Goal: Information Seeking & Learning: Learn about a topic

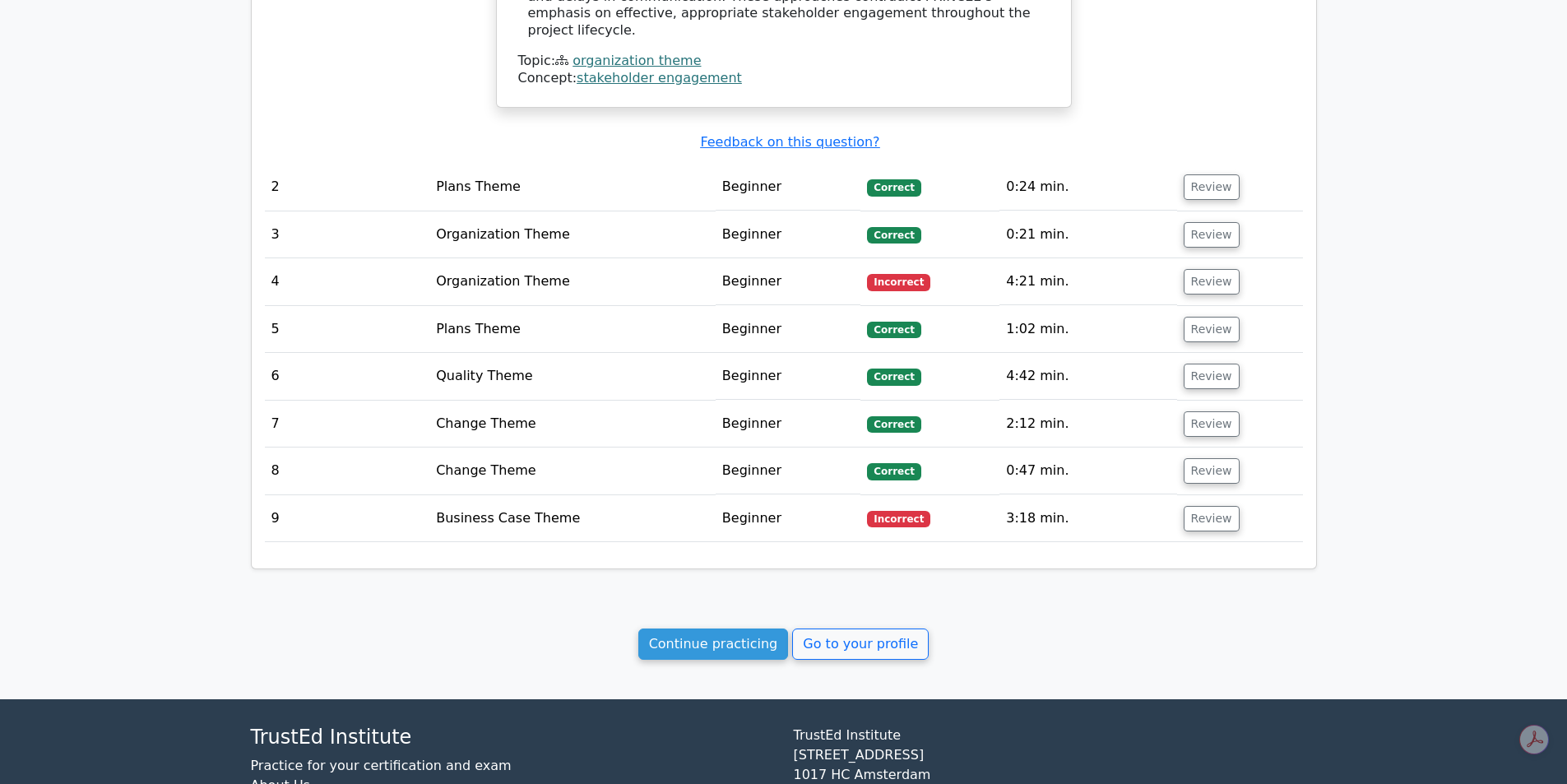
scroll to position [1711, 0]
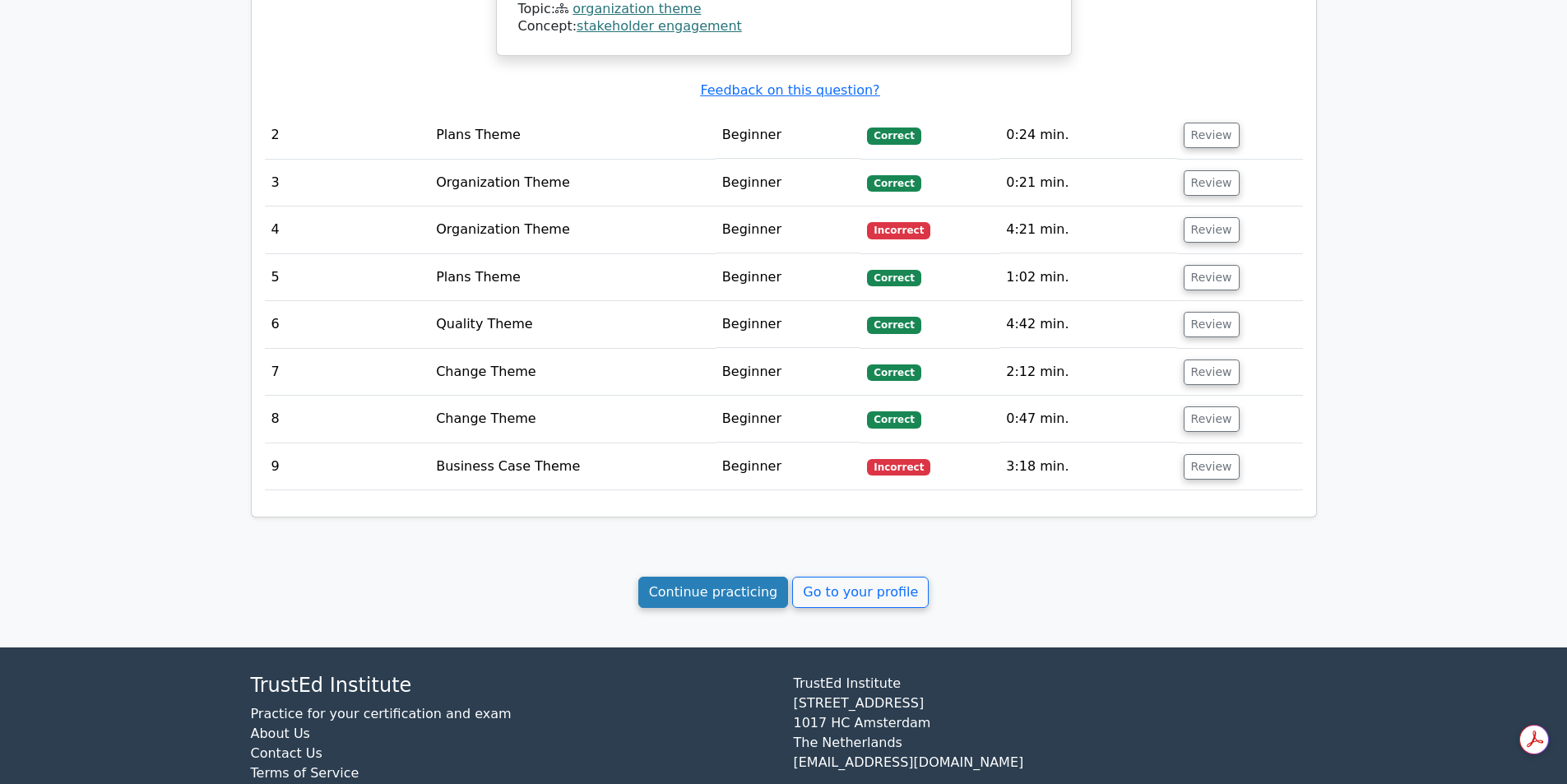
click at [740, 577] on link "Continue practicing" at bounding box center [713, 592] width 150 height 31
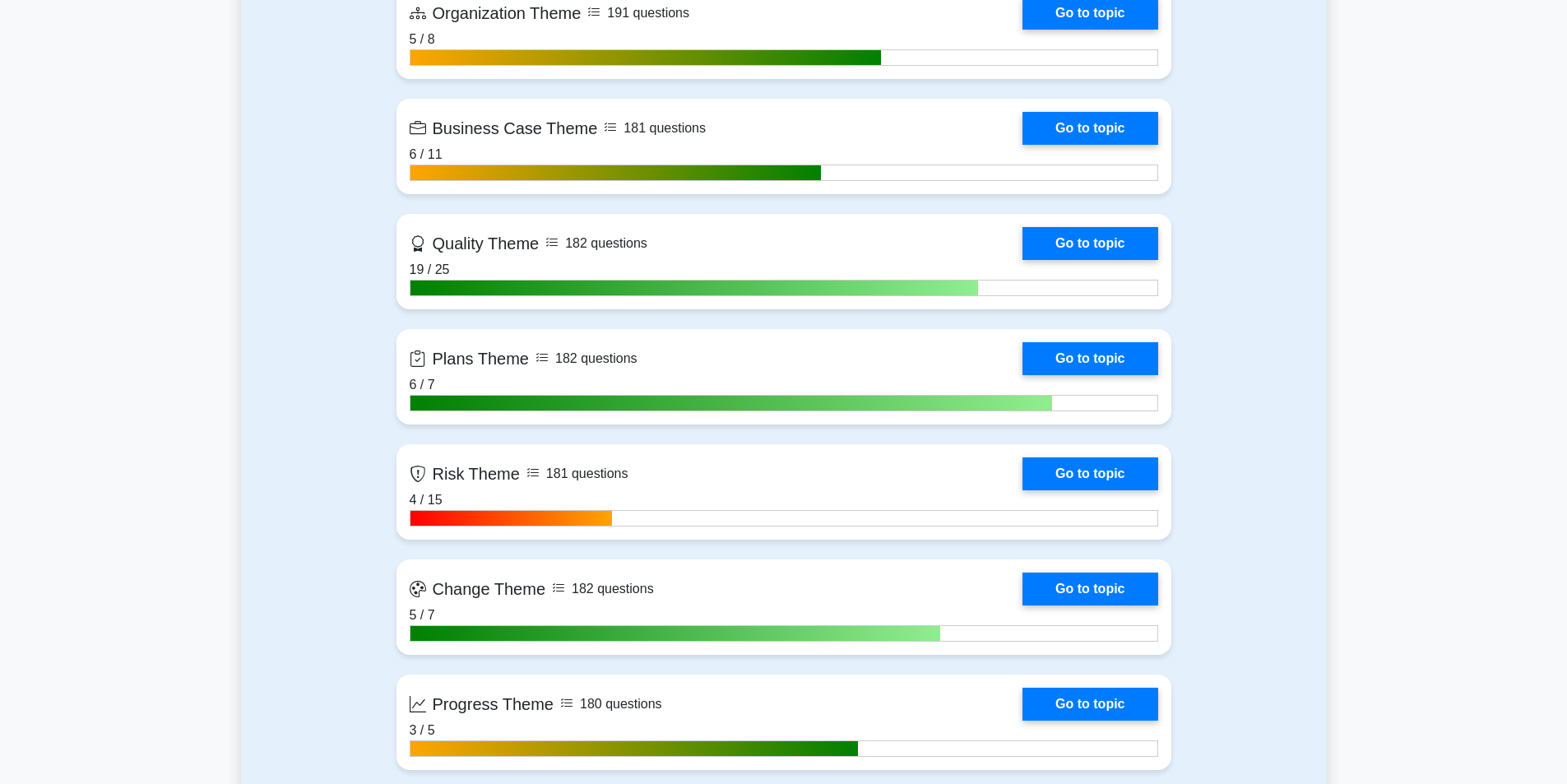
scroll to position [1359, 0]
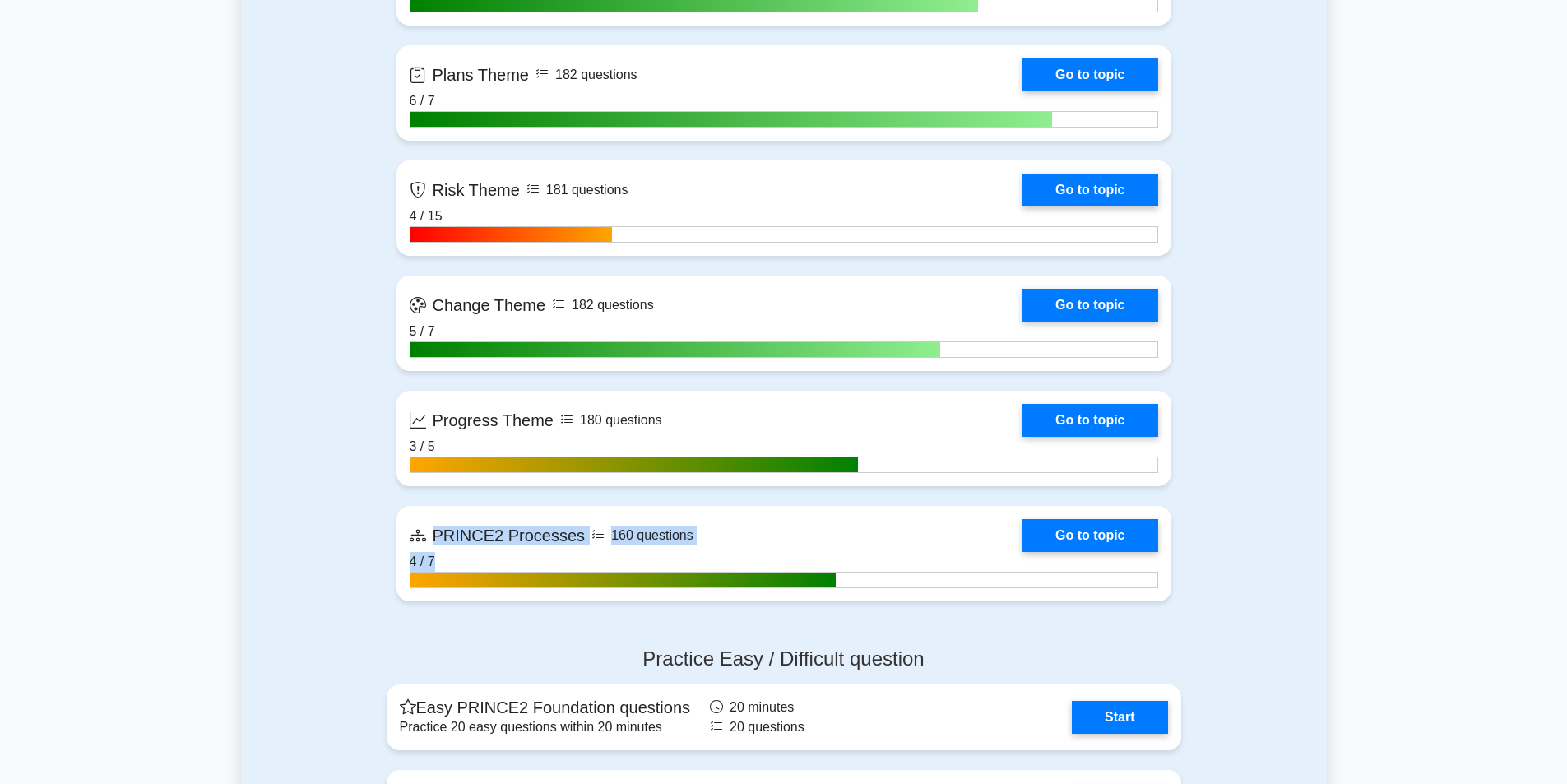
drag, startPoint x: 1572, startPoint y: 117, endPoint x: 1577, endPoint y: 590, distance: 473.0
click at [1567, 590] on html "Carol Profile Settings" at bounding box center [784, 116] width 1567 height 2951
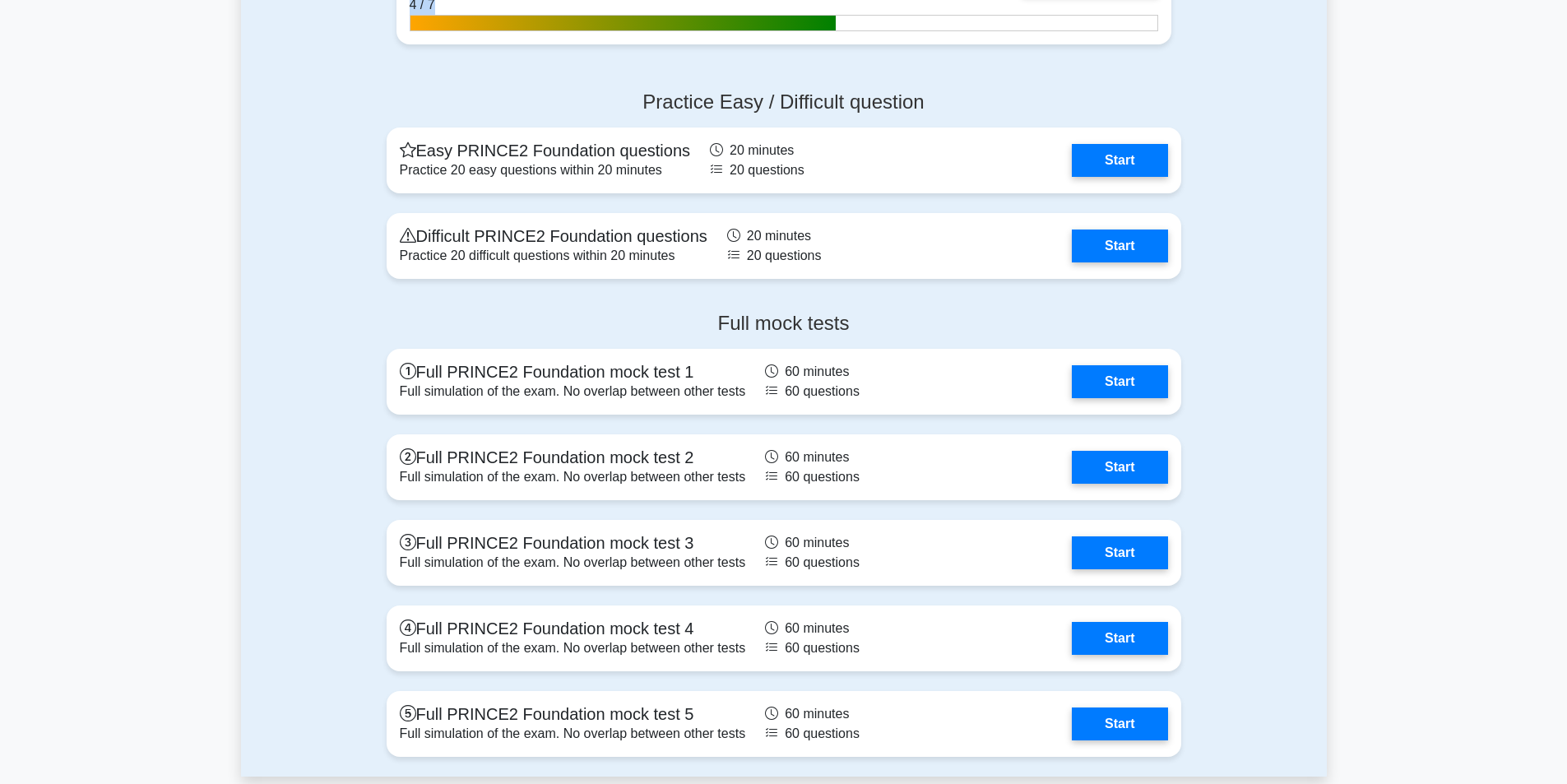
scroll to position [2008, 0]
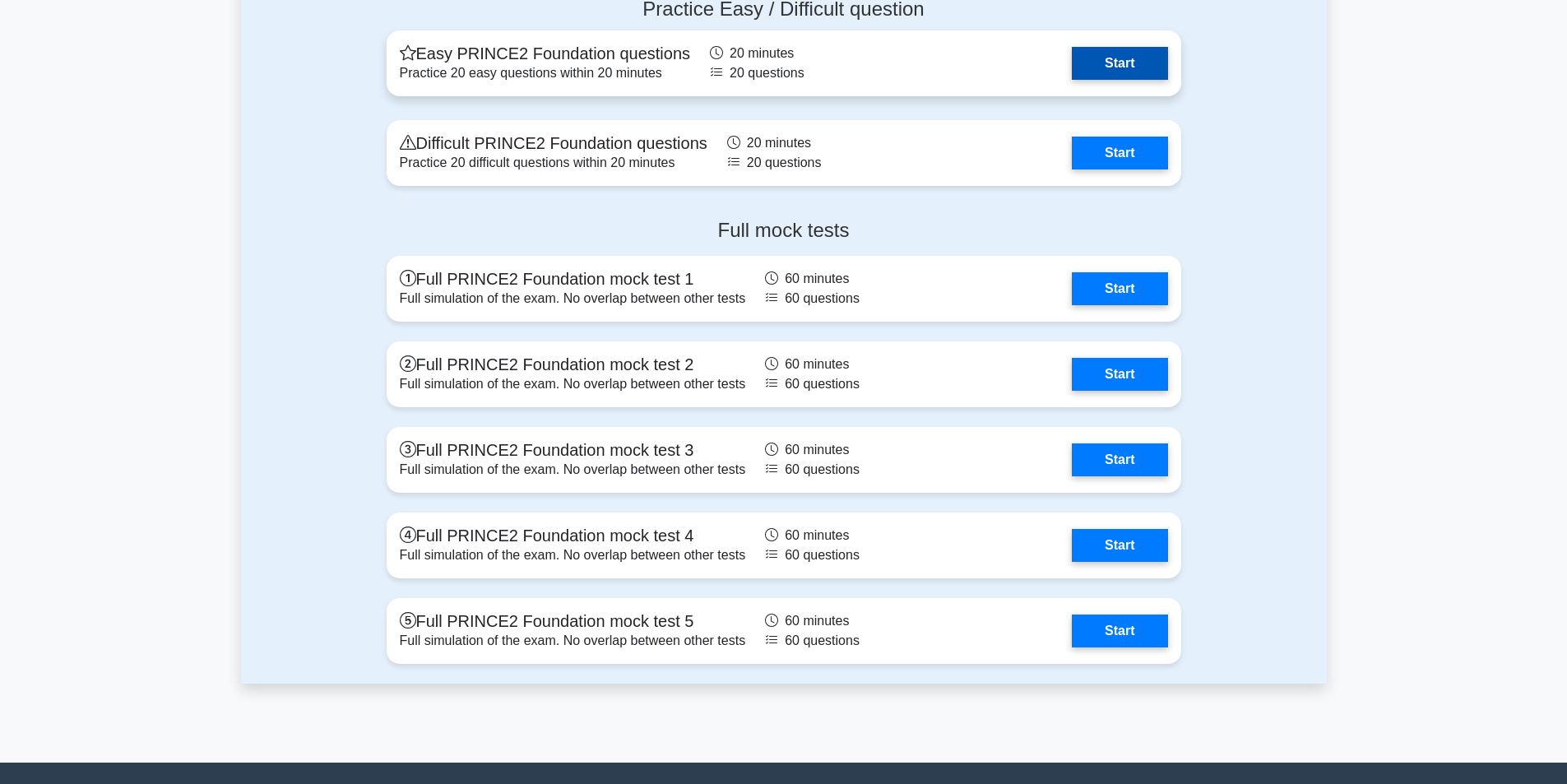
click at [1106, 62] on link "Start" at bounding box center [1120, 63] width 96 height 33
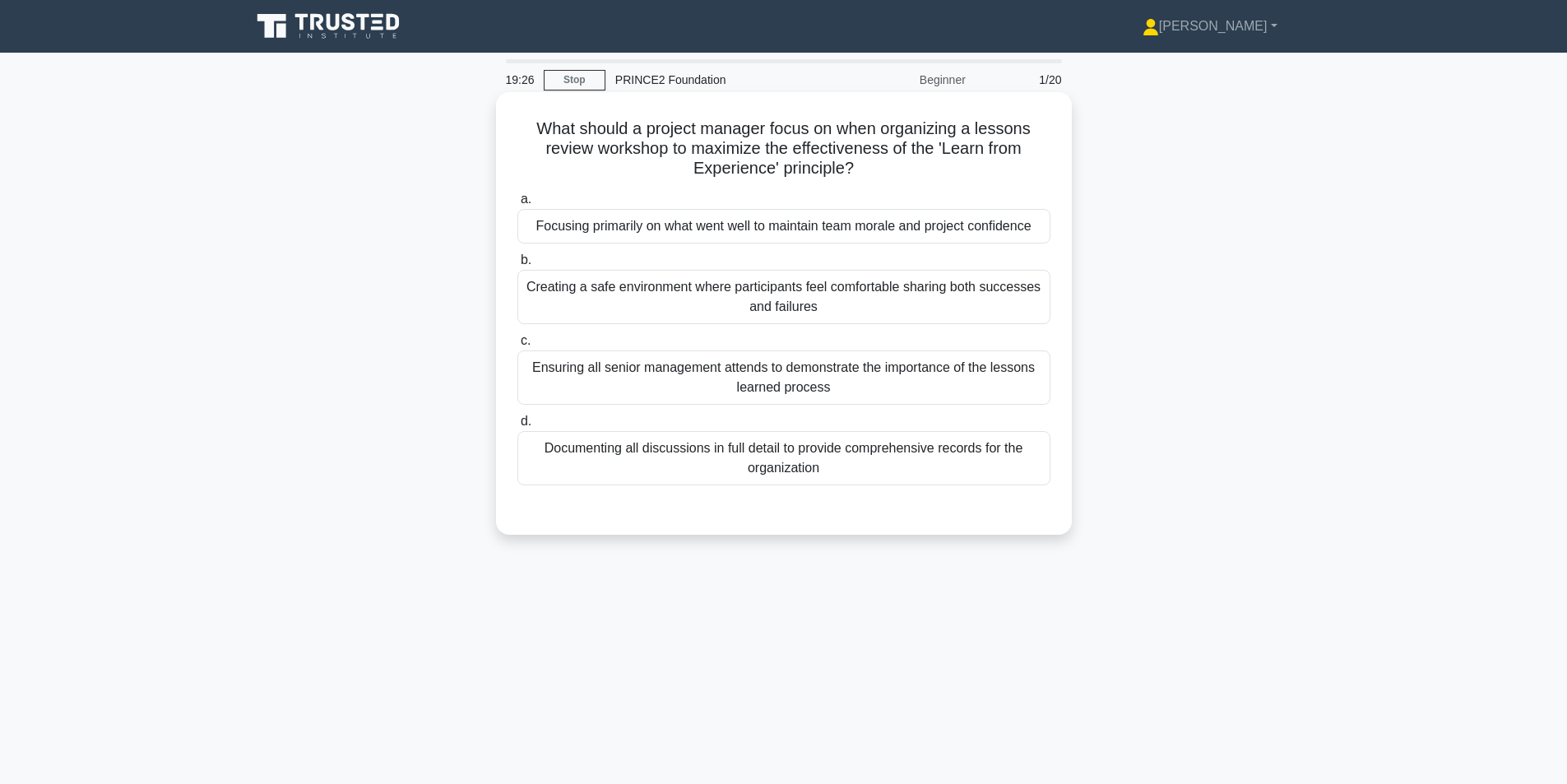
click at [916, 282] on div "Creating a safe environment where participants feel comfortable sharing both su…" at bounding box center [784, 297] width 533 height 54
click at [518, 265] on input "b. Creating a safe environment where participants feel comfortable sharing both…" at bounding box center [518, 260] width 0 height 10
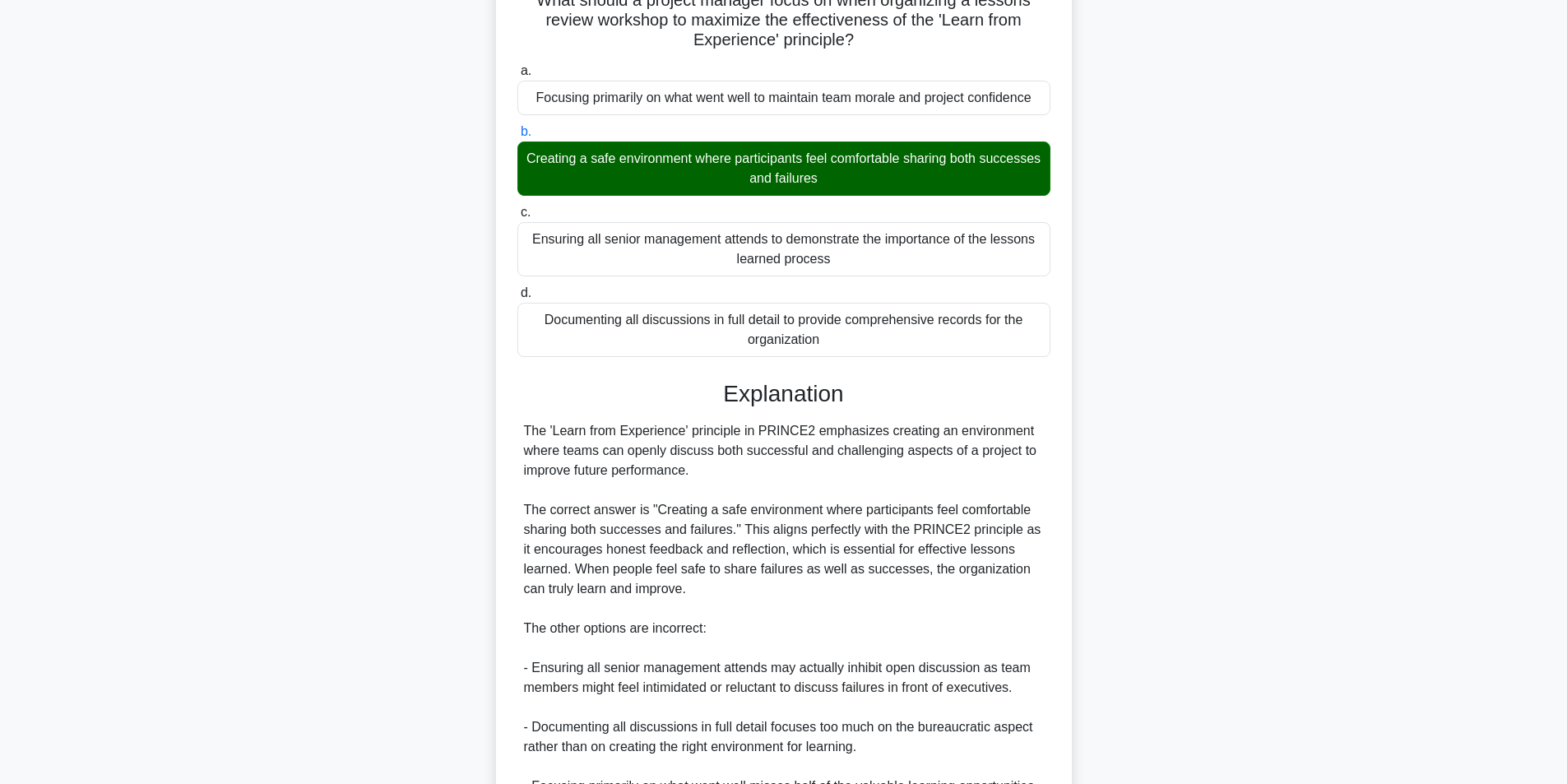
scroll to position [310, 0]
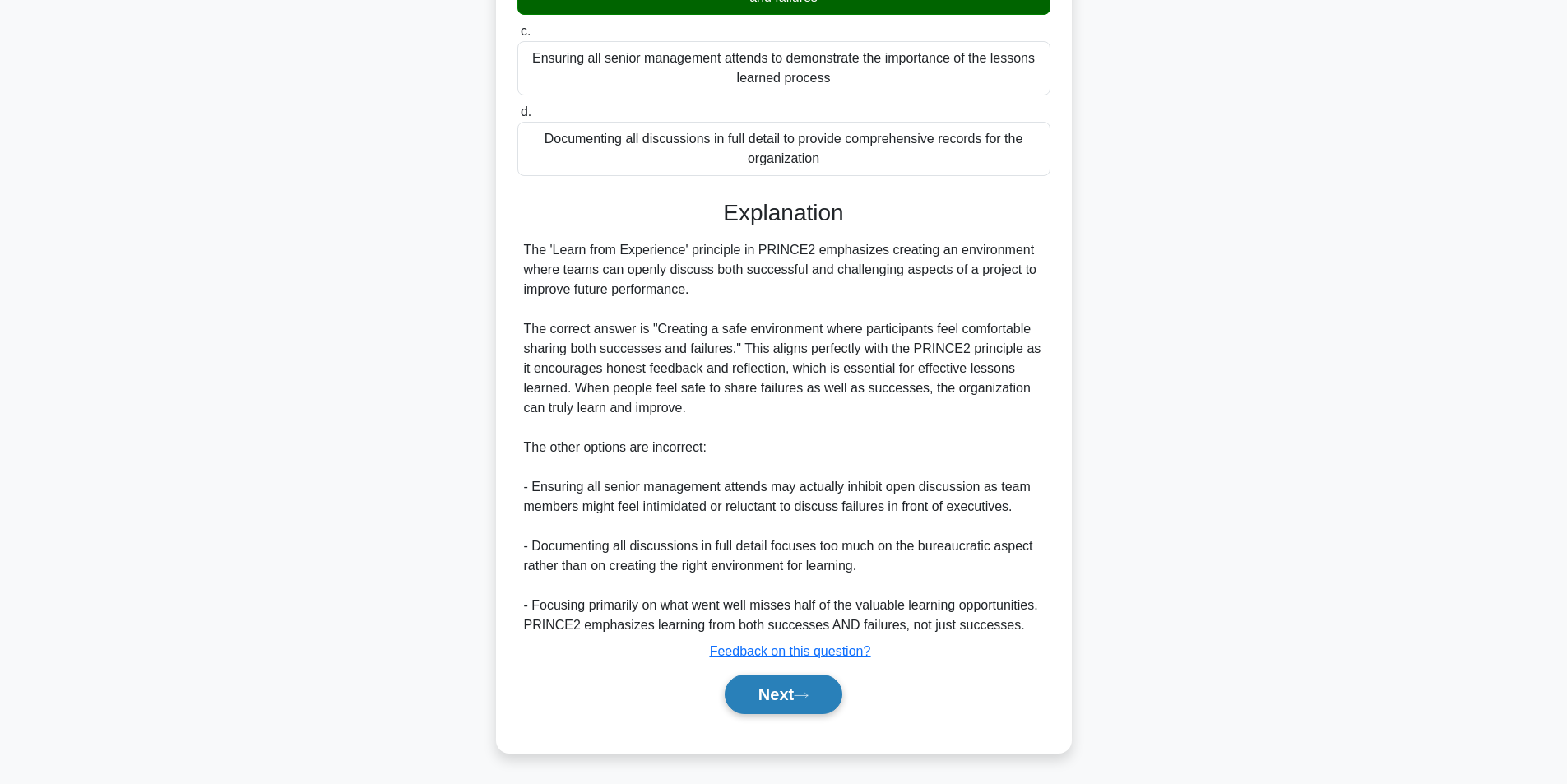
click at [762, 691] on button "Next" at bounding box center [784, 694] width 117 height 39
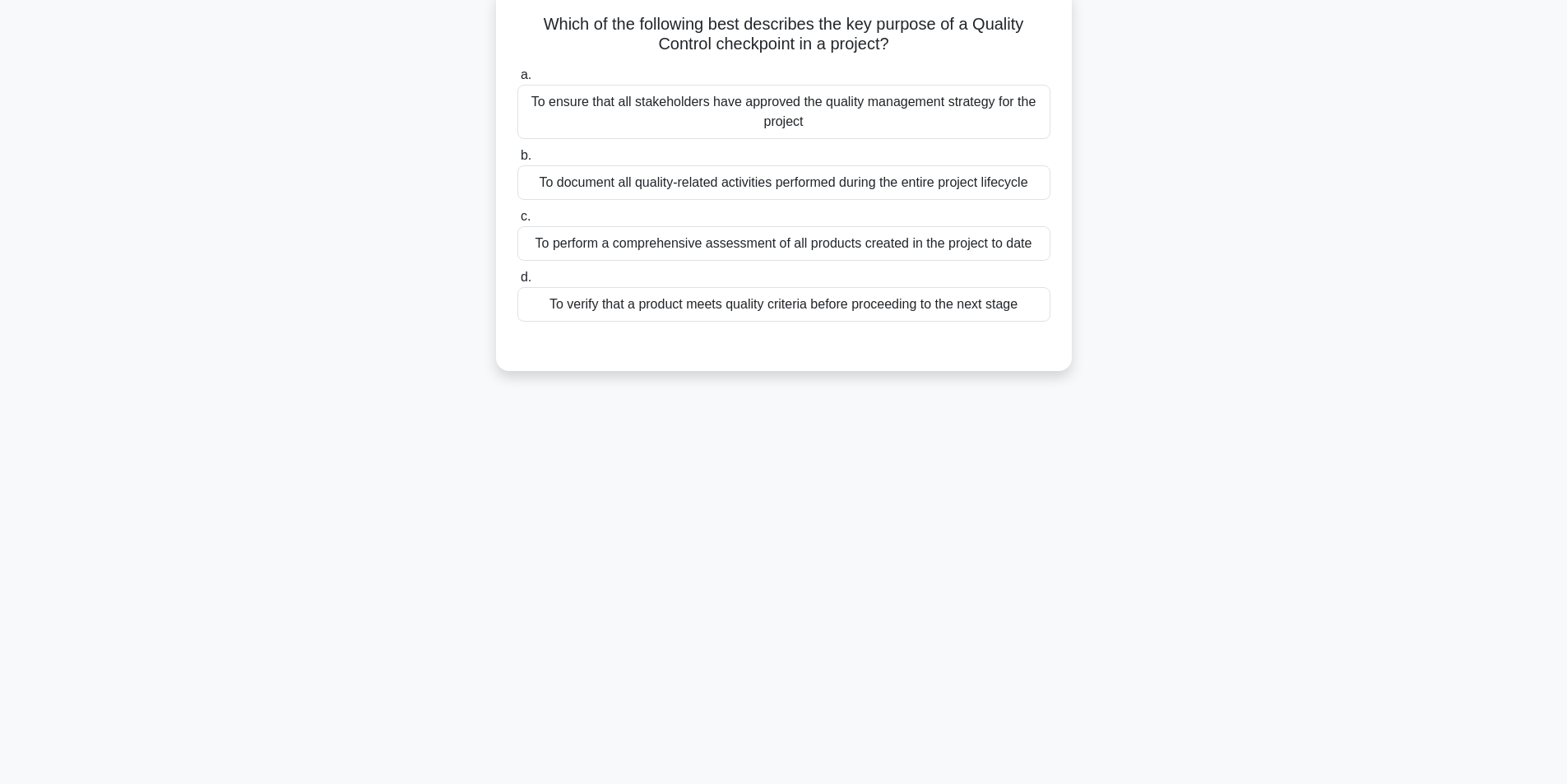
click at [880, 115] on div "To ensure that all stakeholders have approved the quality management strategy f…" at bounding box center [784, 112] width 533 height 54
click at [518, 81] on input "a. To ensure that all stakeholders have approved the quality management strateg…" at bounding box center [518, 75] width 0 height 10
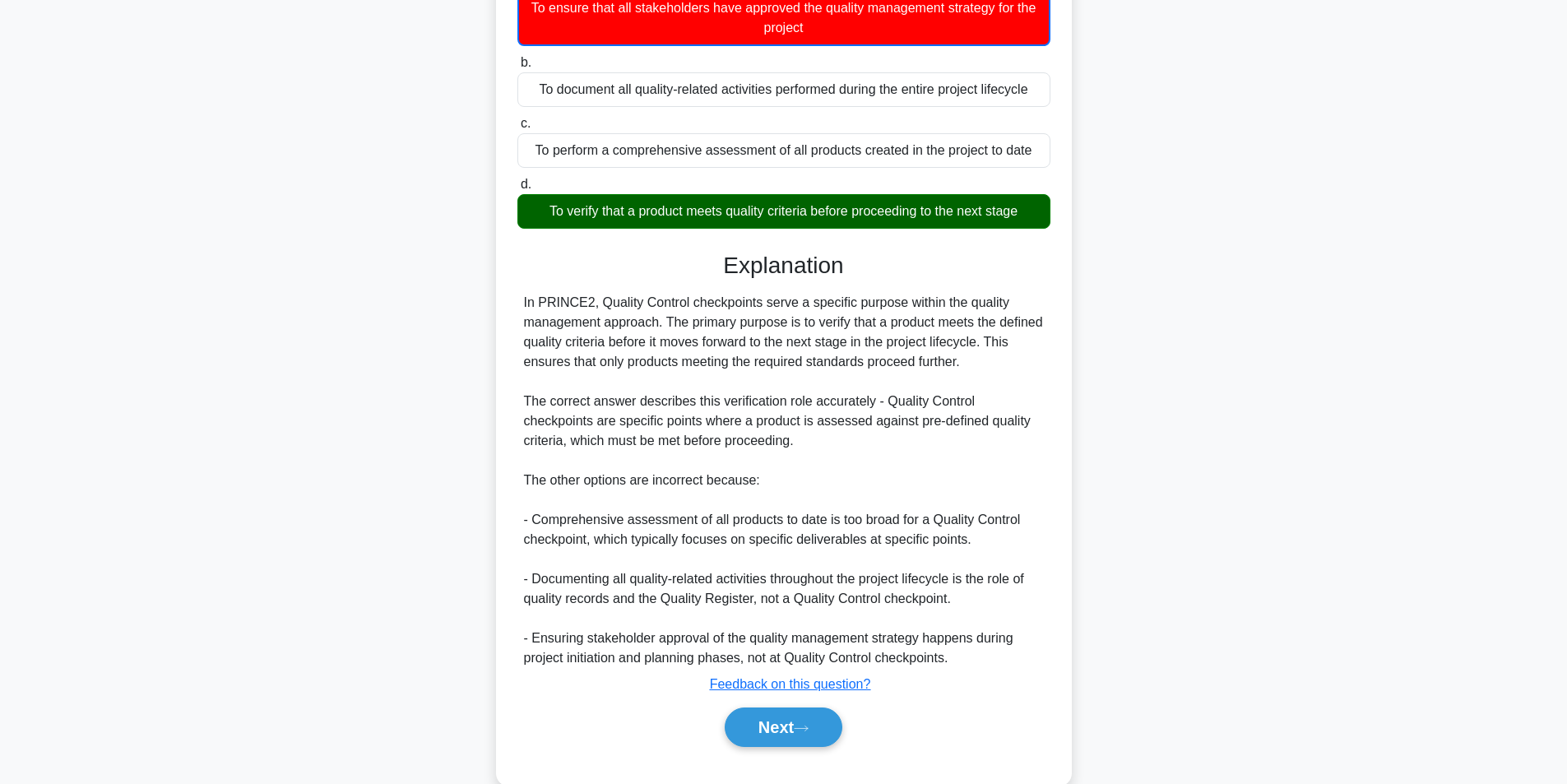
scroll to position [233, 0]
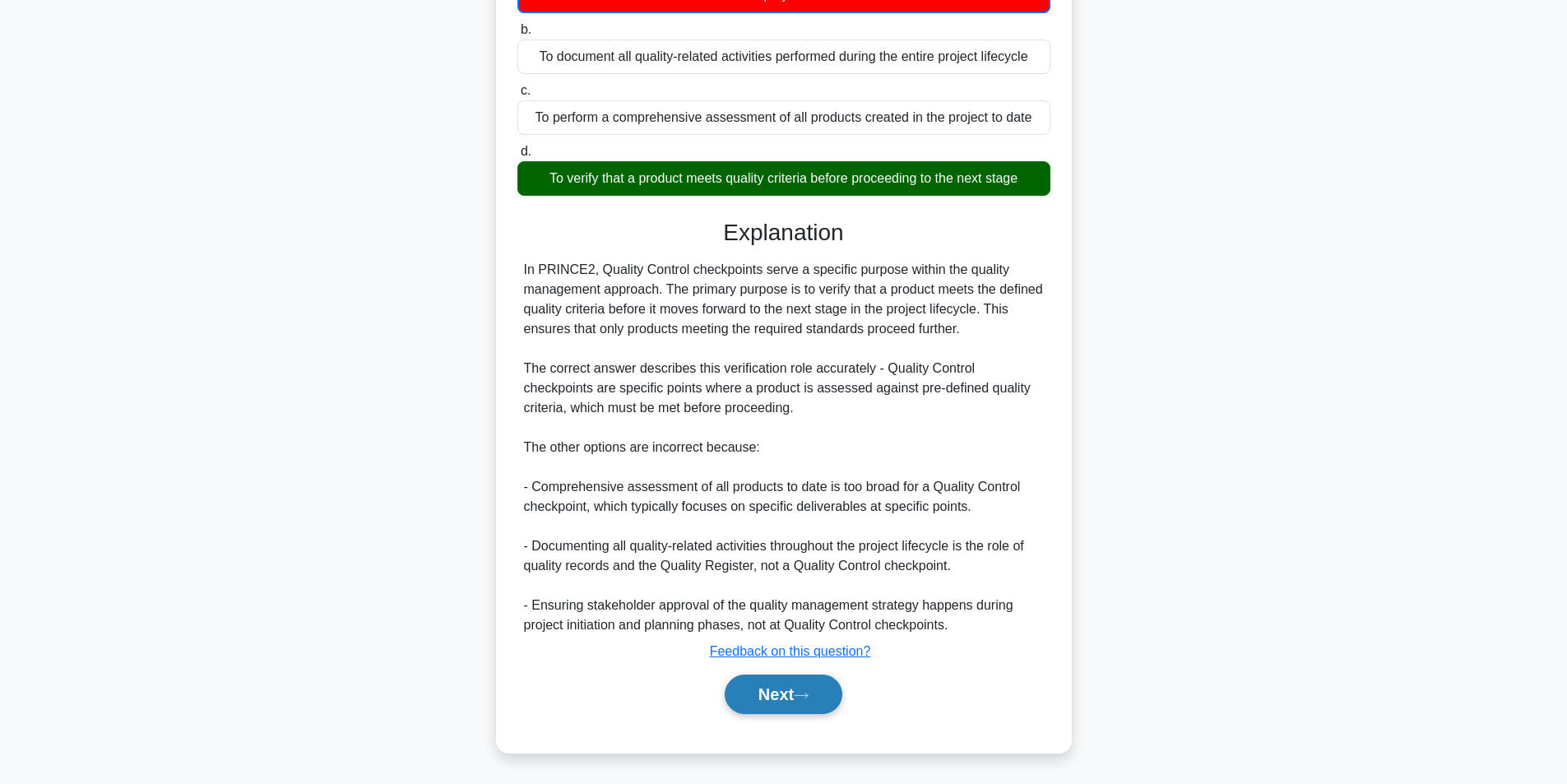
click at [777, 675] on button "Next" at bounding box center [784, 694] width 117 height 39
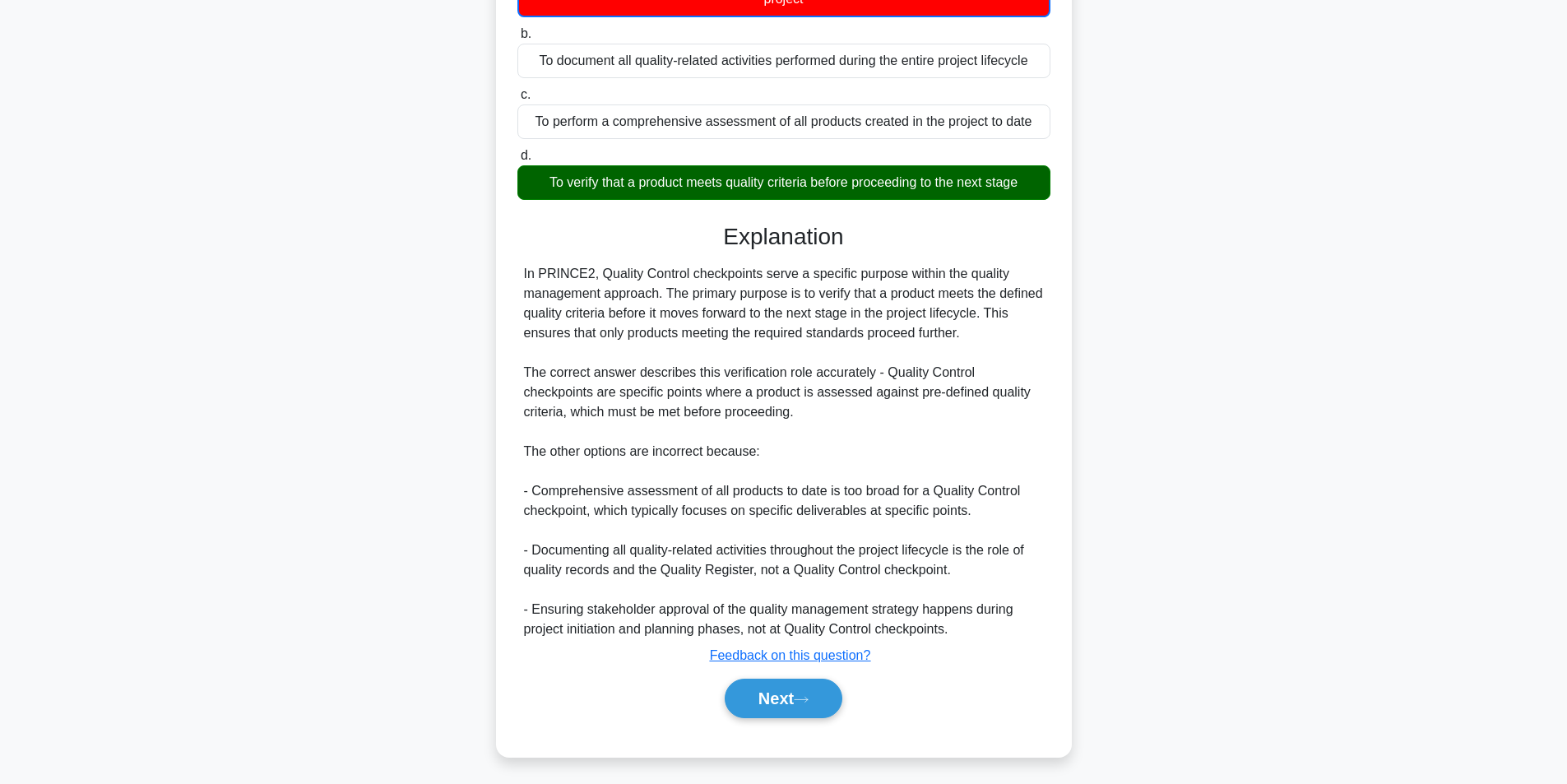
scroll to position [104, 0]
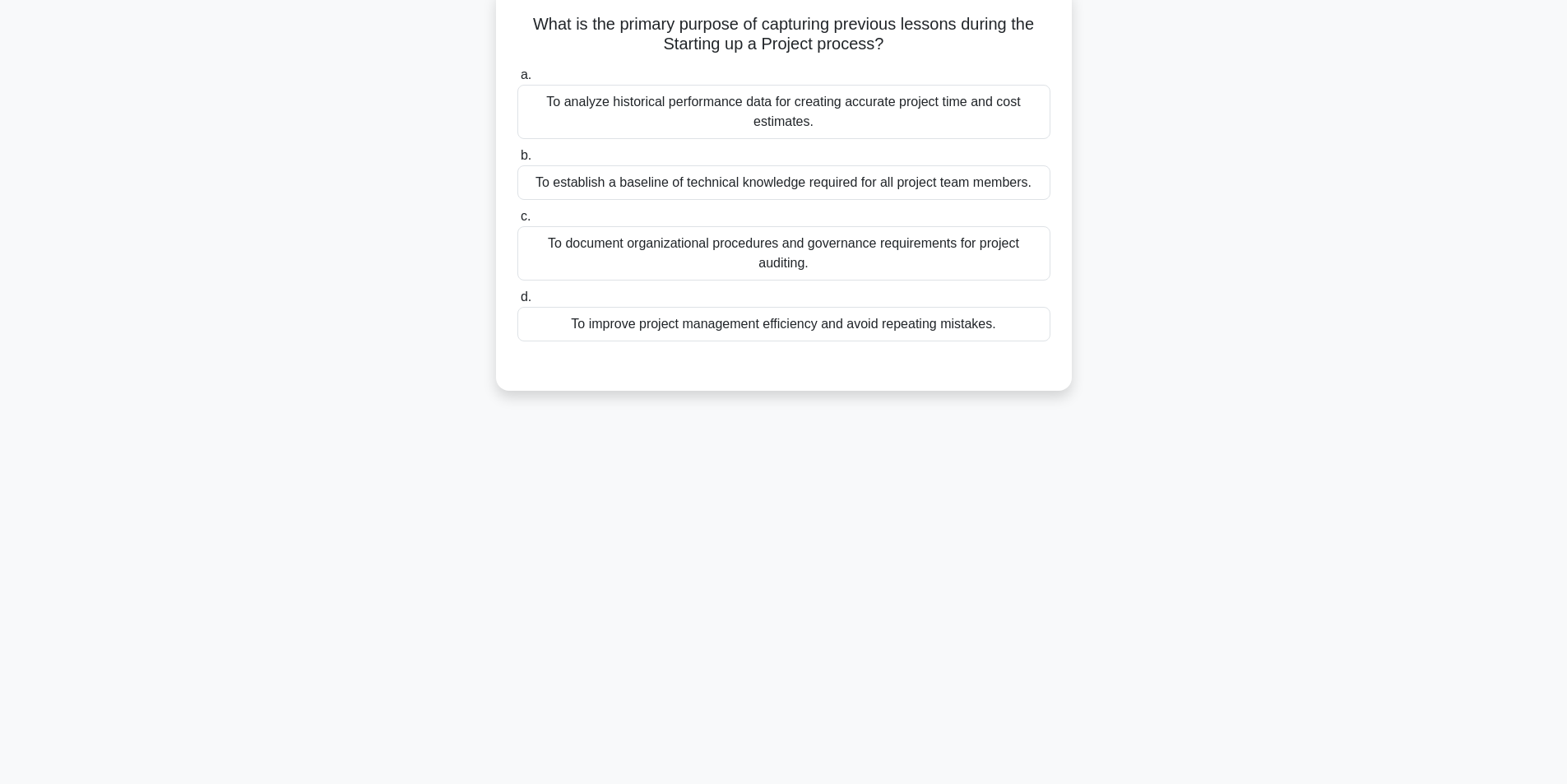
click at [864, 324] on div "To improve project management efficiency and avoid repeating mistakes." at bounding box center [784, 324] width 533 height 35
click at [518, 303] on input "d. To improve project management efficiency and avoid repeating mistakes." at bounding box center [518, 296] width 0 height 10
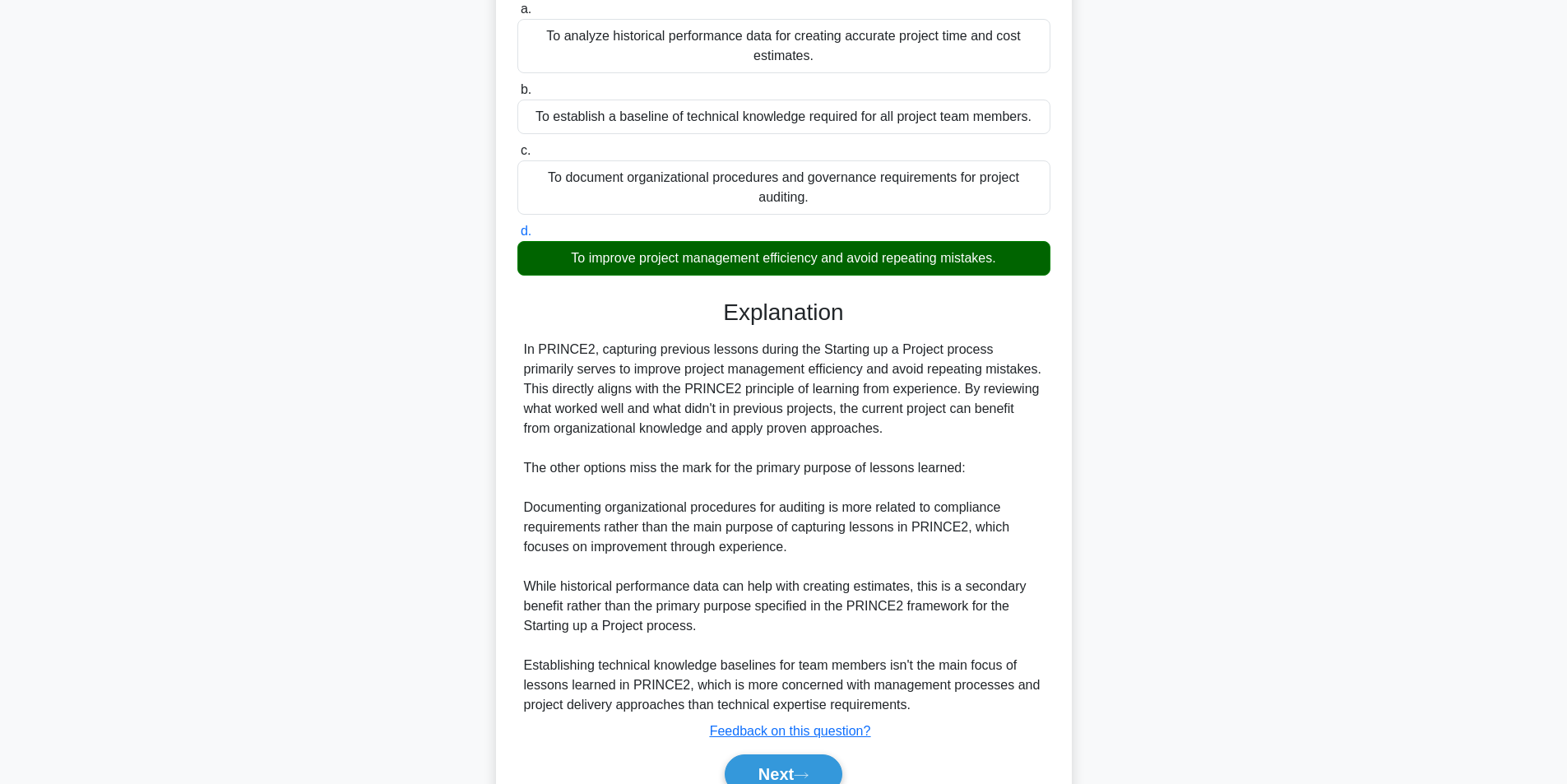
scroll to position [250, 0]
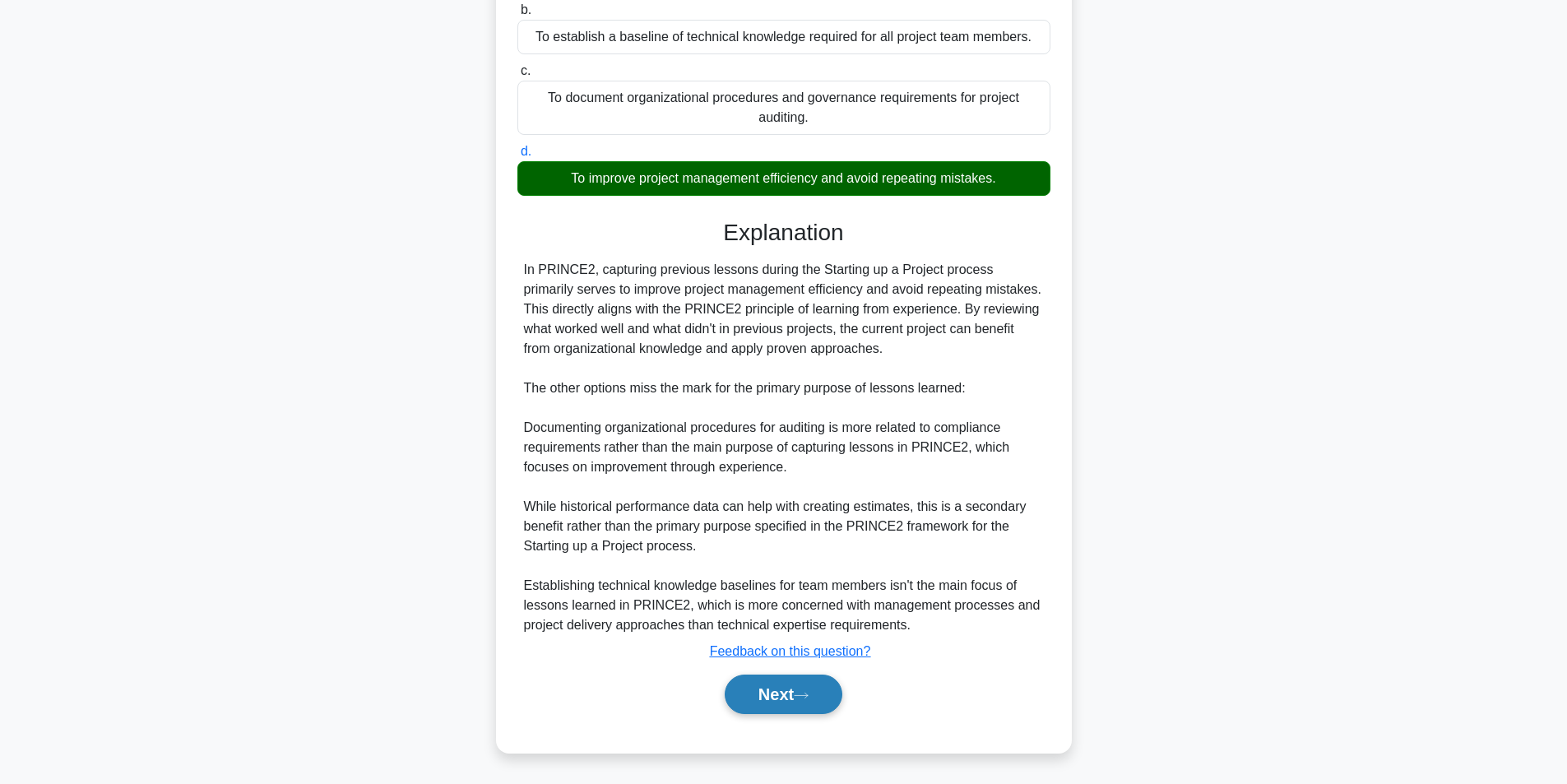
click at [768, 686] on button "Next" at bounding box center [784, 694] width 117 height 39
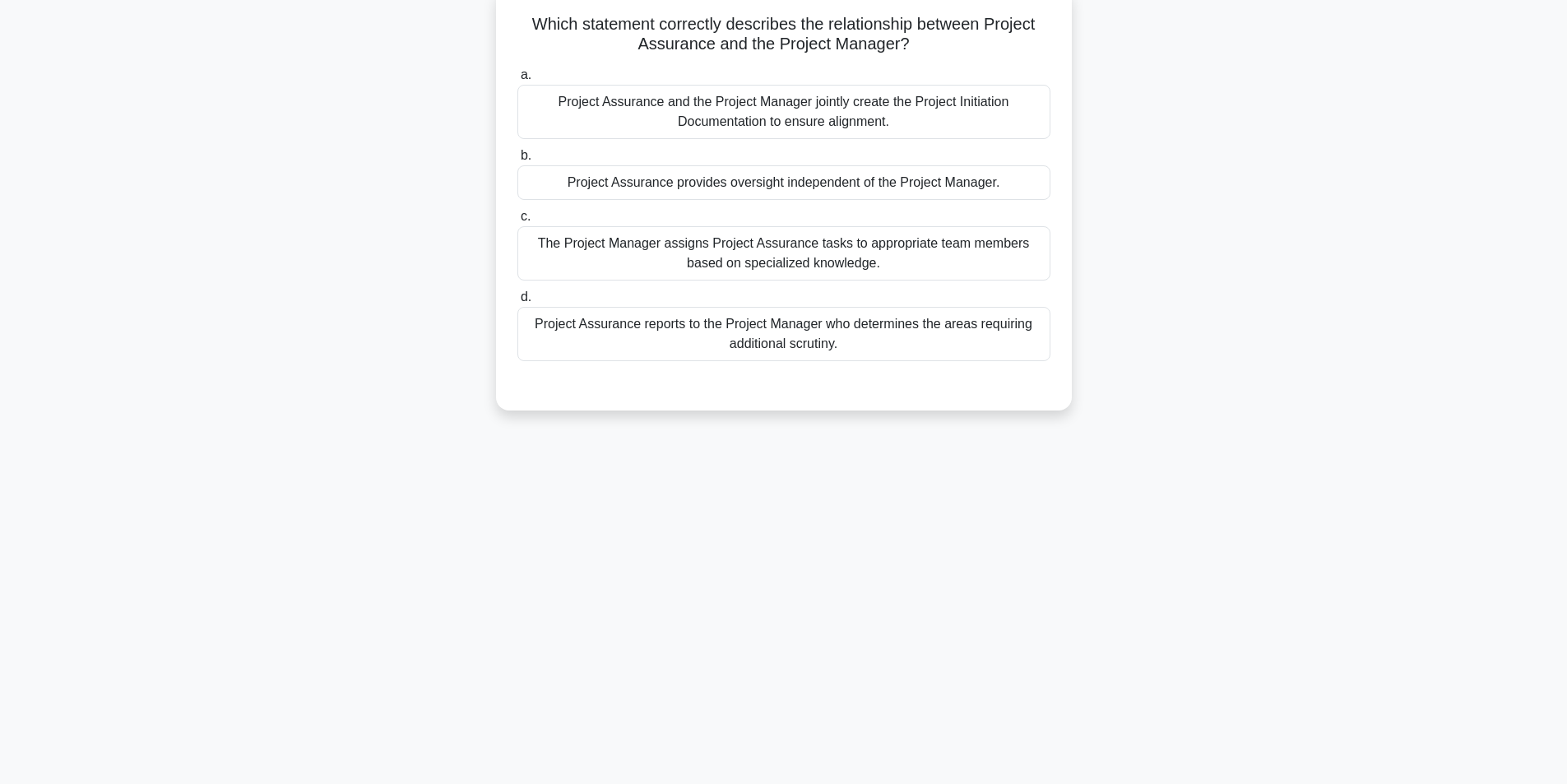
click at [763, 182] on div "Project Assurance provides oversight independent of the Project Manager." at bounding box center [784, 182] width 533 height 35
click at [518, 161] on input "b. Project Assurance provides oversight independent of the Project Manager." at bounding box center [518, 155] width 0 height 10
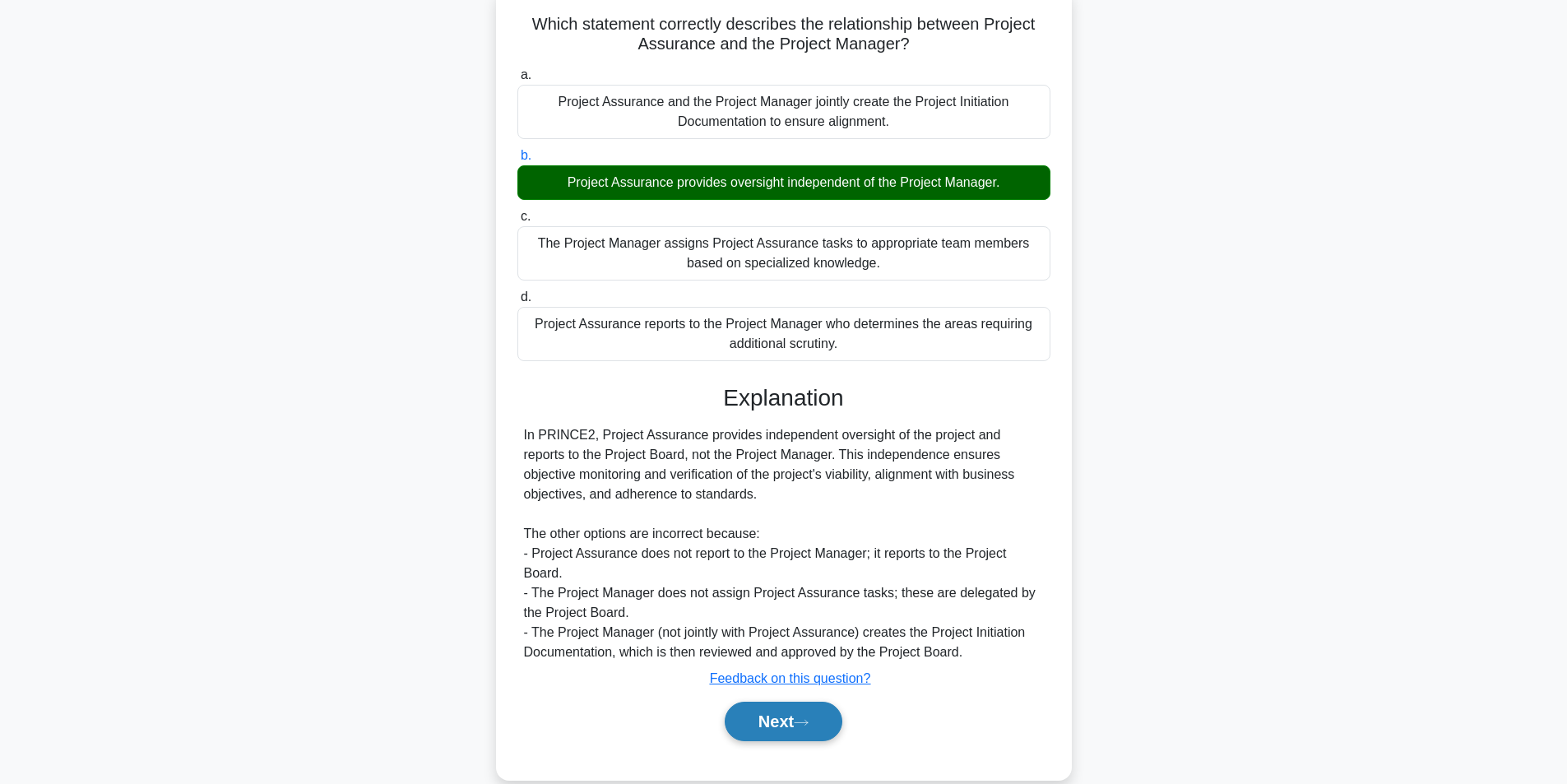
click at [774, 719] on button "Next" at bounding box center [784, 721] width 117 height 39
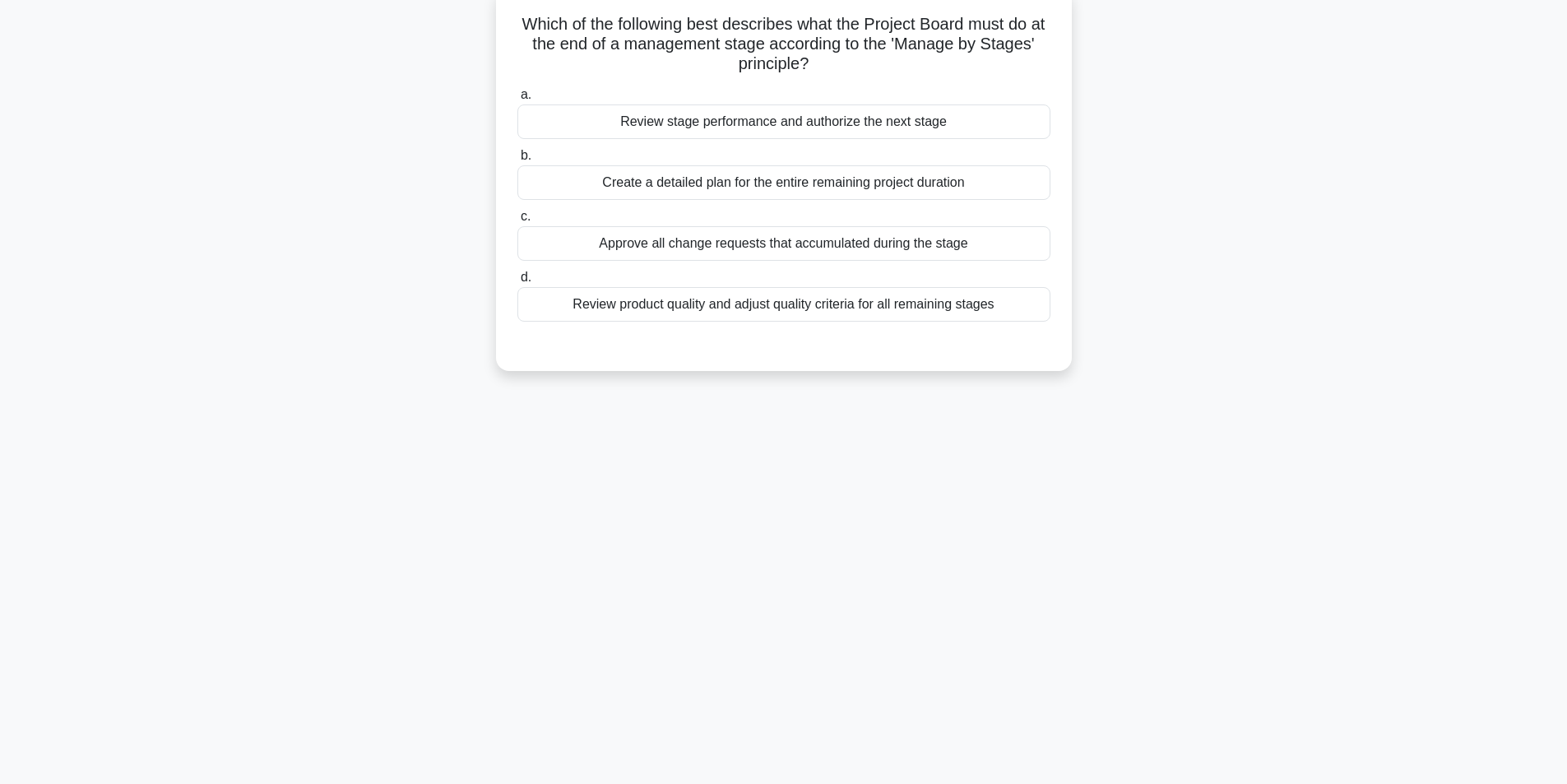
click at [823, 126] on div "Review stage performance and authorize the next stage" at bounding box center [784, 121] width 533 height 35
click at [518, 100] on input "a. Review stage performance and authorize the next stage" at bounding box center [518, 95] width 0 height 10
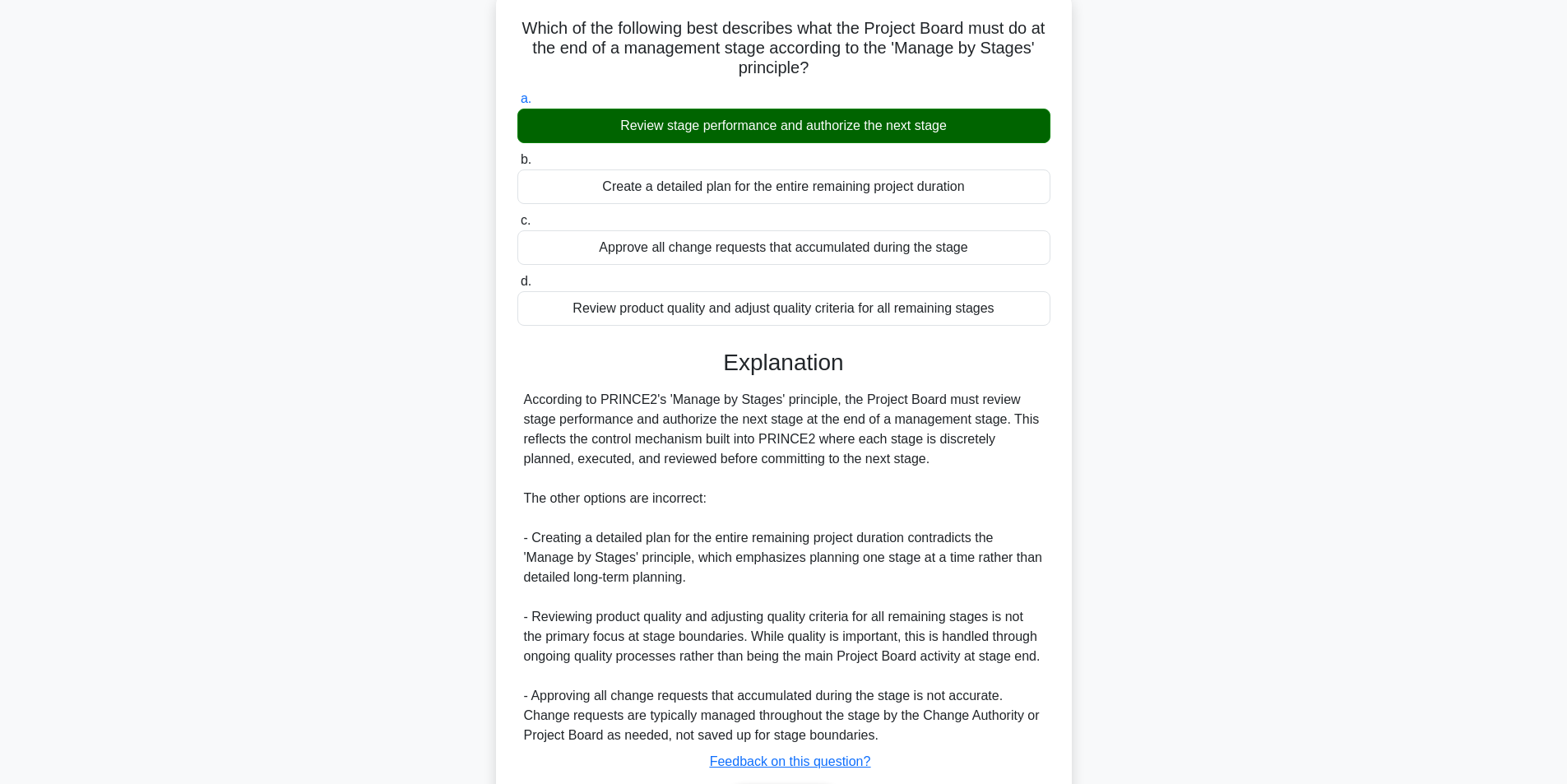
scroll to position [211, 0]
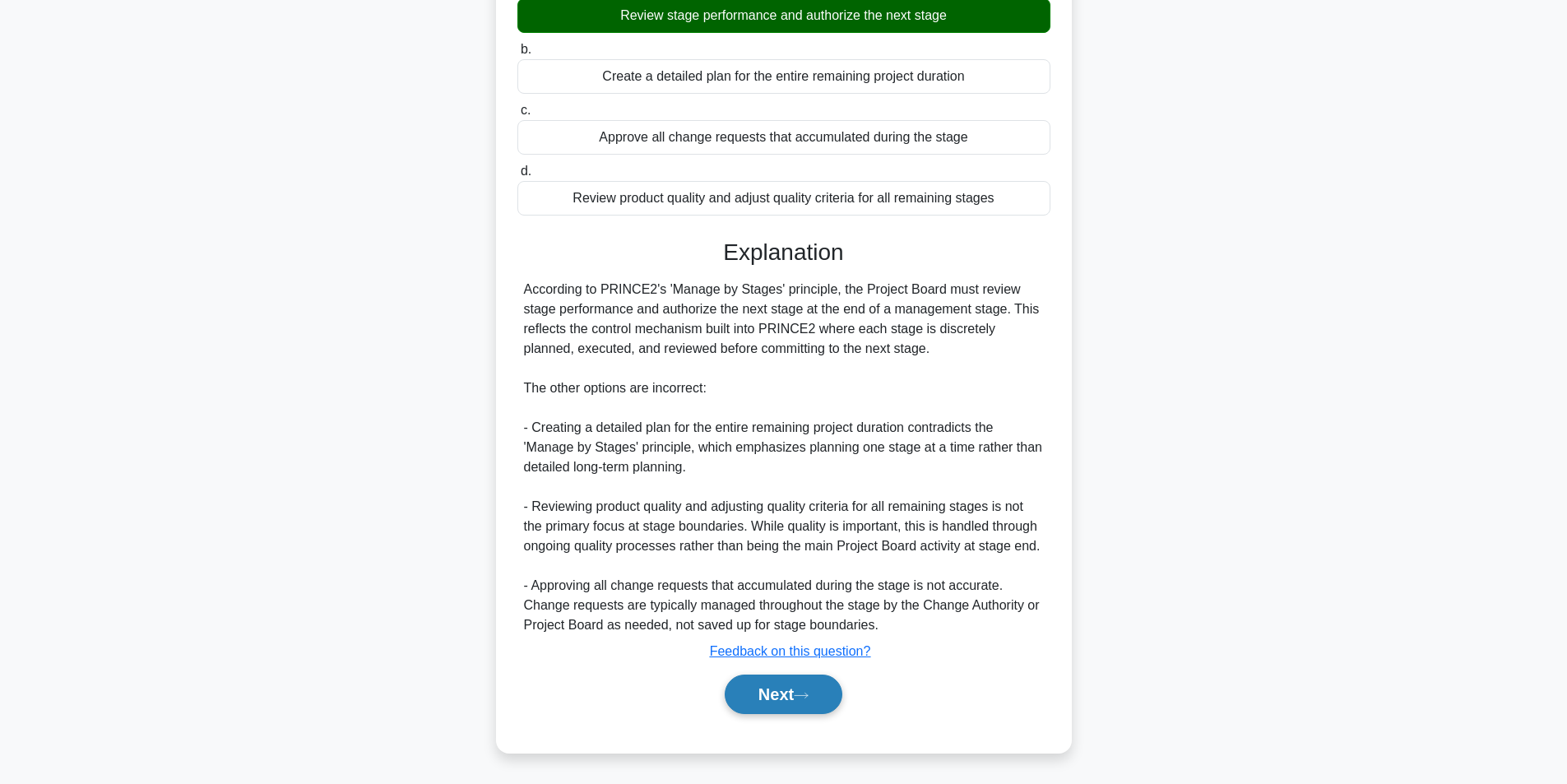
click at [797, 694] on button "Next" at bounding box center [784, 694] width 117 height 39
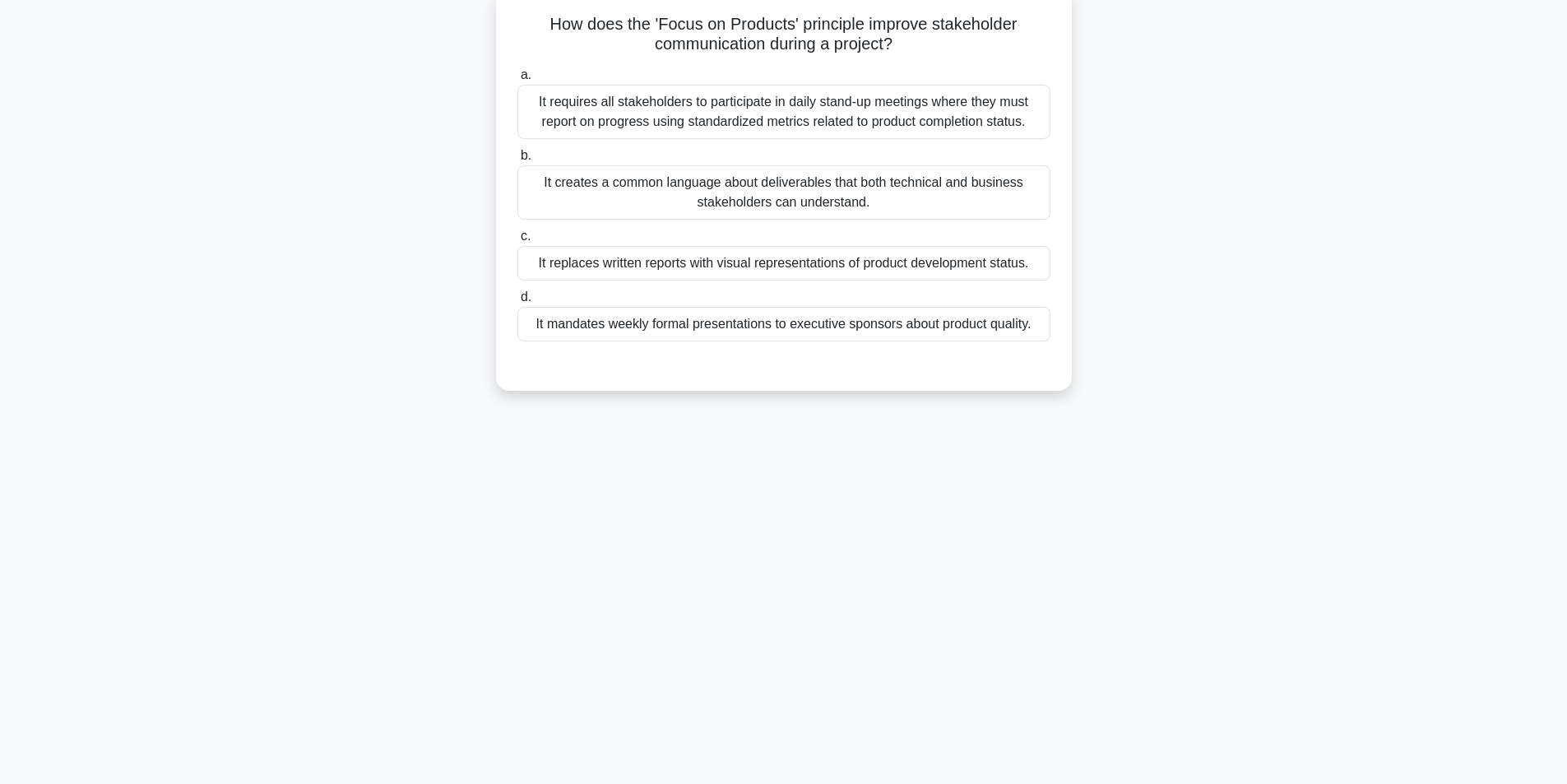
click at [790, 197] on div "It creates a common language about deliverables that both technical and busines…" at bounding box center [784, 192] width 533 height 54
click at [518, 161] on input "b. It creates a common language about deliverables that both technical and busi…" at bounding box center [518, 155] width 0 height 10
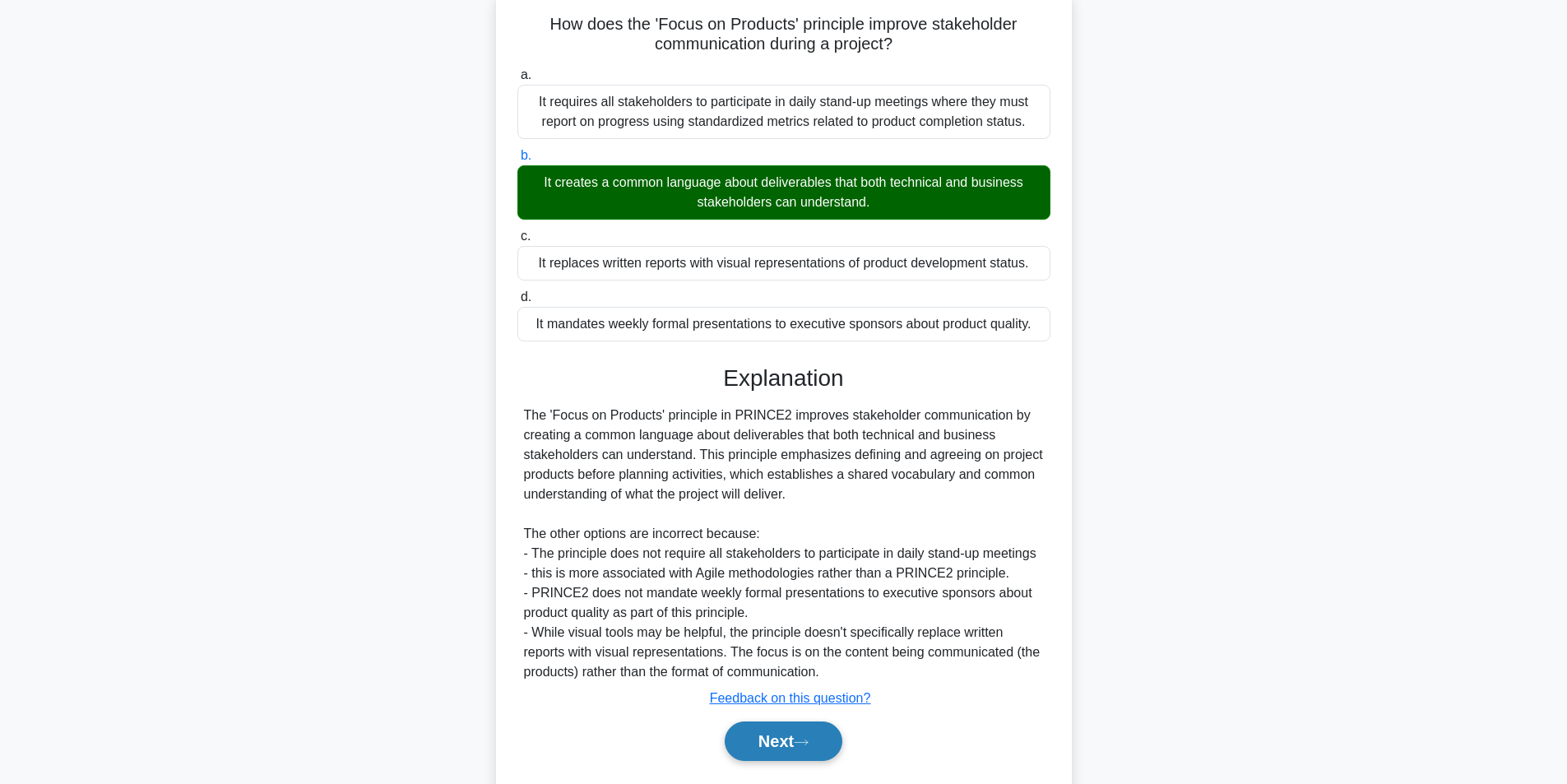
click at [757, 736] on button "Next" at bounding box center [784, 741] width 117 height 39
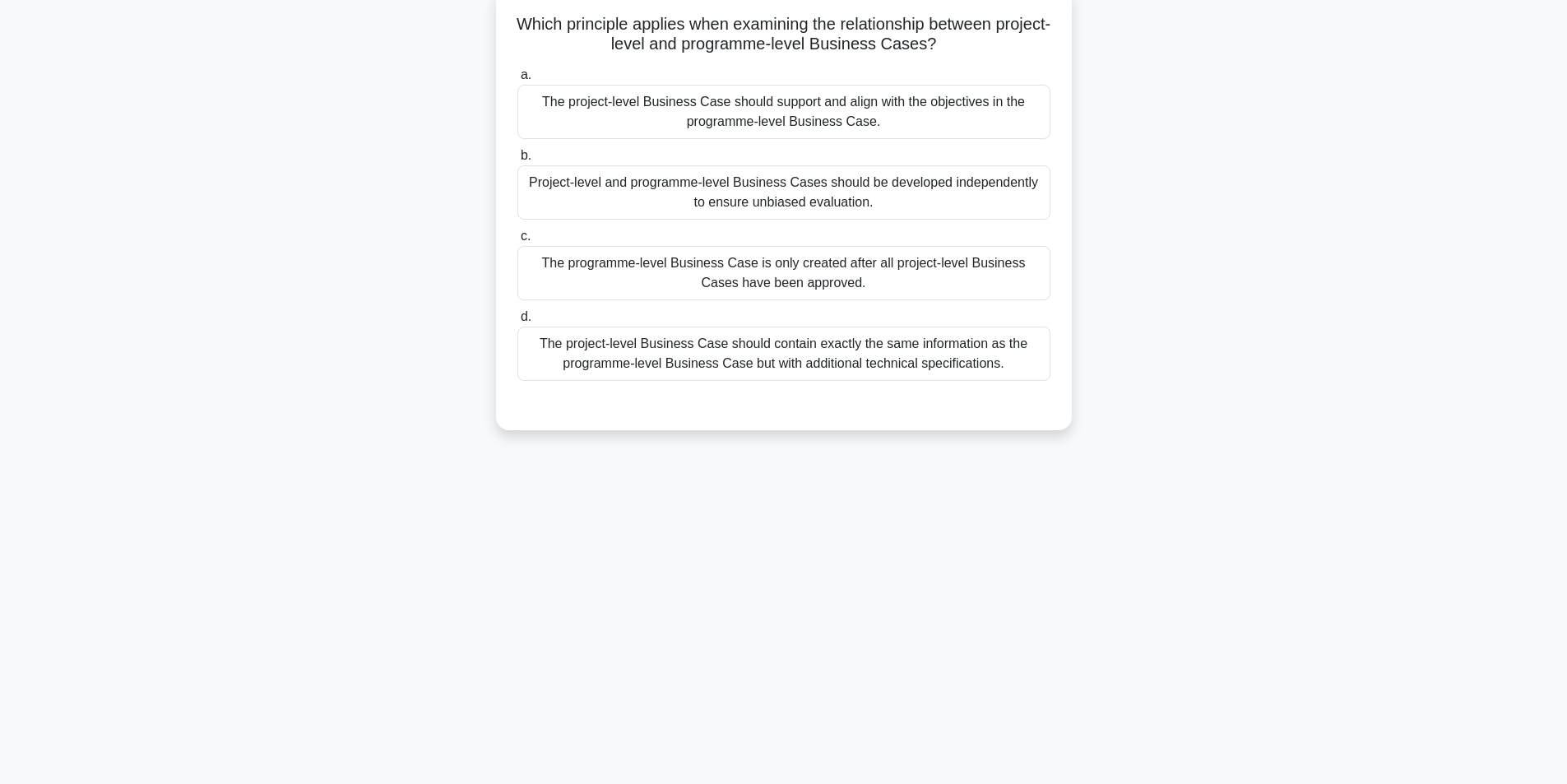
click at [837, 139] on div "The project-level Business Case should support and align with the objectives in…" at bounding box center [784, 112] width 533 height 54
click at [518, 81] on input "a. The project-level Business Case should support and align with the objectives…" at bounding box center [518, 75] width 0 height 10
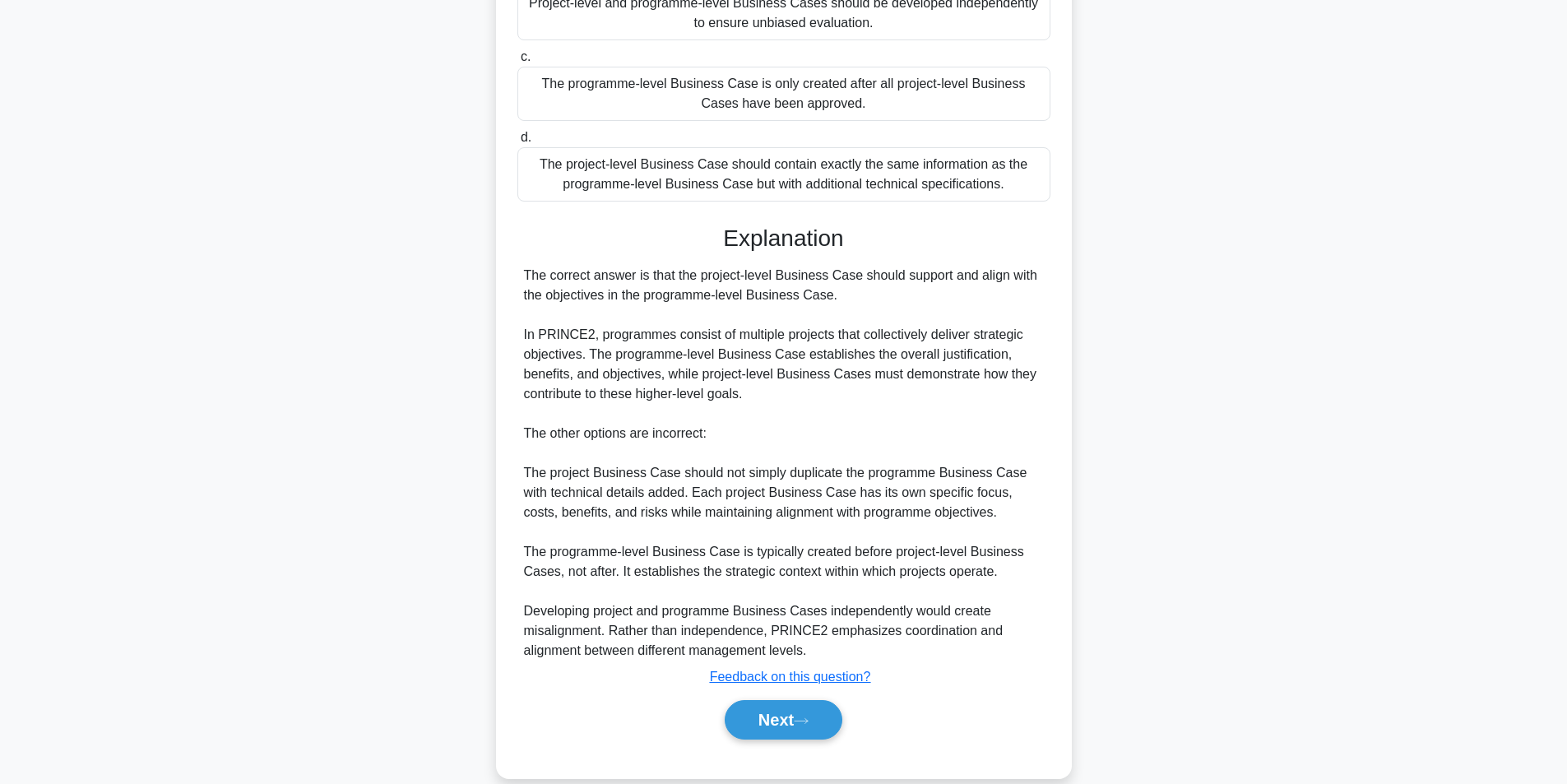
scroll to position [310, 0]
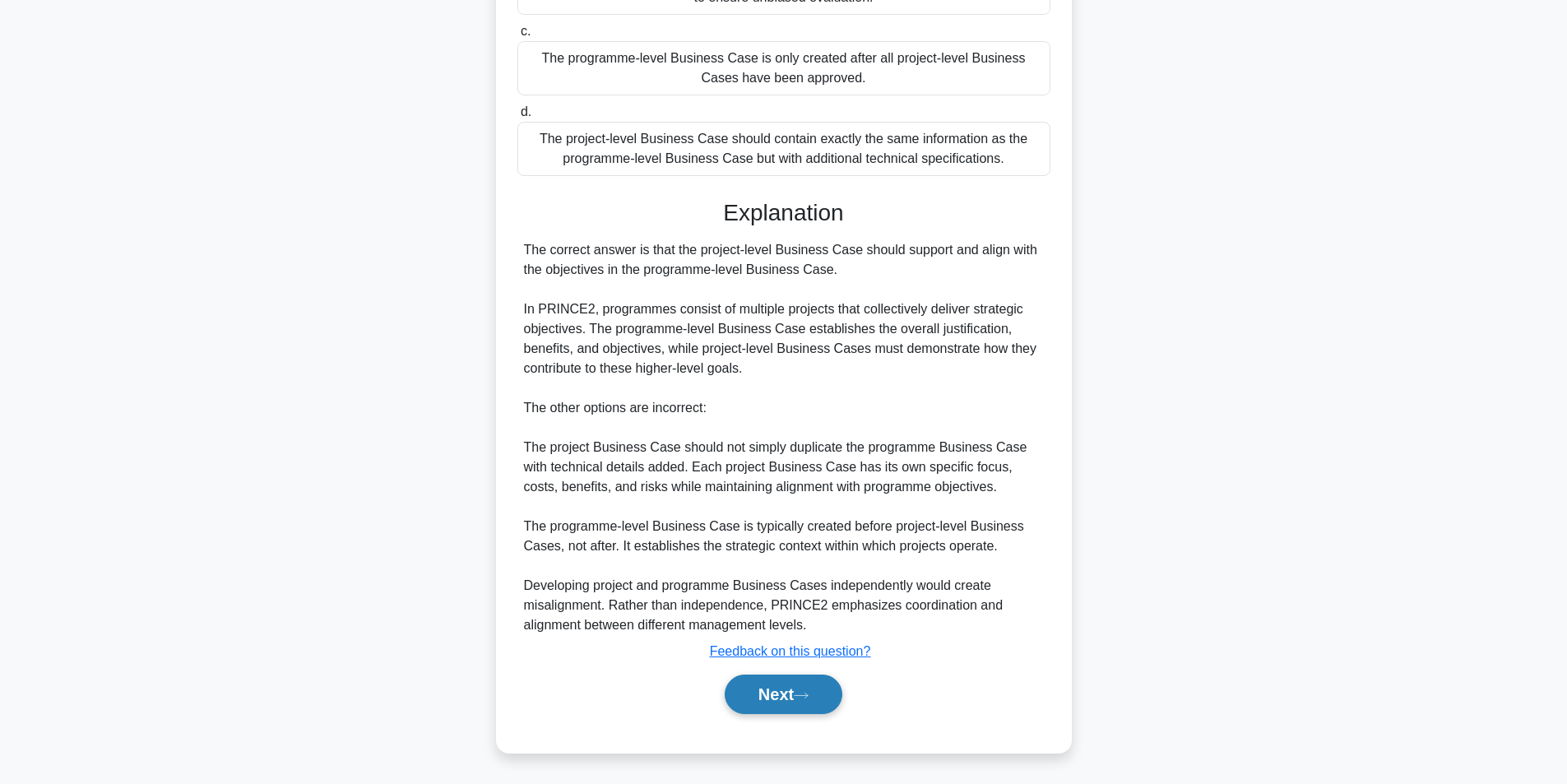
click at [791, 697] on button "Next" at bounding box center [784, 694] width 117 height 39
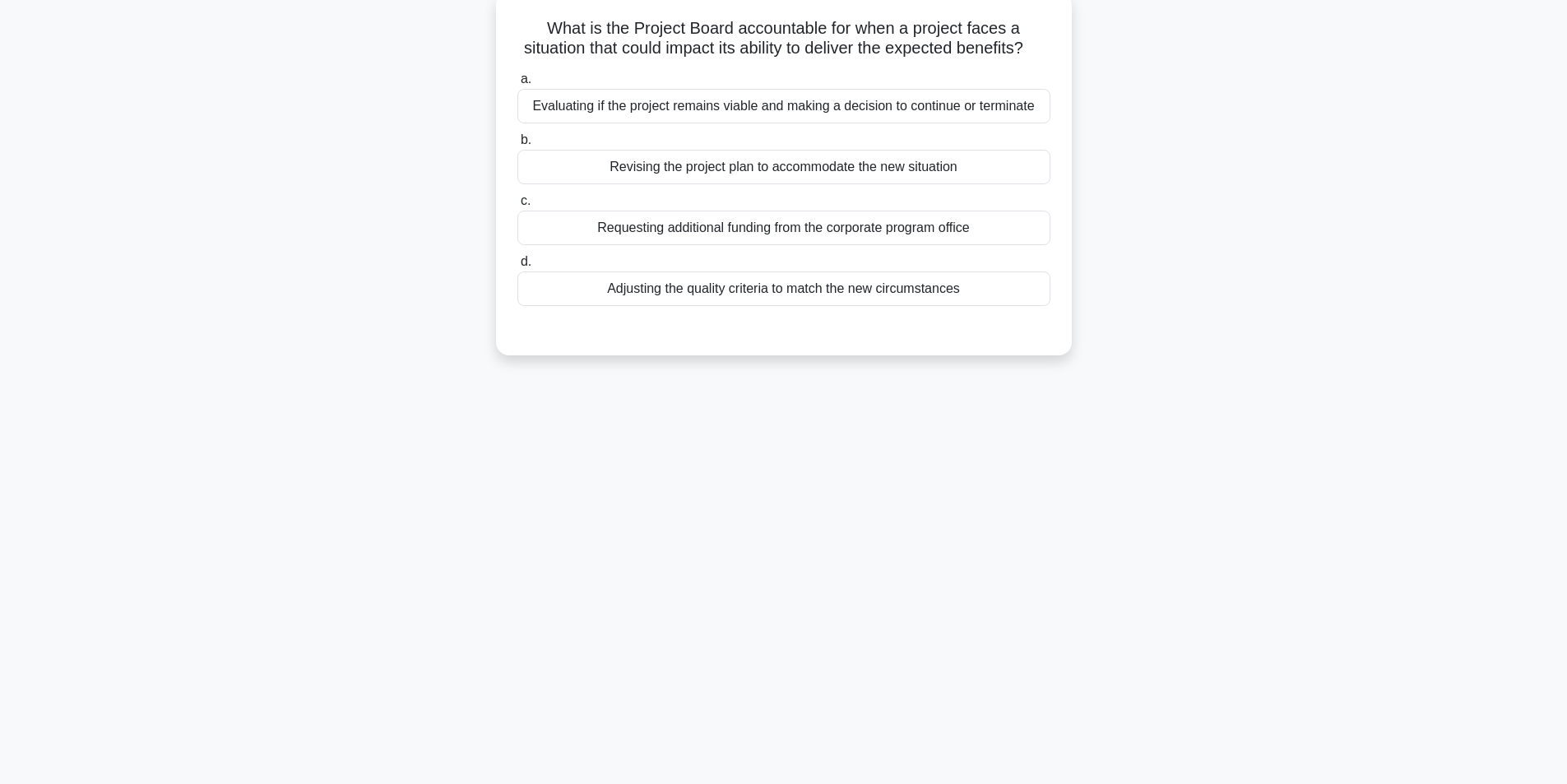
scroll to position [104, 0]
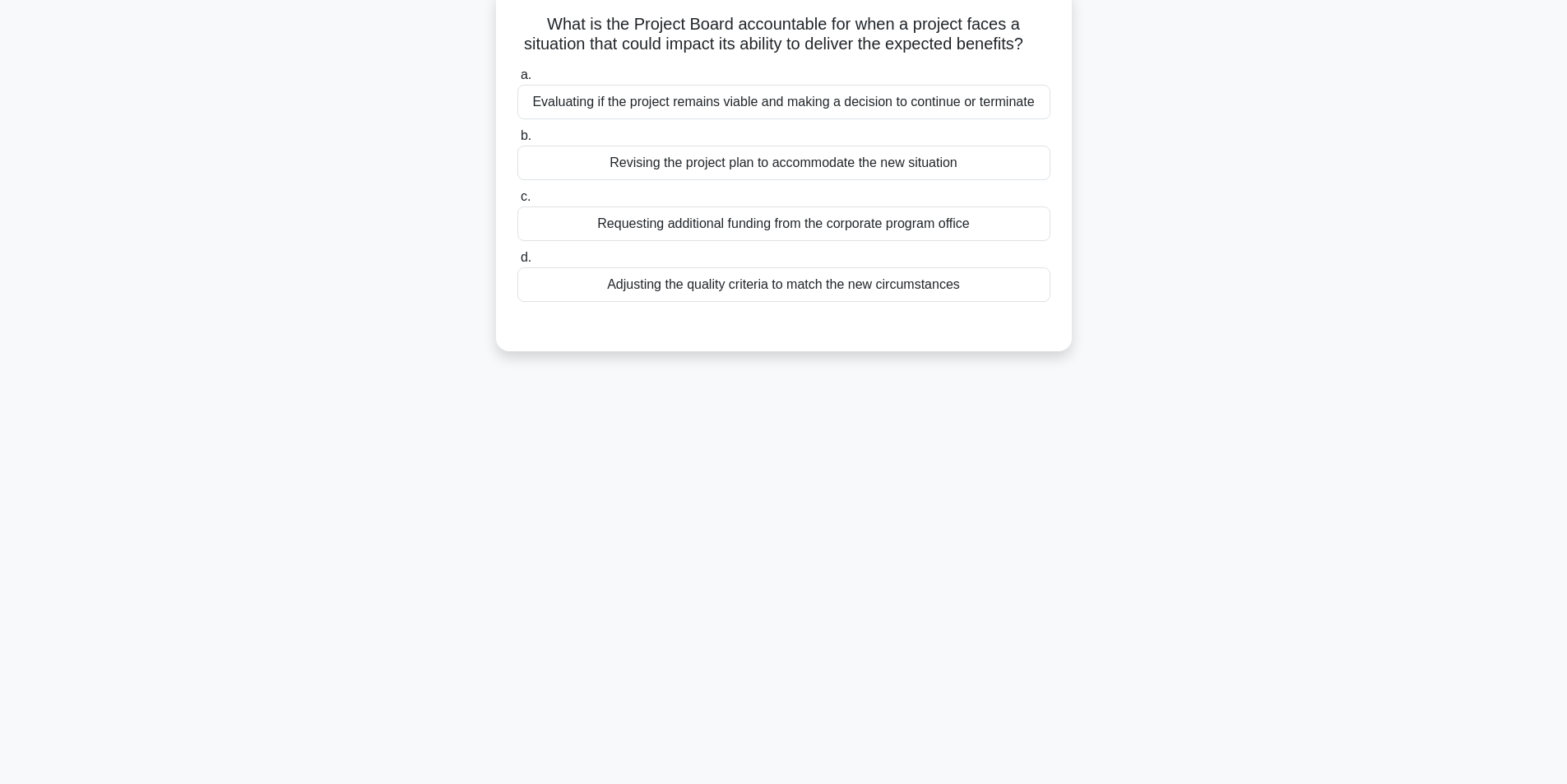
click at [852, 116] on div "Evaluating if the project remains viable and making a decision to continue or t…" at bounding box center [784, 101] width 533 height 35
click at [518, 81] on input "a. Evaluating if the project remains viable and making a decision to continue o…" at bounding box center [518, 75] width 0 height 10
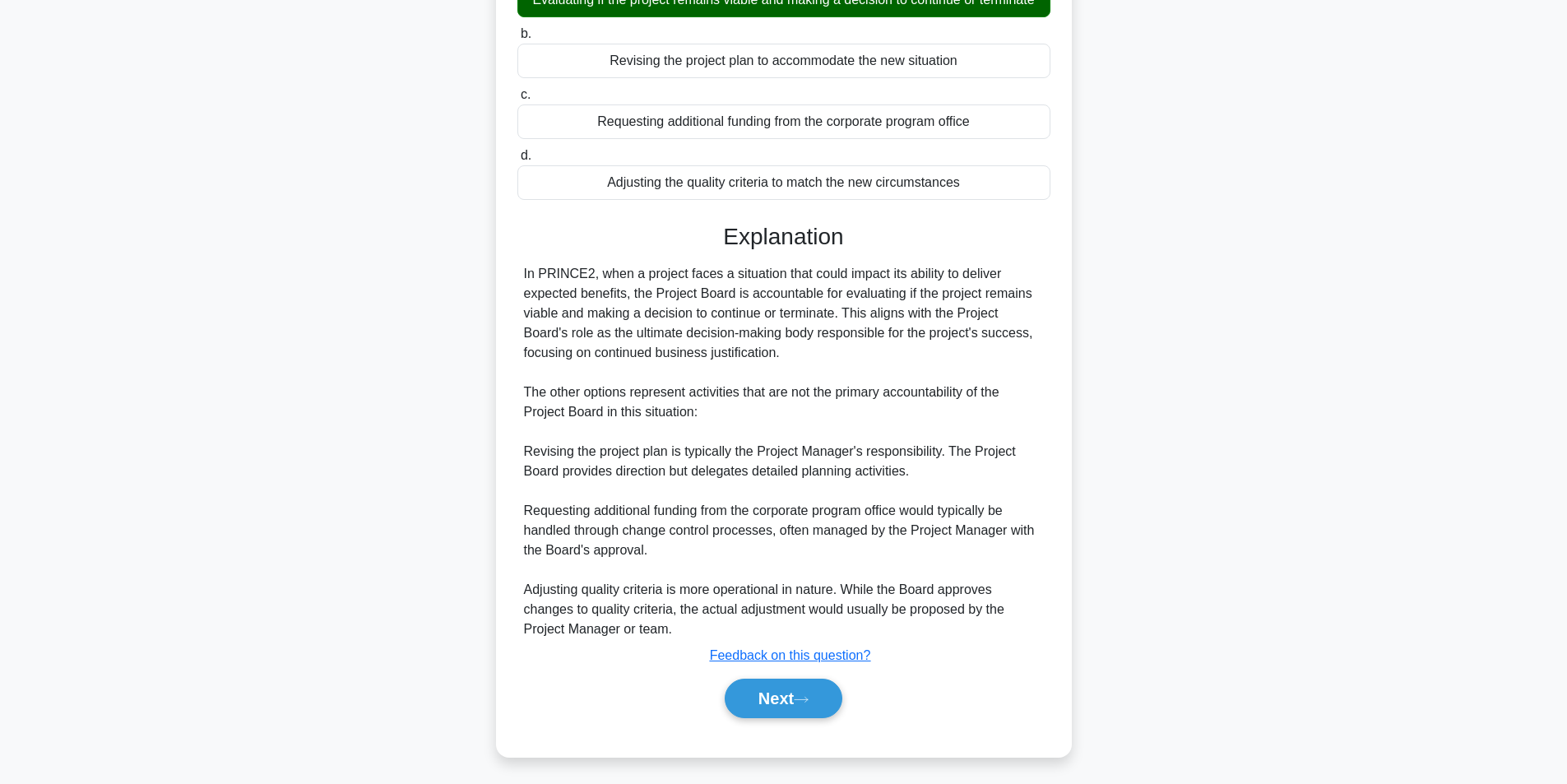
scroll to position [250, 0]
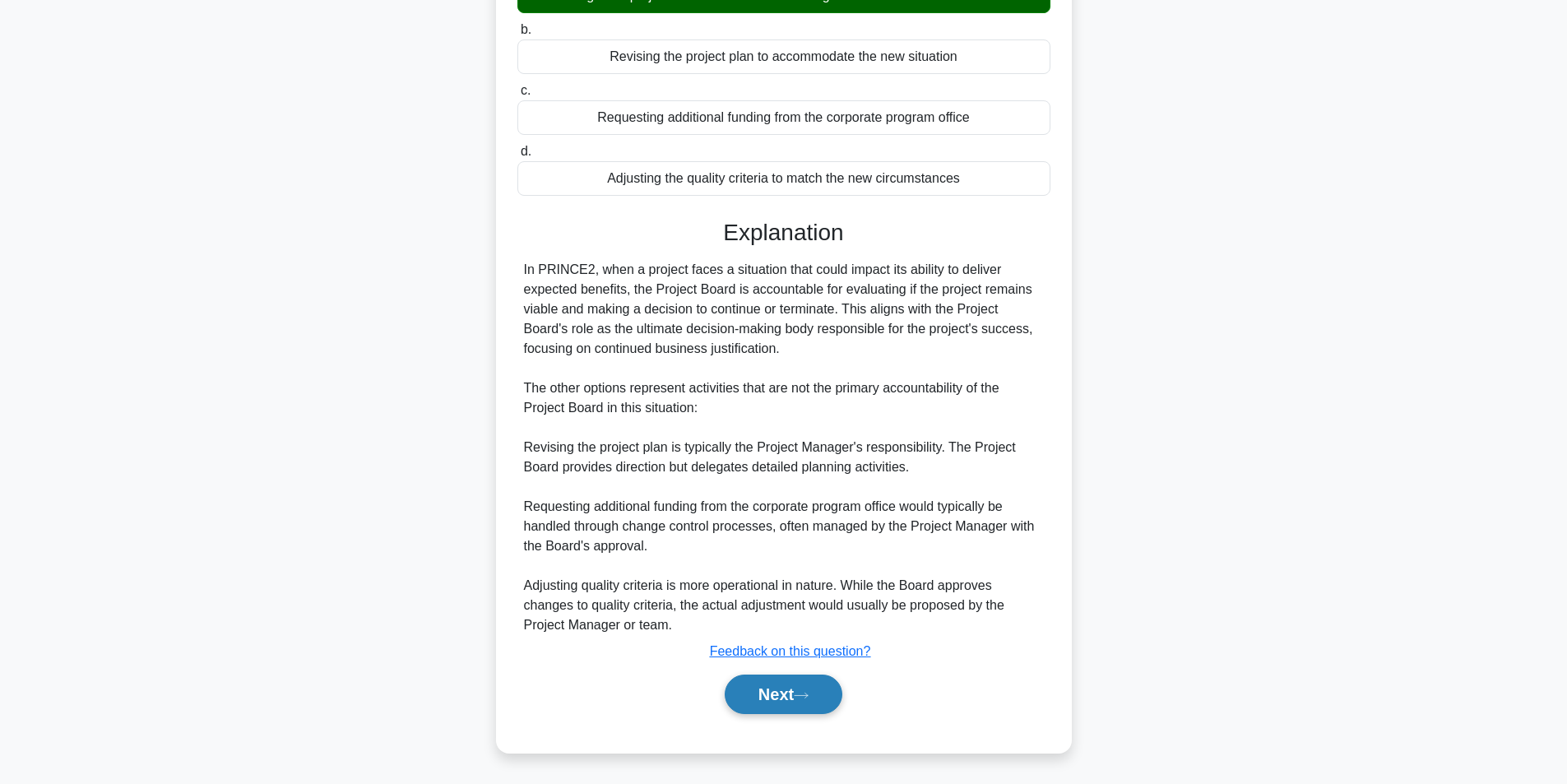
click at [802, 704] on button "Next" at bounding box center [784, 694] width 117 height 39
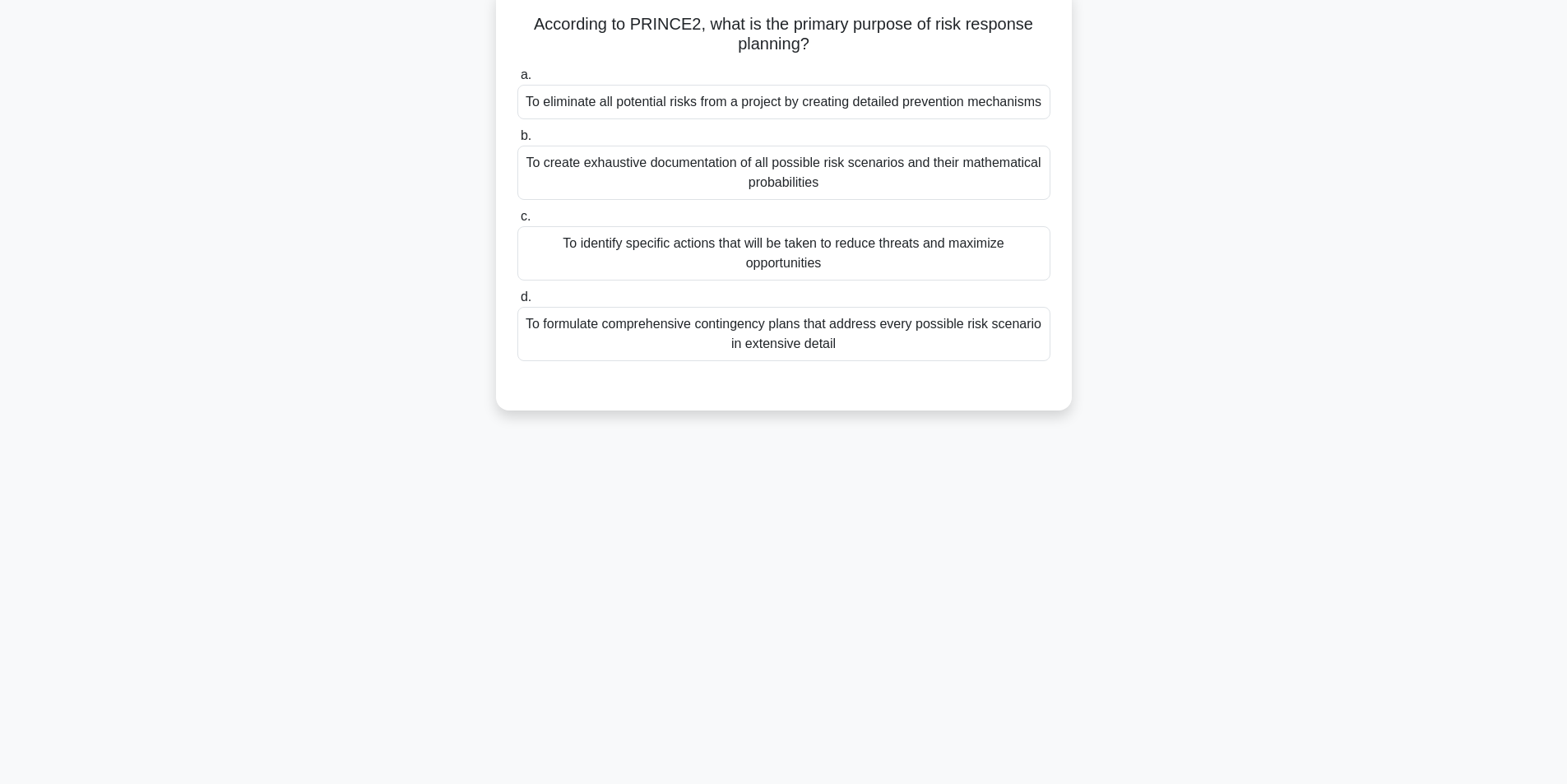
click at [789, 275] on div "To identify specific actions that will be taken to reduce threats and maximize …" at bounding box center [784, 253] width 533 height 54
click at [518, 222] on input "c. To identify specific actions that will be taken to reduce threats and maximi…" at bounding box center [518, 216] width 0 height 10
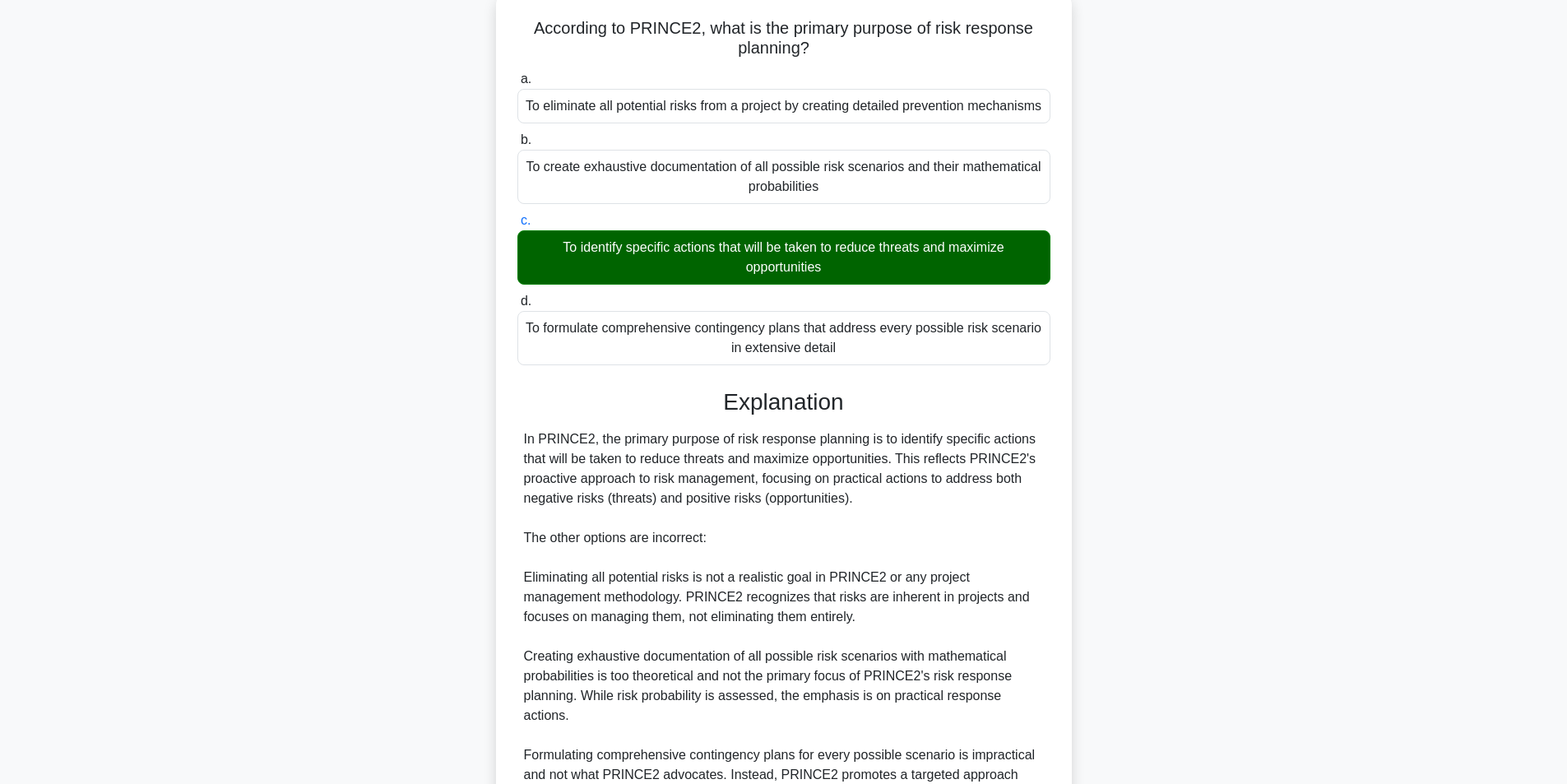
scroll to position [250, 0]
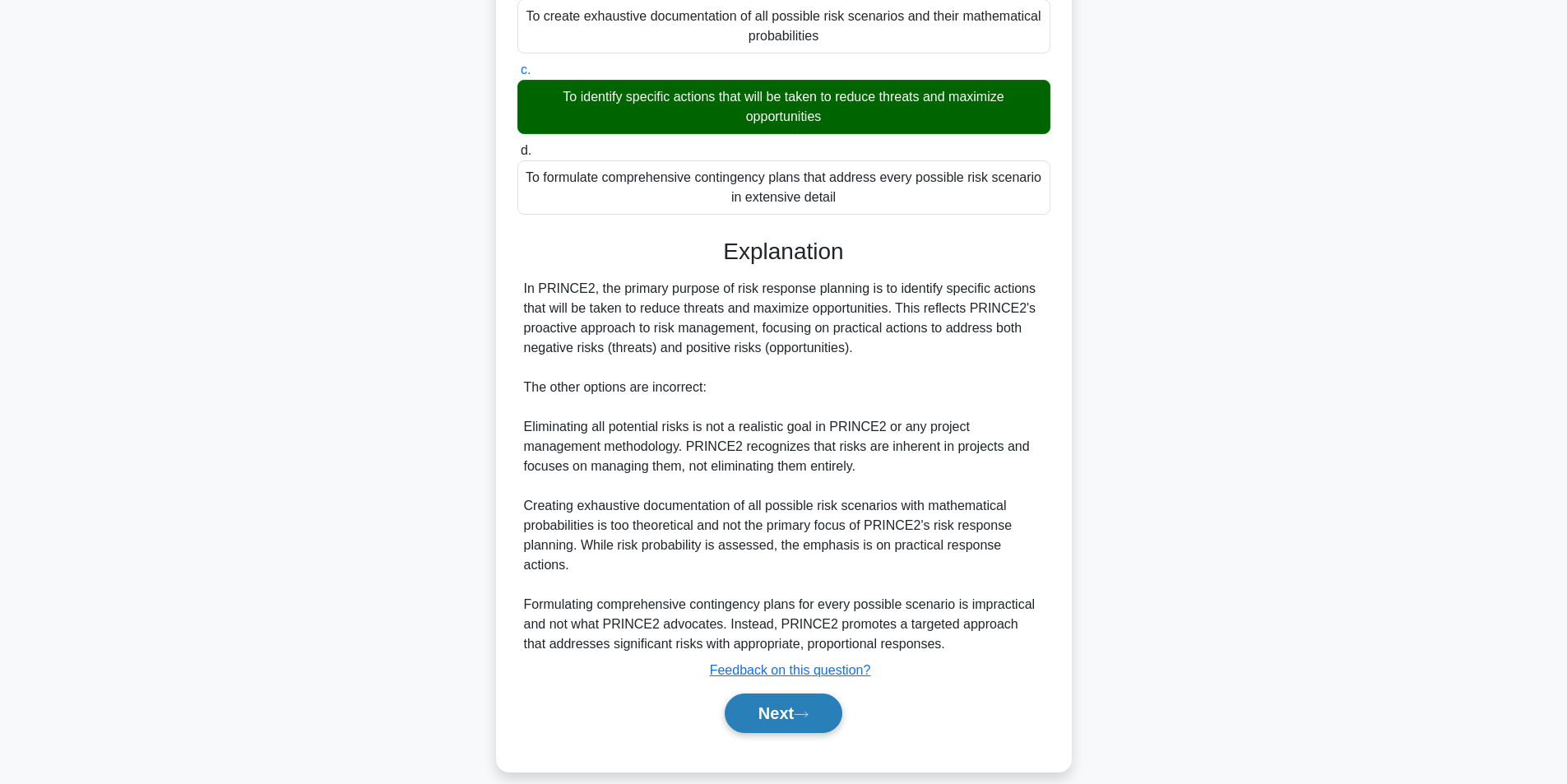
click at [776, 693] on button "Next" at bounding box center [784, 713] width 117 height 39
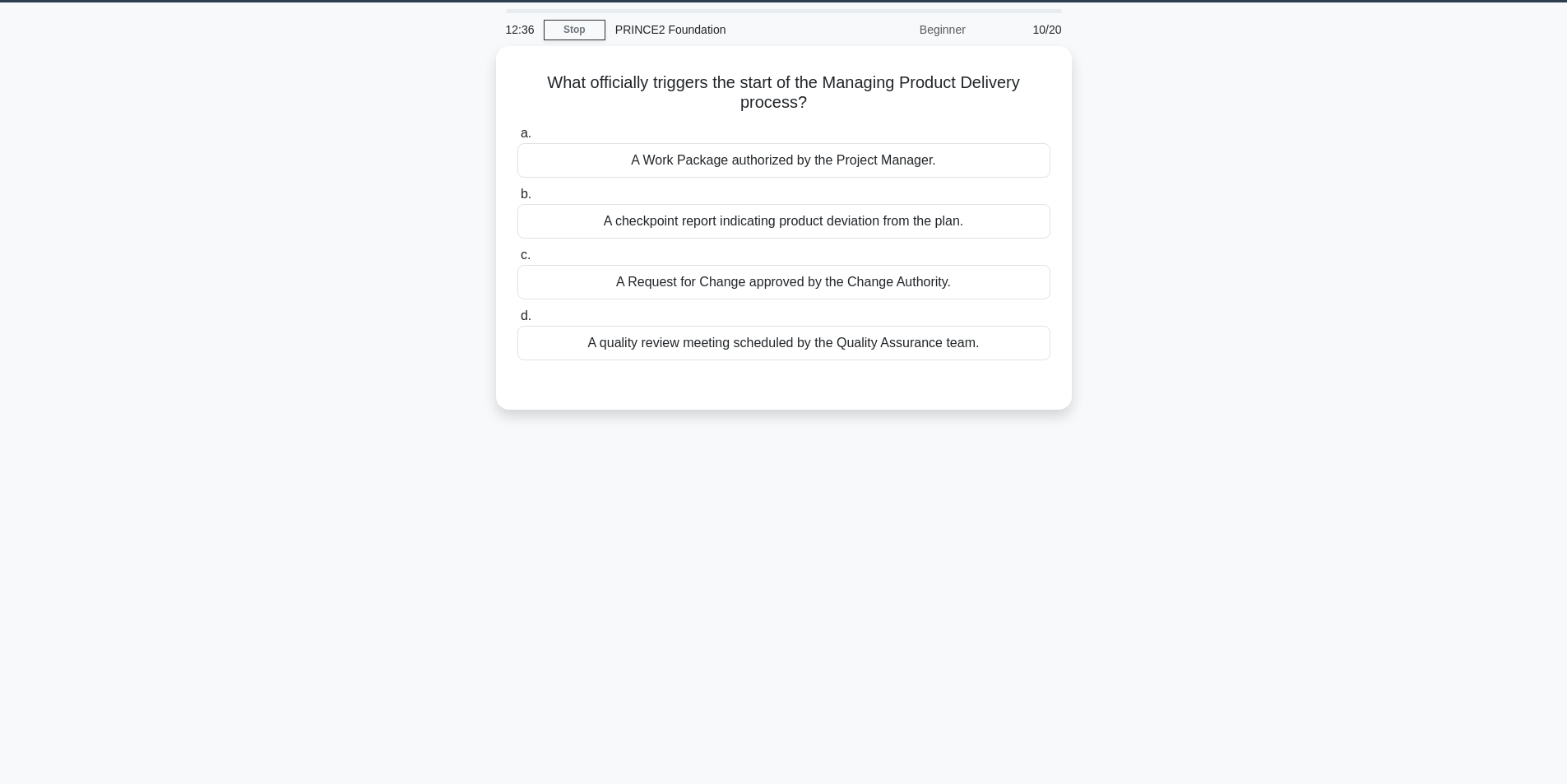
scroll to position [0, 0]
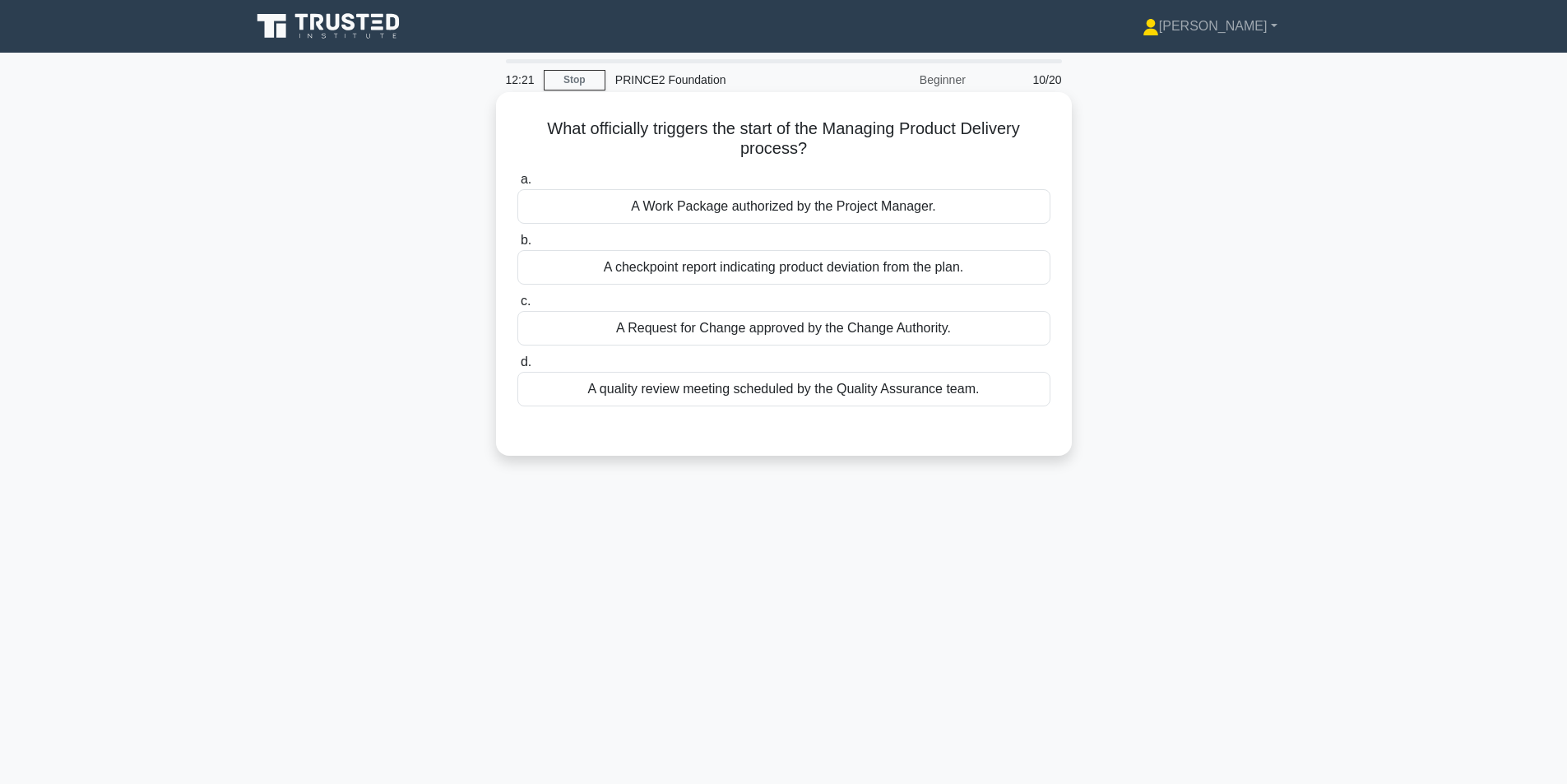
click at [830, 199] on div "A Work Package authorized by the Project Manager." at bounding box center [784, 206] width 533 height 35
click at [518, 185] on input "a. A Work Package authorized by the Project Manager." at bounding box center [518, 179] width 0 height 10
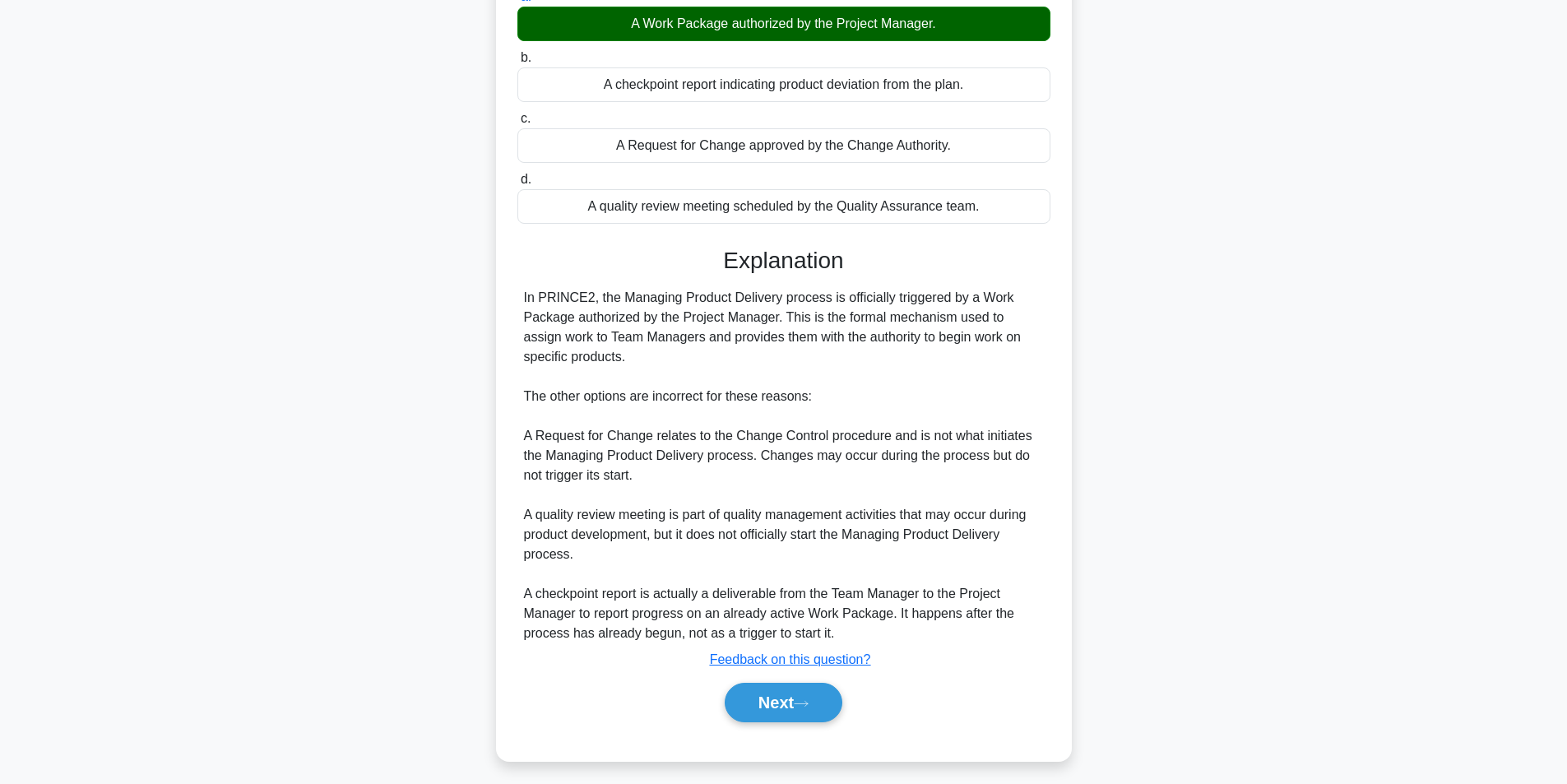
scroll to position [191, 0]
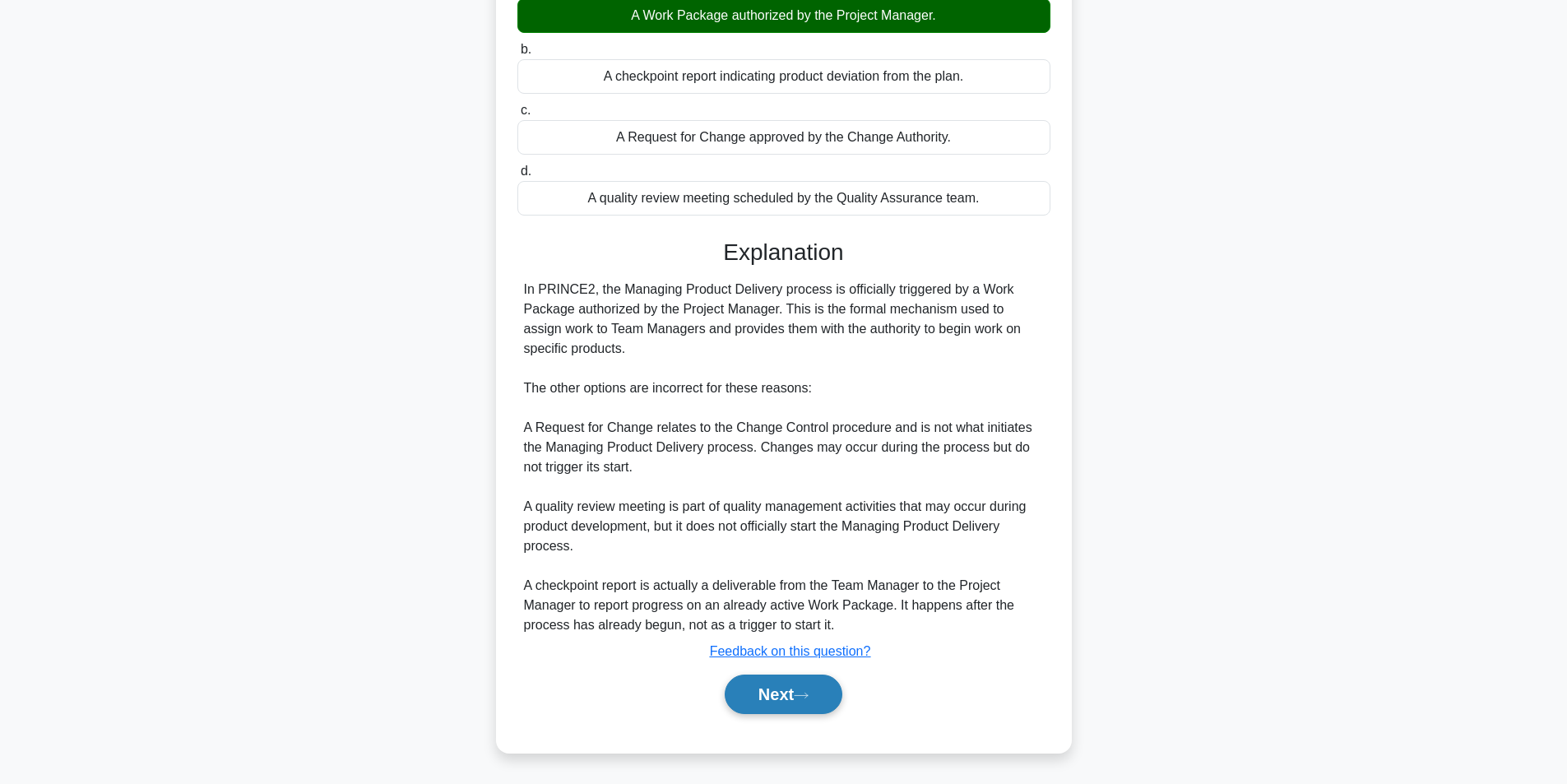
click at [809, 697] on icon at bounding box center [801, 696] width 15 height 9
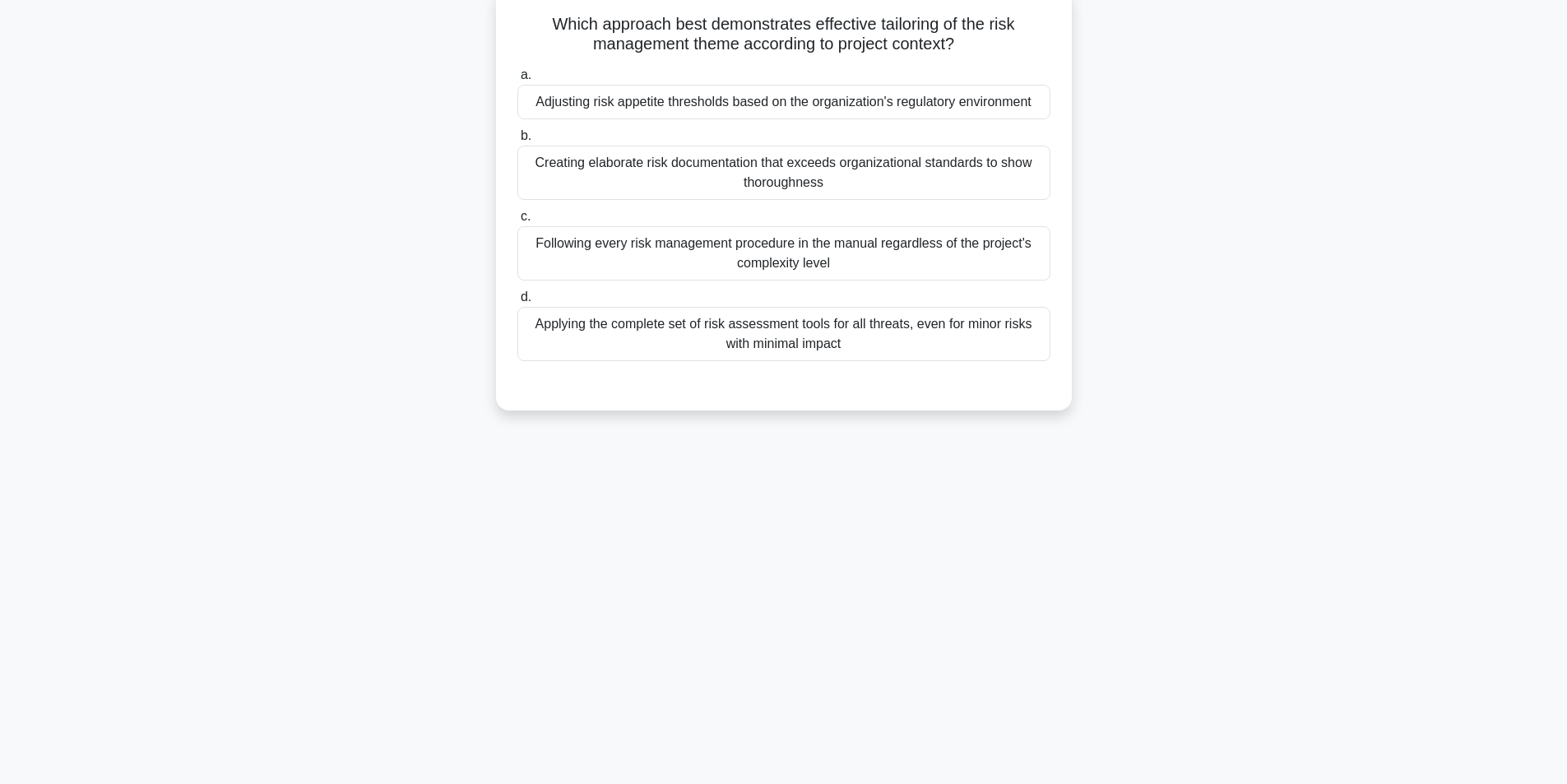
click at [879, 331] on div "Applying the complete set of risk assessment tools for all threats, even for mi…" at bounding box center [784, 334] width 533 height 54
click at [518, 303] on input "d. Applying the complete set of risk assessment tools for all threats, even for…" at bounding box center [518, 296] width 0 height 10
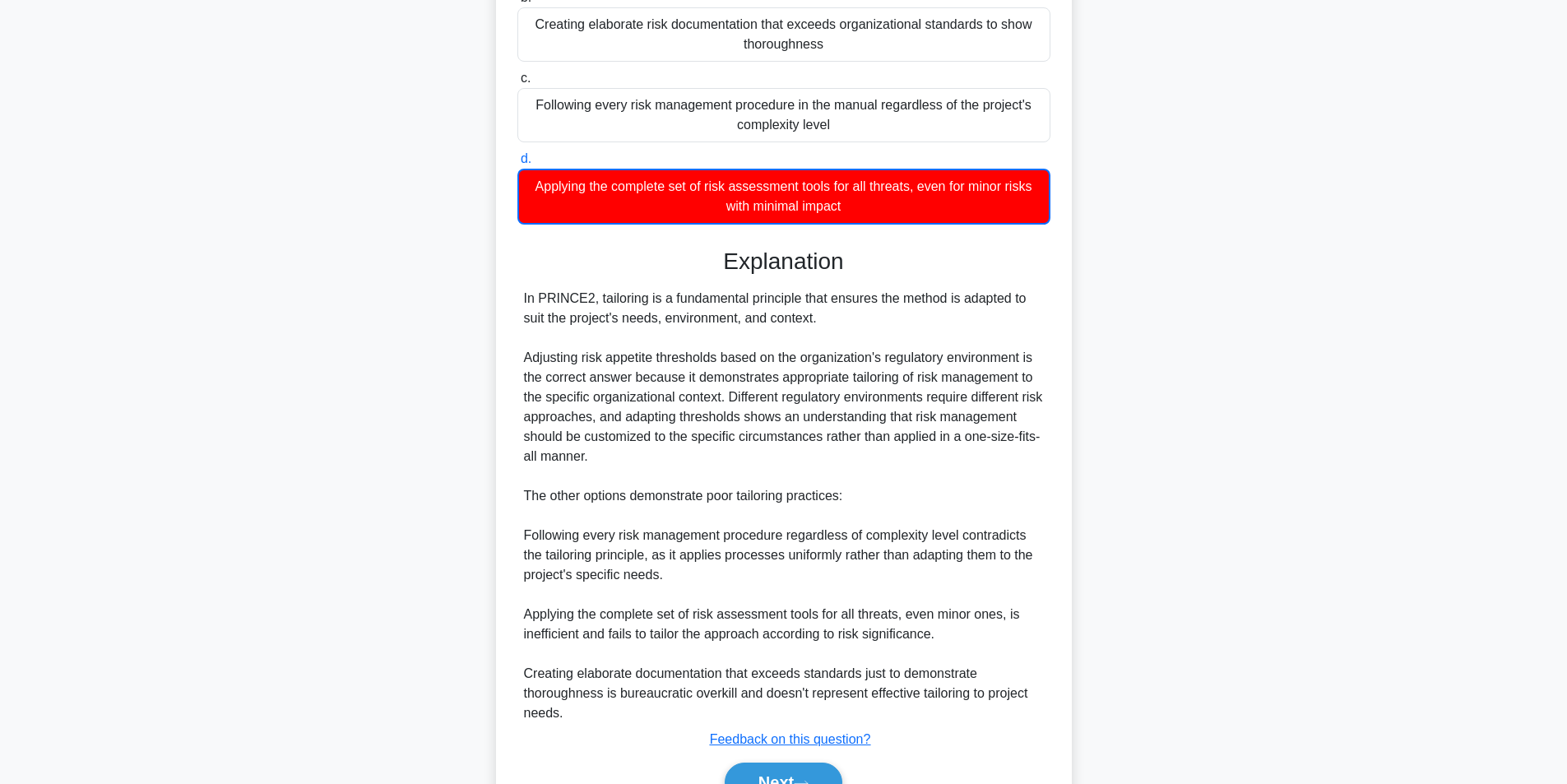
scroll to position [331, 0]
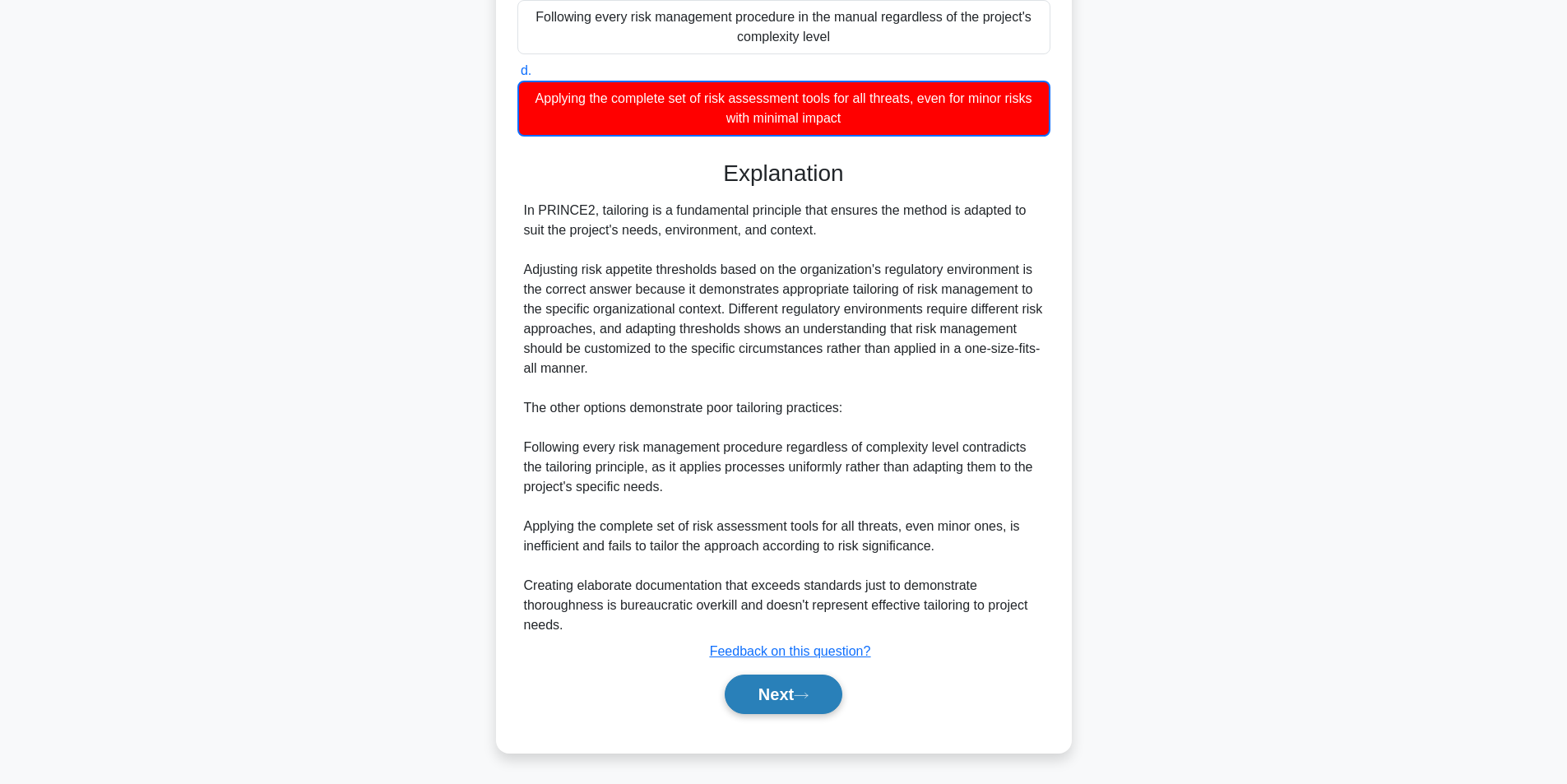
click at [746, 695] on button "Next" at bounding box center [784, 694] width 117 height 39
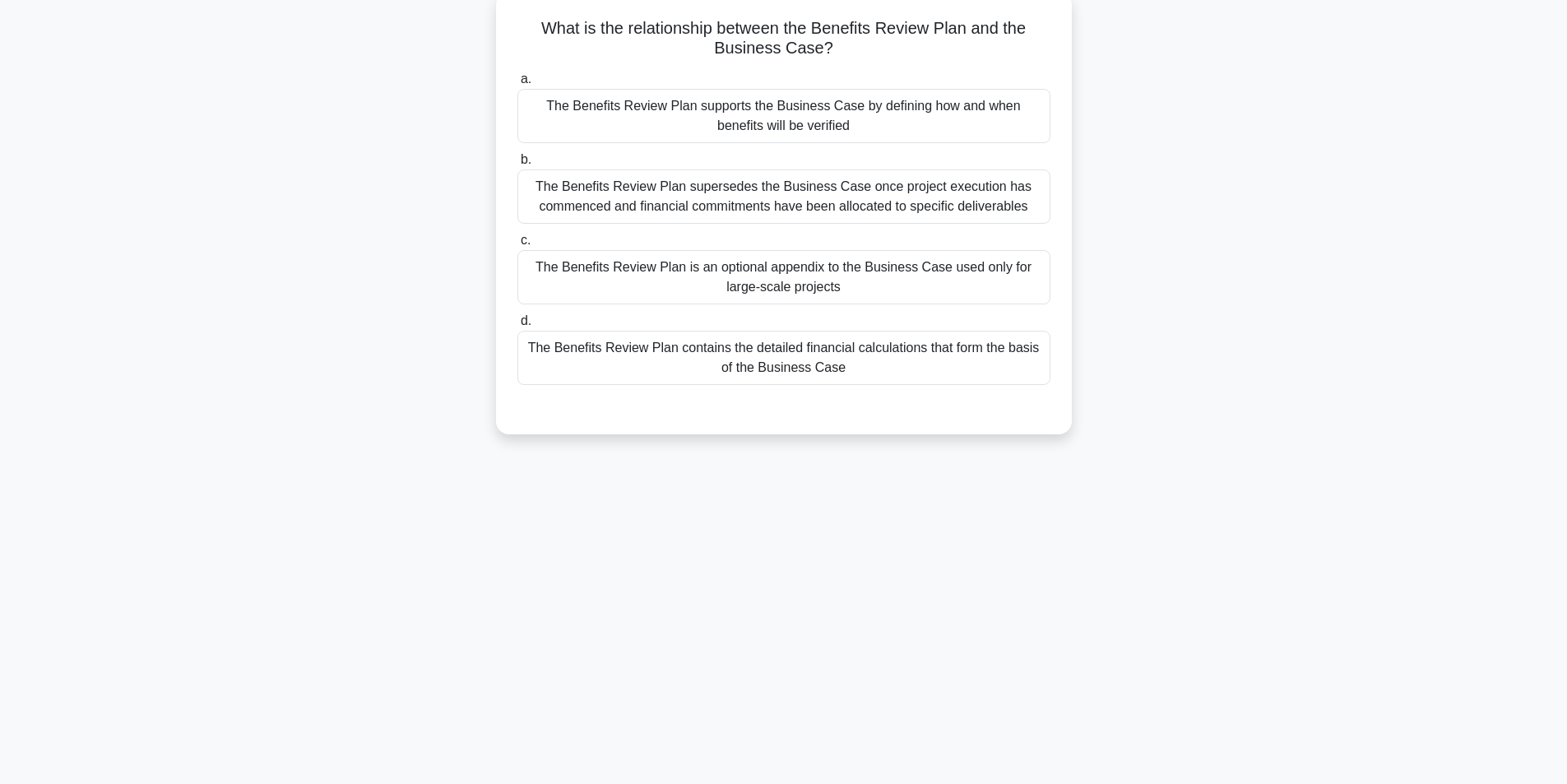
scroll to position [104, 0]
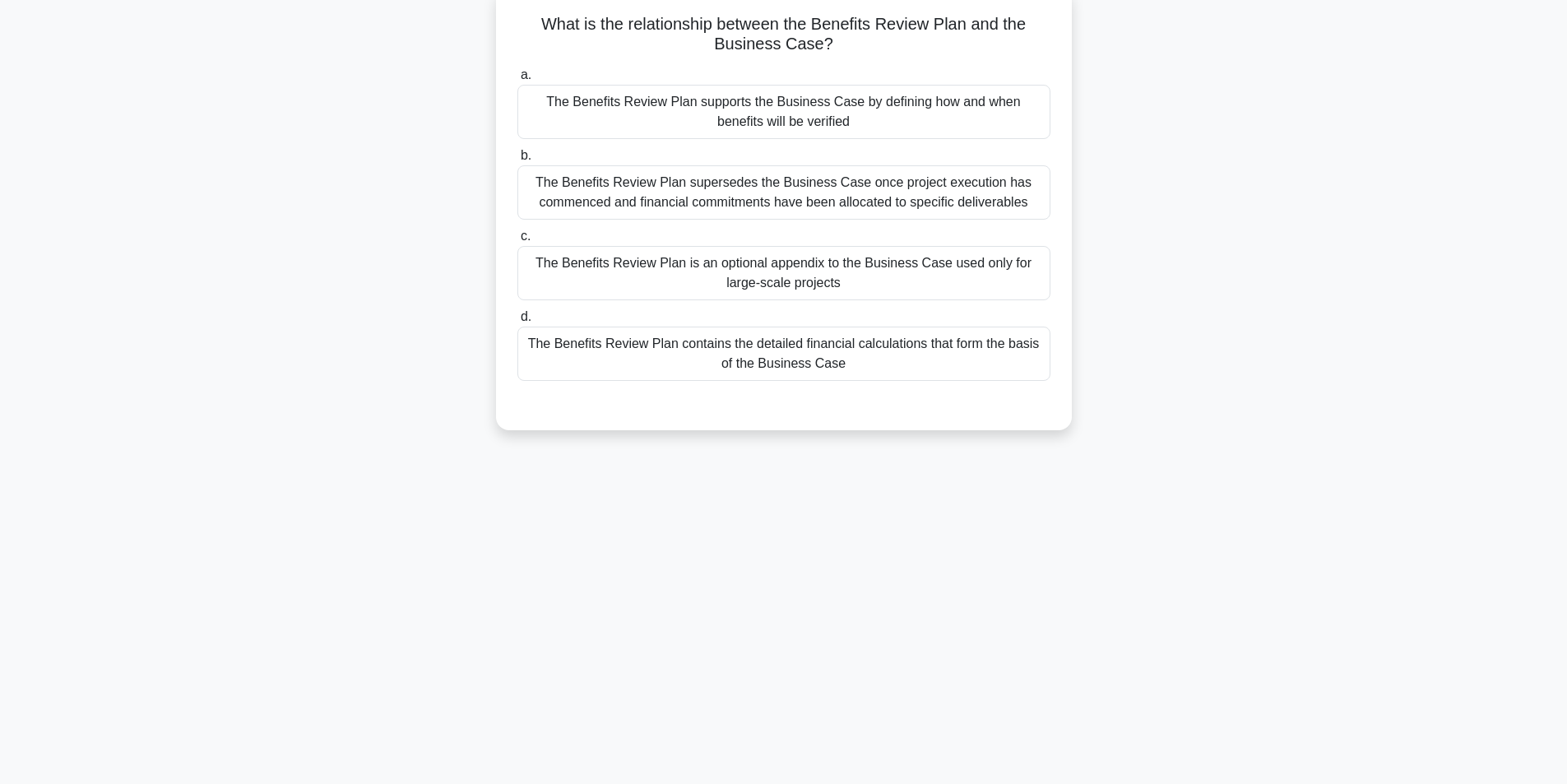
click at [868, 107] on div "The Benefits Review Plan supports the Business Case by defining how and when be…" at bounding box center [784, 112] width 533 height 54
click at [518, 81] on input "a. The Benefits Review Plan supports the Business Case by defining how and when…" at bounding box center [518, 75] width 0 height 10
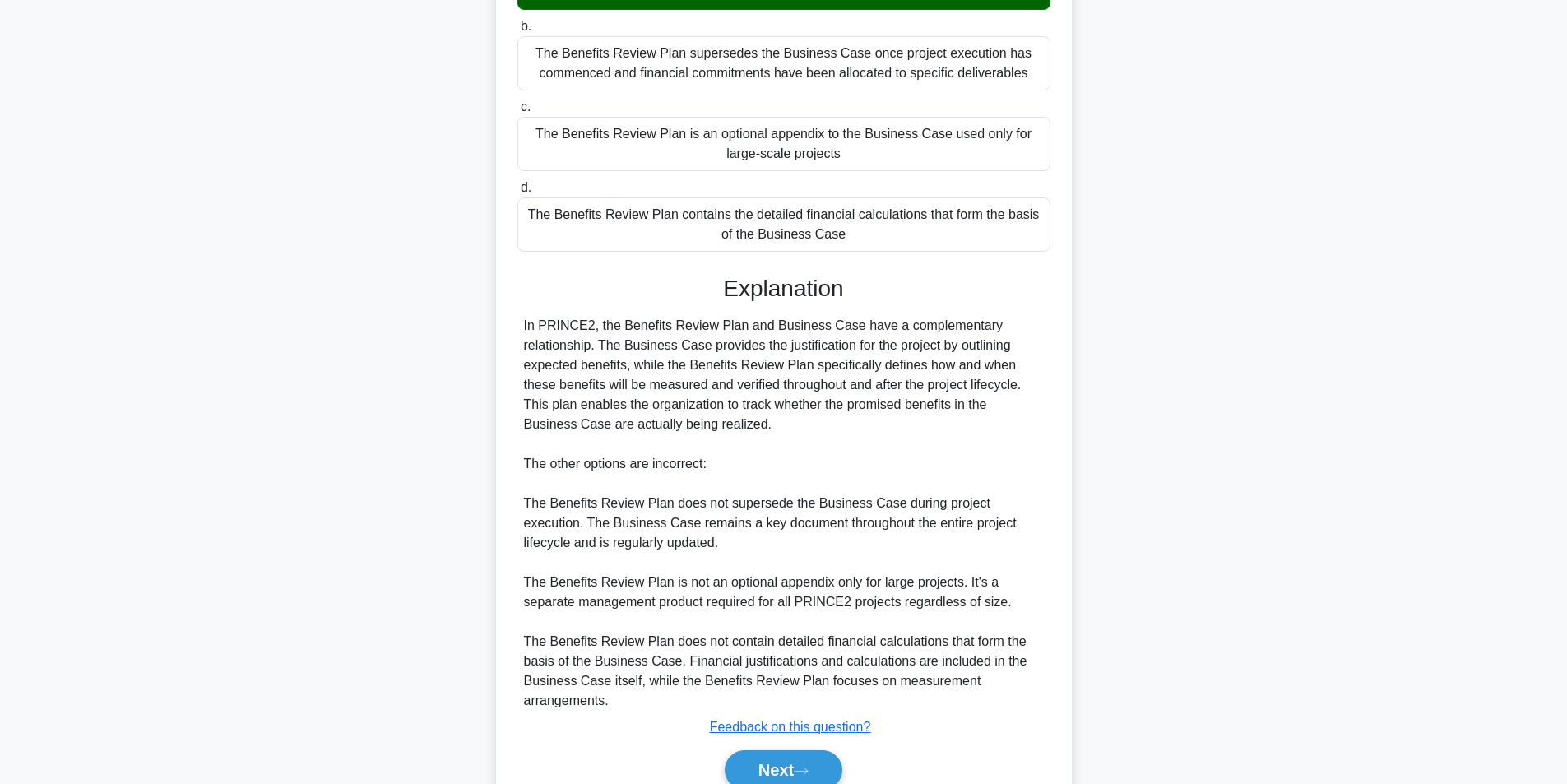
scroll to position [310, 0]
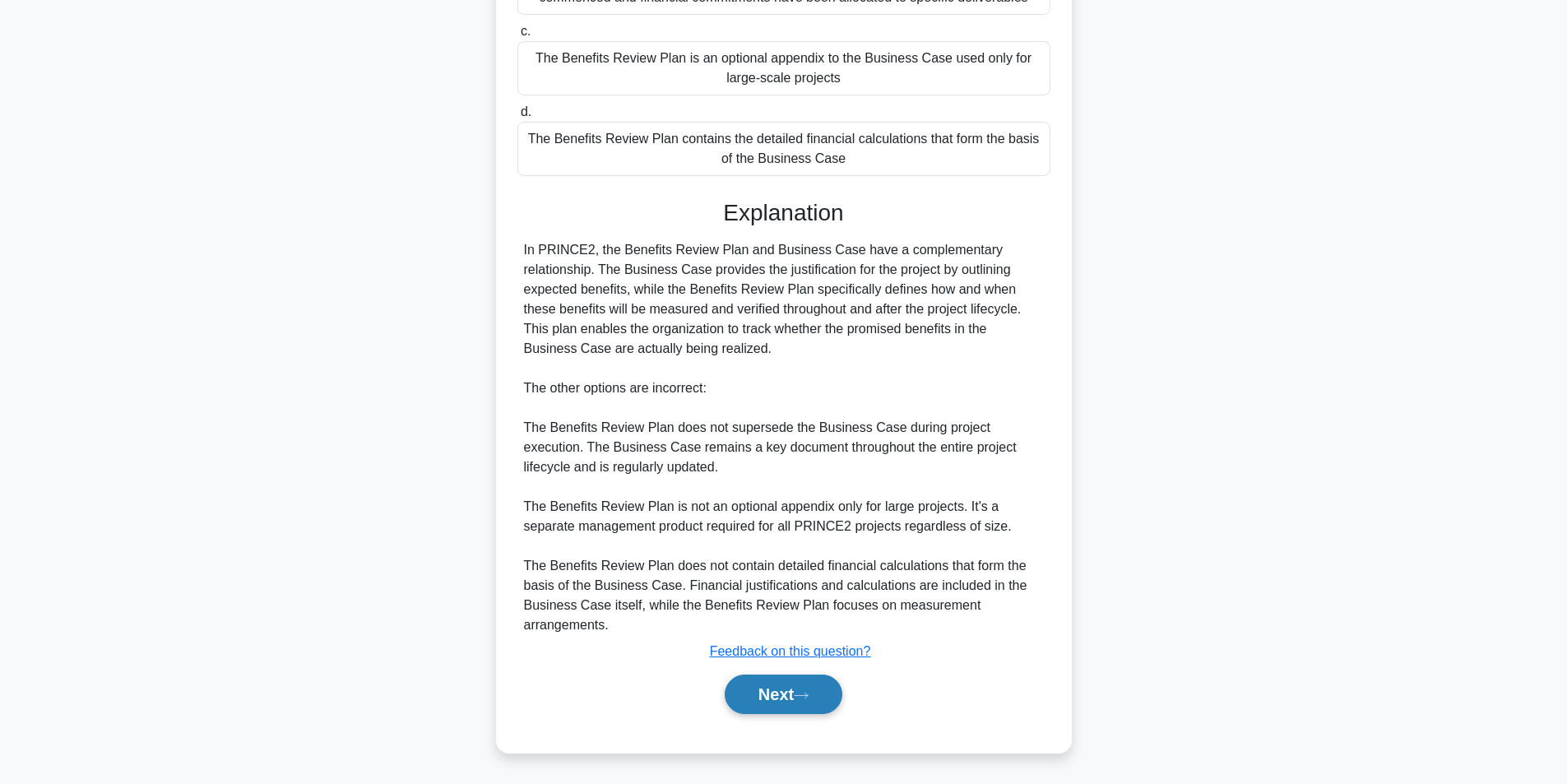
click at [815, 696] on button "Next" at bounding box center [784, 694] width 117 height 39
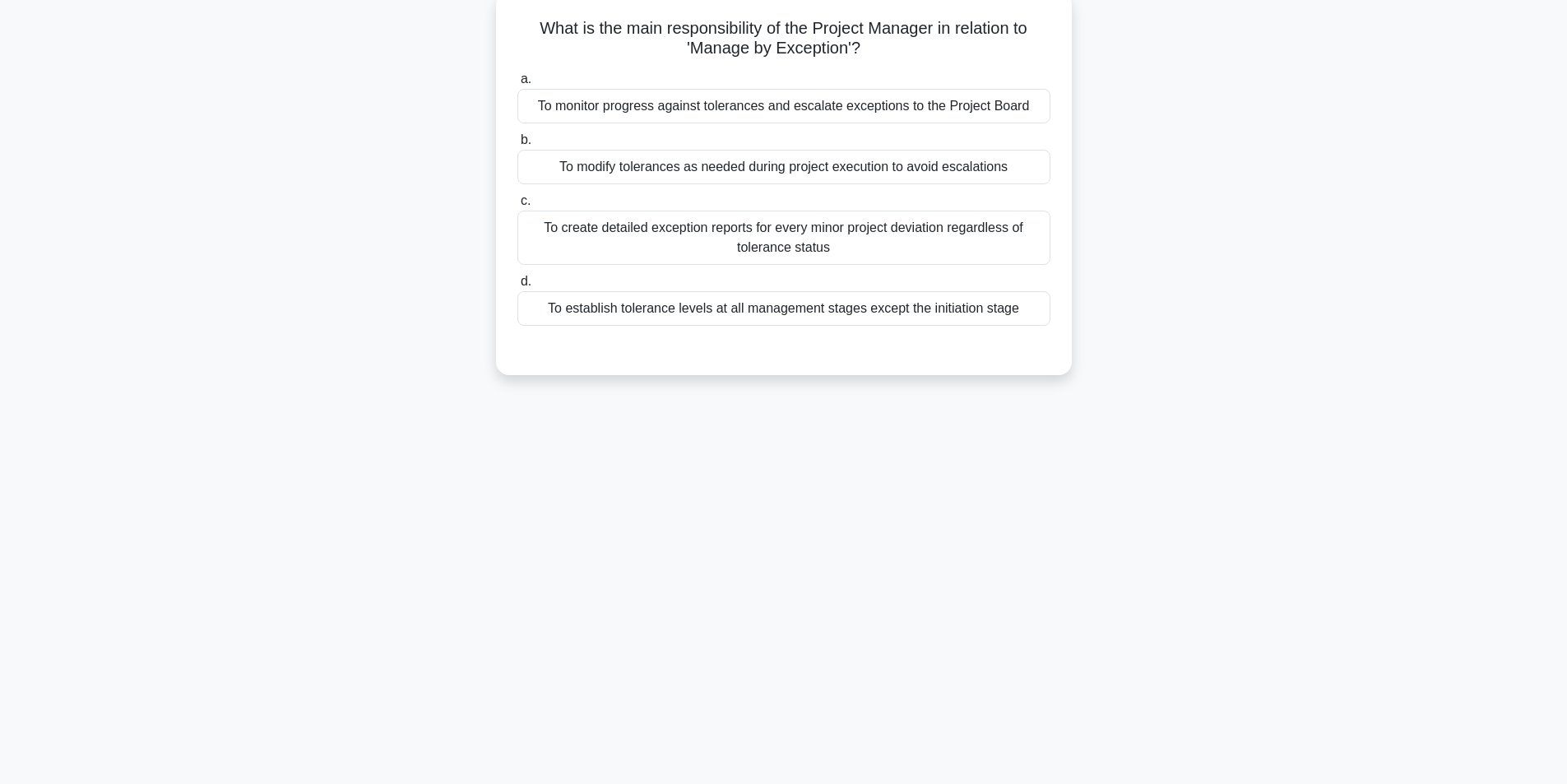
scroll to position [104, 0]
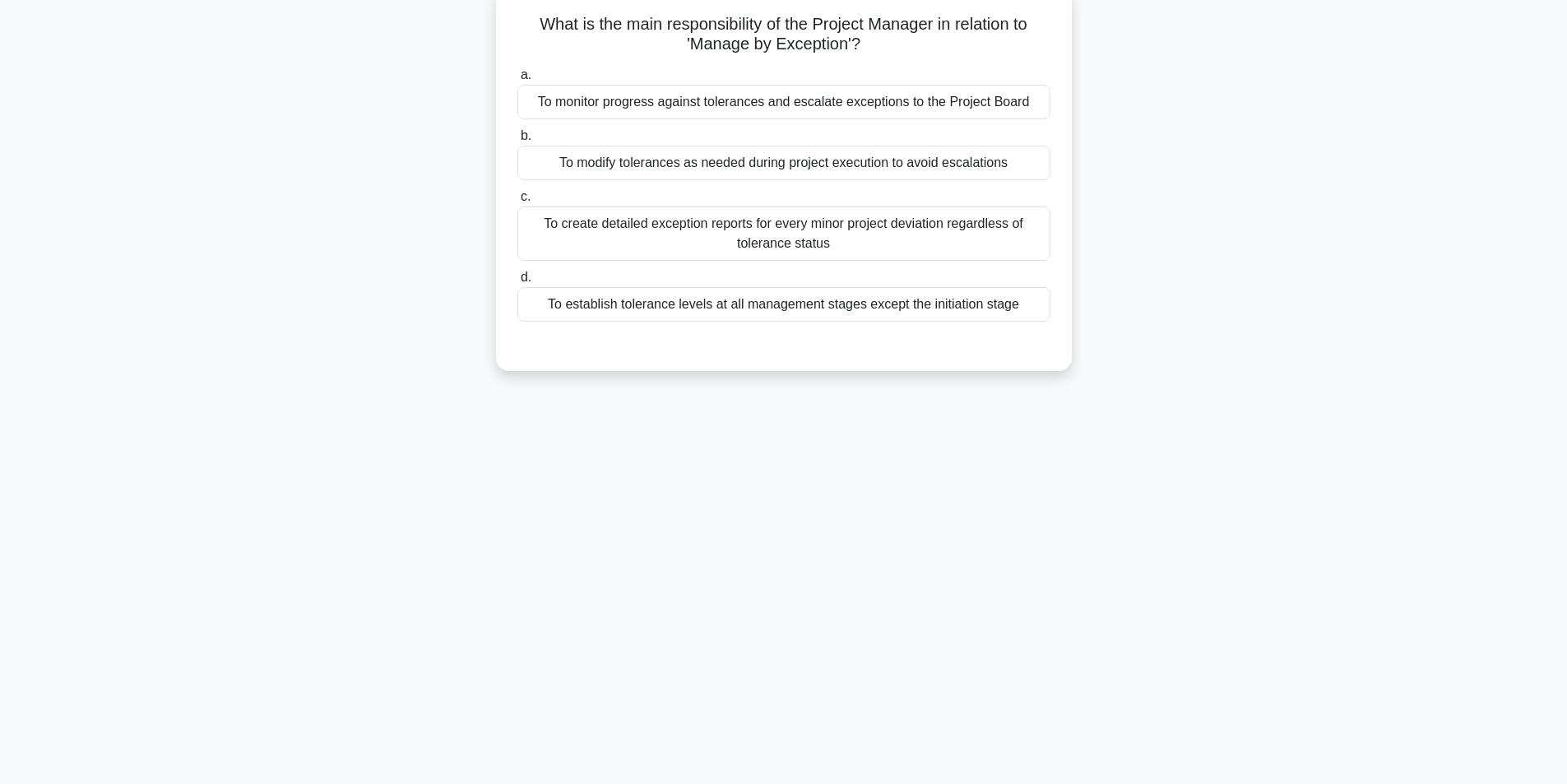
click at [872, 104] on div "To monitor progress against tolerances and escalate exceptions to the Project B…" at bounding box center [784, 101] width 533 height 35
click at [518, 81] on input "a. To monitor progress against tolerances and escalate exceptions to the Projec…" at bounding box center [518, 75] width 0 height 10
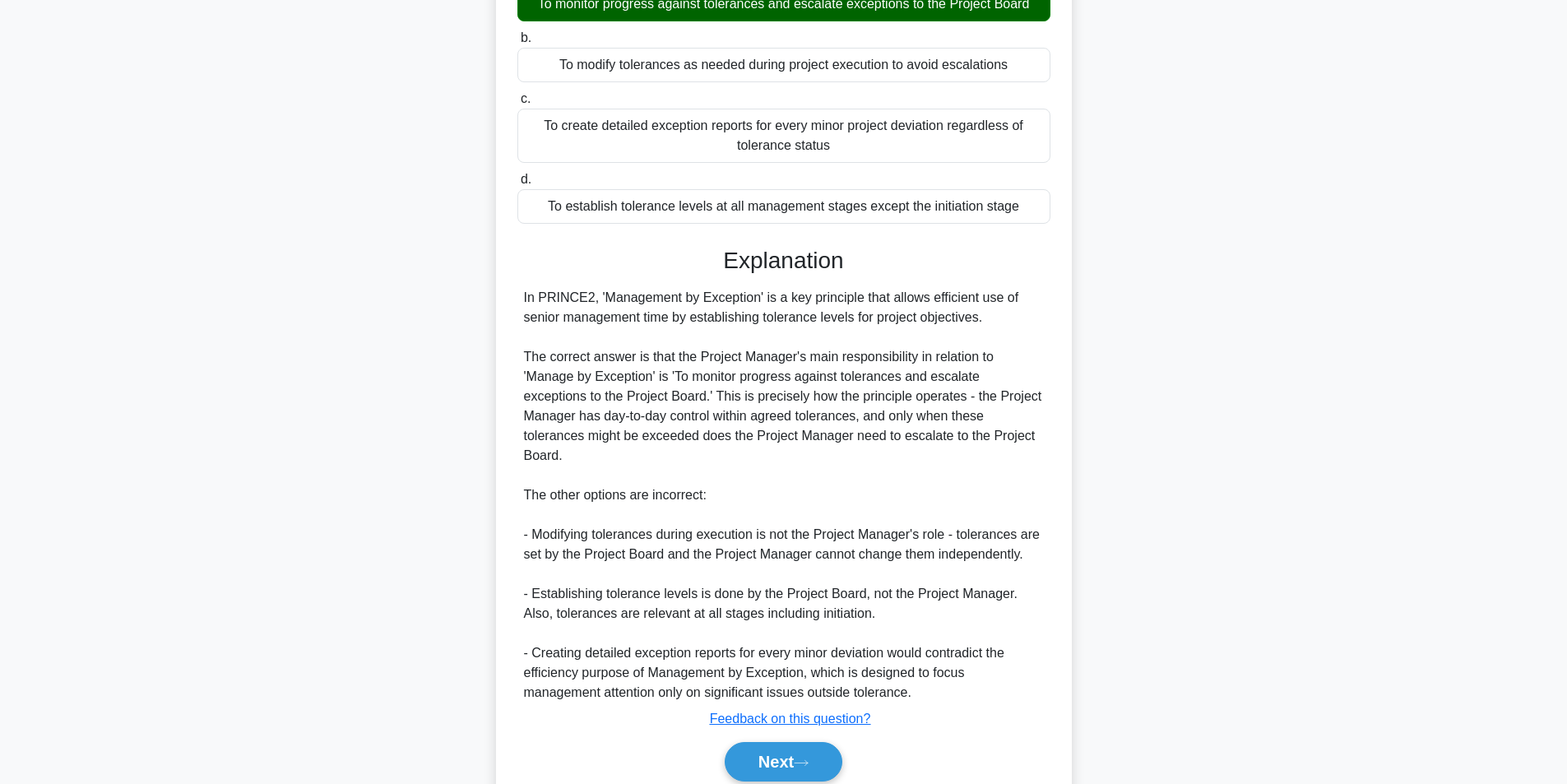
scroll to position [250, 0]
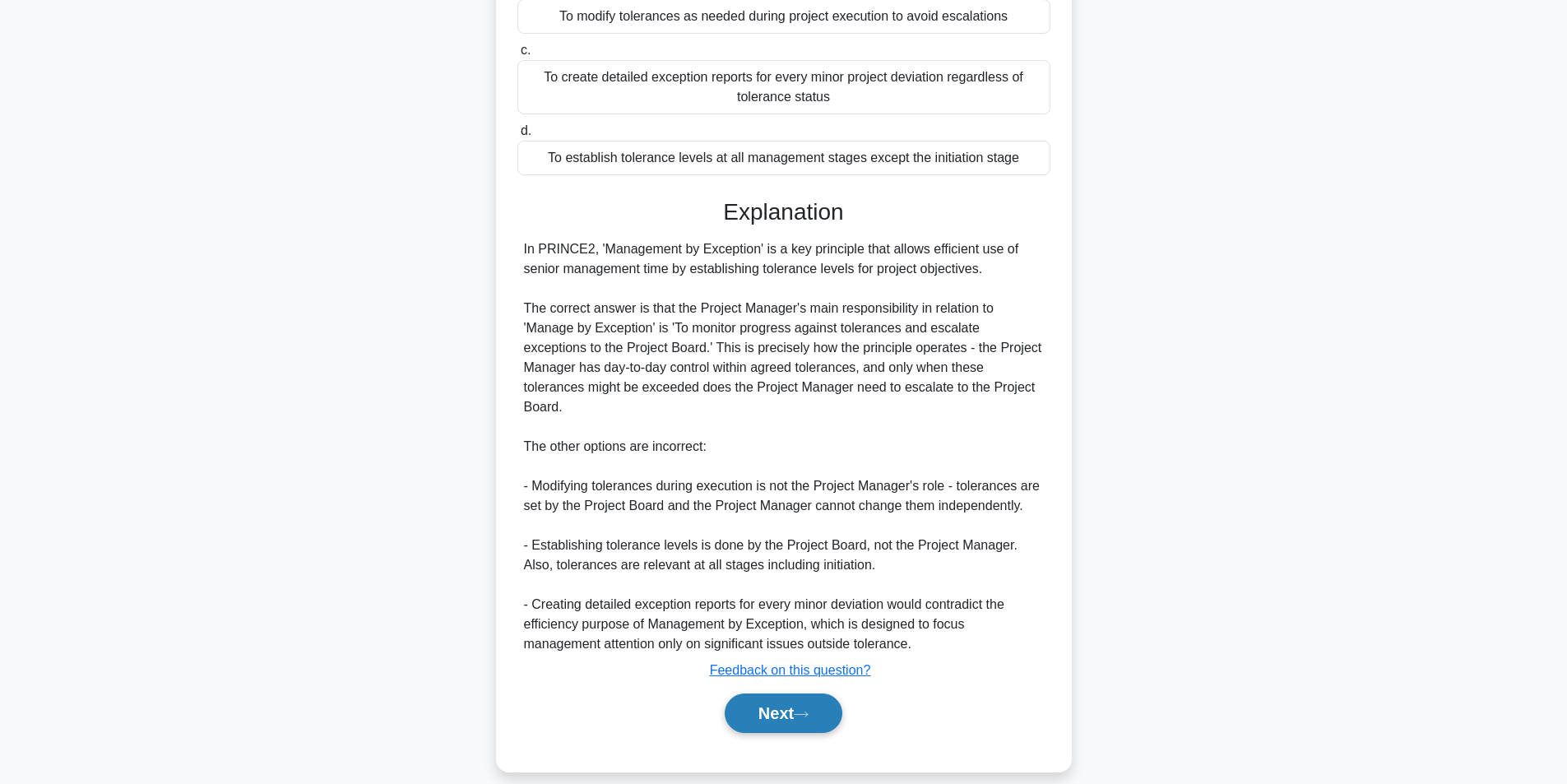
click at [827, 693] on button "Next" at bounding box center [784, 713] width 117 height 39
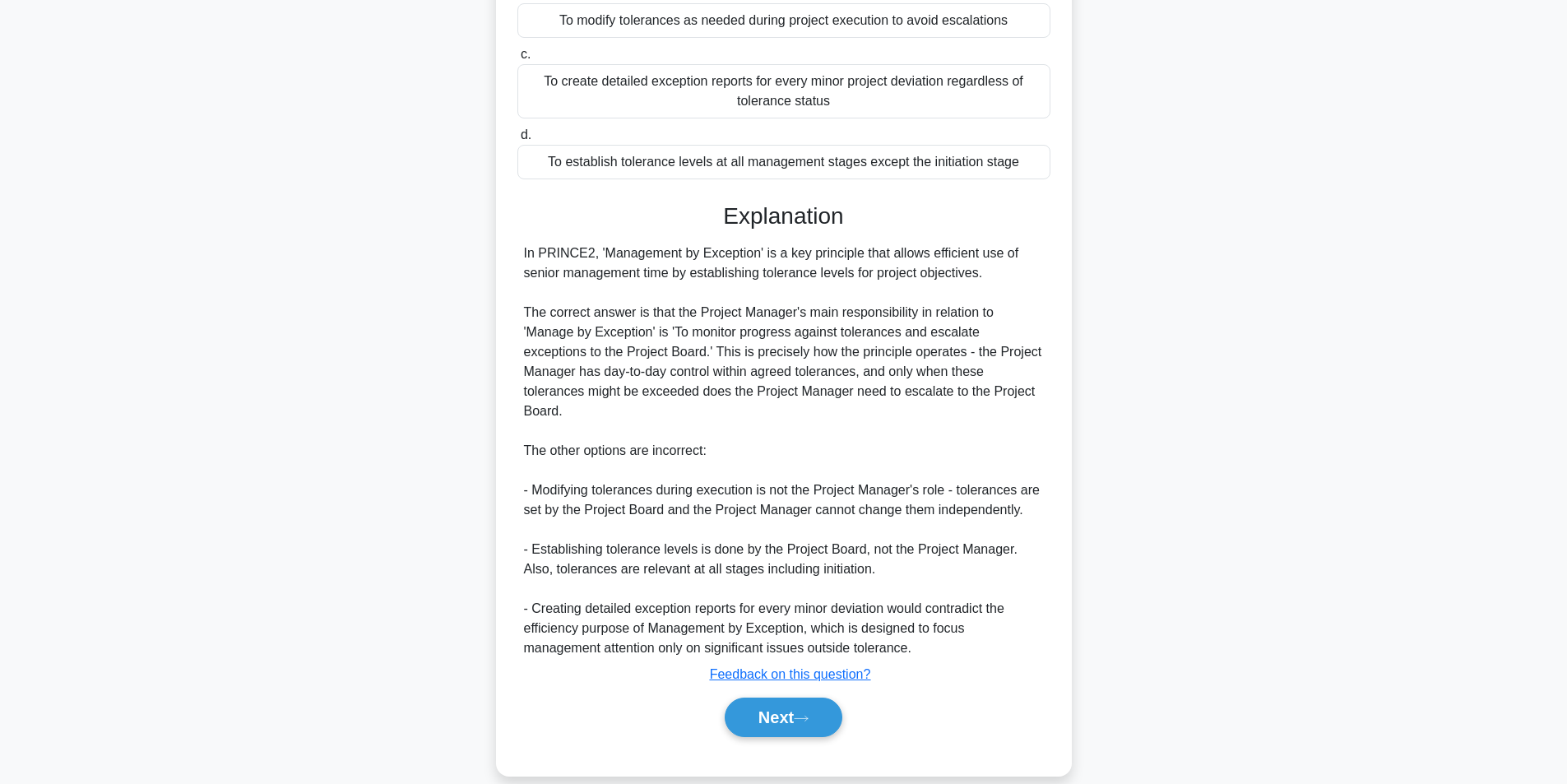
scroll to position [104, 0]
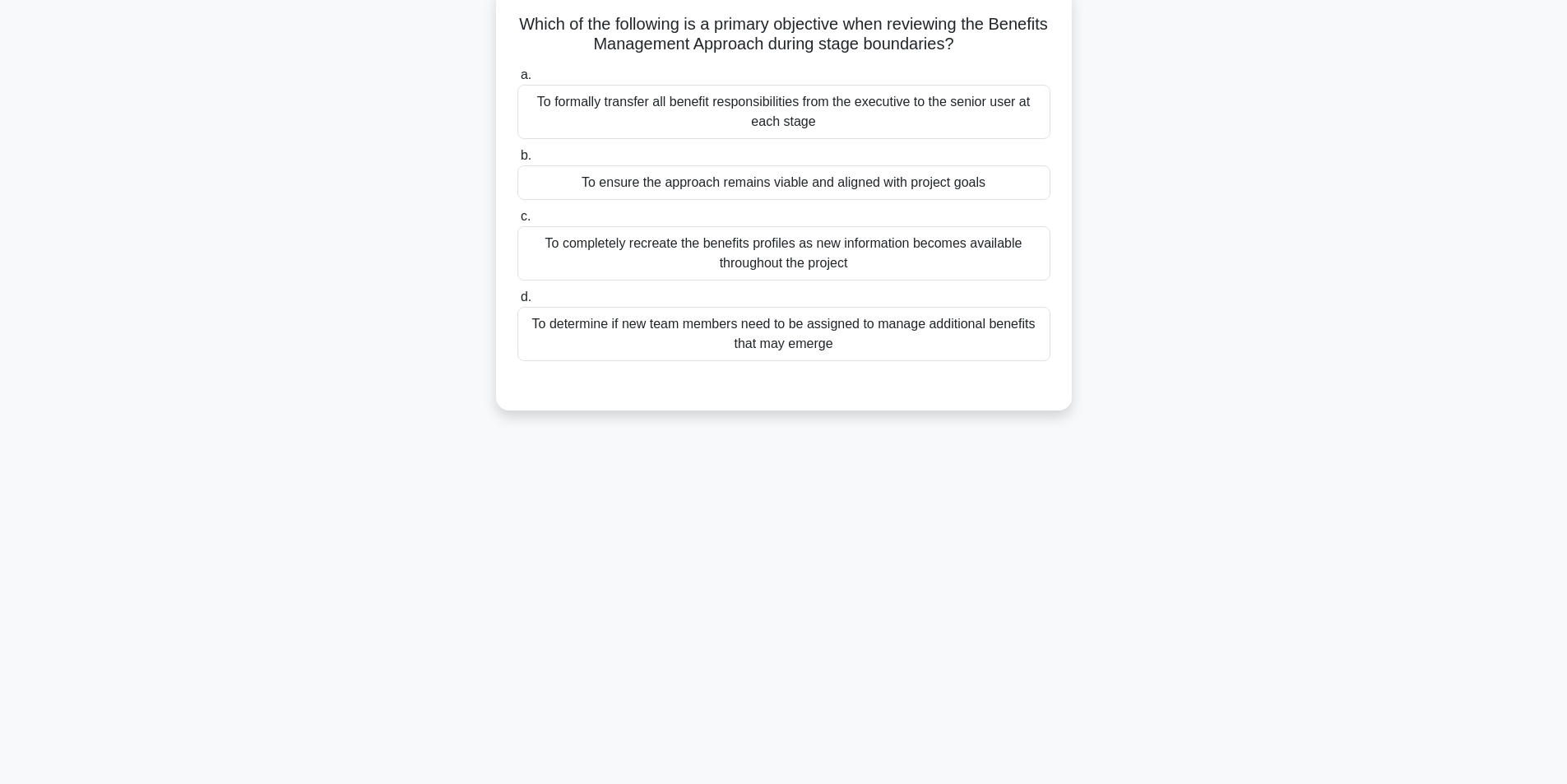
click at [873, 186] on div "To ensure the approach remains viable and aligned with project goals" at bounding box center [784, 182] width 533 height 35
click at [518, 161] on input "b. To ensure the approach remains viable and aligned with project goals" at bounding box center [518, 155] width 0 height 10
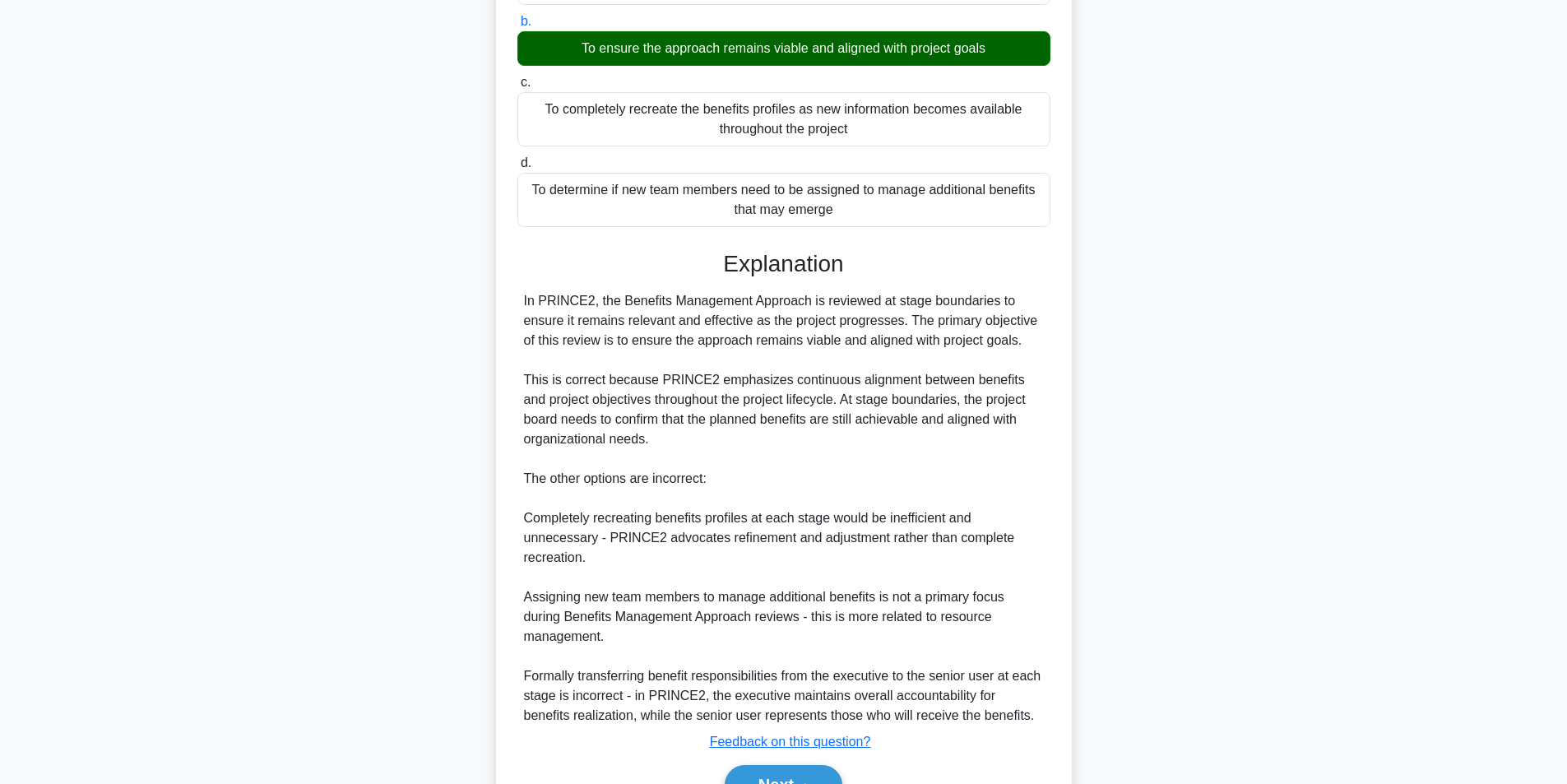
scroll to position [330, 0]
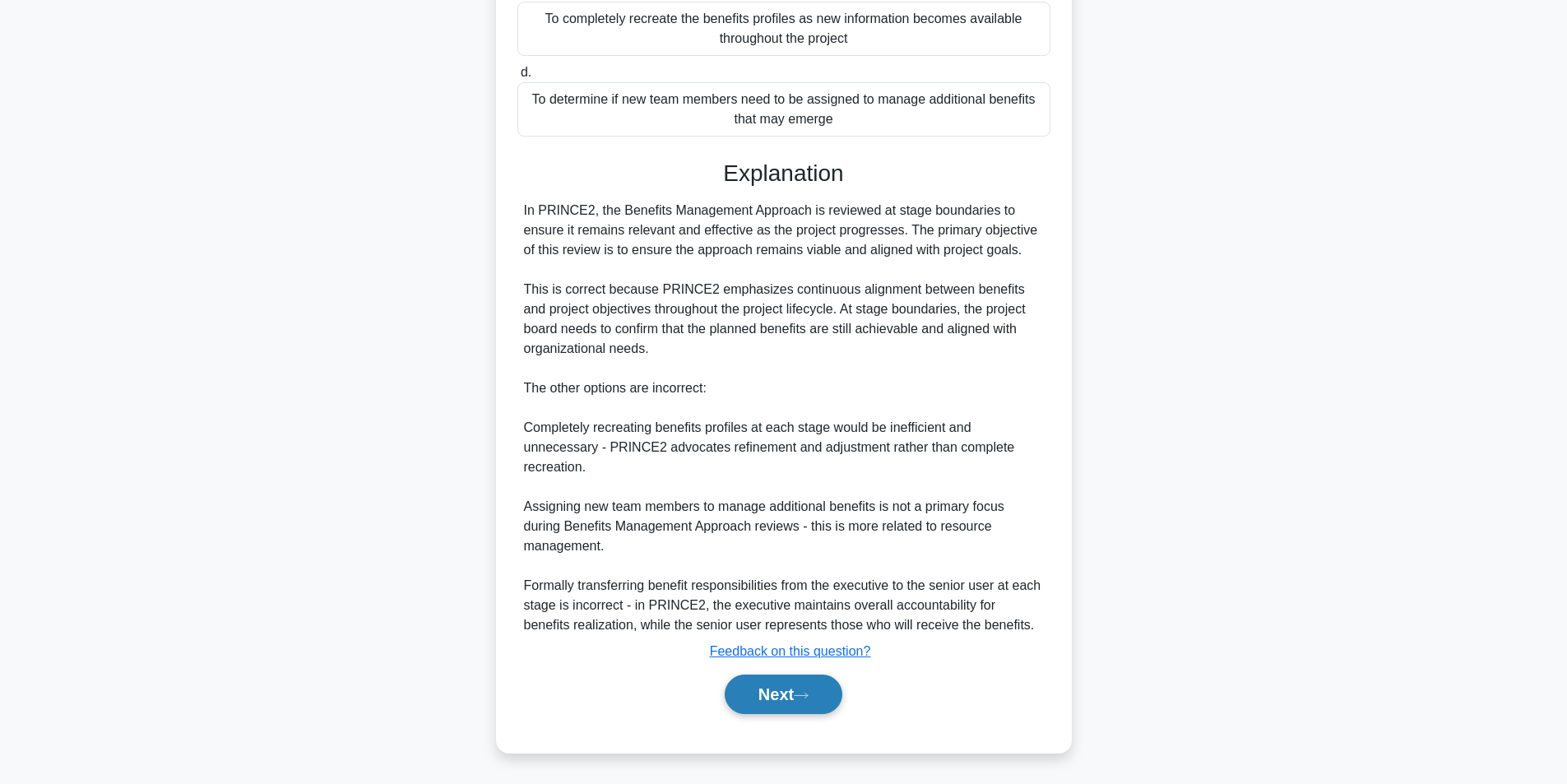
click at [822, 704] on button "Next" at bounding box center [784, 694] width 117 height 39
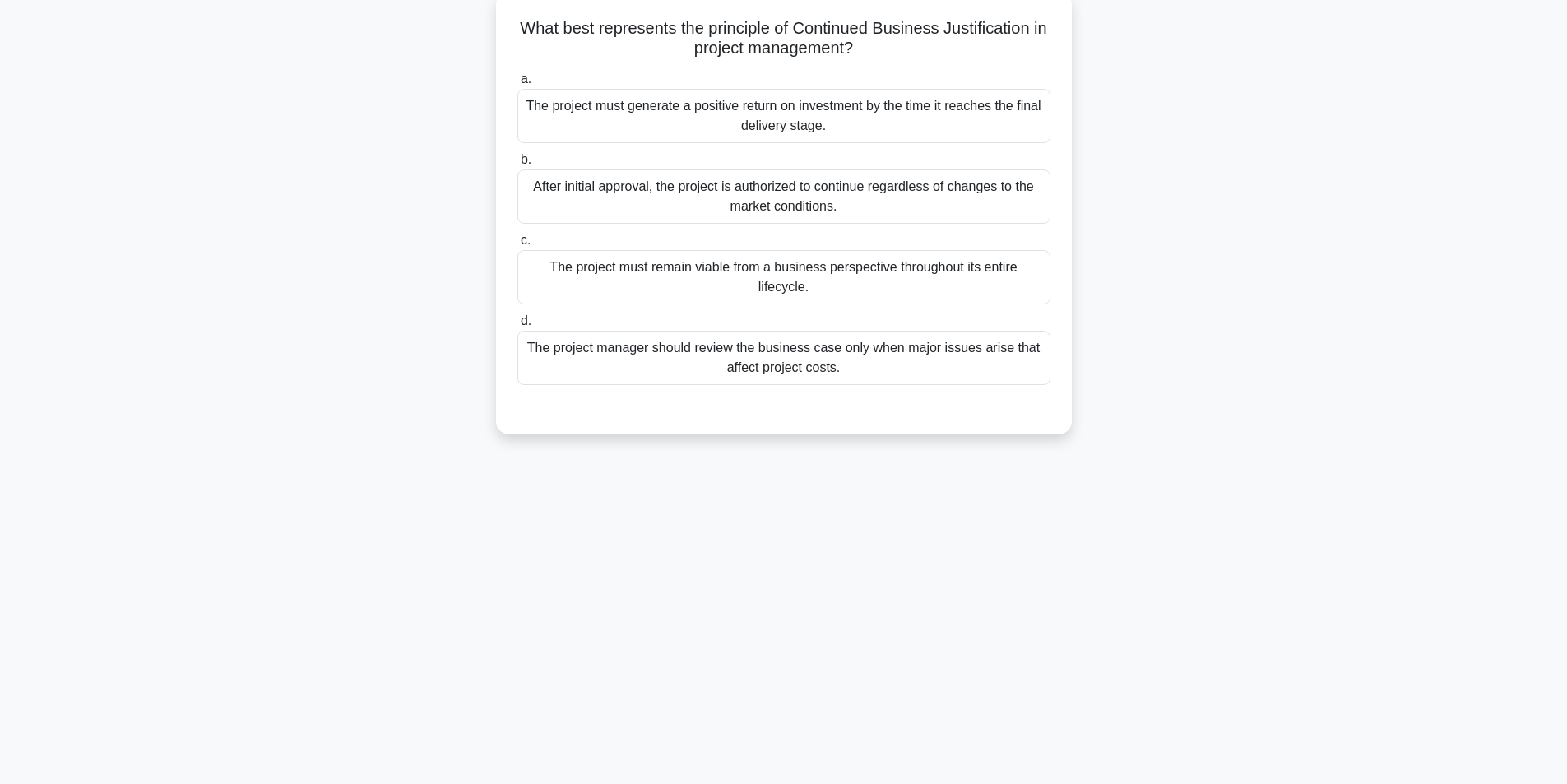
scroll to position [0, 0]
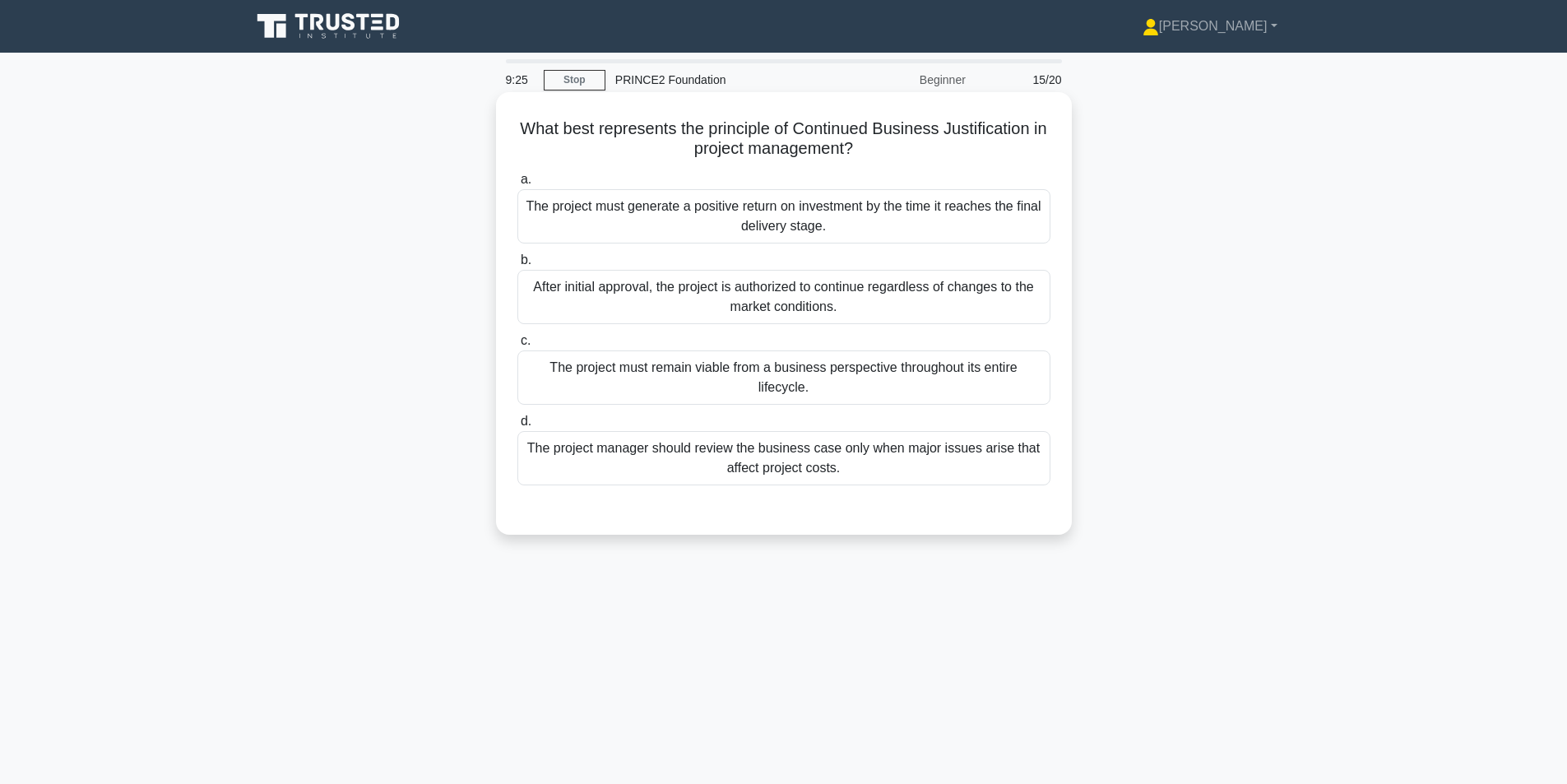
click at [832, 369] on div "The project must remain viable from a business perspective throughout its entir…" at bounding box center [784, 378] width 533 height 54
click at [518, 346] on input "c. The project must remain viable from a business perspective throughout its en…" at bounding box center [518, 340] width 0 height 10
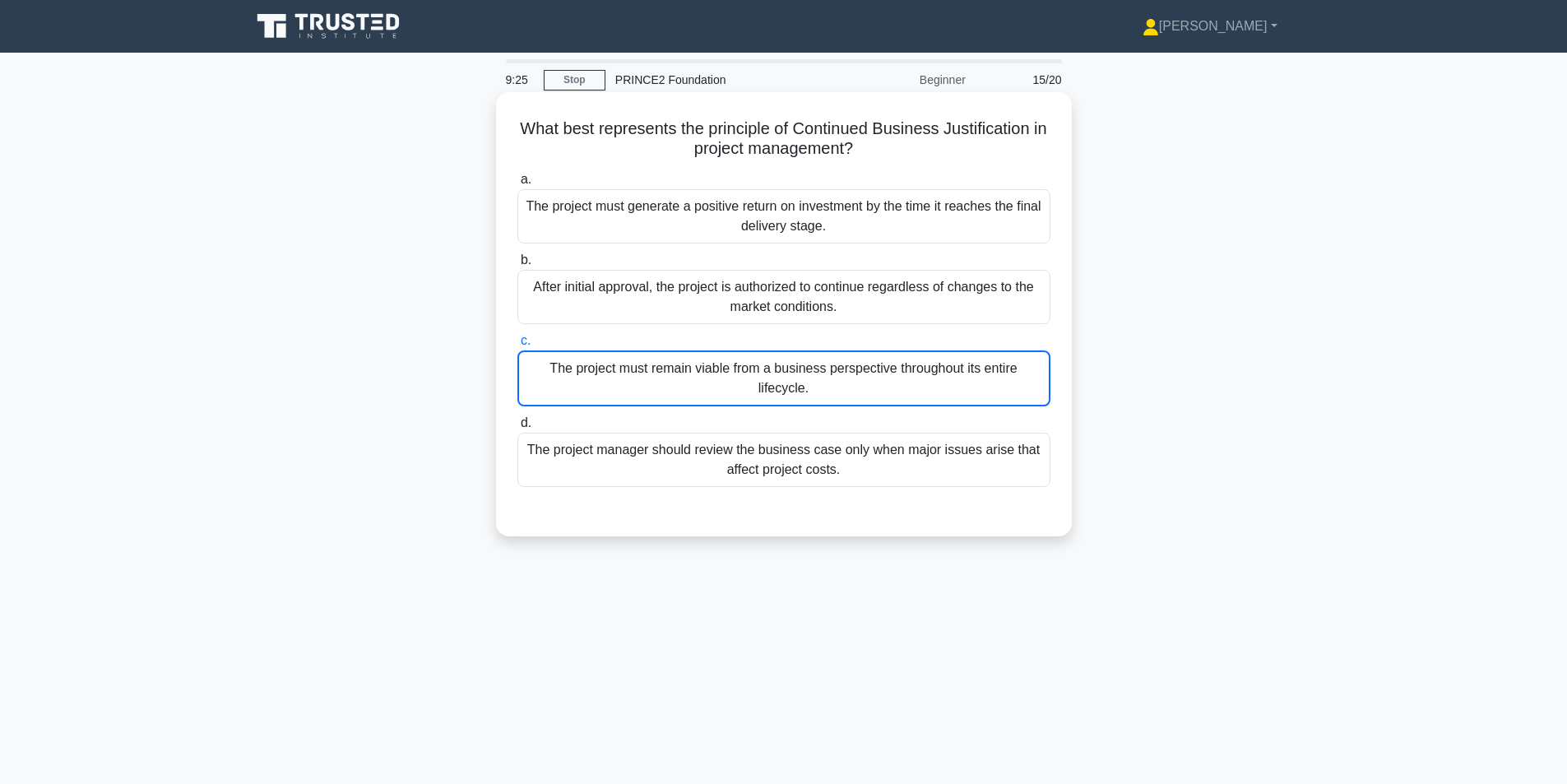
click at [832, 369] on div "The project must remain viable from a business perspective throughout its entir…" at bounding box center [784, 379] width 533 height 56
click at [518, 346] on input "c. The project must remain viable from a business perspective throughout its en…" at bounding box center [518, 340] width 0 height 10
click at [832, 369] on div "The project must remain viable from a business perspective throughout its entir…" at bounding box center [784, 379] width 533 height 56
click at [518, 346] on input "c. The project must remain viable from a business perspective throughout its en…" at bounding box center [518, 340] width 0 height 10
click at [832, 369] on div "The project must remain viable from a business perspective throughout its entir…" at bounding box center [784, 379] width 533 height 56
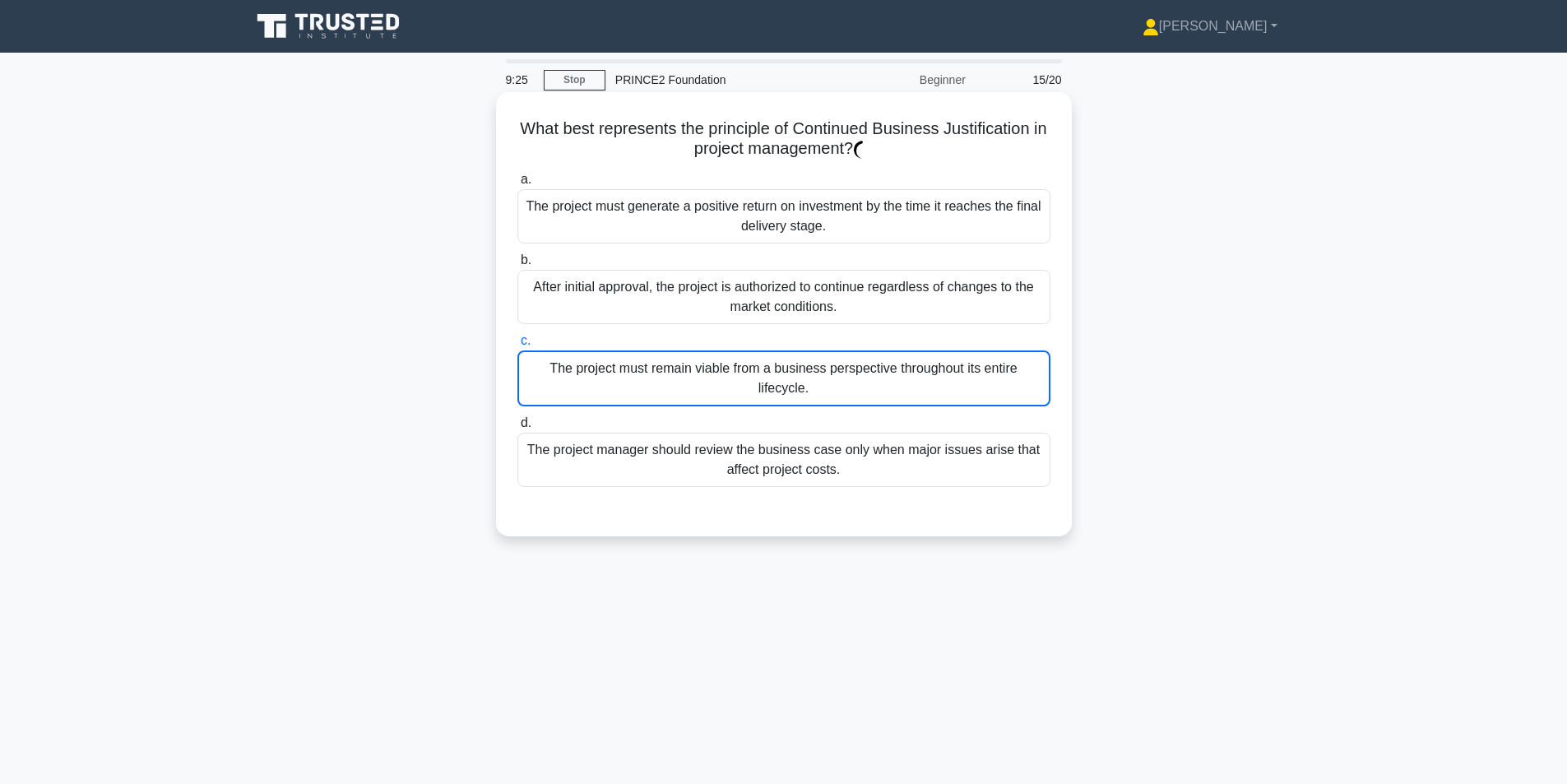
click at [518, 346] on input "c. The project must remain viable from a business perspective throughout its en…" at bounding box center [518, 340] width 0 height 10
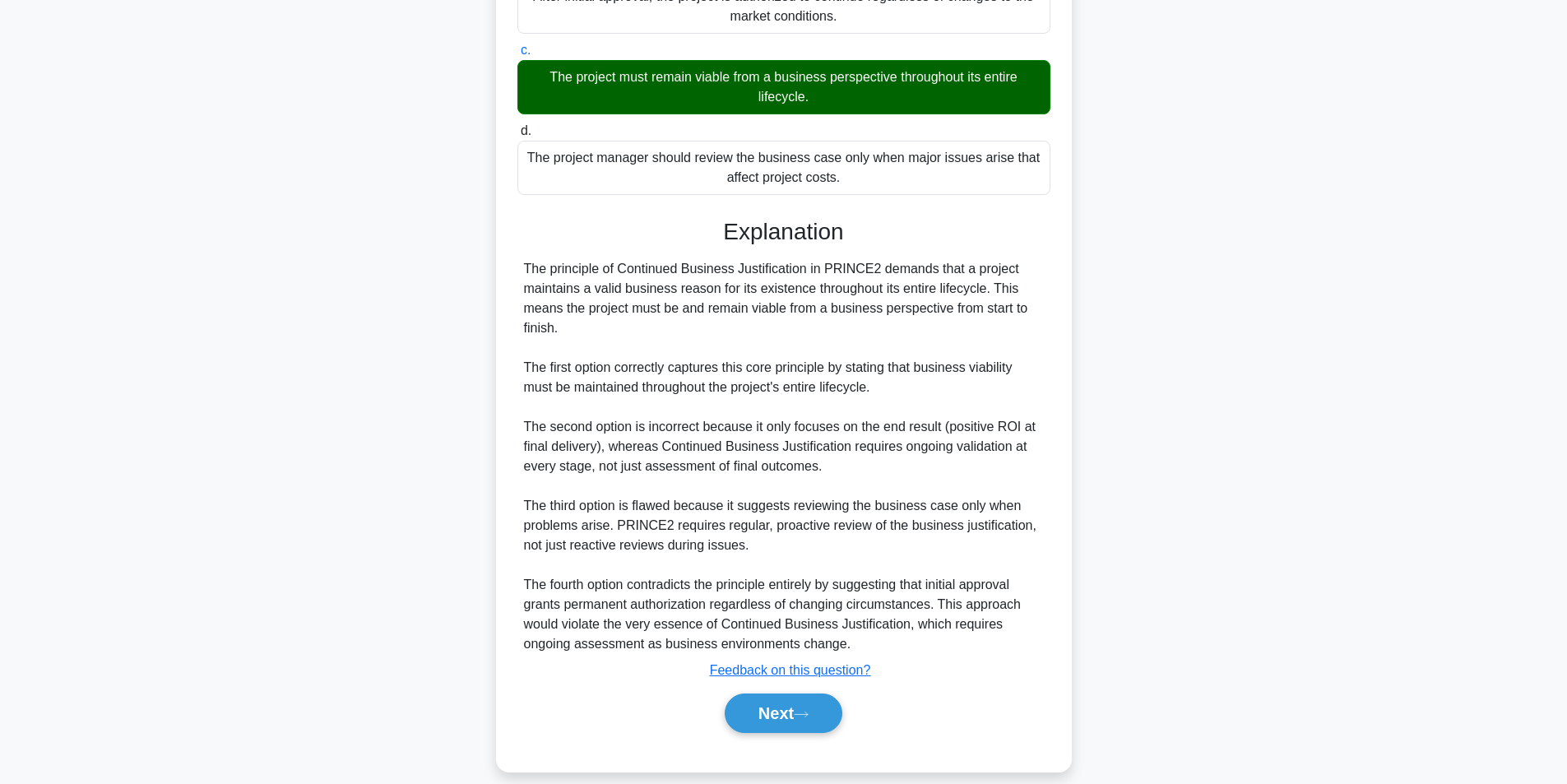
scroll to position [310, 0]
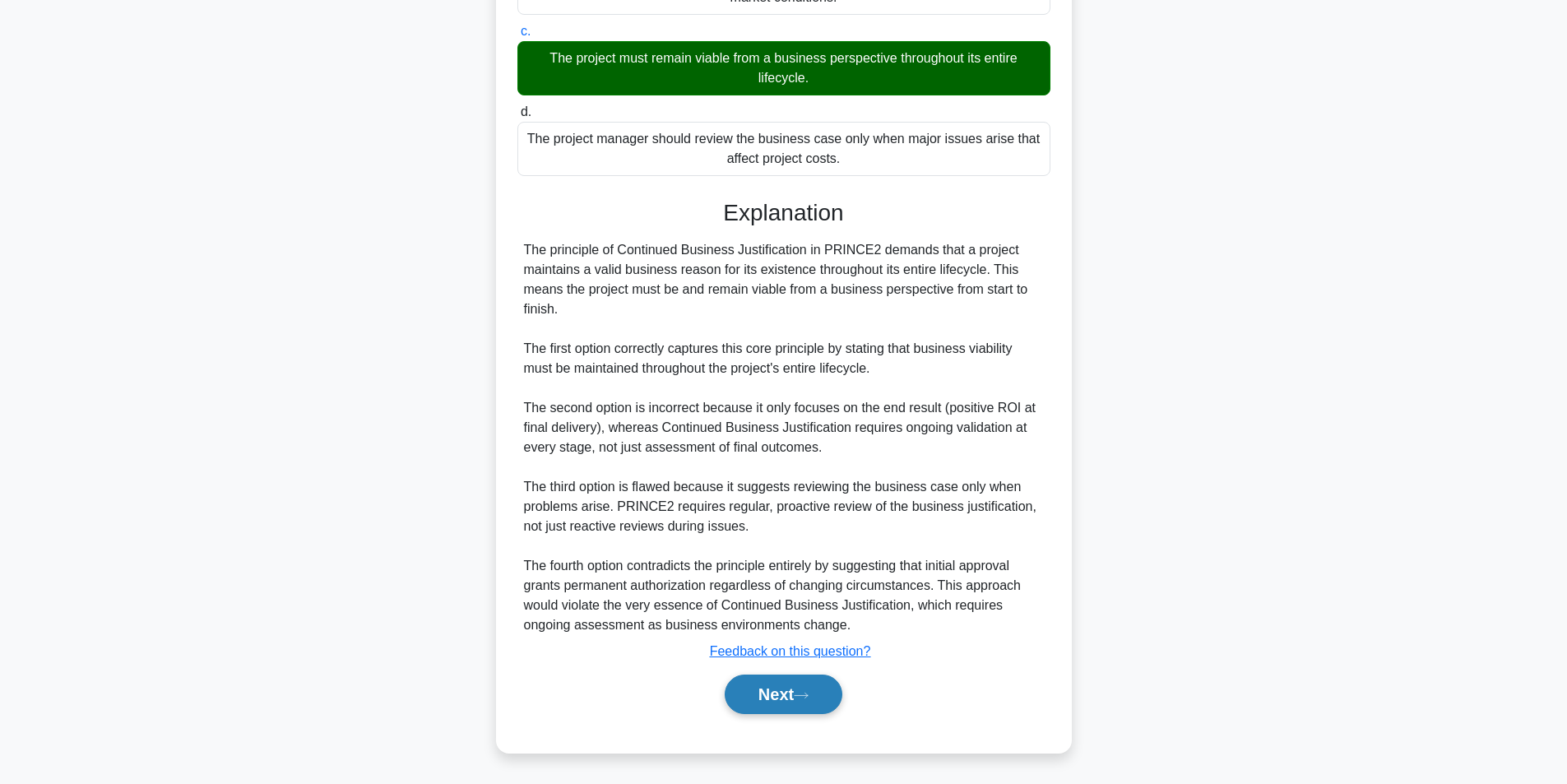
click at [785, 691] on button "Next" at bounding box center [784, 694] width 117 height 39
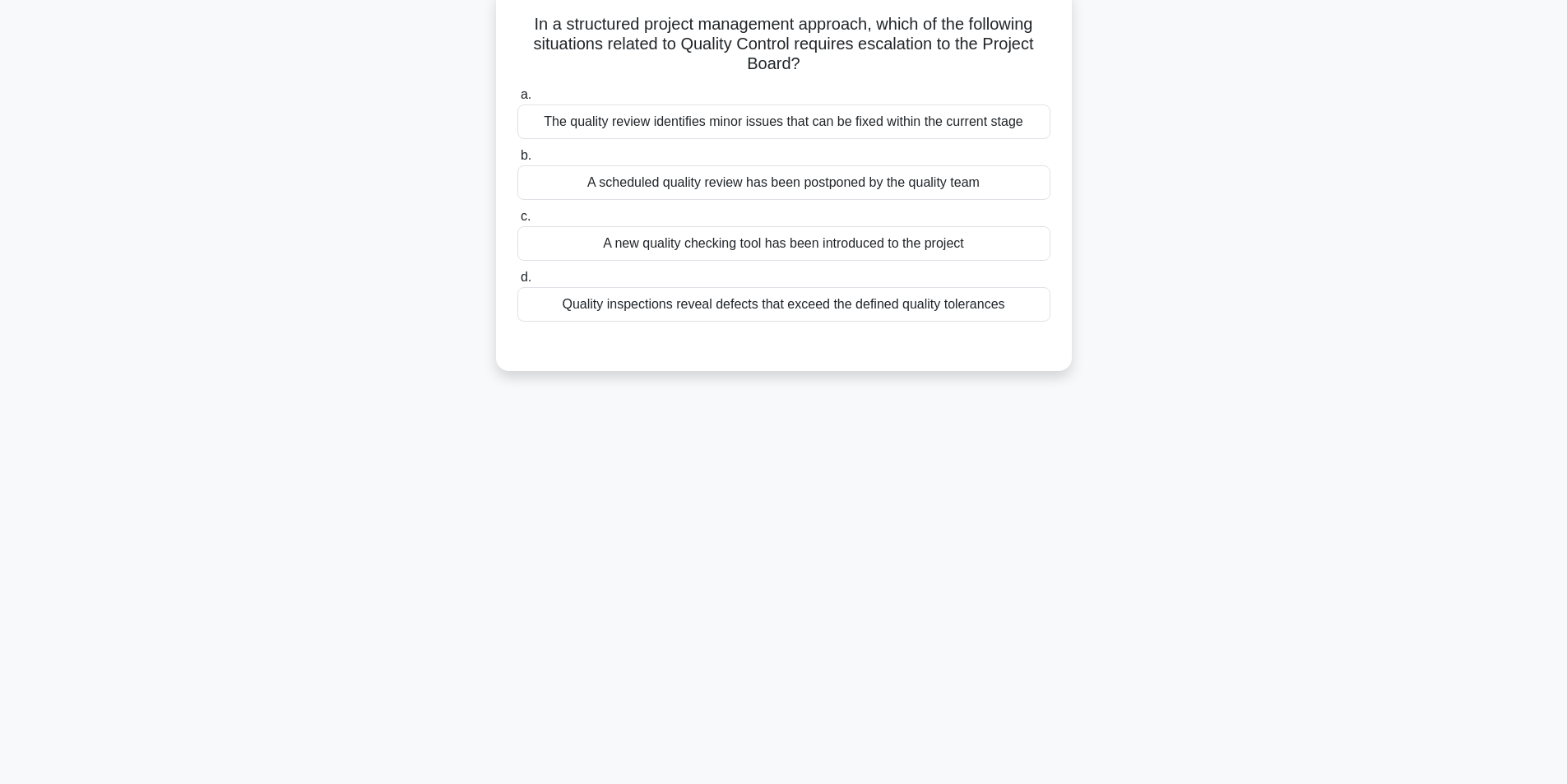
click at [785, 317] on div "Quality inspections reveal defects that exceed the defined quality tolerances" at bounding box center [784, 304] width 533 height 35
click at [518, 283] on input "d. Quality inspections reveal defects that exceed the defined quality tolerances" at bounding box center [518, 277] width 0 height 10
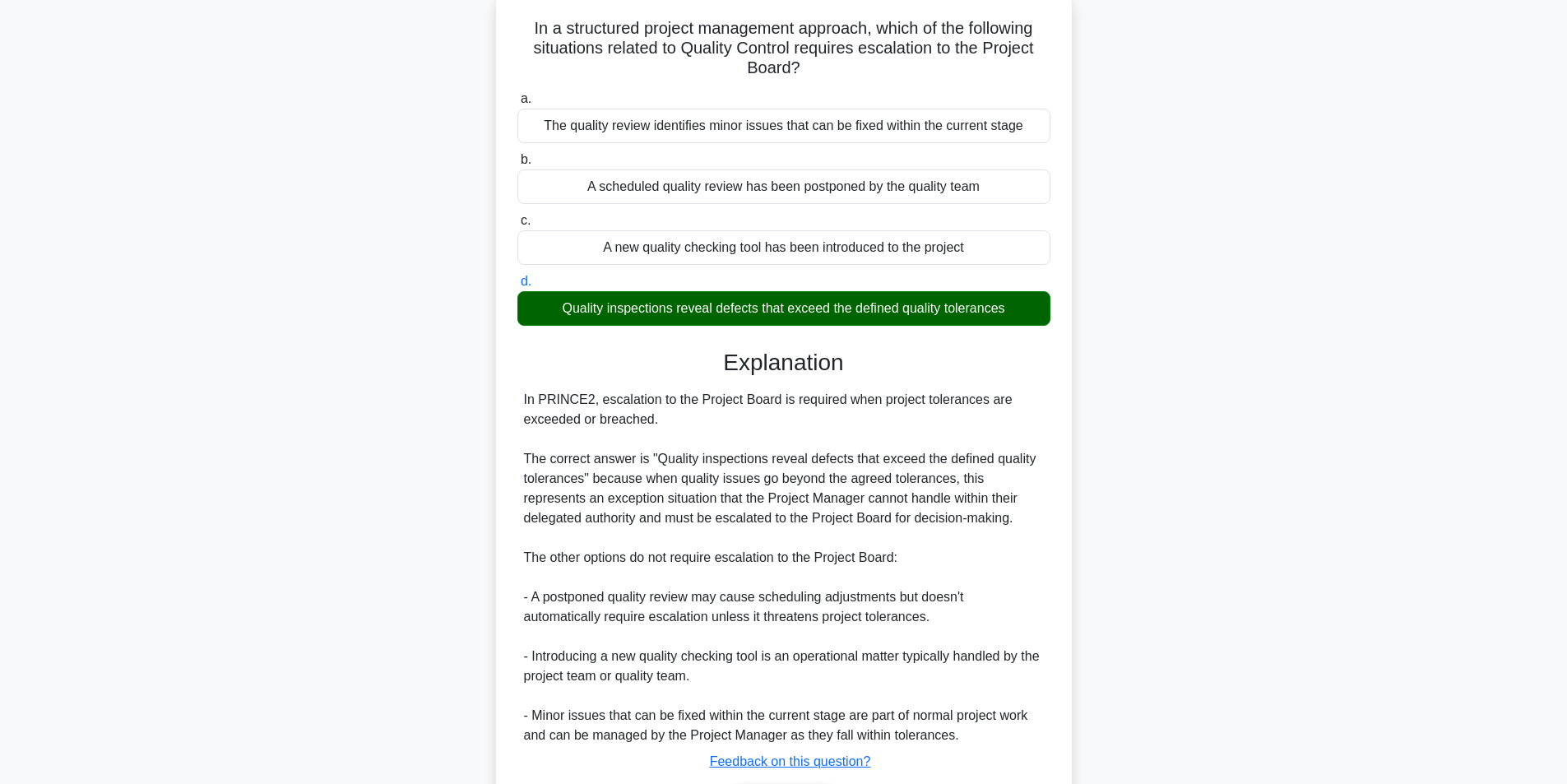
scroll to position [211, 0]
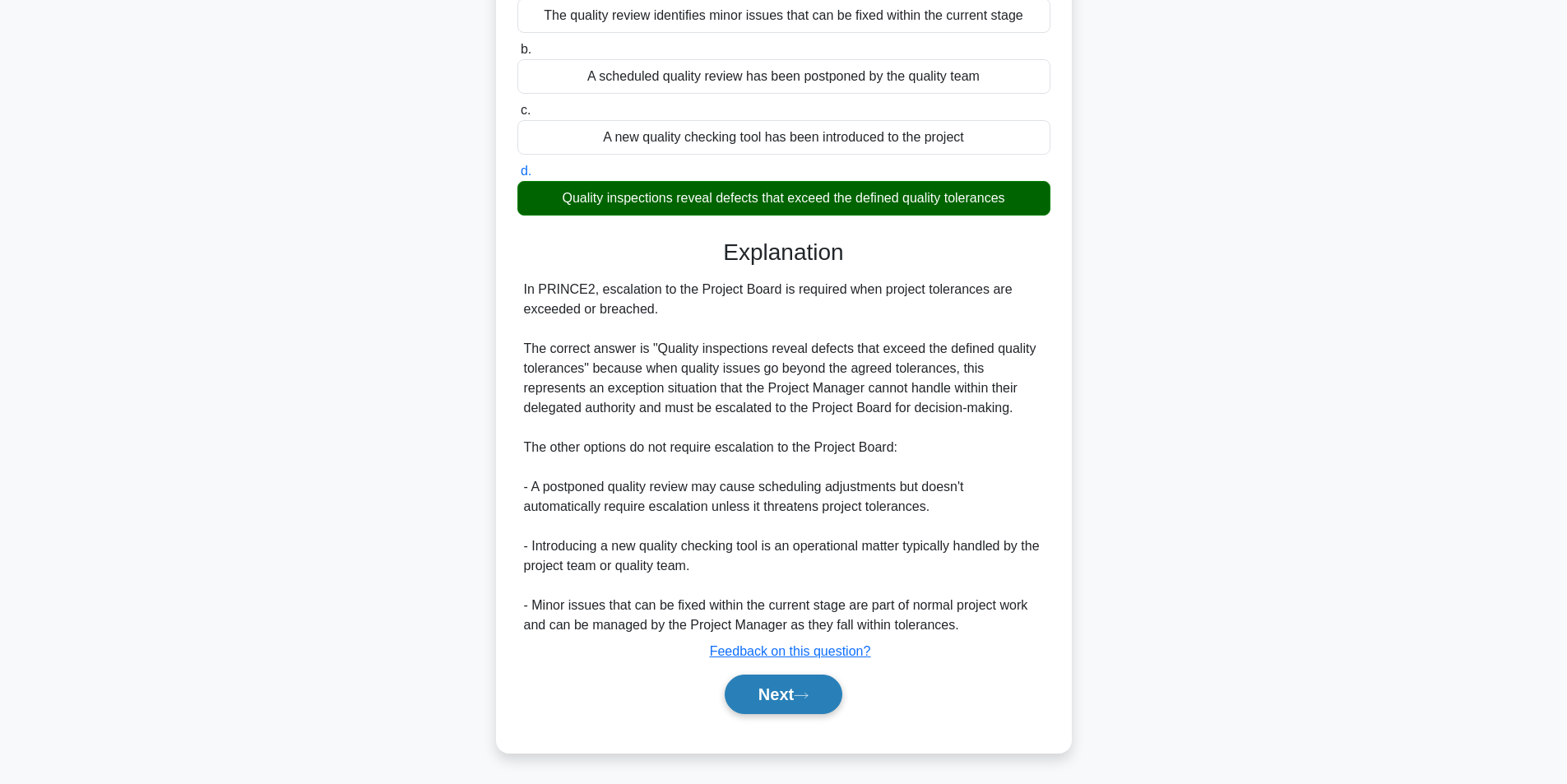
click at [767, 691] on button "Next" at bounding box center [784, 694] width 117 height 39
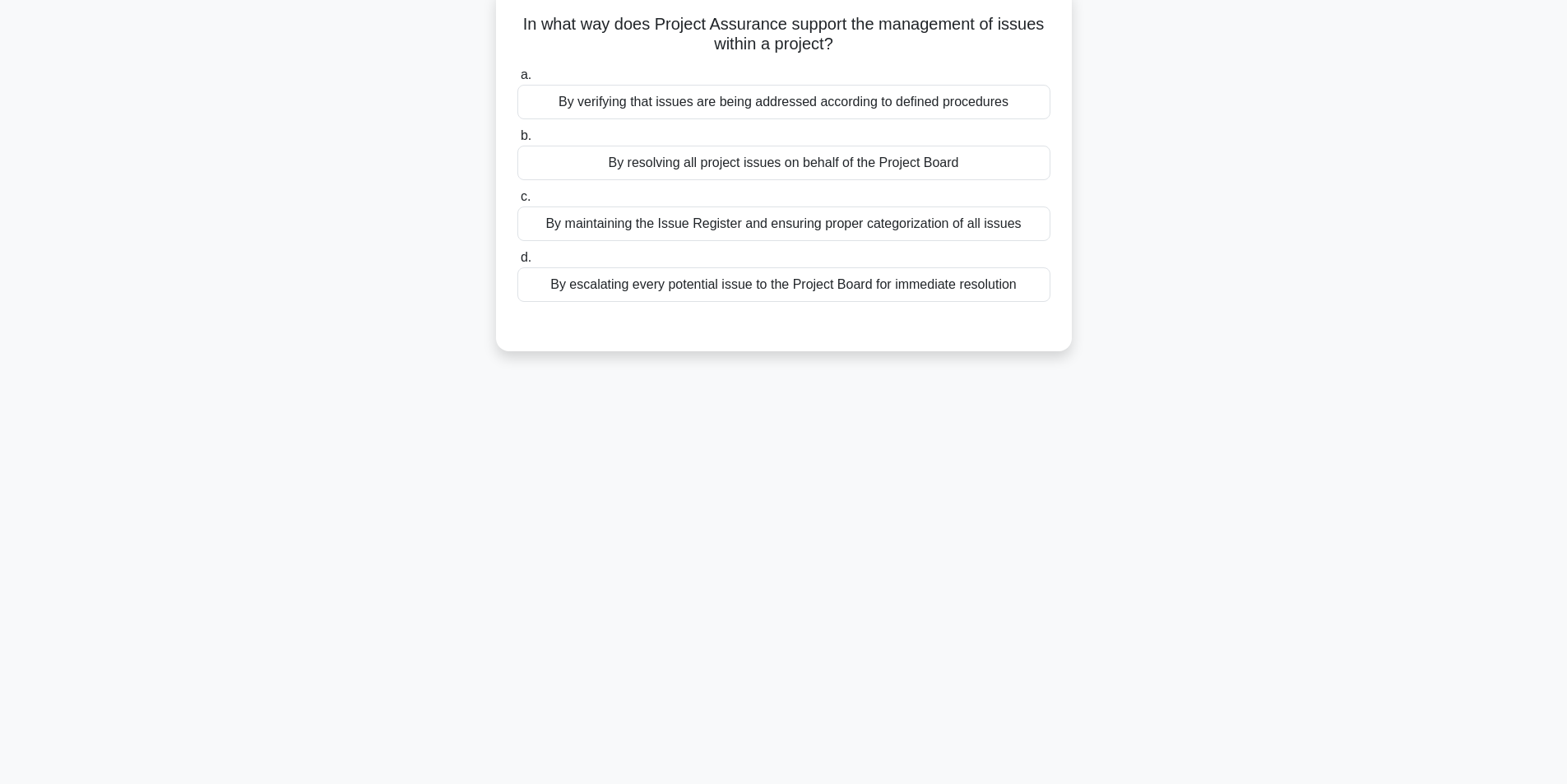
click at [758, 111] on div "By verifying that issues are being addressed according to defined procedures" at bounding box center [784, 101] width 533 height 35
click at [518, 81] on input "a. By verifying that issues are being addressed according to defined procedures" at bounding box center [518, 75] width 0 height 10
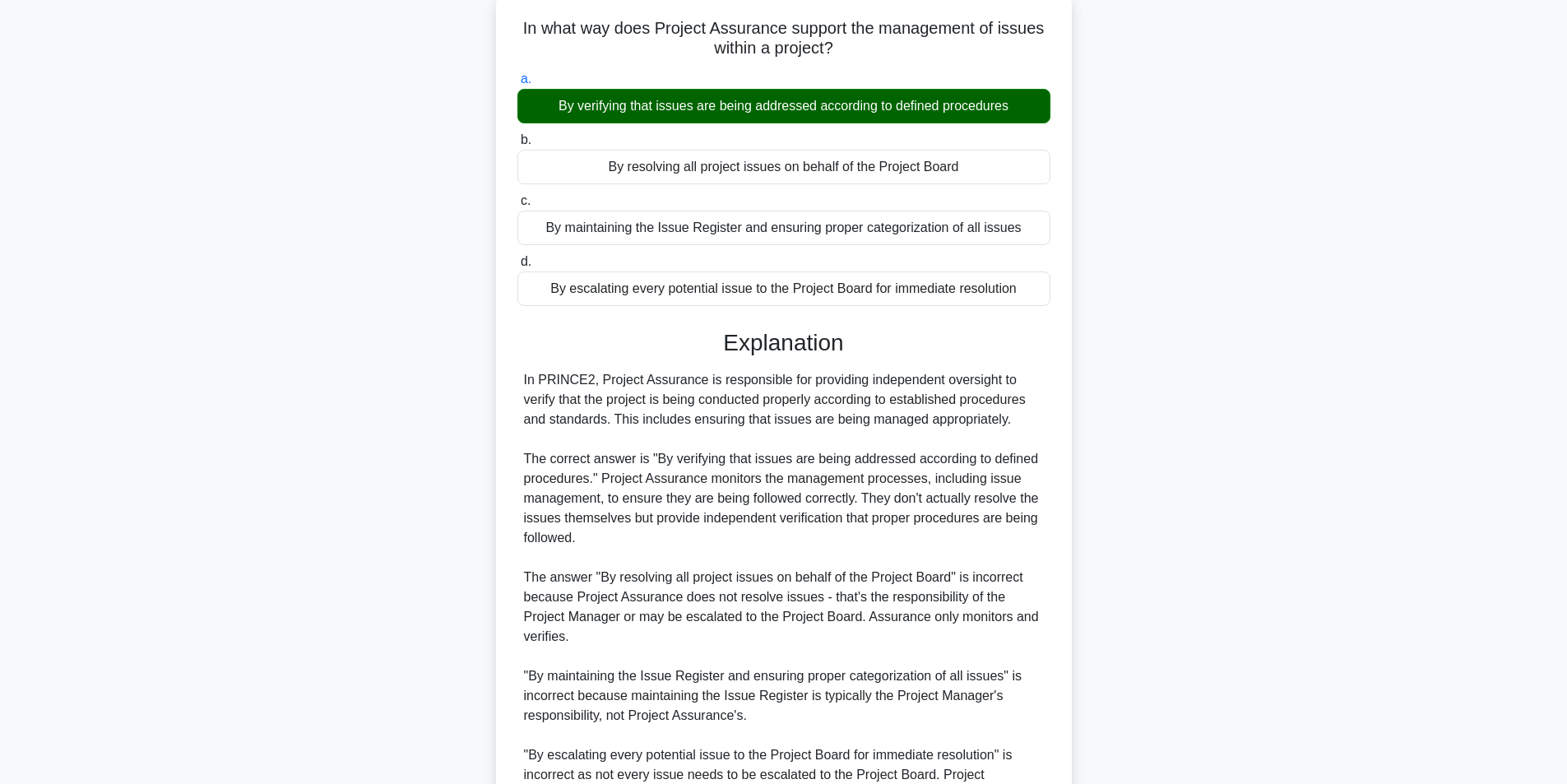
scroll to position [270, 0]
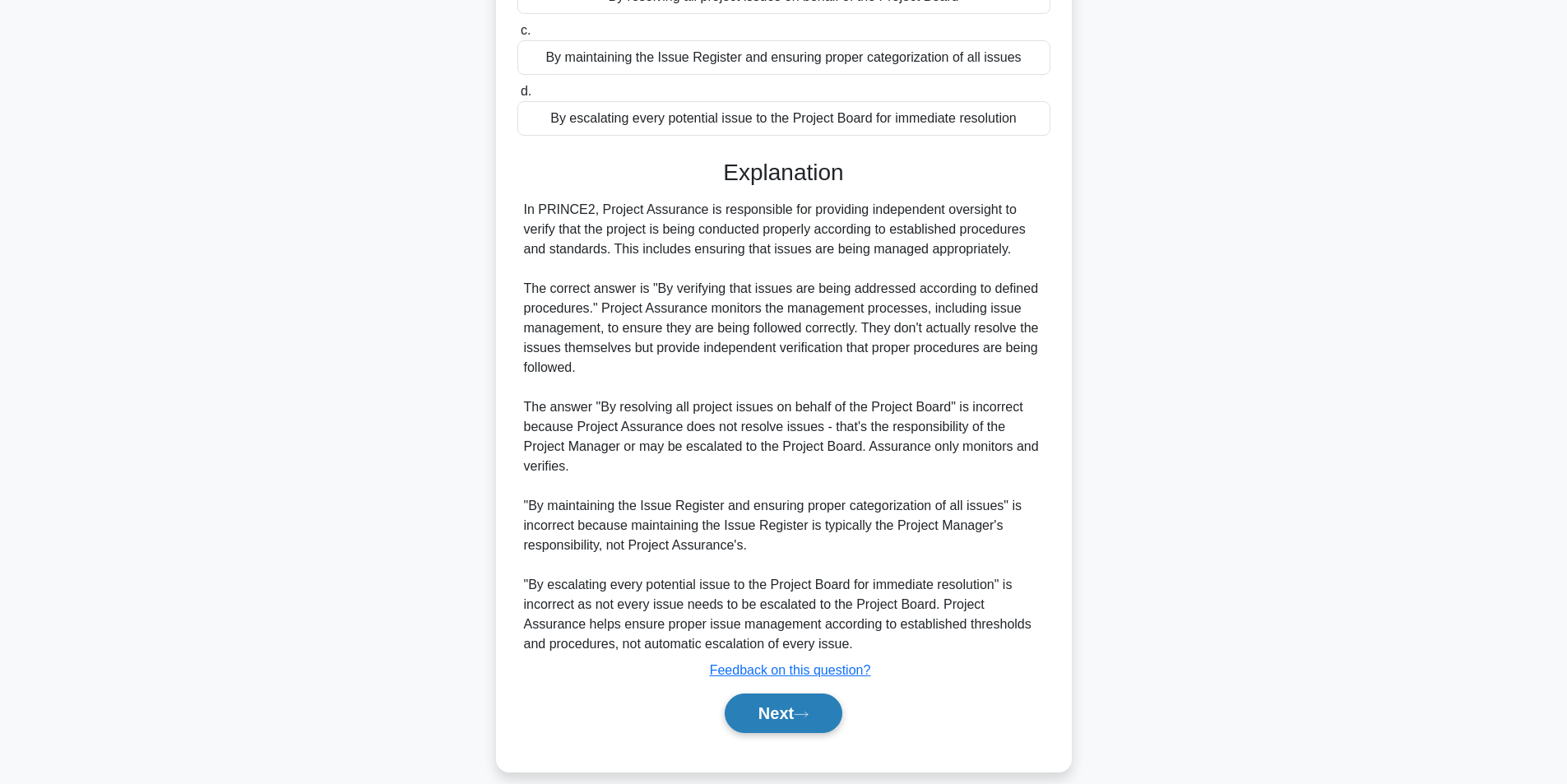
click at [784, 696] on button "Next" at bounding box center [784, 713] width 117 height 39
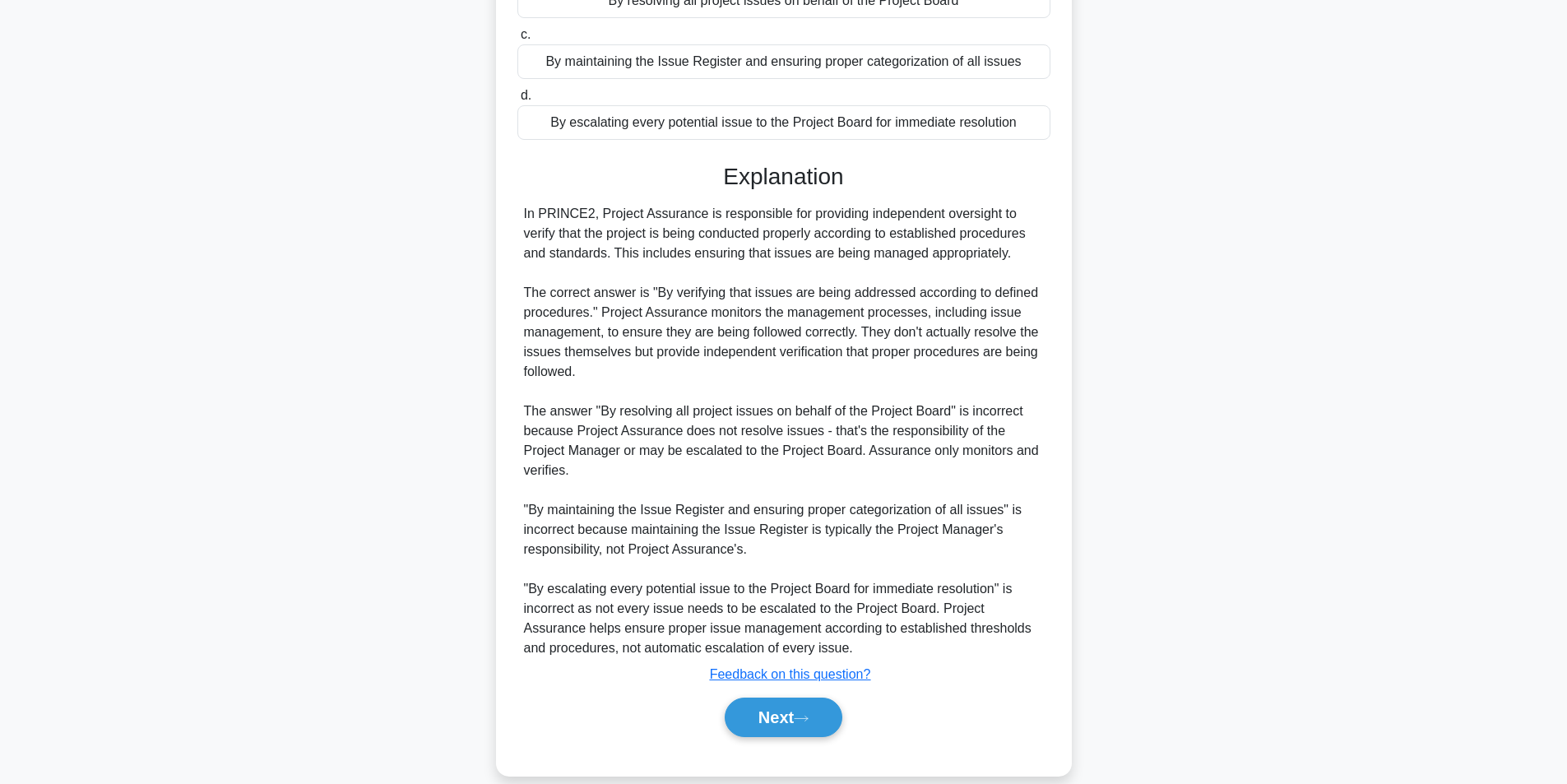
scroll to position [104, 0]
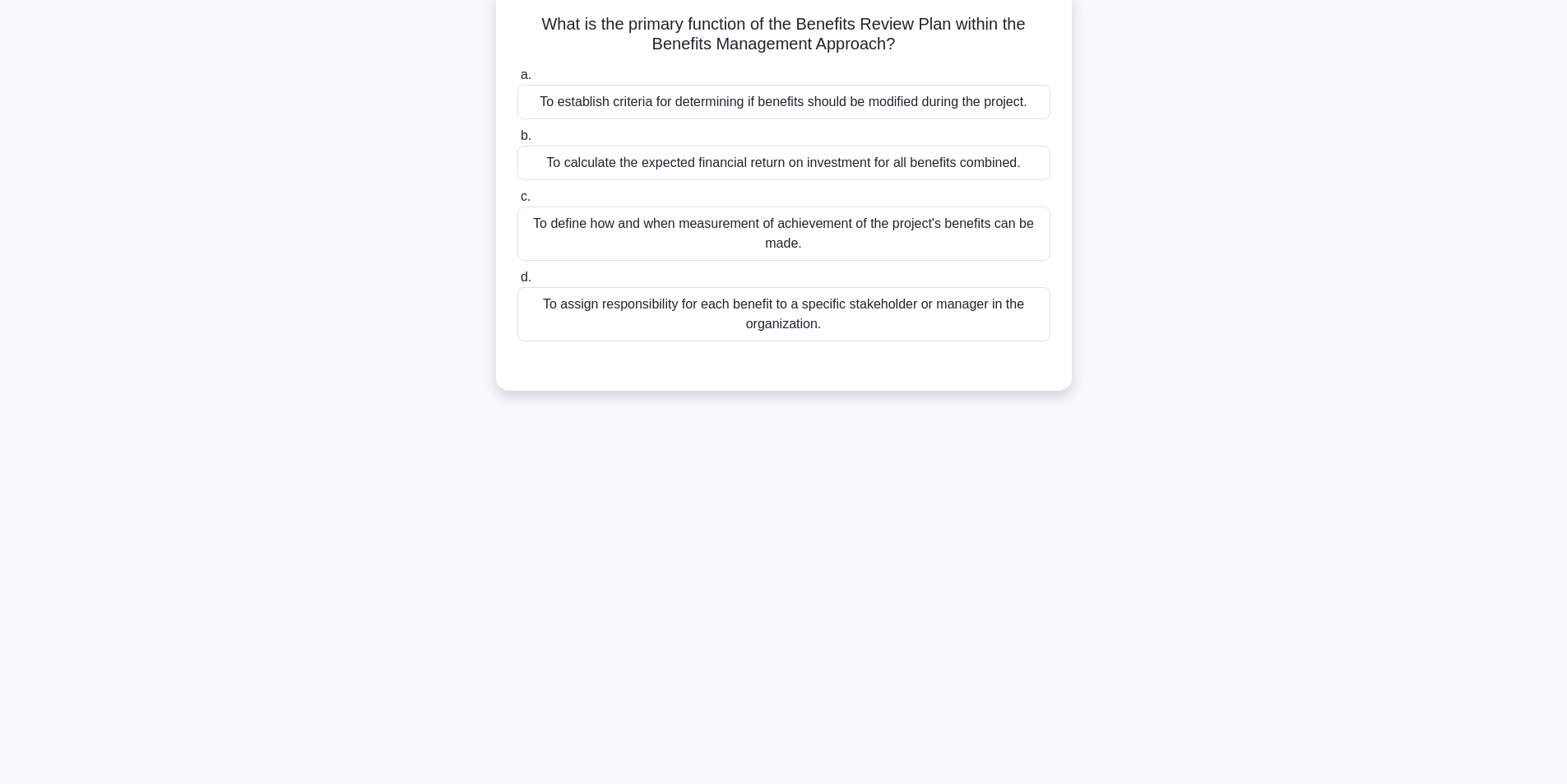
click at [738, 224] on div "To define how and when measurement of achievement of the project's benefits can…" at bounding box center [784, 234] width 533 height 54
click at [518, 203] on input "c. To define how and when measurement of achievement of the project's benefits …" at bounding box center [518, 196] width 0 height 10
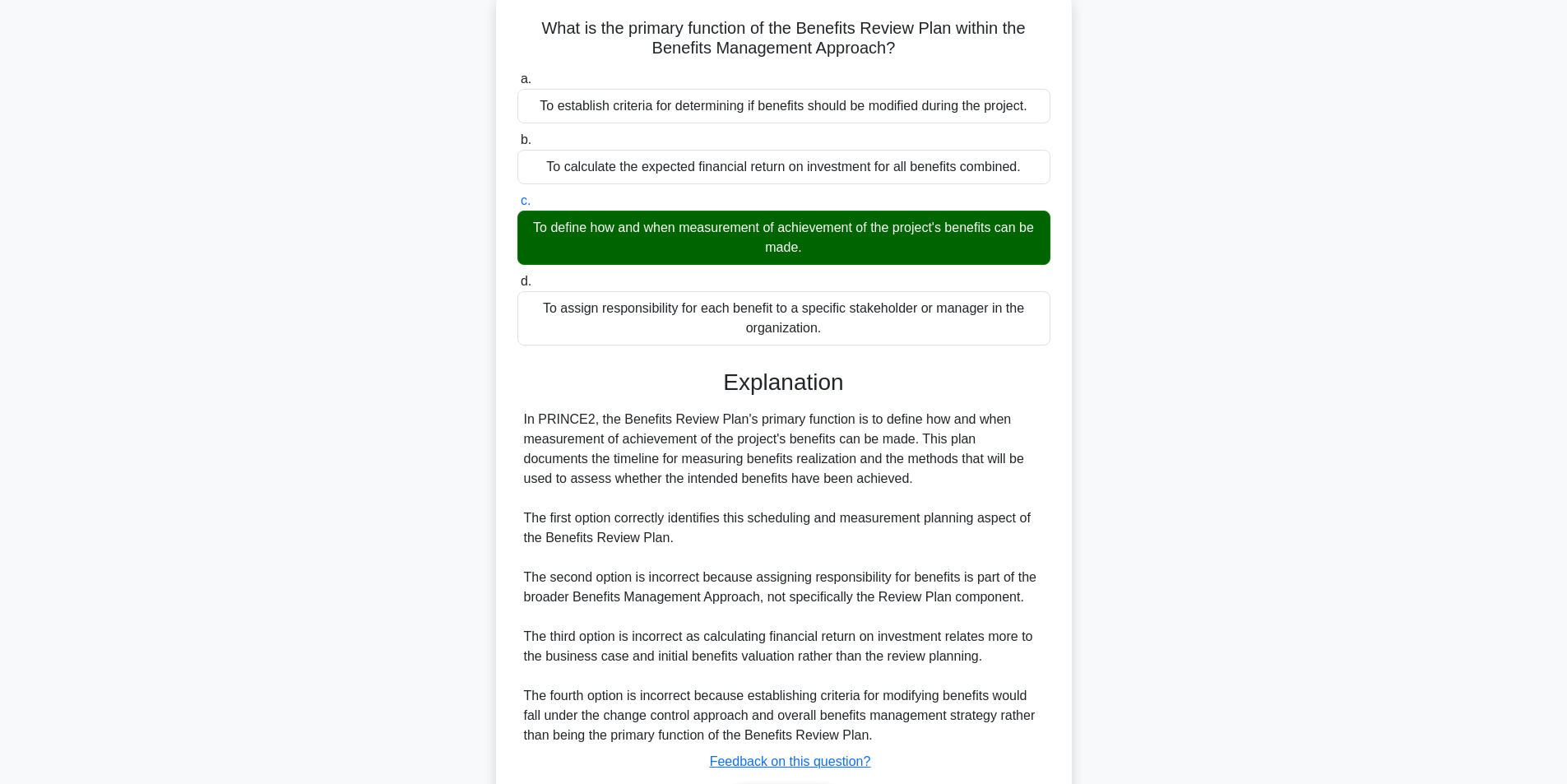
scroll to position [211, 0]
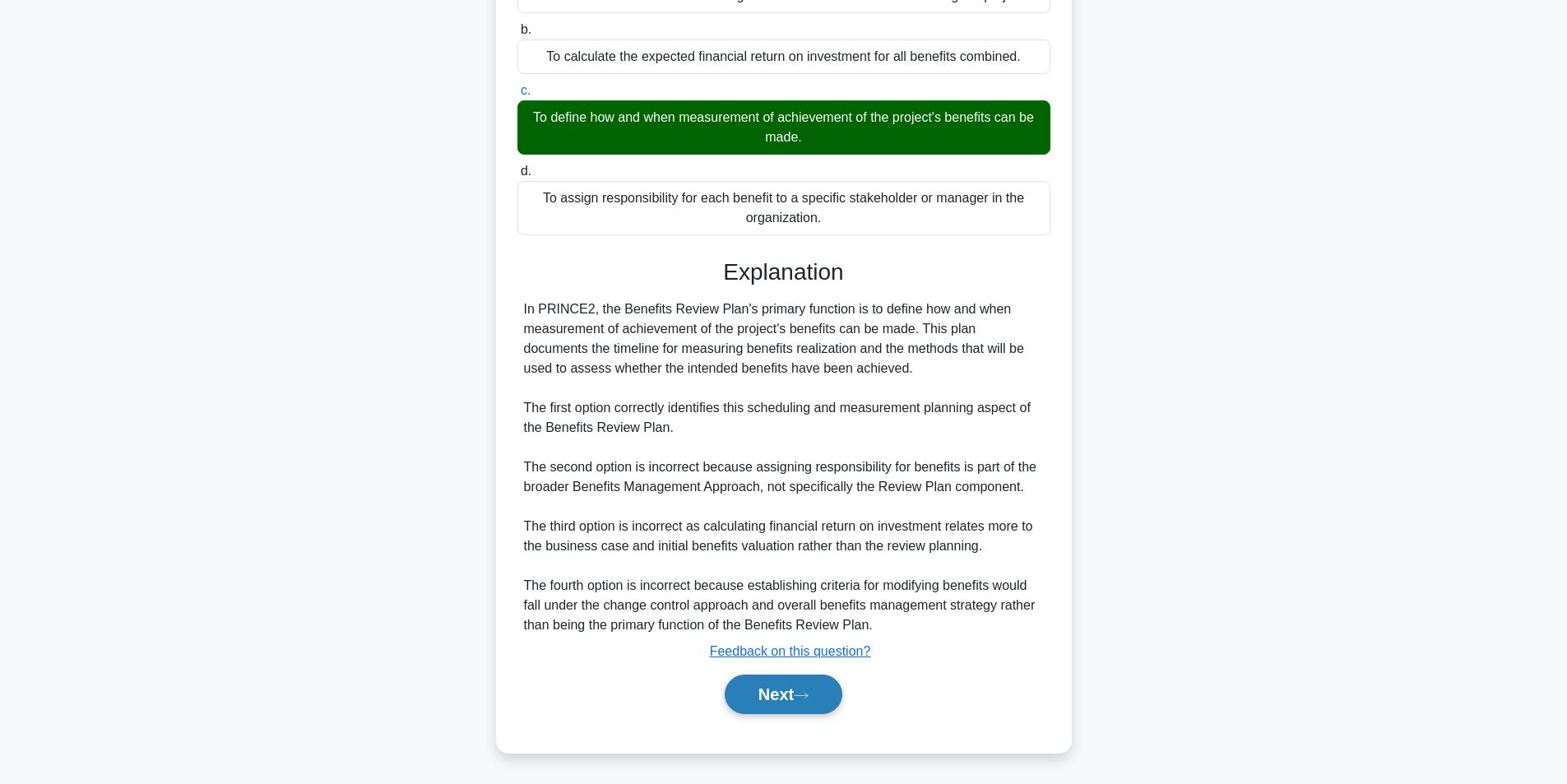
click at [816, 710] on button "Next" at bounding box center [784, 694] width 117 height 39
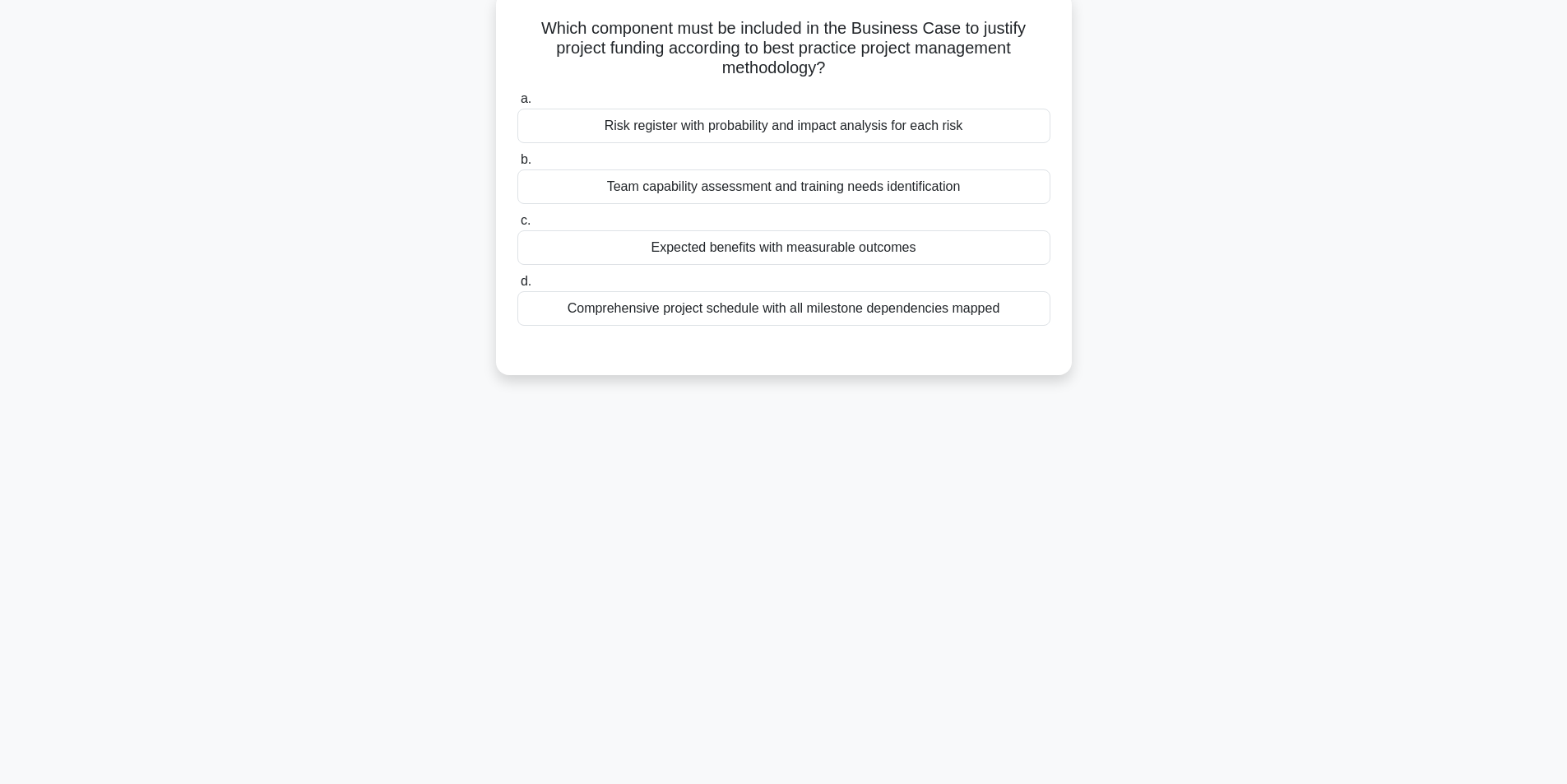
scroll to position [0, 0]
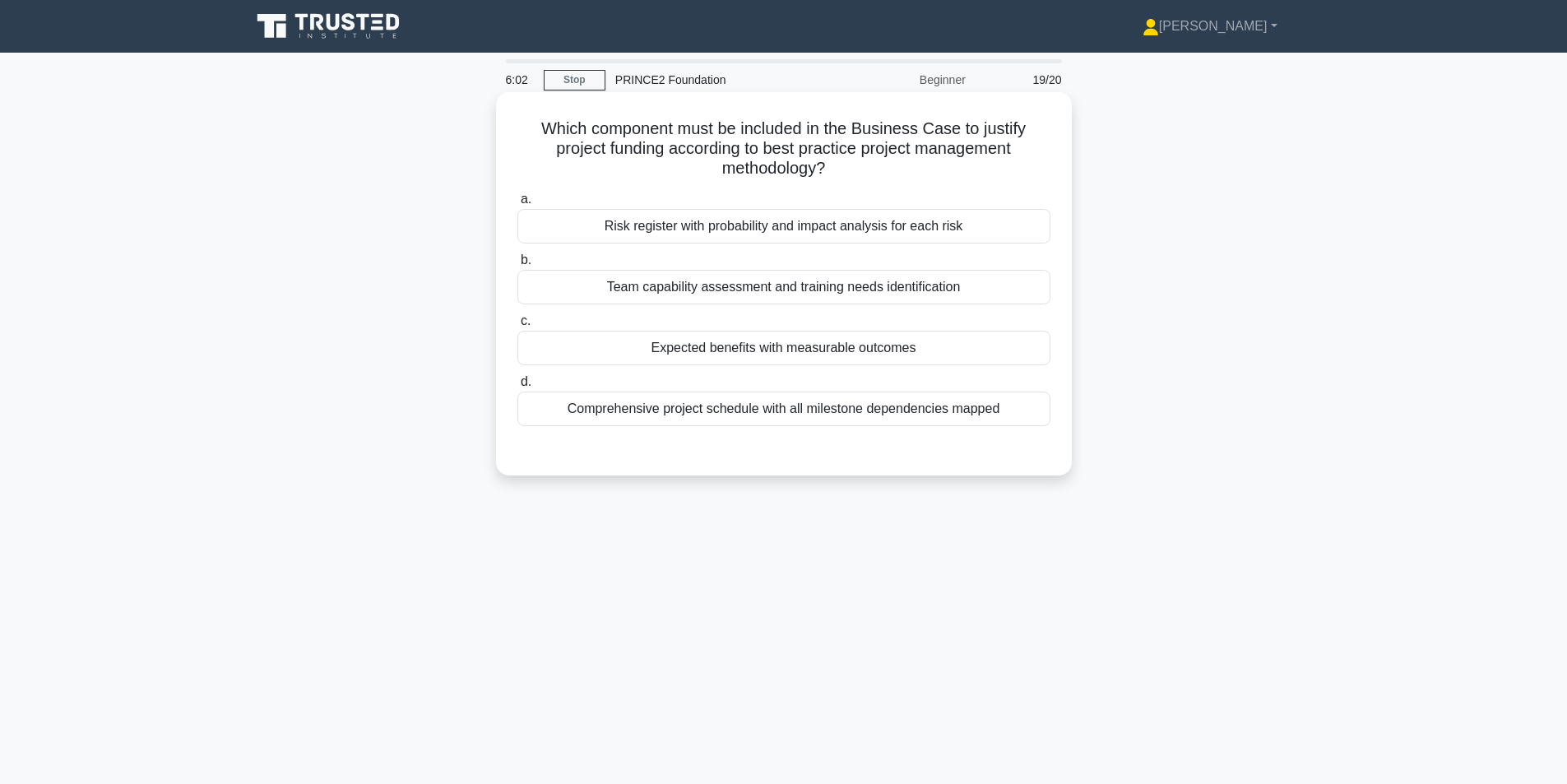
click at [773, 340] on div "Expected benefits with measurable outcomes" at bounding box center [784, 348] width 533 height 35
click at [518, 326] on input "c. Expected benefits with measurable outcomes" at bounding box center [518, 321] width 0 height 10
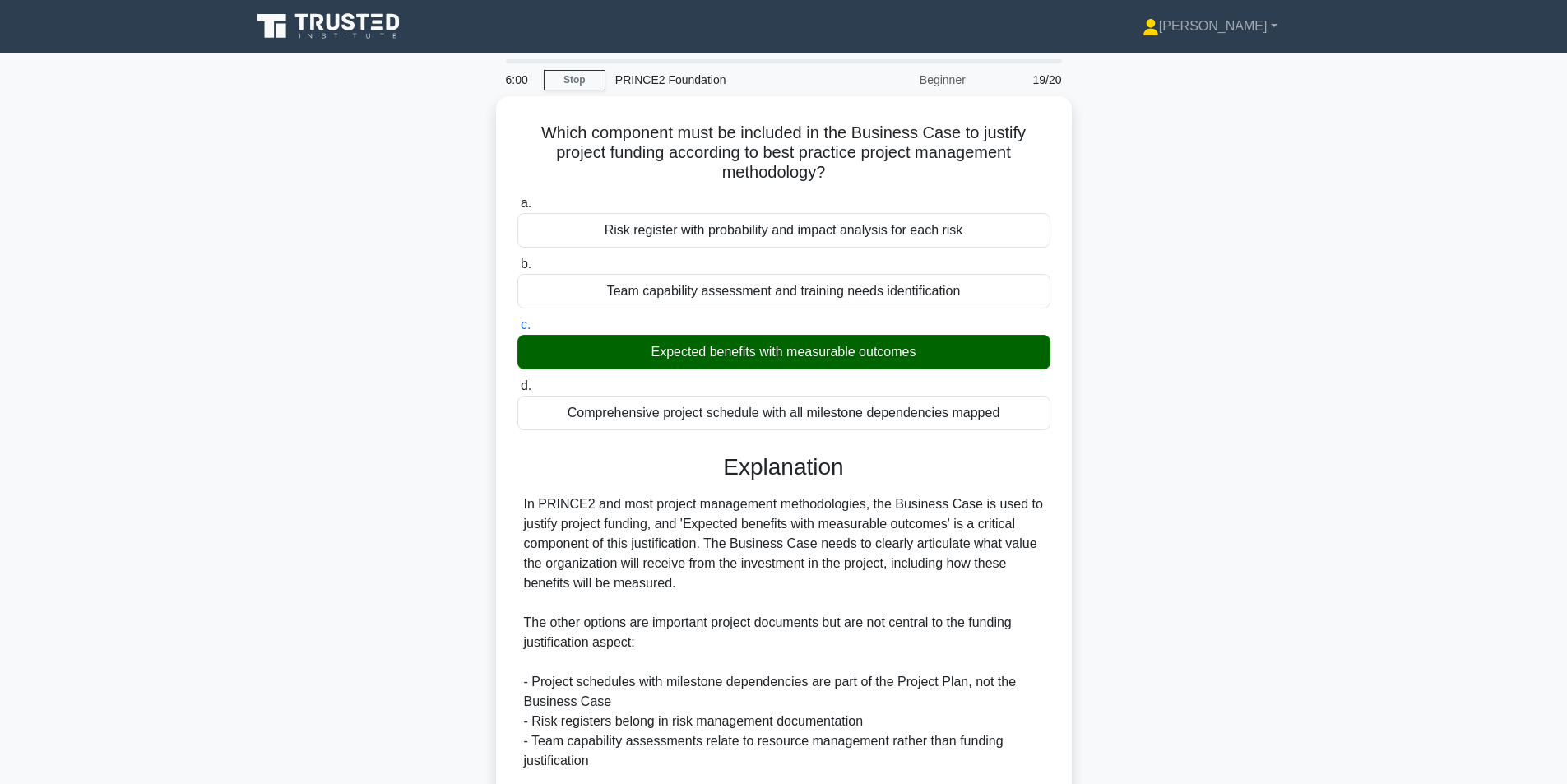
scroll to position [191, 0]
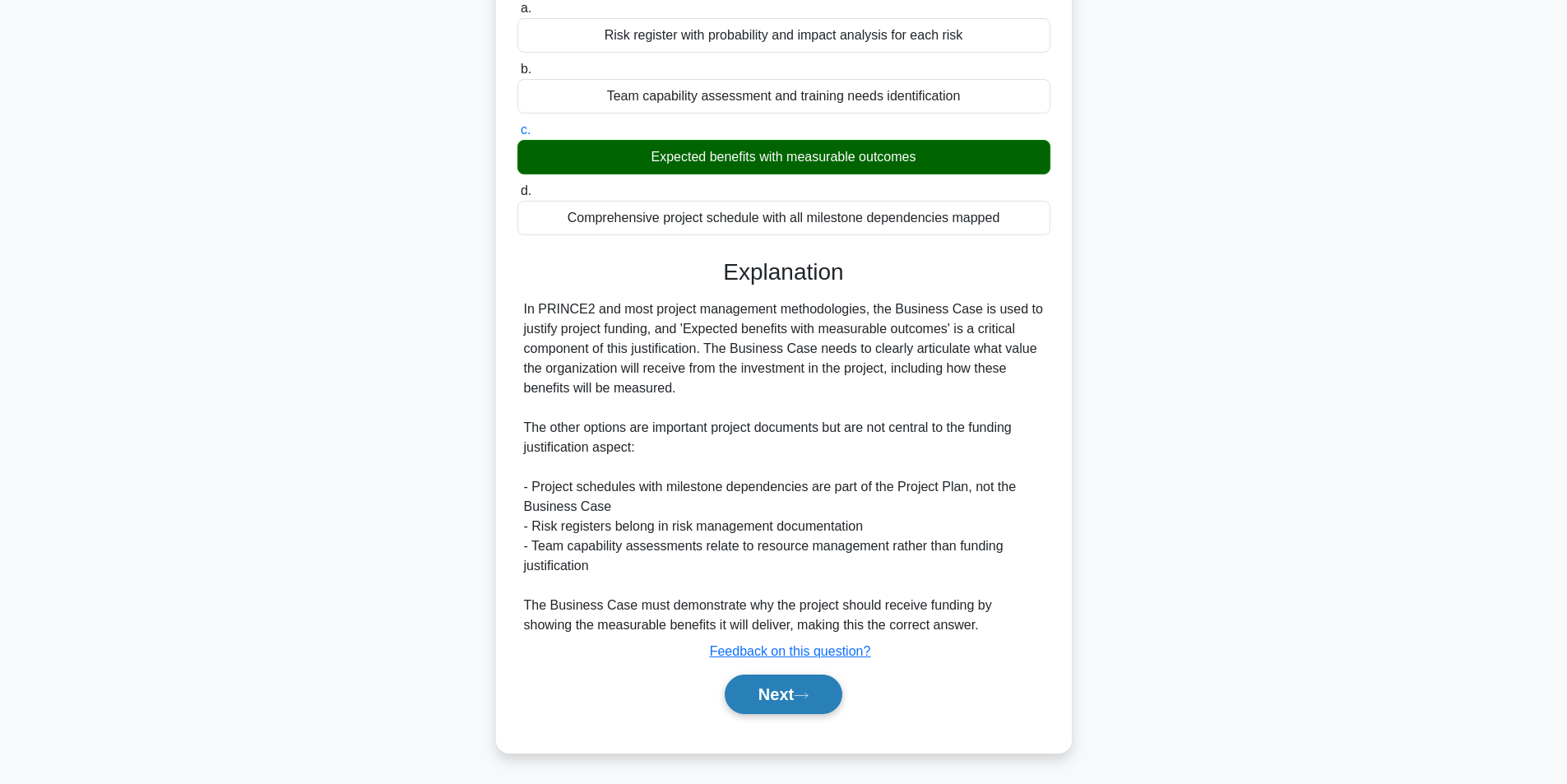
click at [765, 696] on button "Next" at bounding box center [784, 694] width 117 height 39
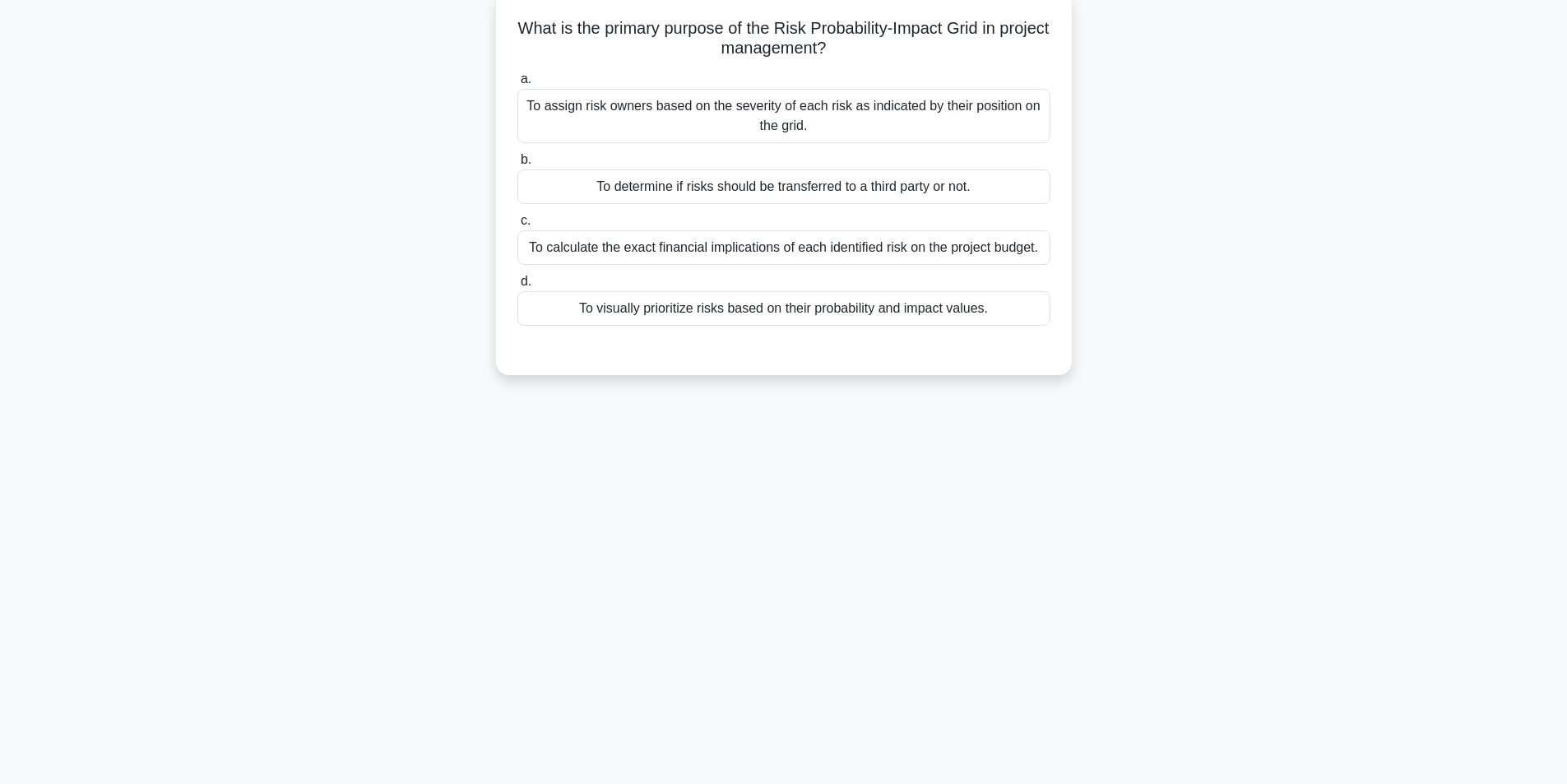
scroll to position [104, 0]
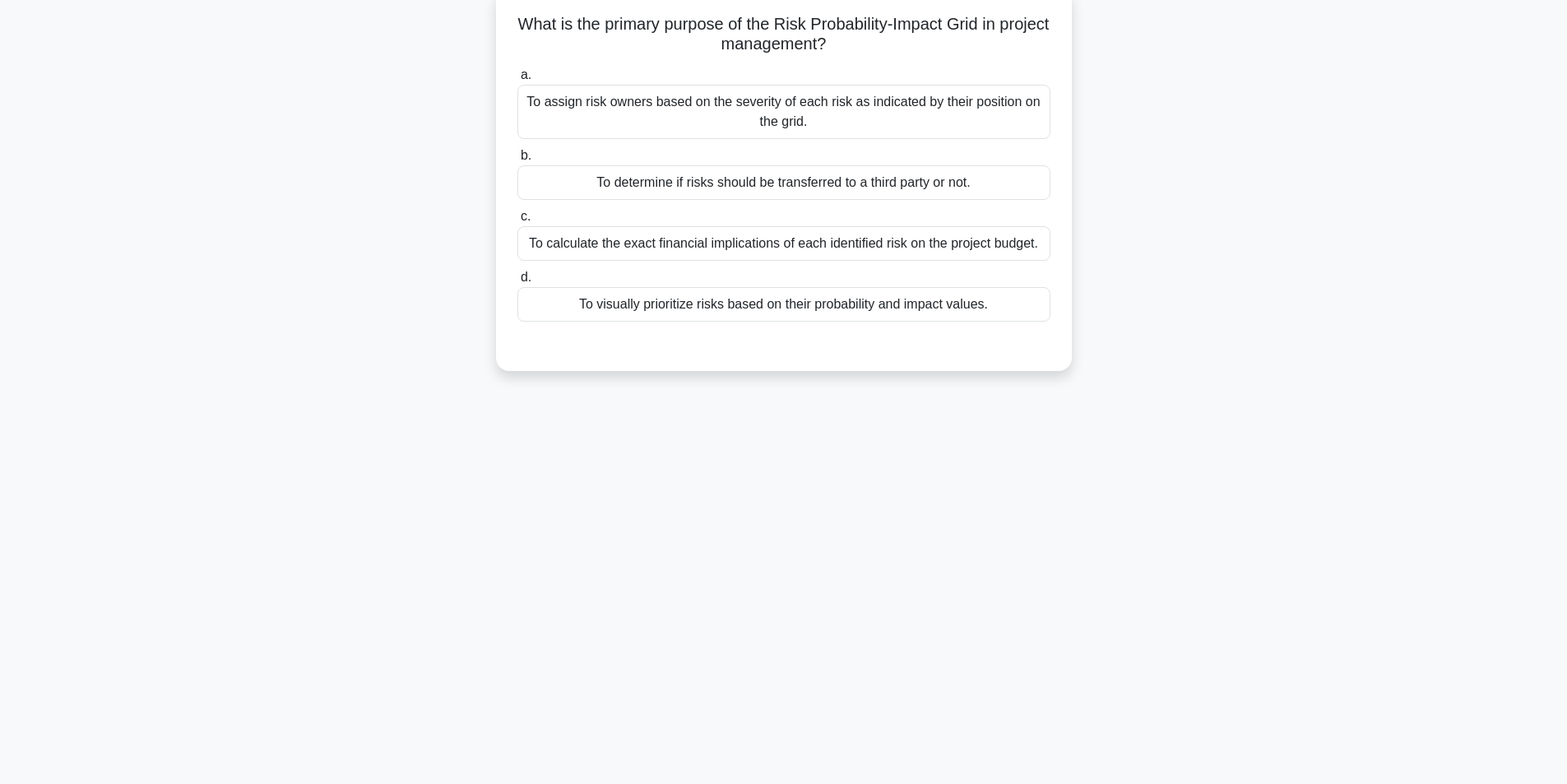
click at [771, 308] on div "To visually prioritize risks based on their probability and impact values." at bounding box center [784, 304] width 533 height 35
click at [518, 283] on input "d. To visually prioritize risks based on their probability and impact values." at bounding box center [518, 277] width 0 height 10
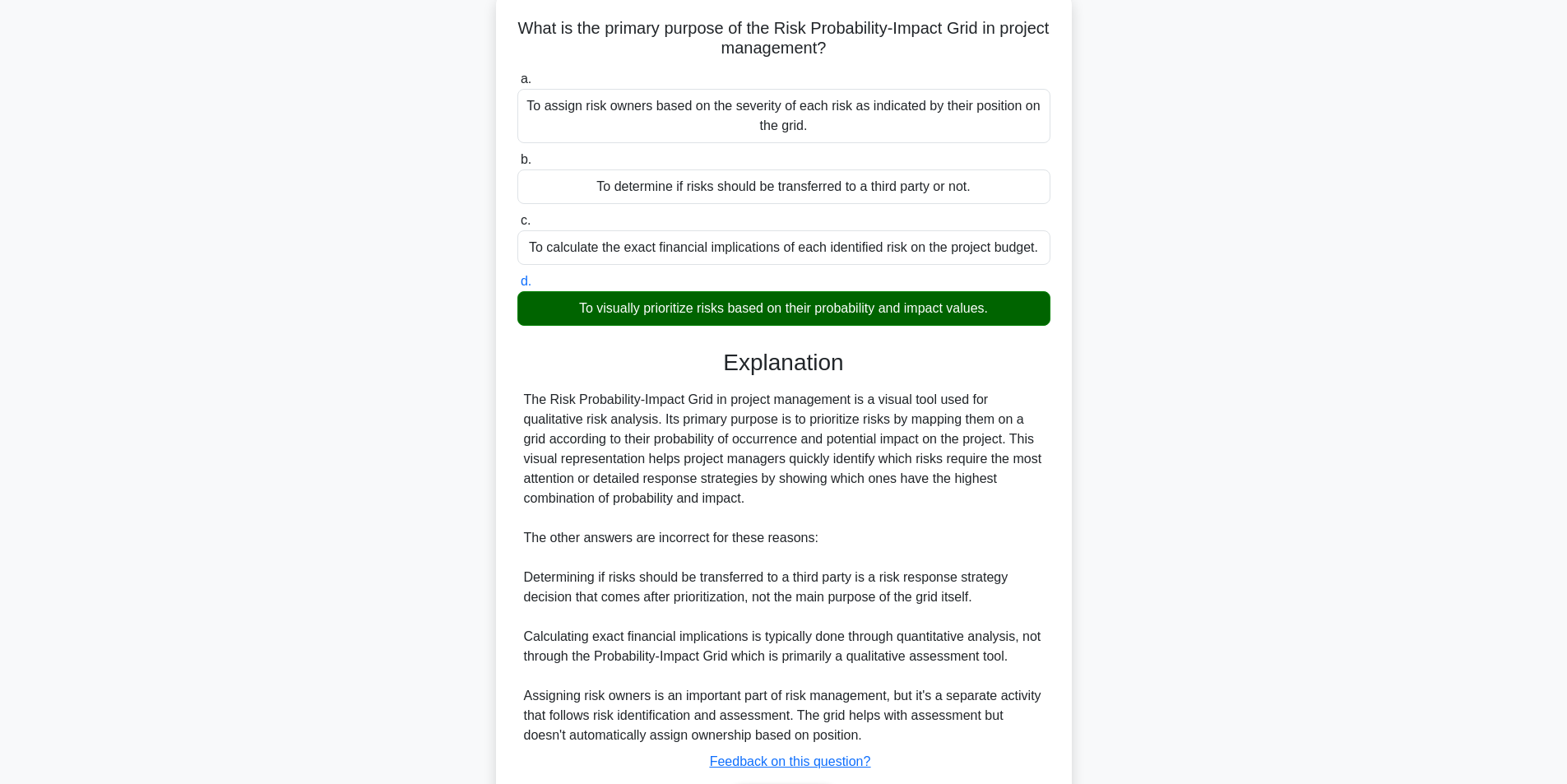
click at [1567, 142] on main "5:42 Stop PRINCE2 Foundation Beginner 20/20 What is the primary purpose of the …" at bounding box center [784, 418] width 1567 height 941
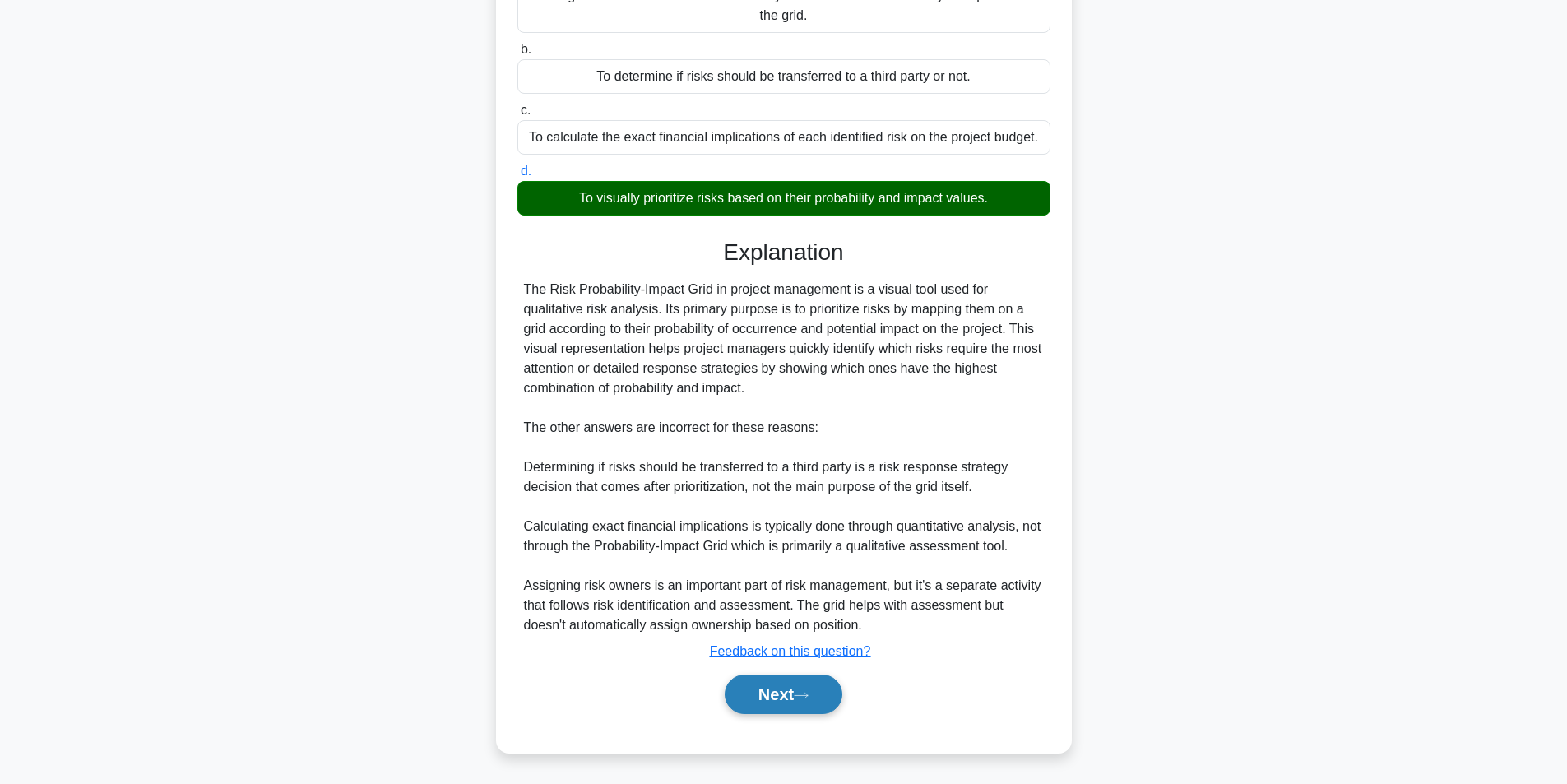
click at [797, 680] on button "Next" at bounding box center [784, 694] width 117 height 39
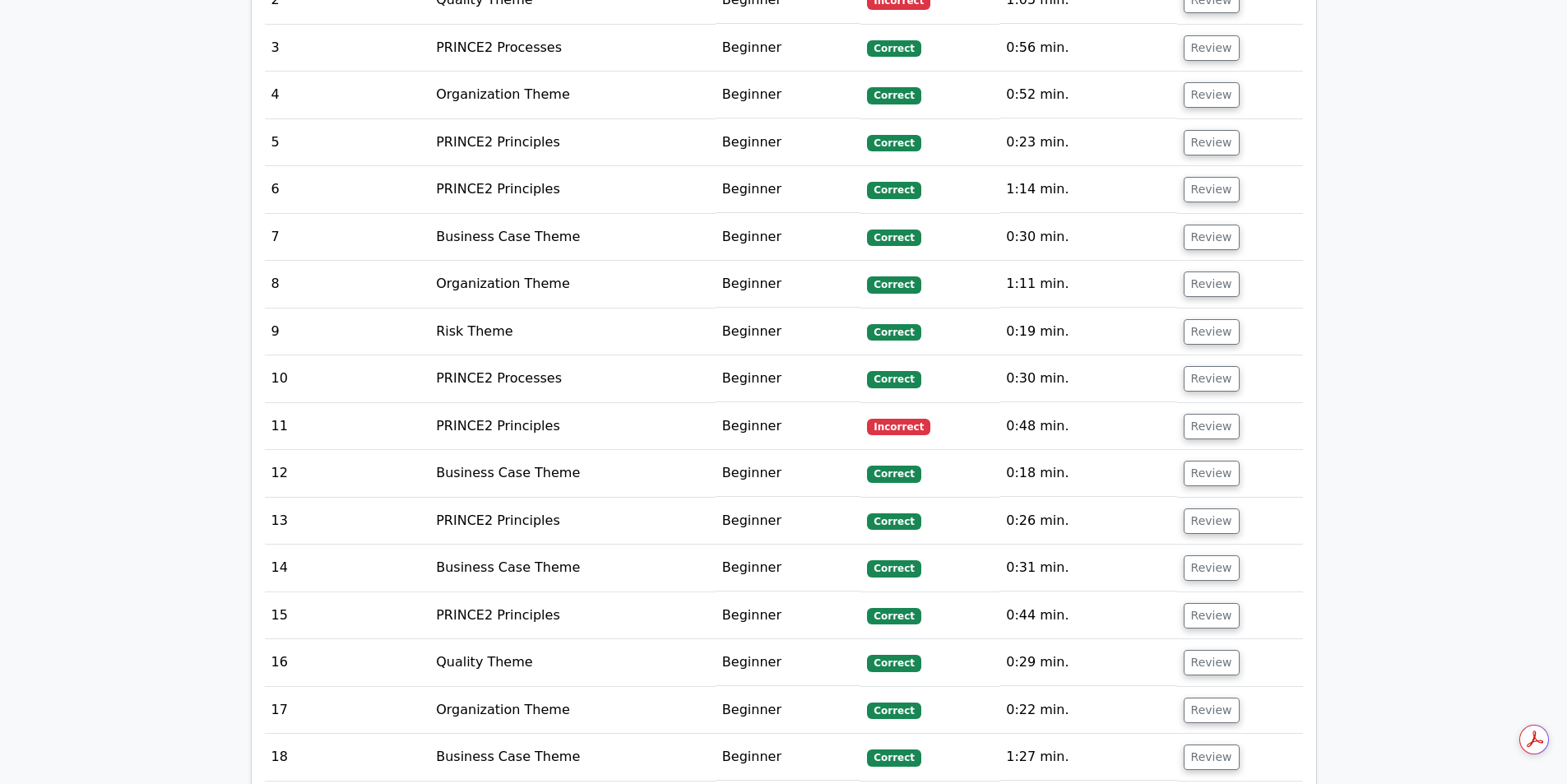
scroll to position [1973, 0]
click at [1203, 402] on td "Review" at bounding box center [1240, 426] width 126 height 47
click at [1205, 413] on button "Review" at bounding box center [1212, 425] width 56 height 25
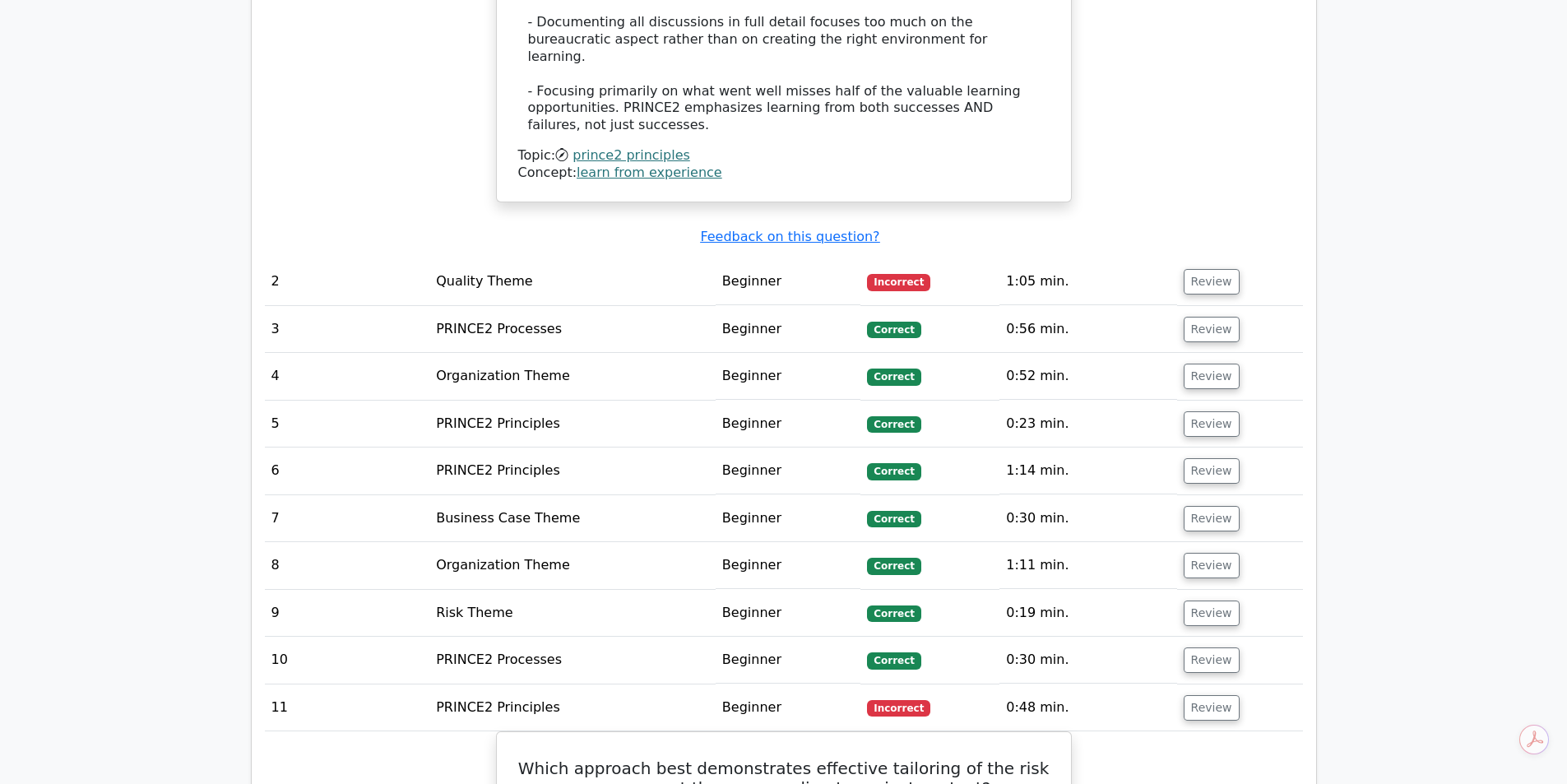
scroll to position [1522, 0]
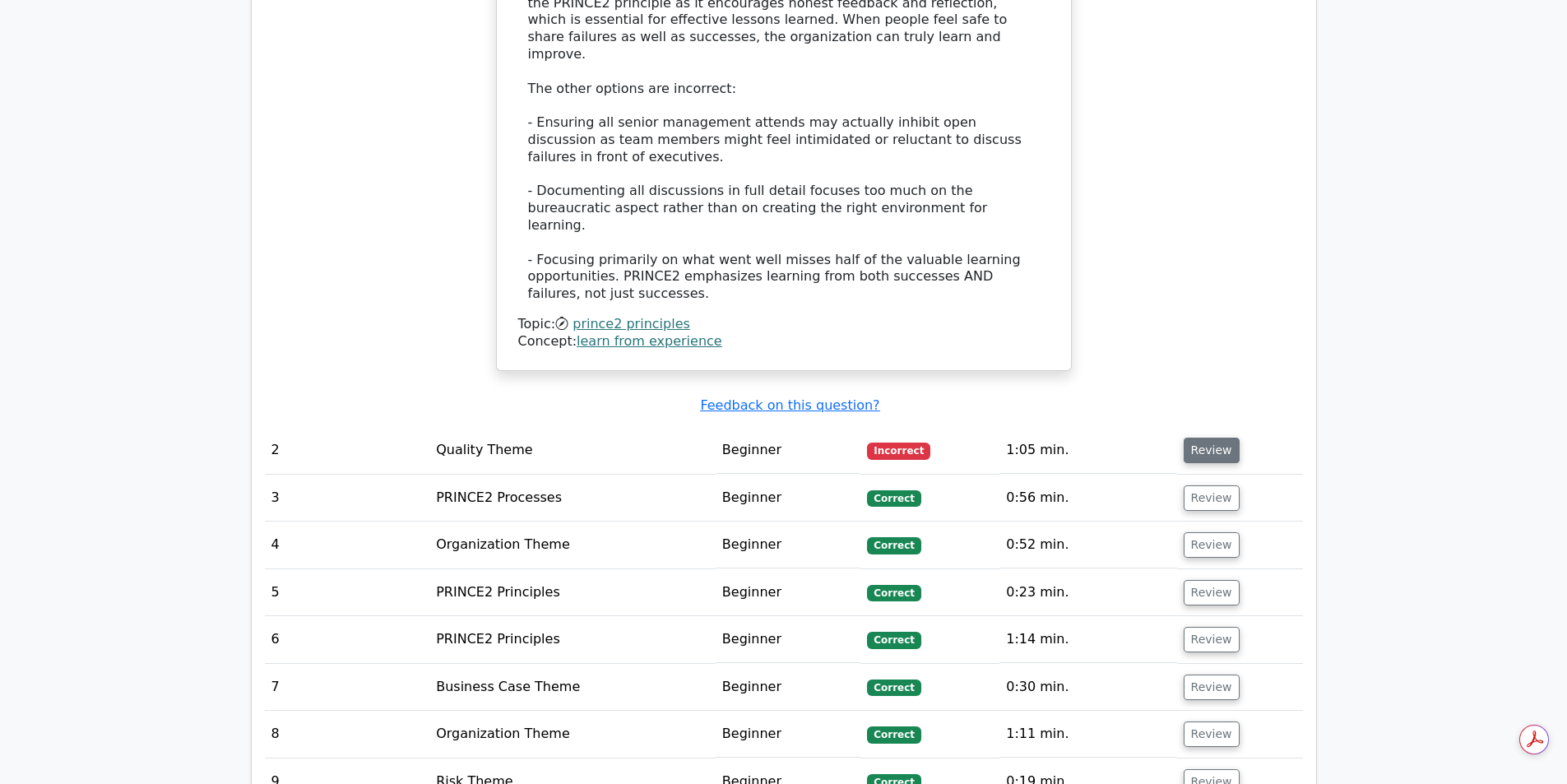
click at [1212, 438] on button "Review" at bounding box center [1212, 450] width 56 height 25
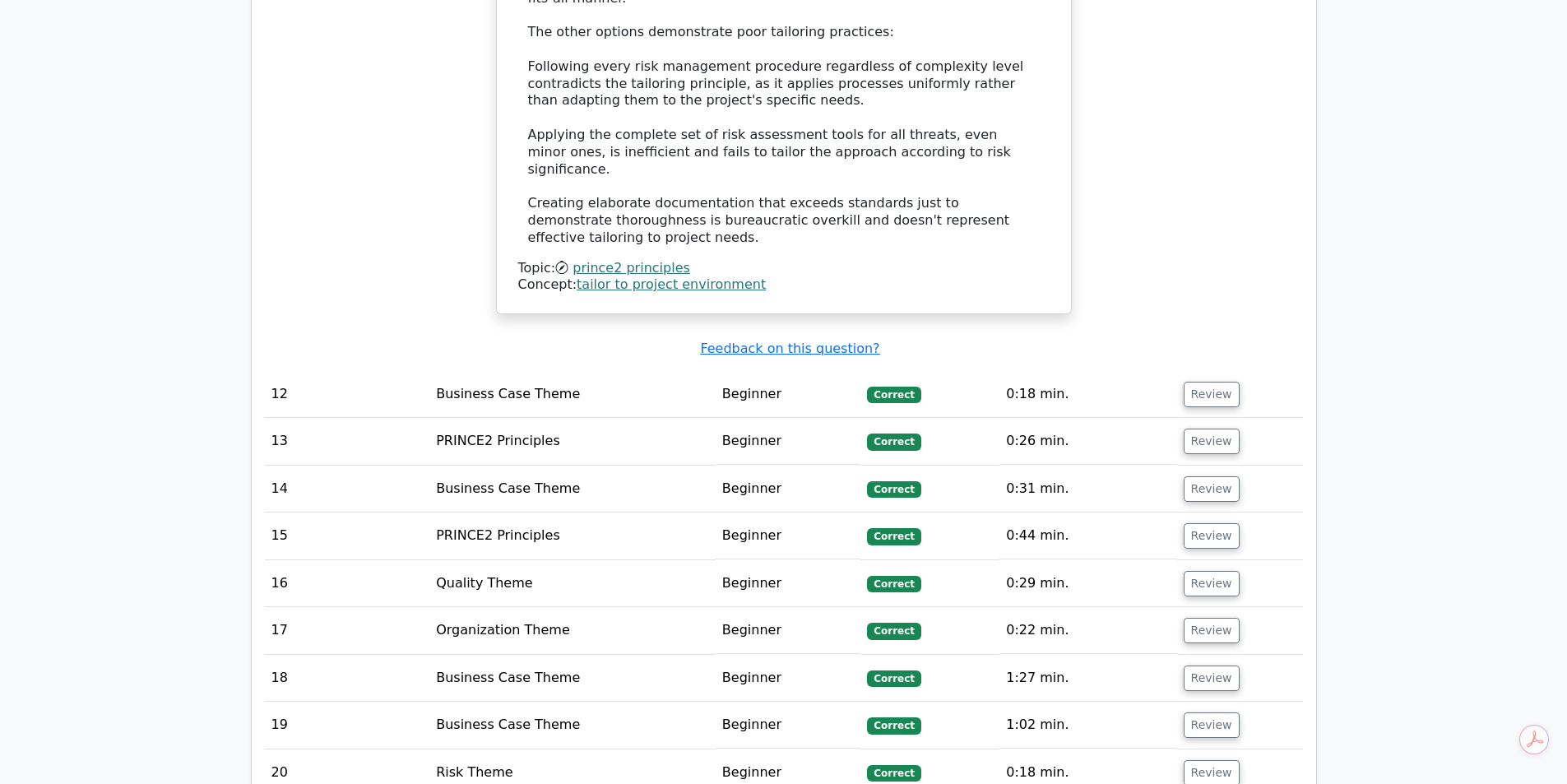
scroll to position [4053, 0]
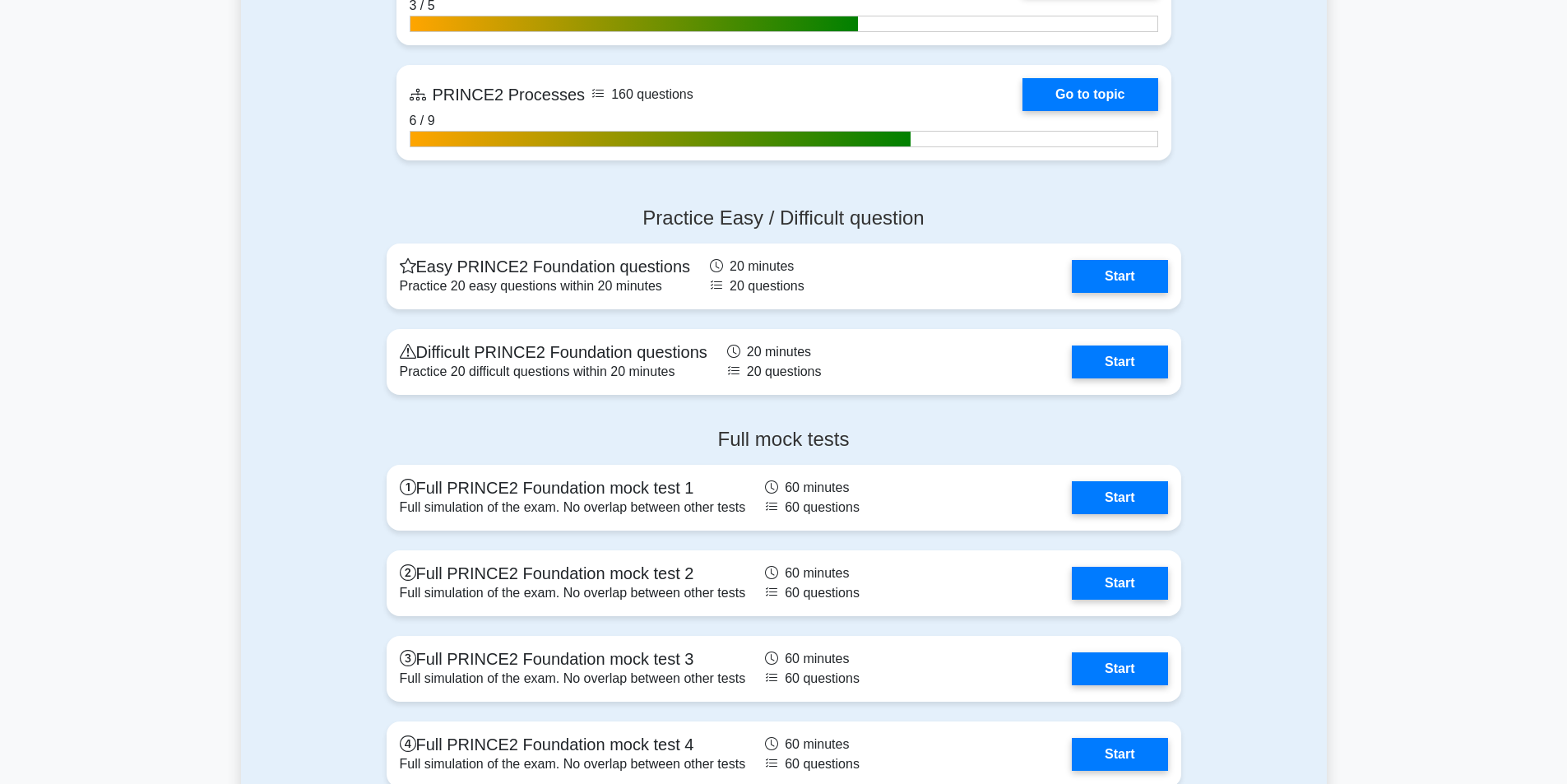
scroll to position [1686, 0]
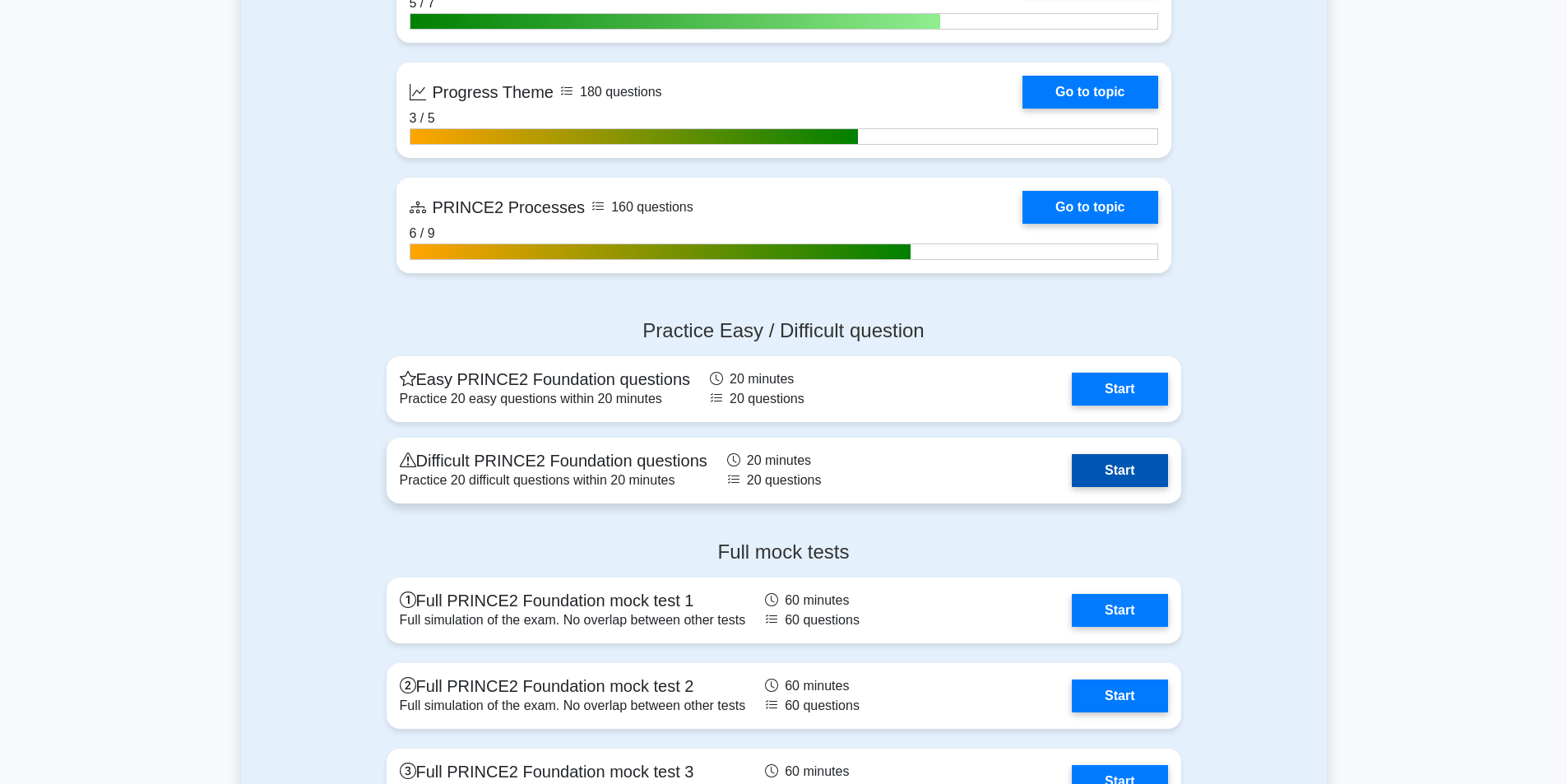
click at [1103, 474] on link "Start" at bounding box center [1120, 470] width 96 height 33
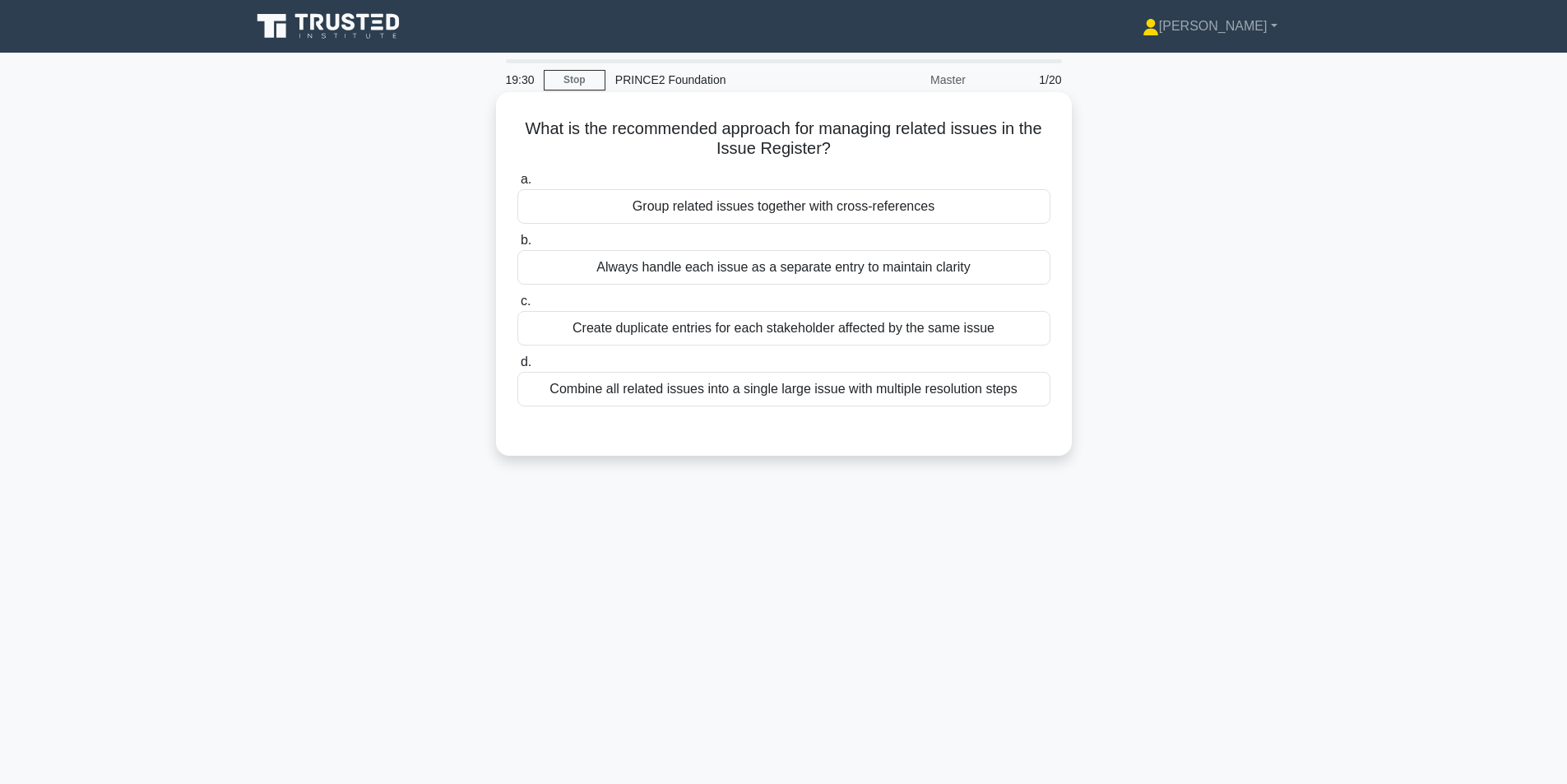
click at [788, 273] on div "Always handle each issue as a separate entry to maintain clarity" at bounding box center [784, 267] width 533 height 35
click at [518, 246] on input "b. Always handle each issue as a separate entry to maintain clarity" at bounding box center [518, 240] width 0 height 10
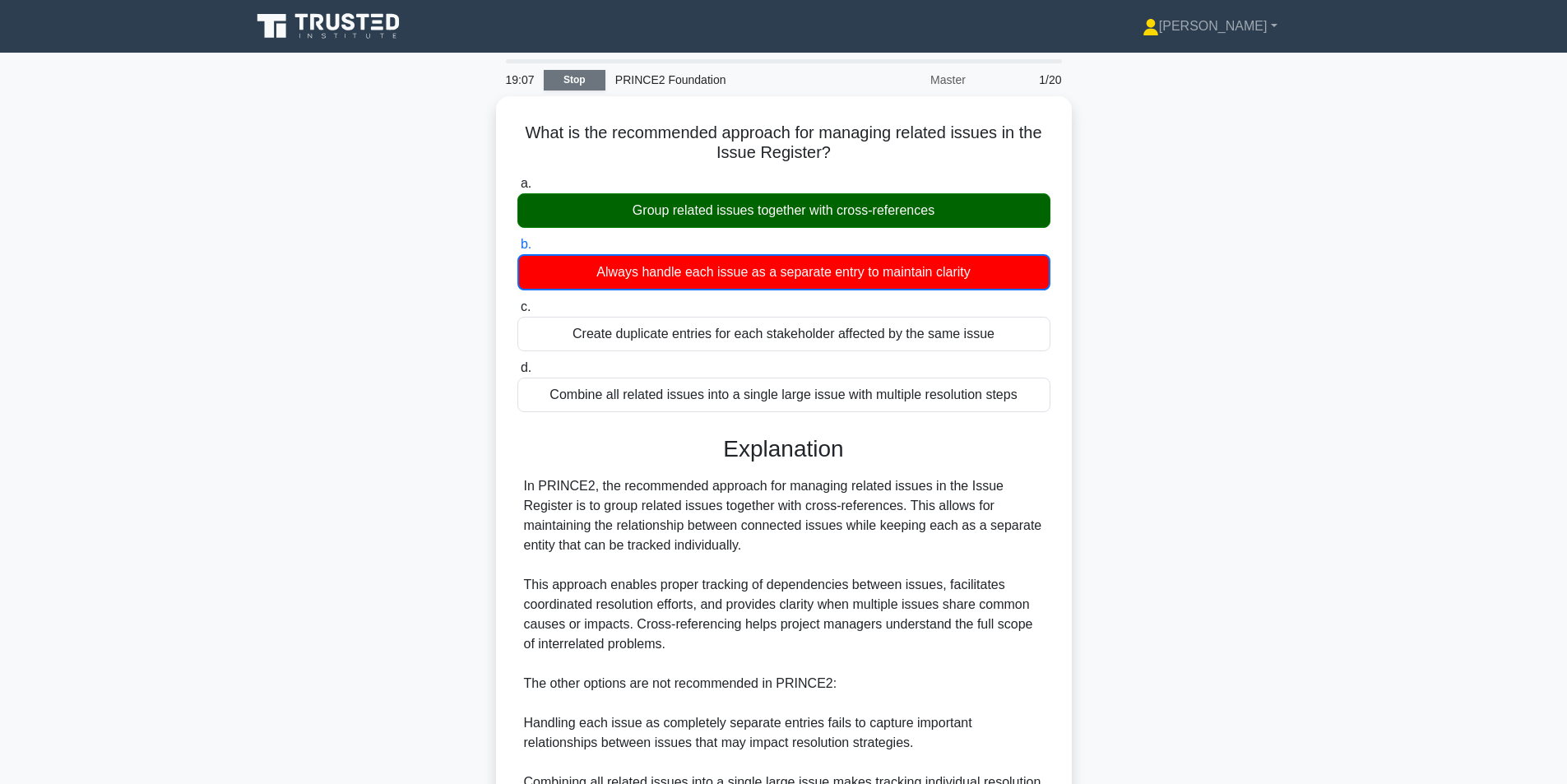
click at [583, 78] on link "Stop" at bounding box center [575, 81] width 62 height 21
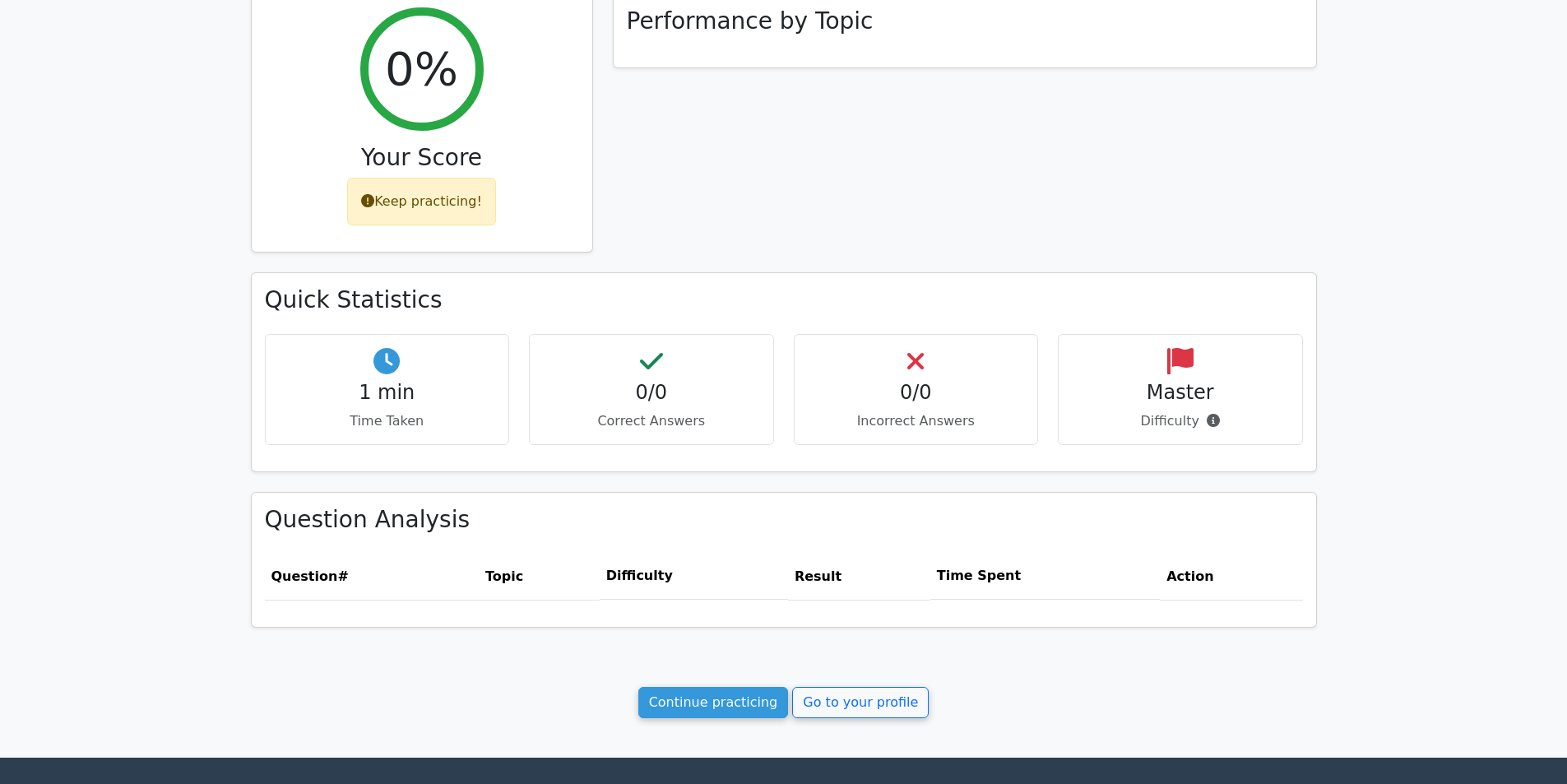
scroll to position [273, 0]
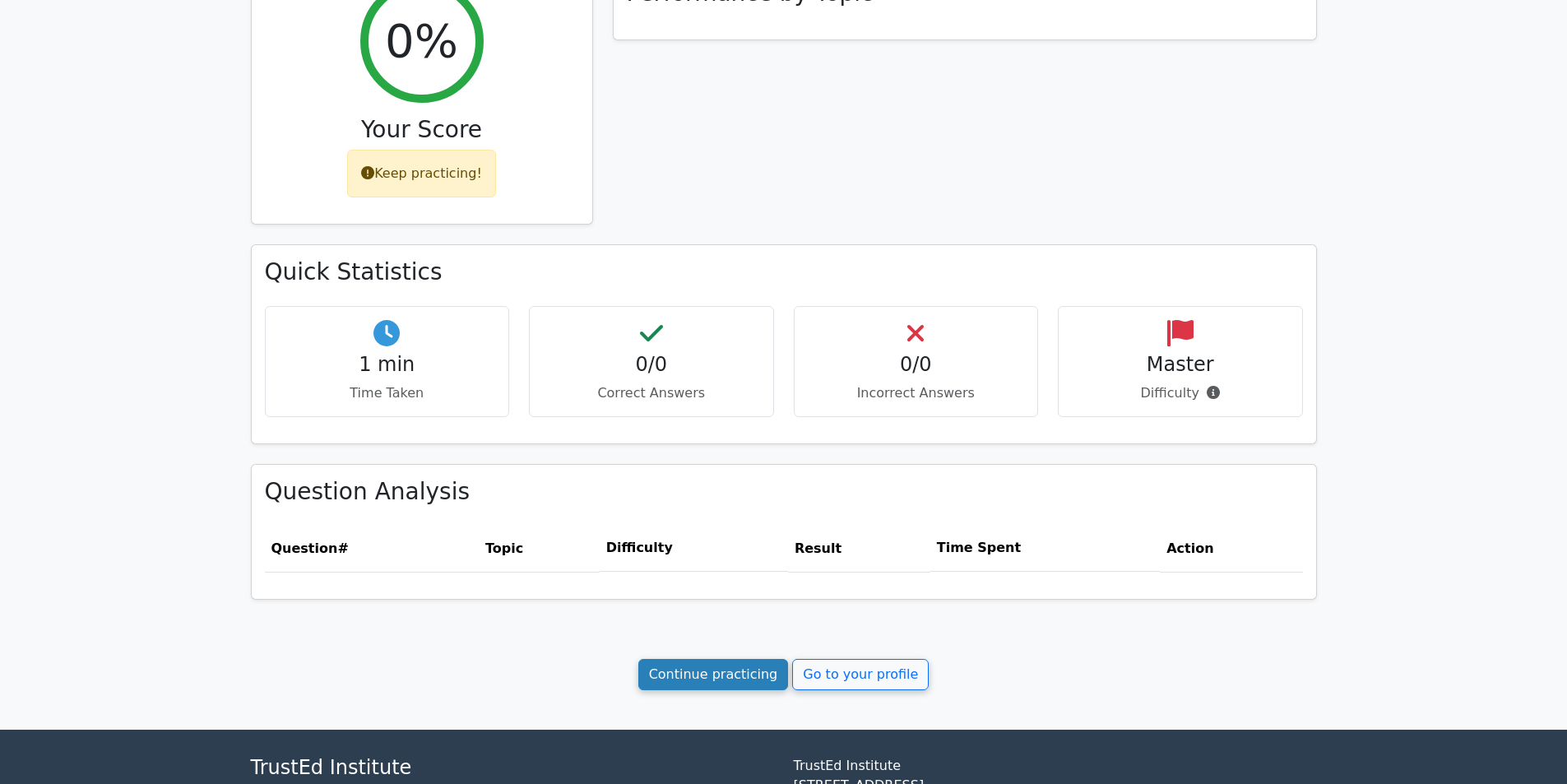
click at [717, 687] on link "Continue practicing" at bounding box center [713, 673] width 150 height 31
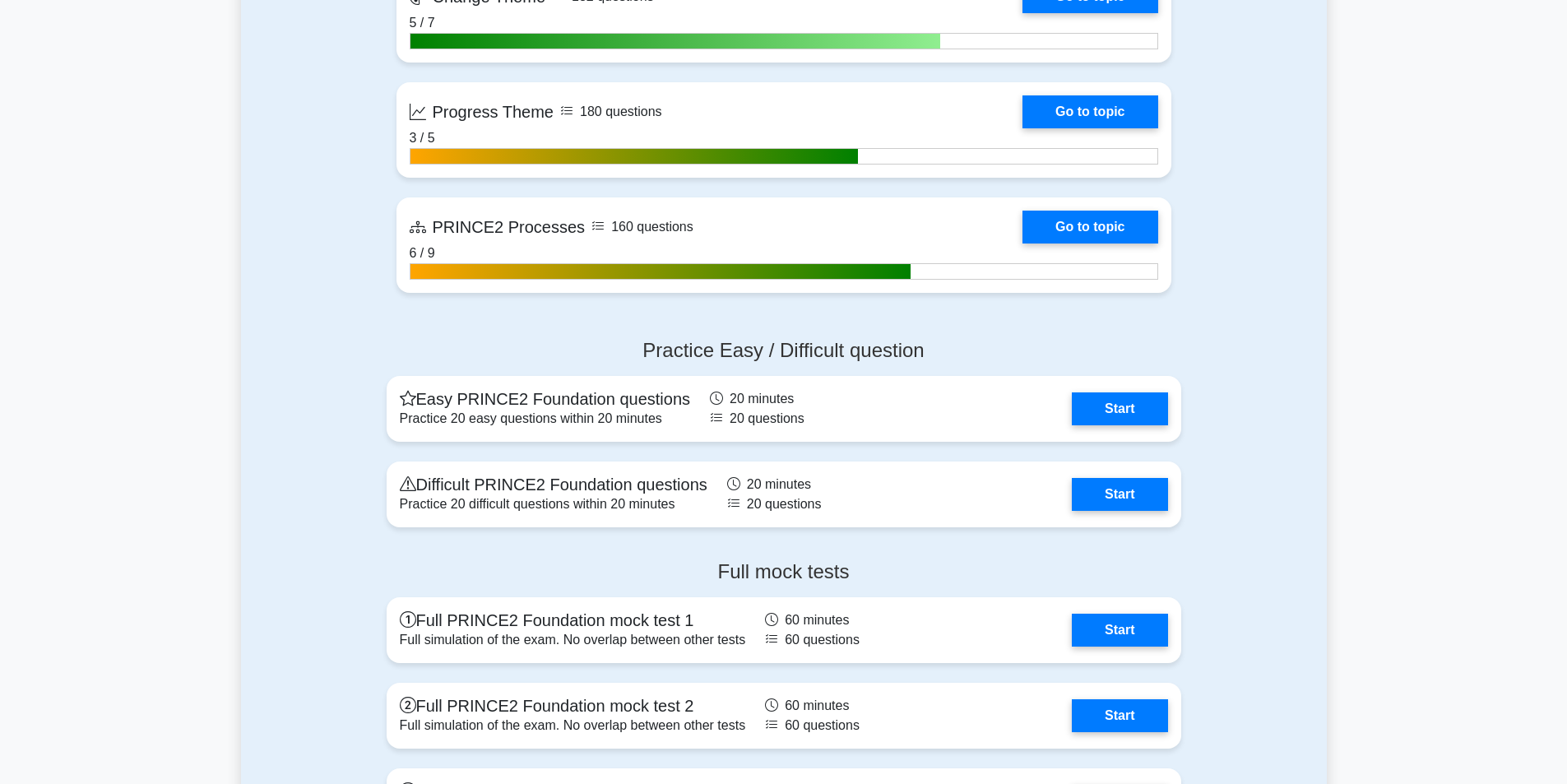
scroll to position [1673, 0]
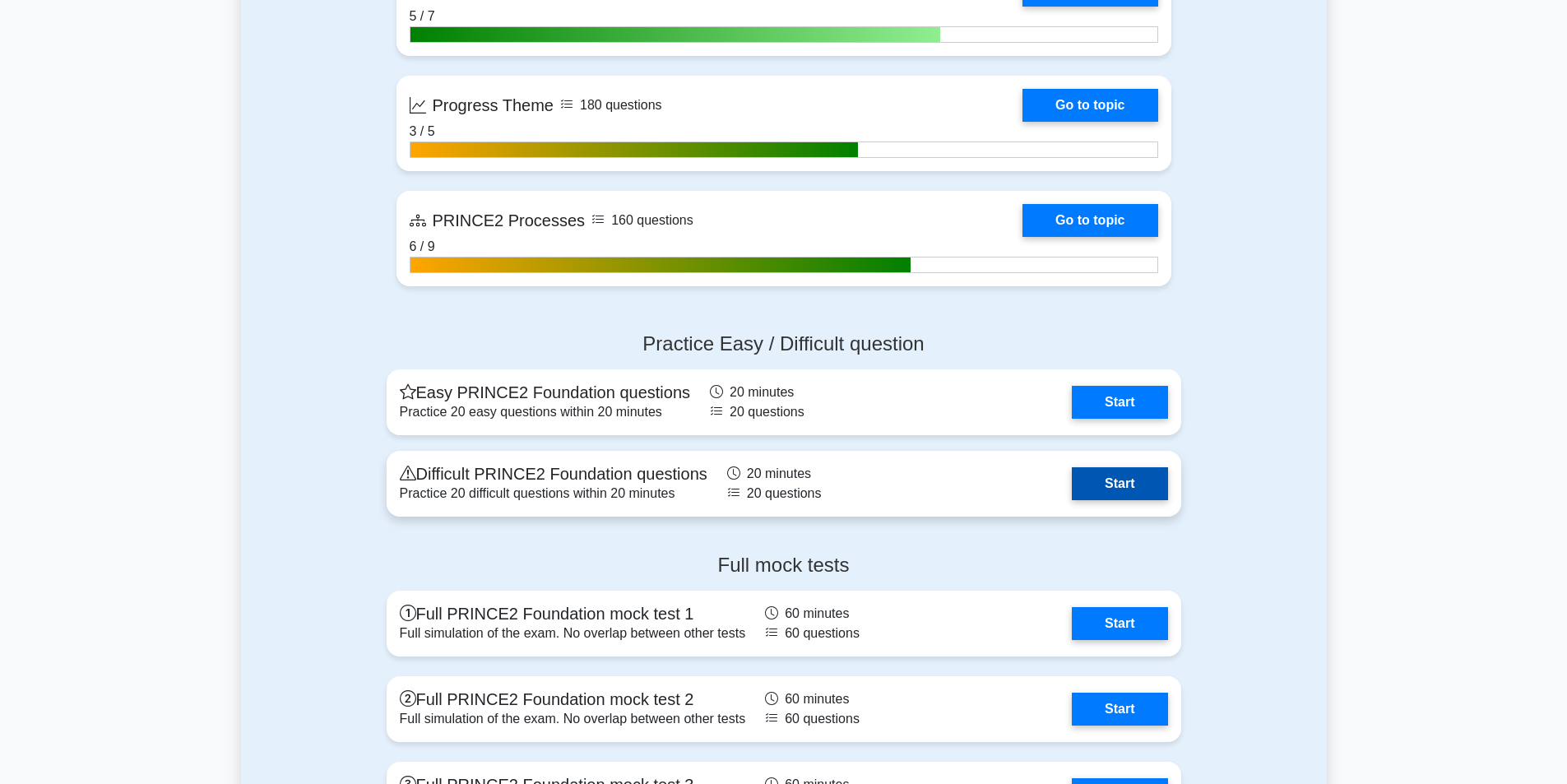
click at [1162, 474] on link "Start" at bounding box center [1120, 483] width 96 height 33
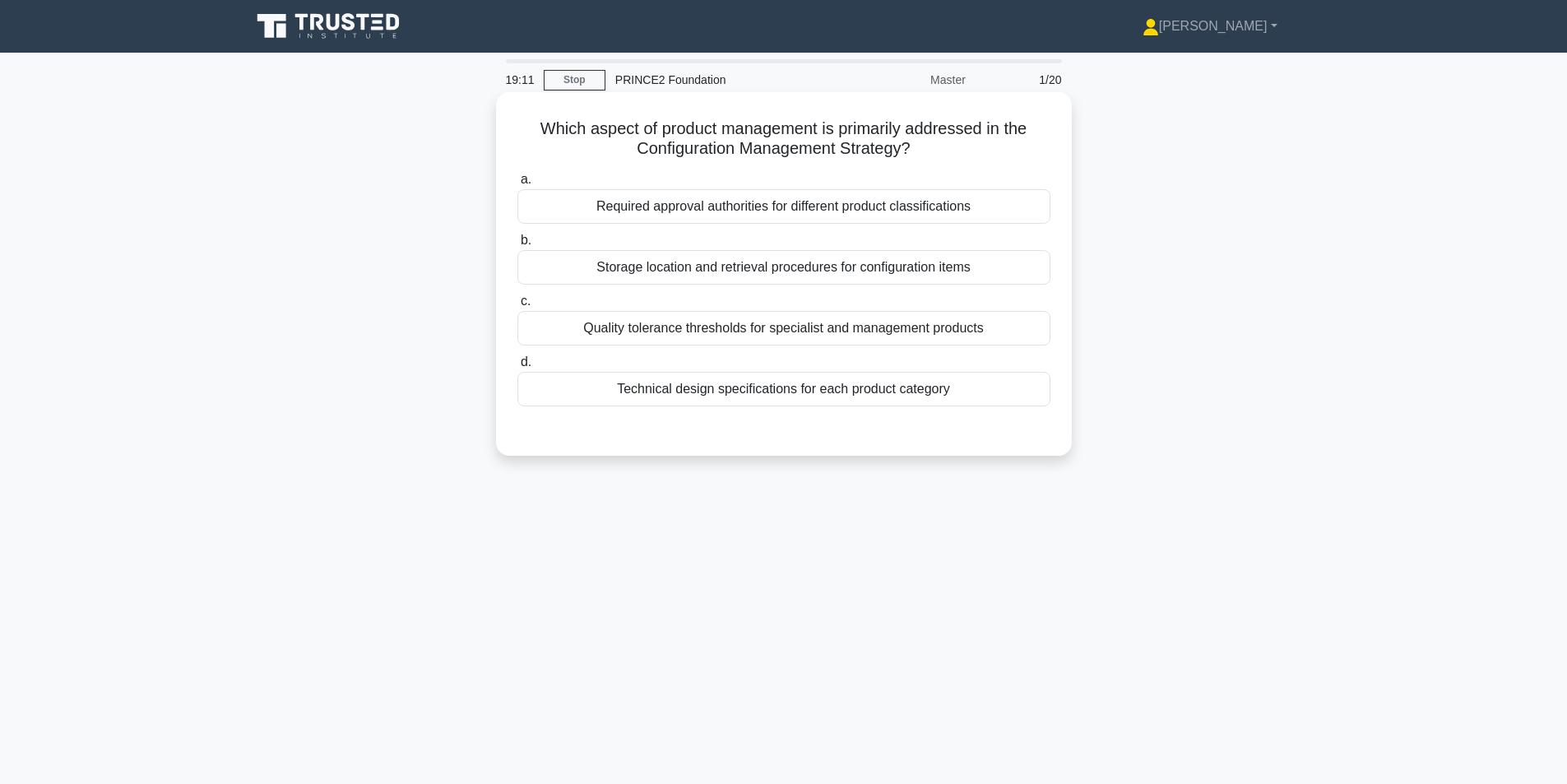
click at [1006, 202] on div "Required approval authorities for different product classifications" at bounding box center [784, 206] width 533 height 35
click at [518, 185] on input "a. Required approval authorities for different product classifications" at bounding box center [518, 179] width 0 height 10
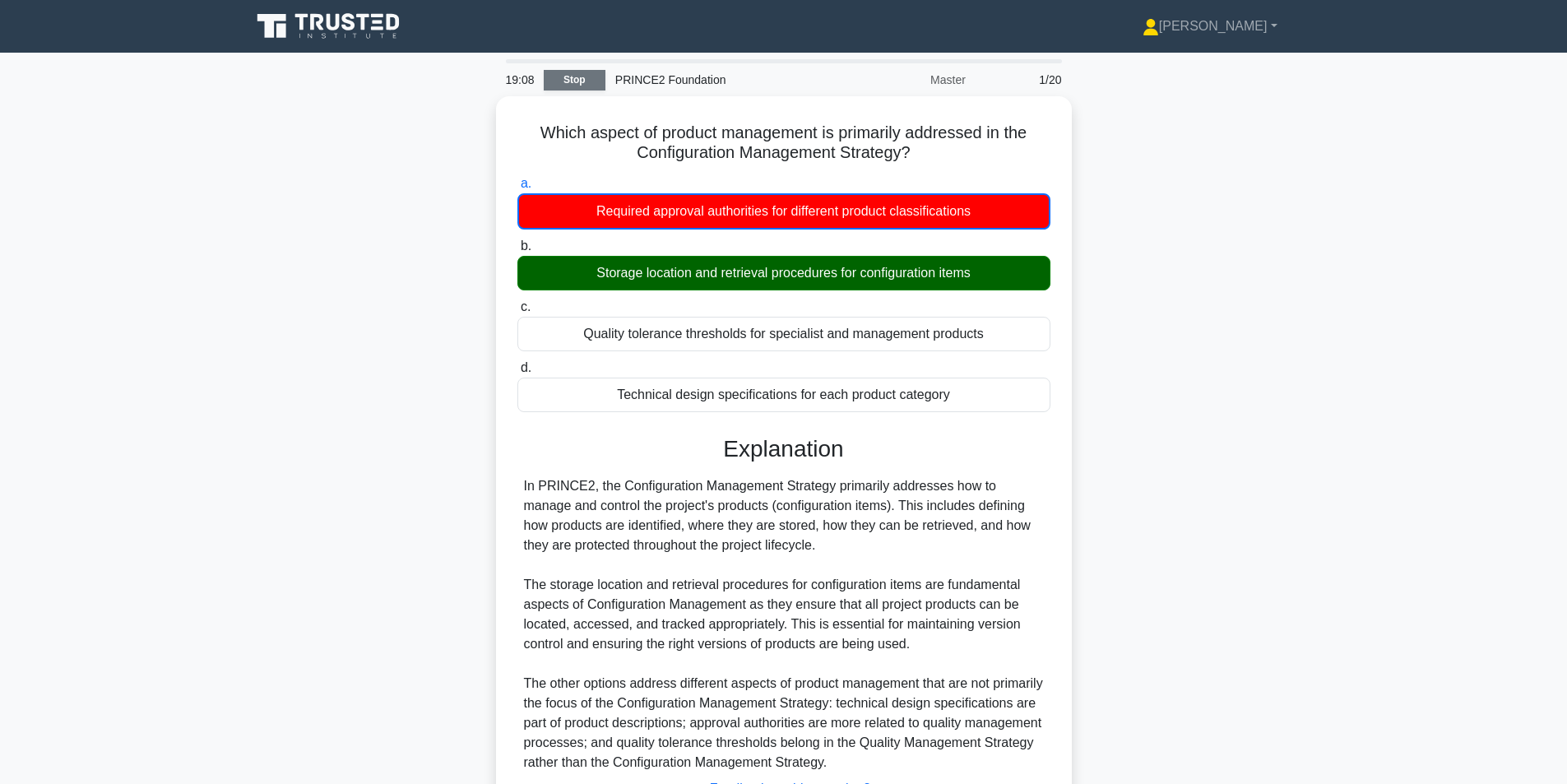
click at [584, 75] on link "Stop" at bounding box center [575, 81] width 62 height 21
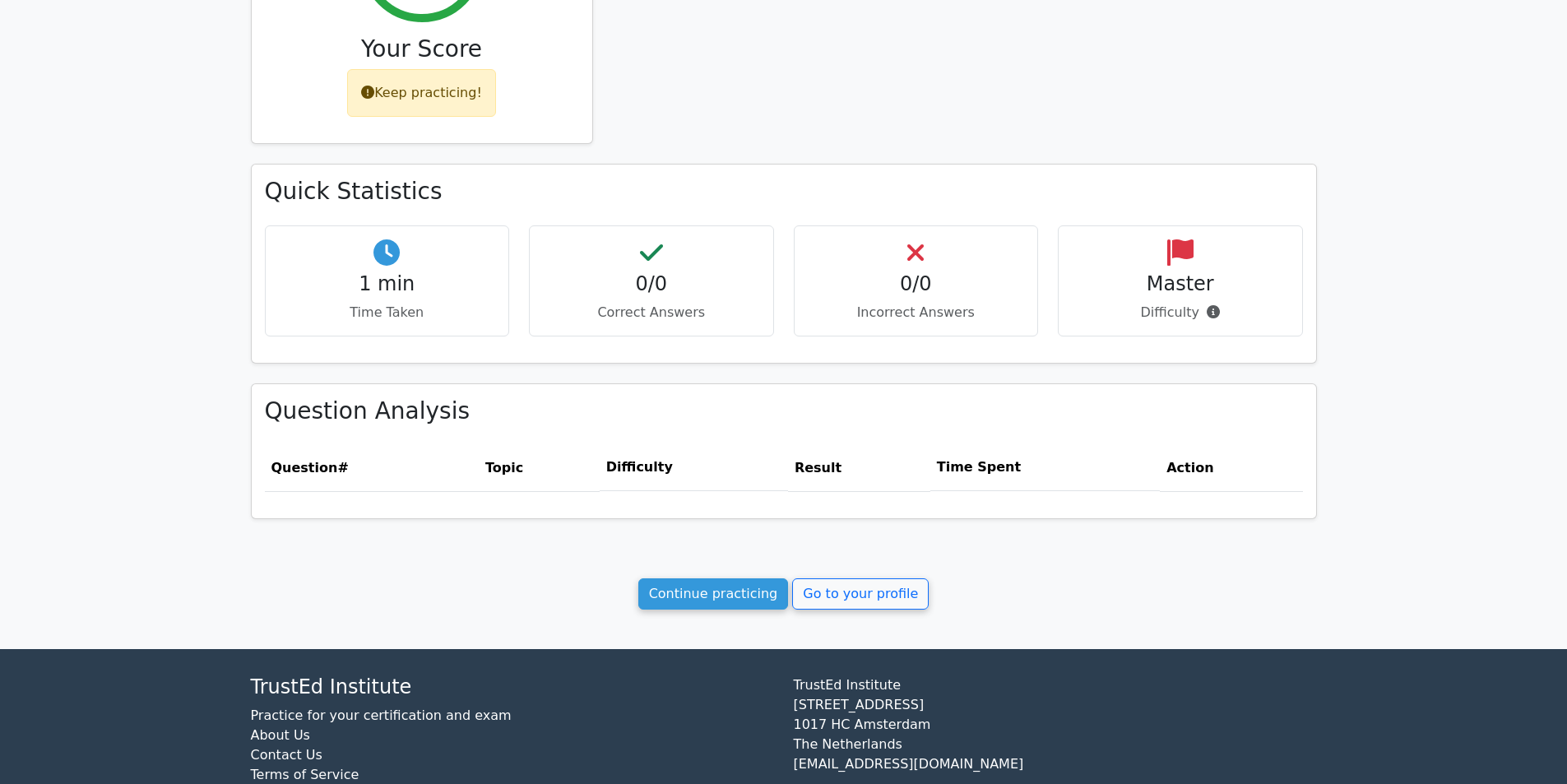
scroll to position [364, 0]
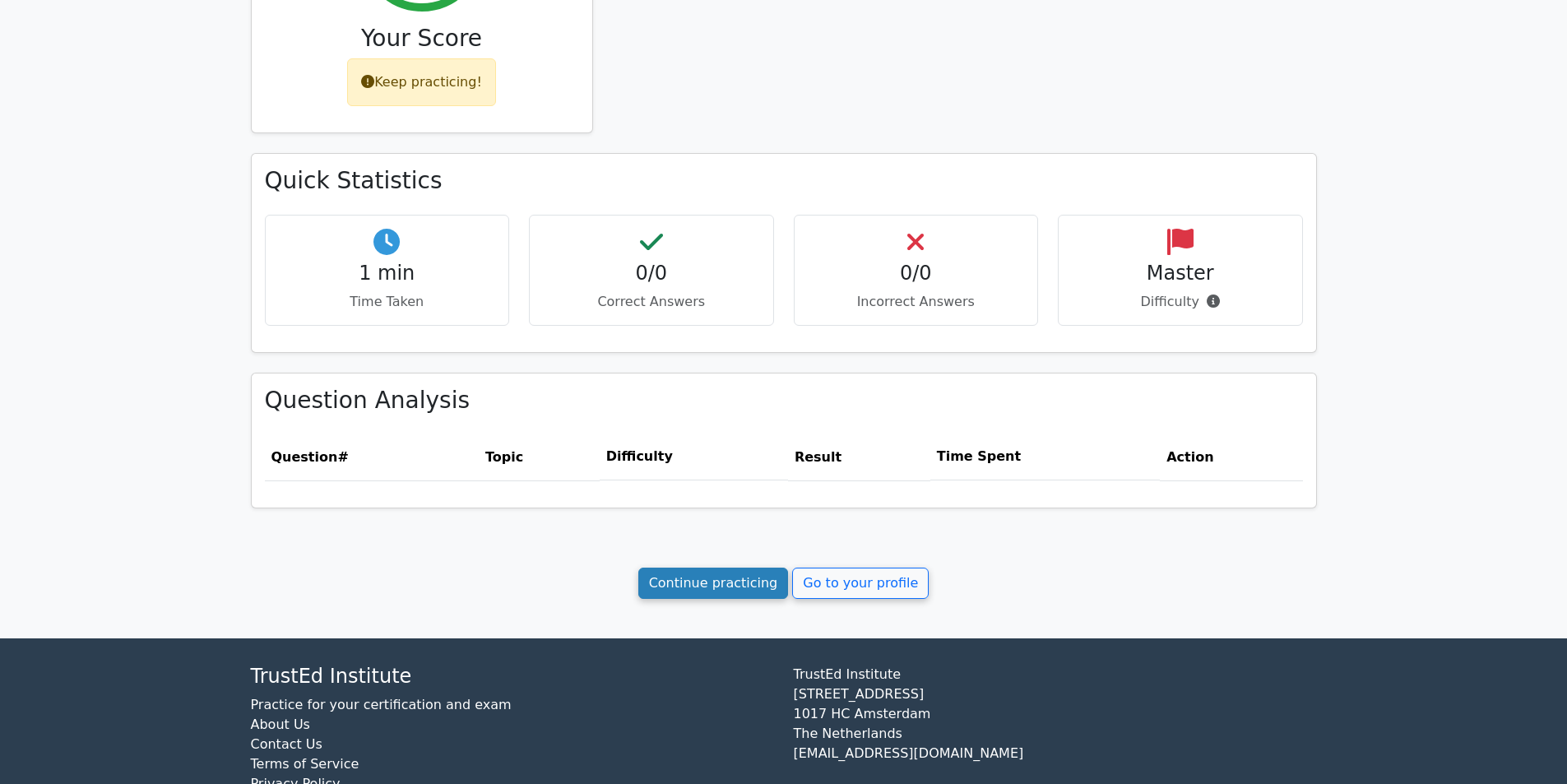
click at [727, 582] on link "Continue practicing" at bounding box center [713, 582] width 150 height 31
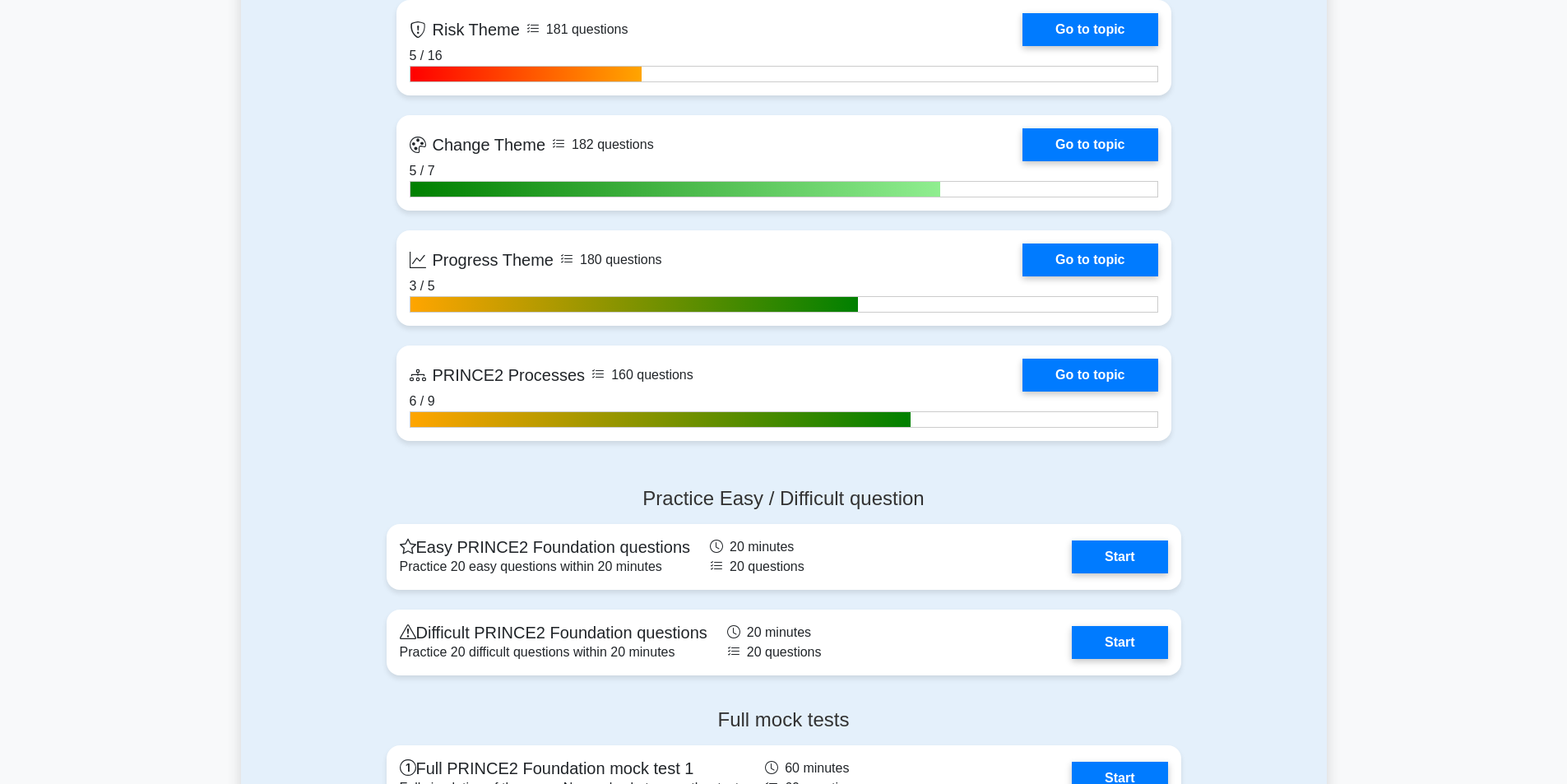
scroll to position [1545, 0]
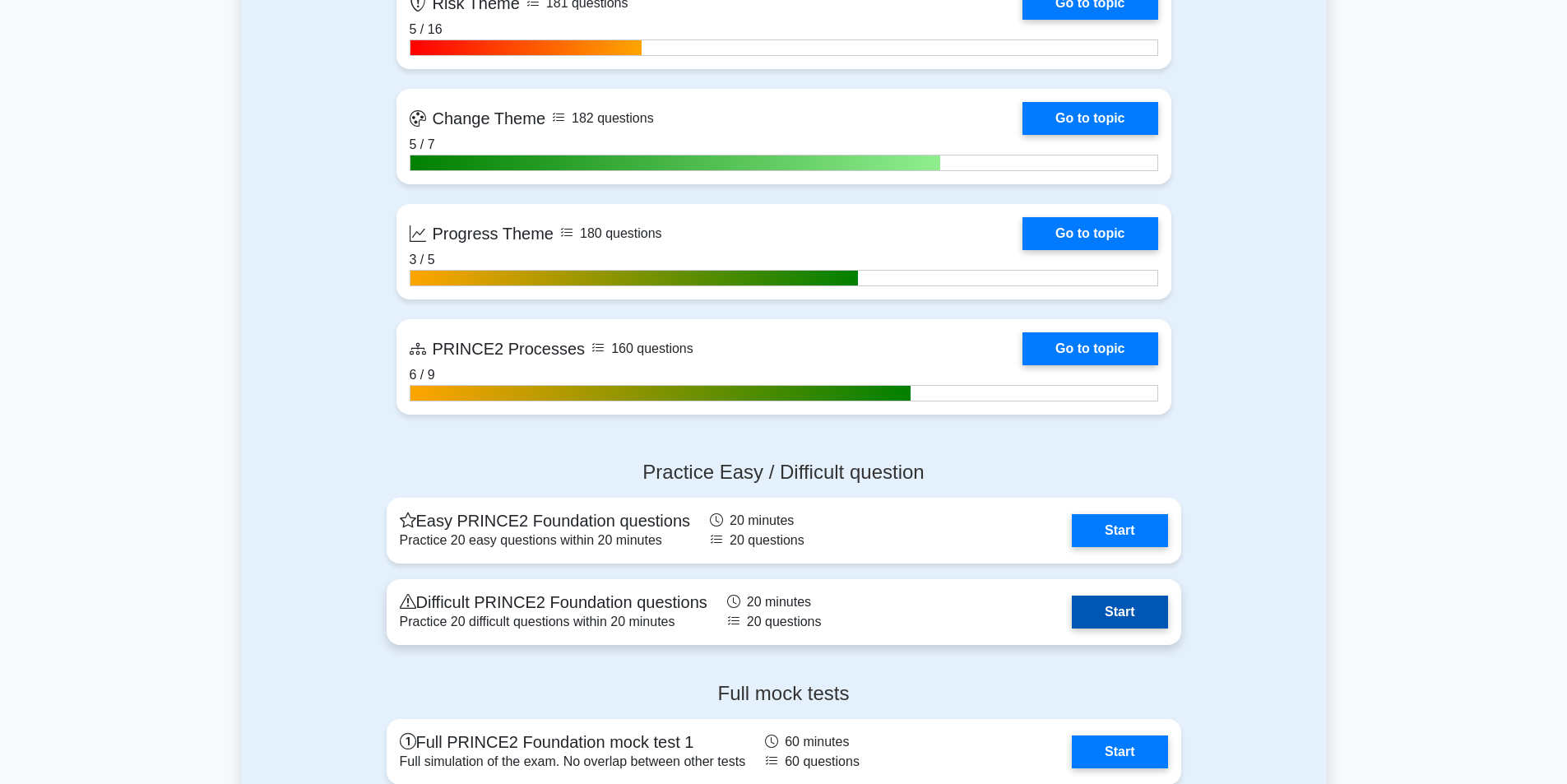
click at [1124, 605] on link "Start" at bounding box center [1120, 611] width 96 height 33
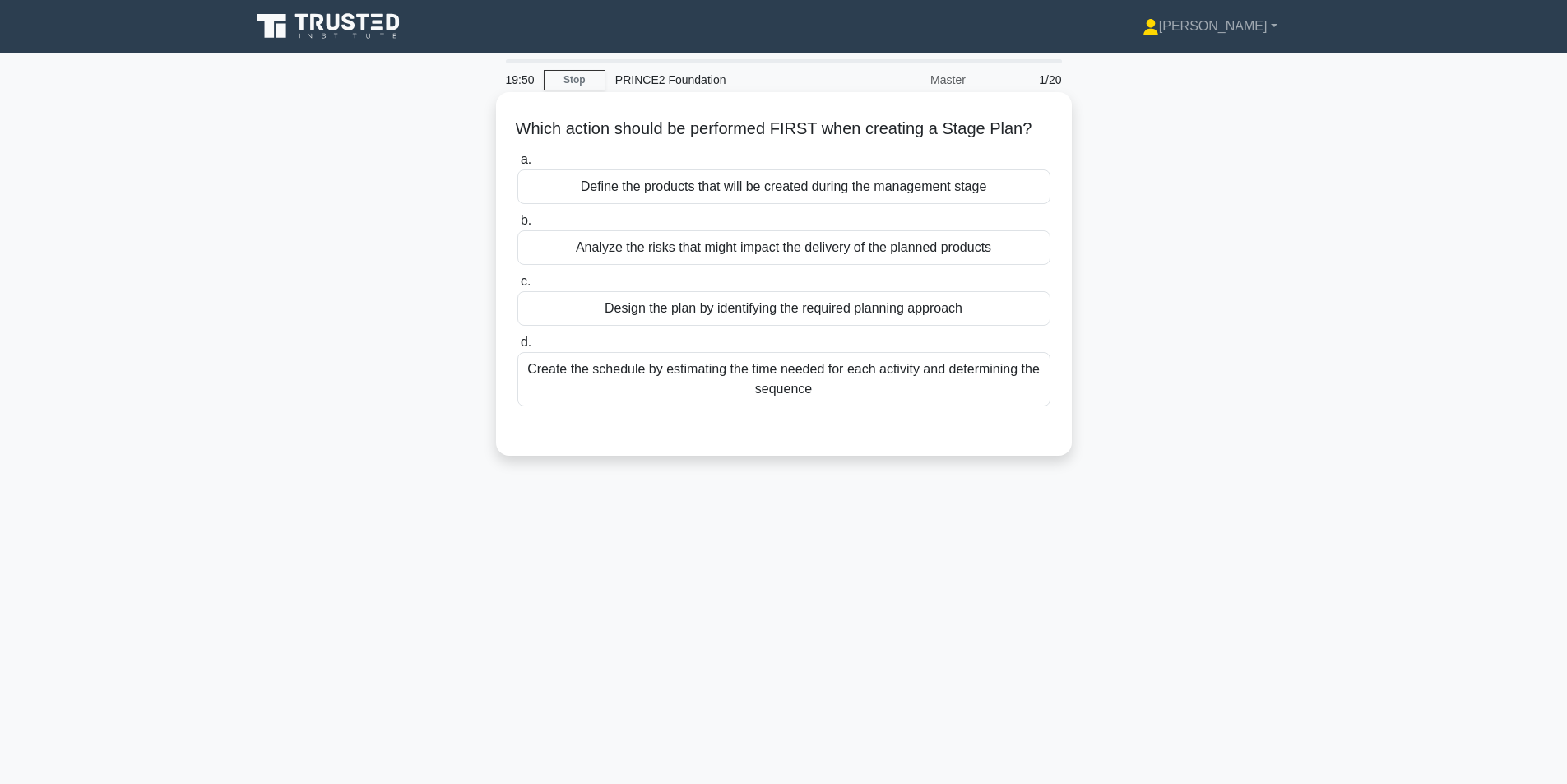
click at [822, 325] on div "Design the plan by identifying the required planning approach" at bounding box center [784, 308] width 533 height 35
click at [518, 287] on input "c. Design the plan by identifying the required planning approach" at bounding box center [518, 281] width 0 height 10
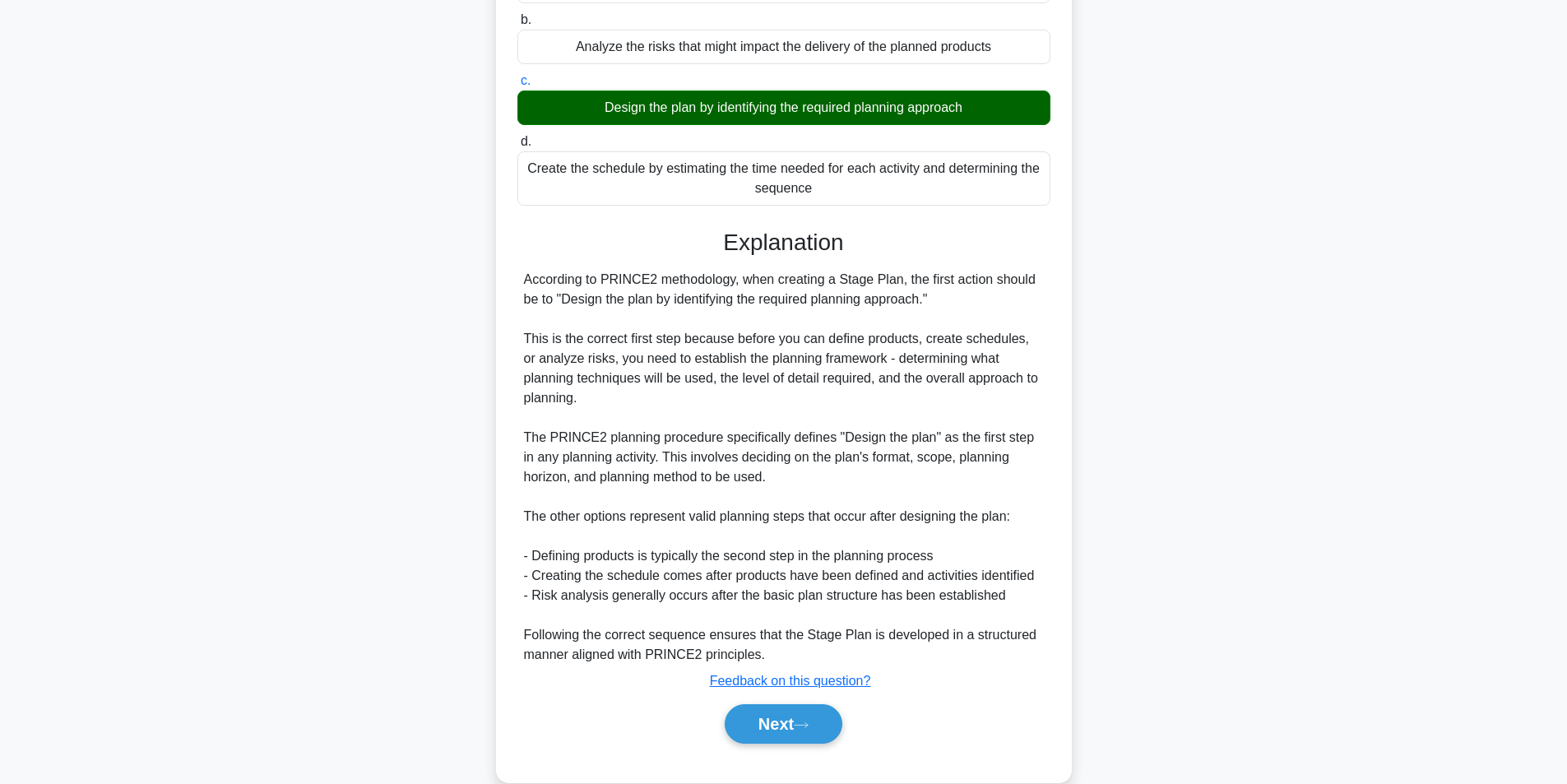
scroll to position [208, 0]
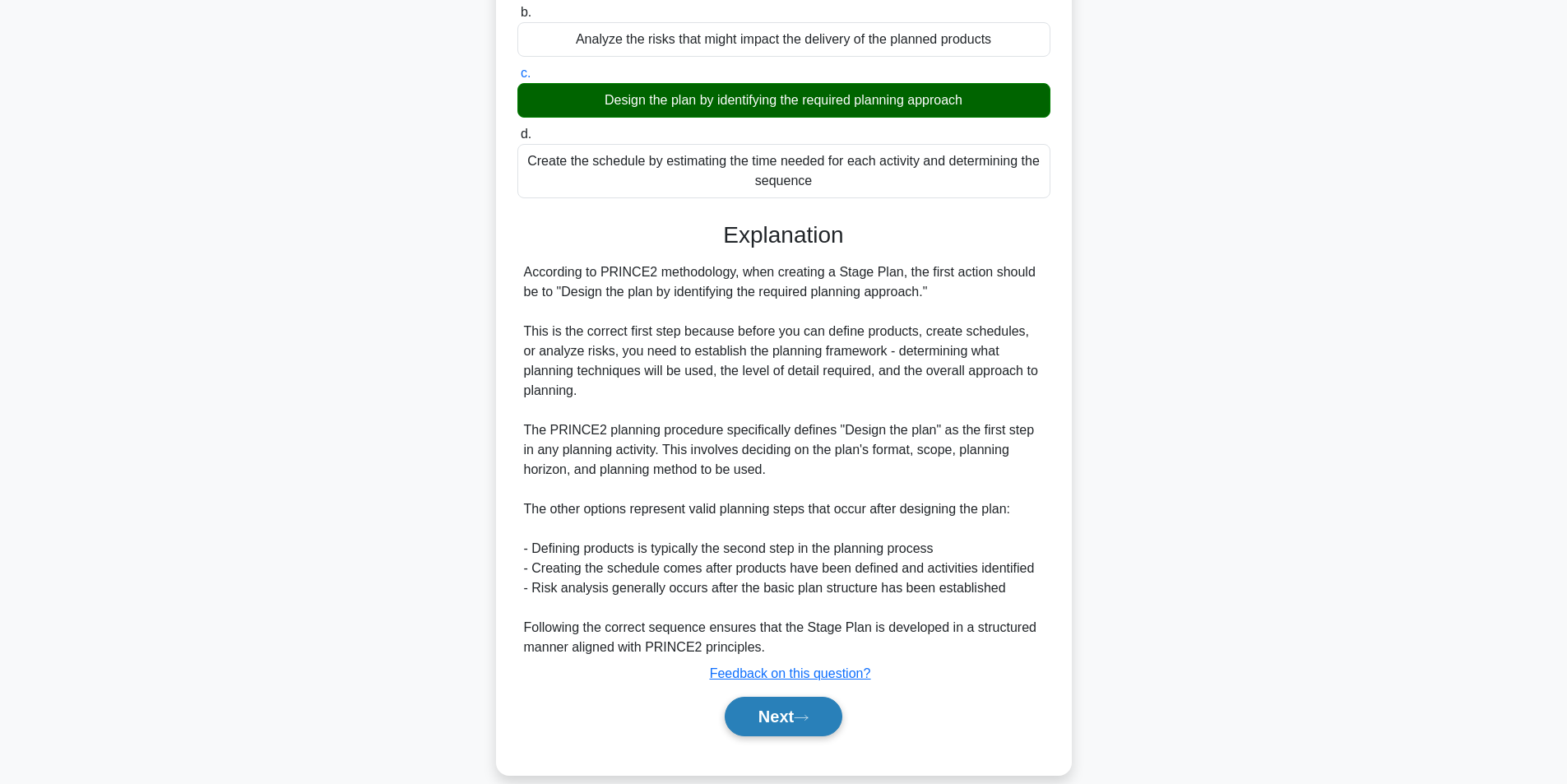
click at [772, 709] on button "Next" at bounding box center [784, 716] width 117 height 39
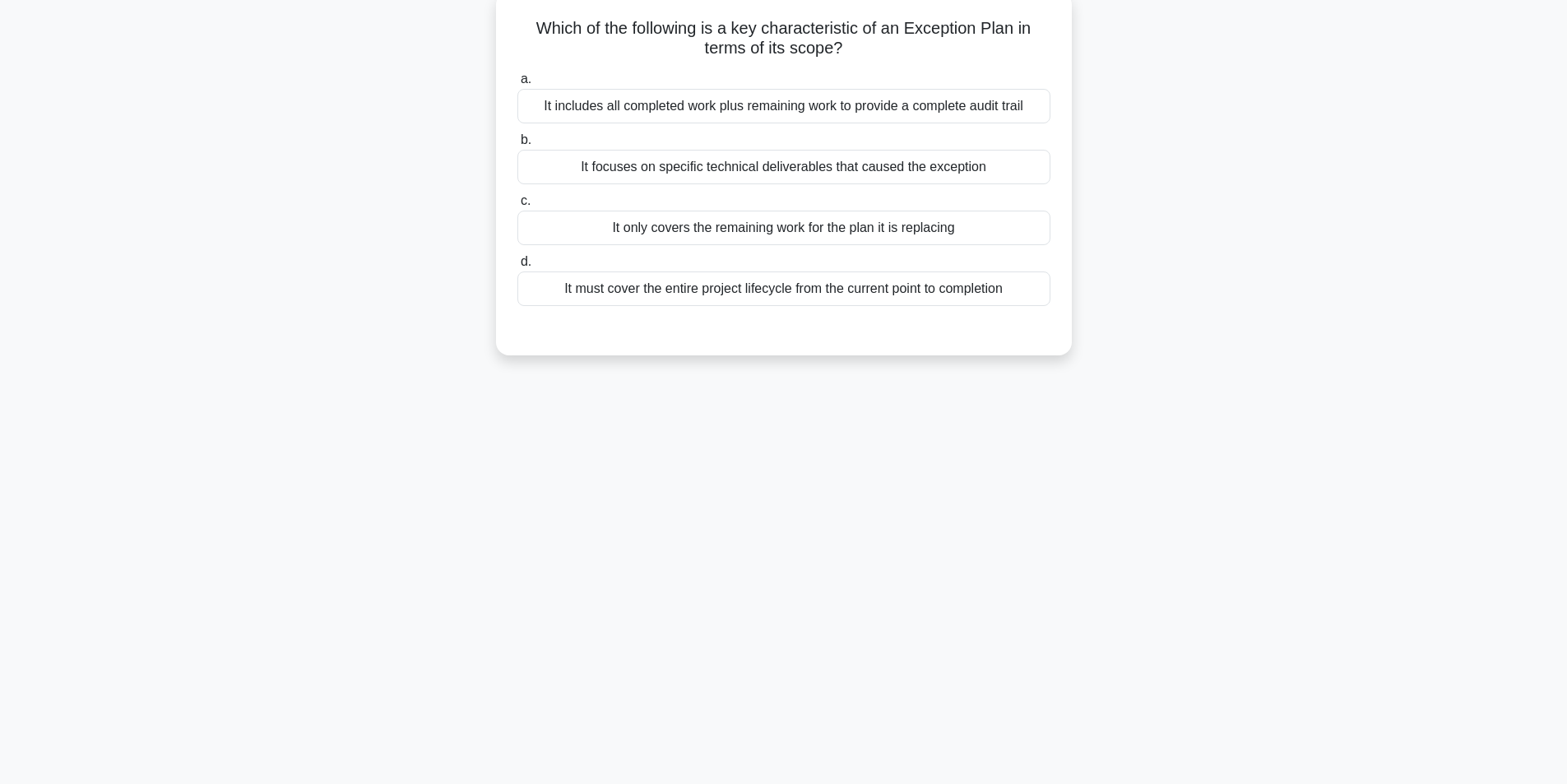
scroll to position [104, 0]
click at [823, 277] on div "It must cover the entire project lifecycle from the current point to completion" at bounding box center [784, 284] width 533 height 35
click at [518, 264] on input "d. It must cover the entire project lifecycle from the current point to complet…" at bounding box center [518, 257] width 0 height 10
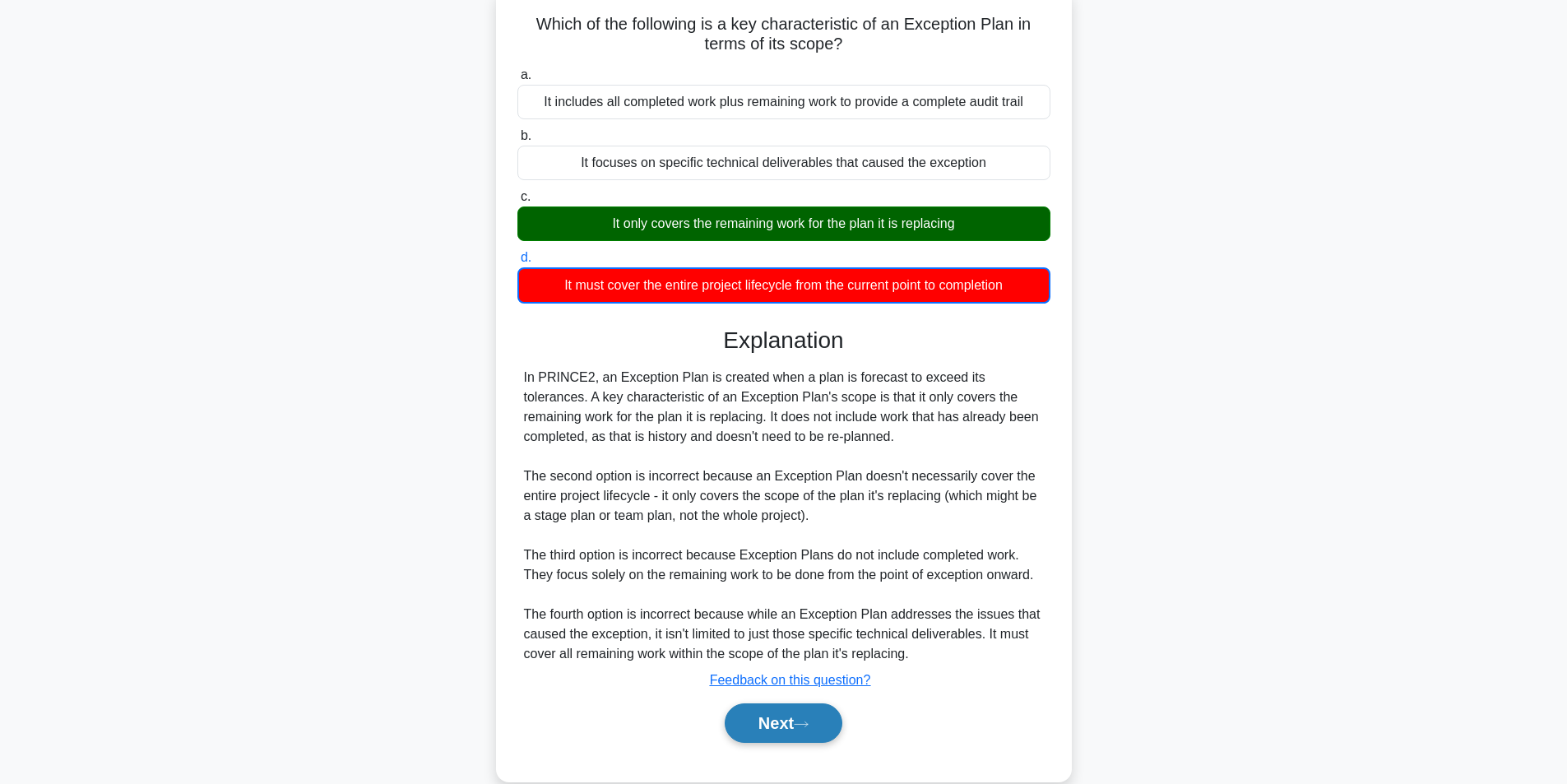
click at [787, 714] on button "Next" at bounding box center [784, 723] width 117 height 39
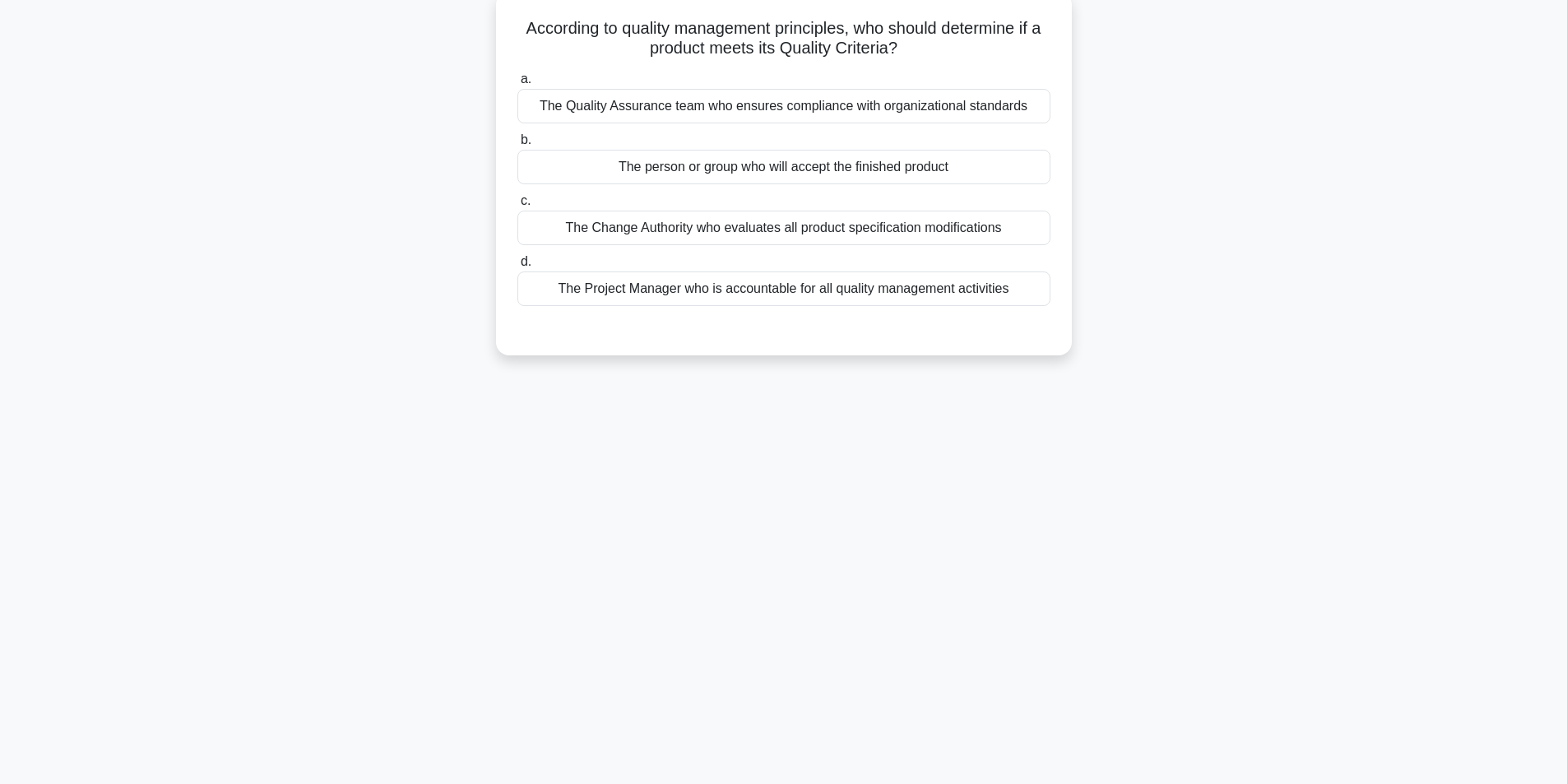
click at [787, 713] on div "18:45 Stop PRINCE2 Foundation Master 3/20 According to quality management princ…" at bounding box center [784, 366] width 1086 height 822
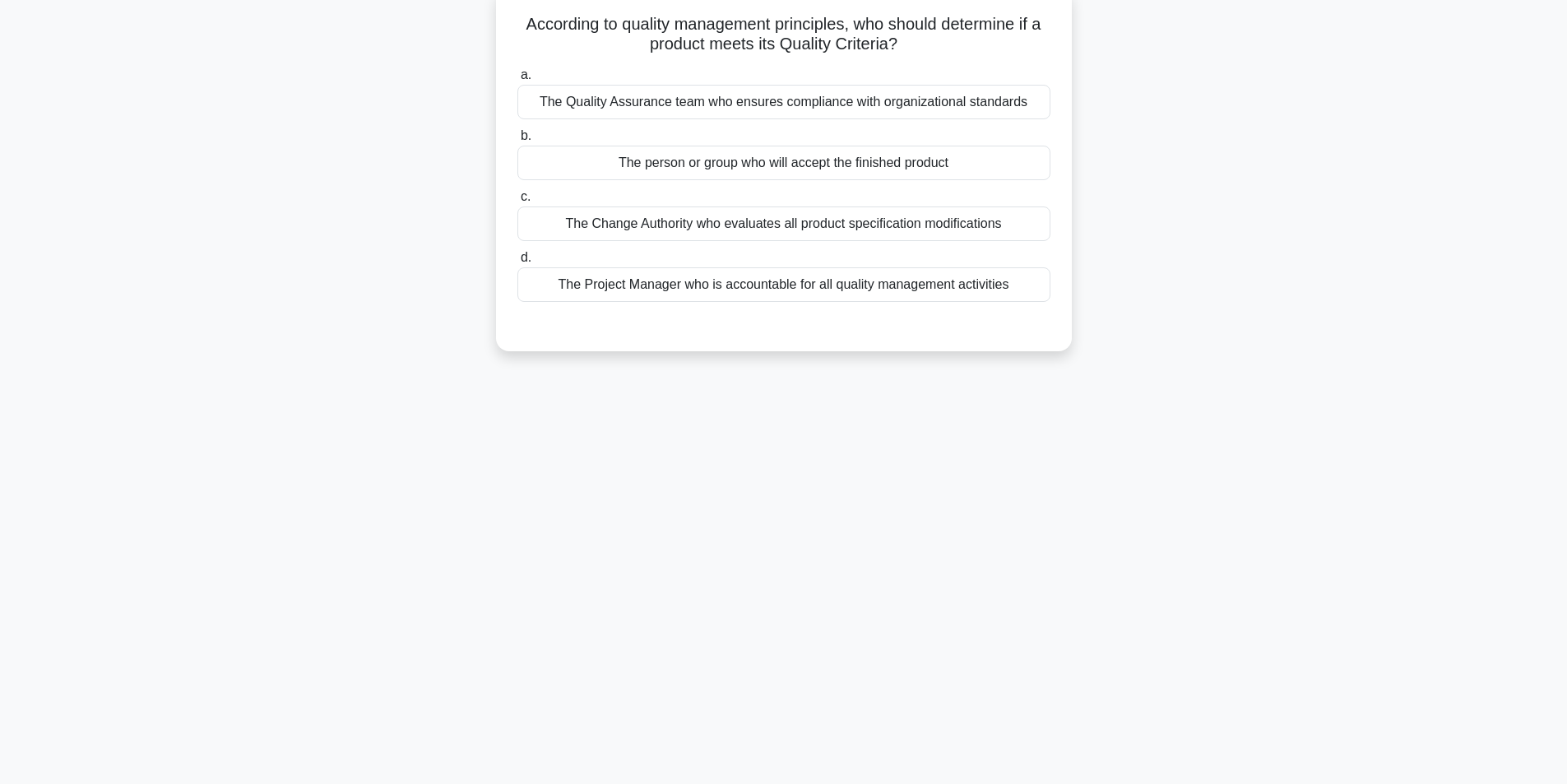
click at [782, 272] on div "The Project Manager who is accountable for all quality management activities" at bounding box center [784, 284] width 533 height 35
click at [518, 264] on input "d. The Project Manager who is accountable for all quality management activities" at bounding box center [518, 257] width 0 height 10
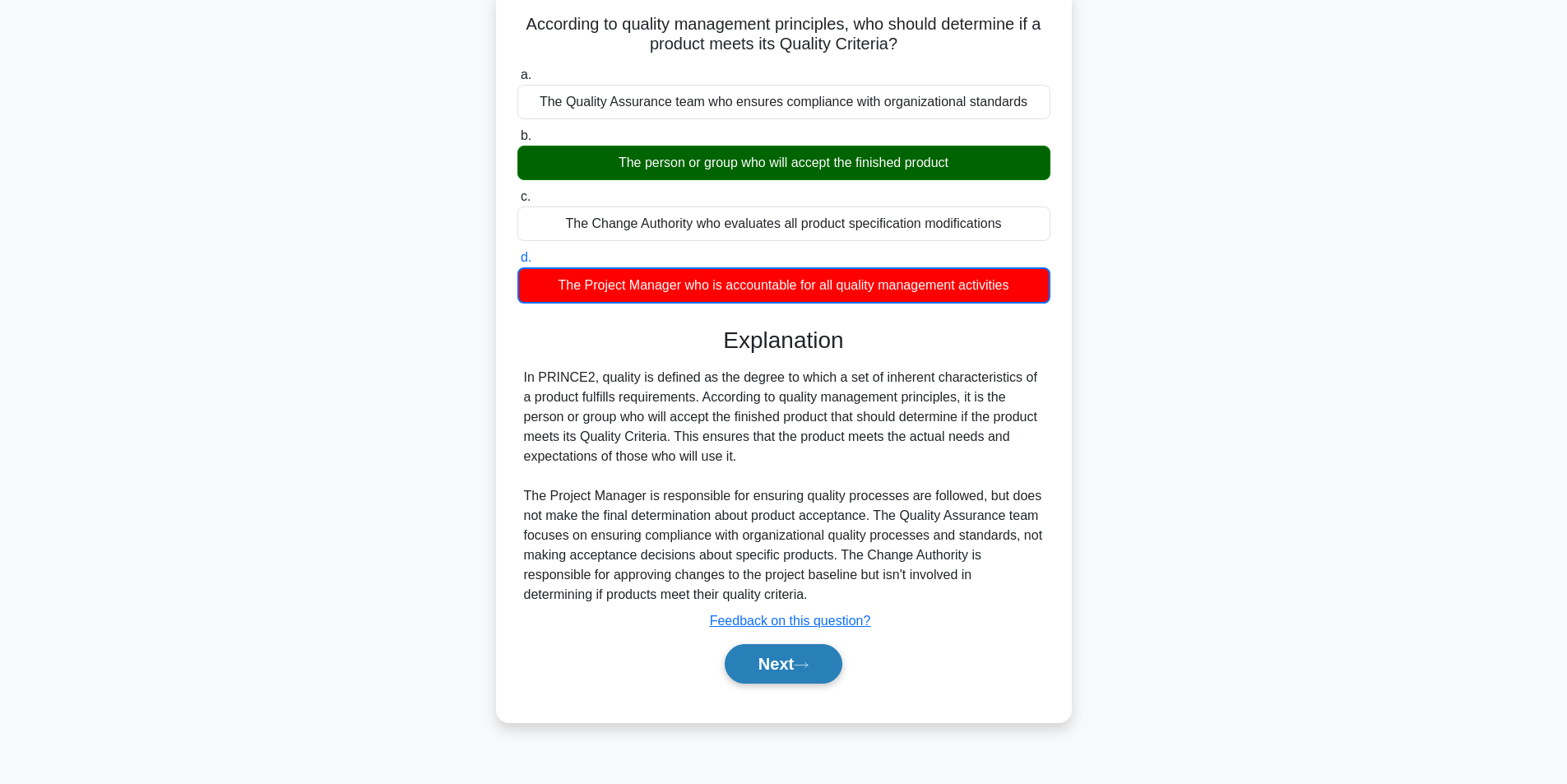
click at [799, 664] on button "Next" at bounding box center [784, 664] width 117 height 39
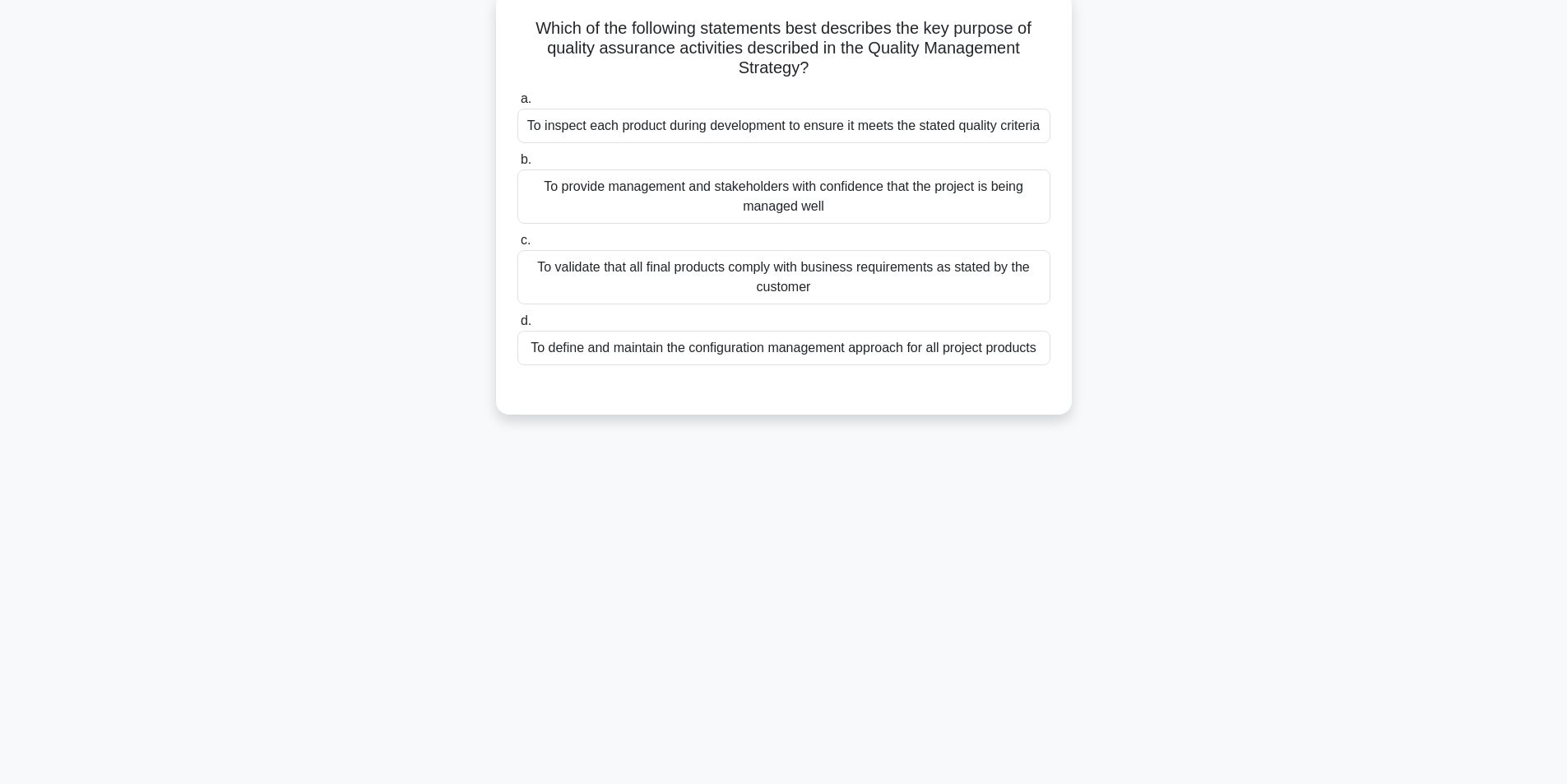
click at [1117, 270] on div "Which of the following statements best describes the key purpose of quality ass…" at bounding box center [784, 213] width 1086 height 443
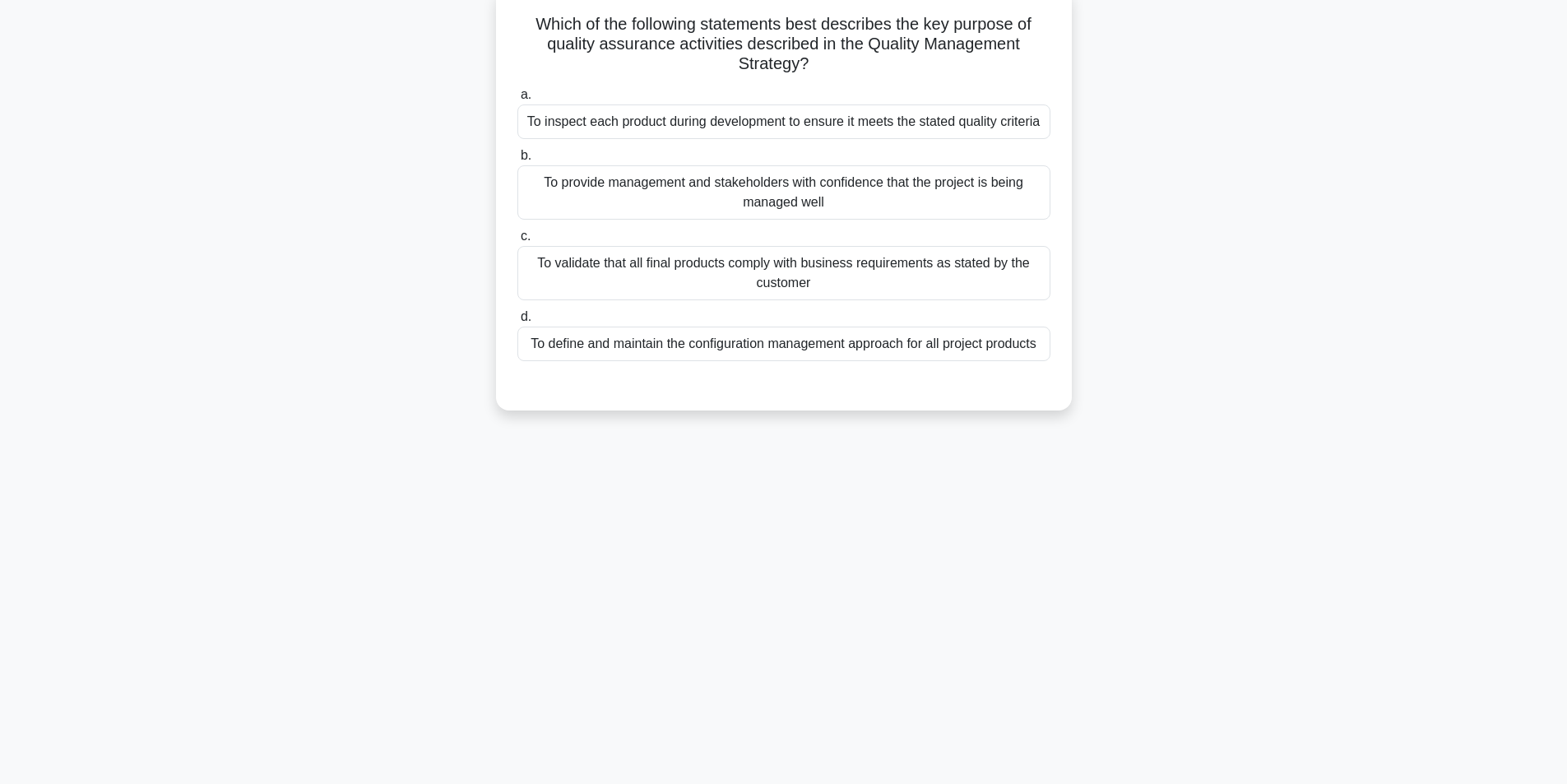
click at [941, 118] on div "To inspect each product during development to ensure it meets the stated qualit…" at bounding box center [784, 121] width 533 height 35
click at [518, 100] on input "a. To inspect each product during development to ensure it meets the stated qua…" at bounding box center [518, 95] width 0 height 10
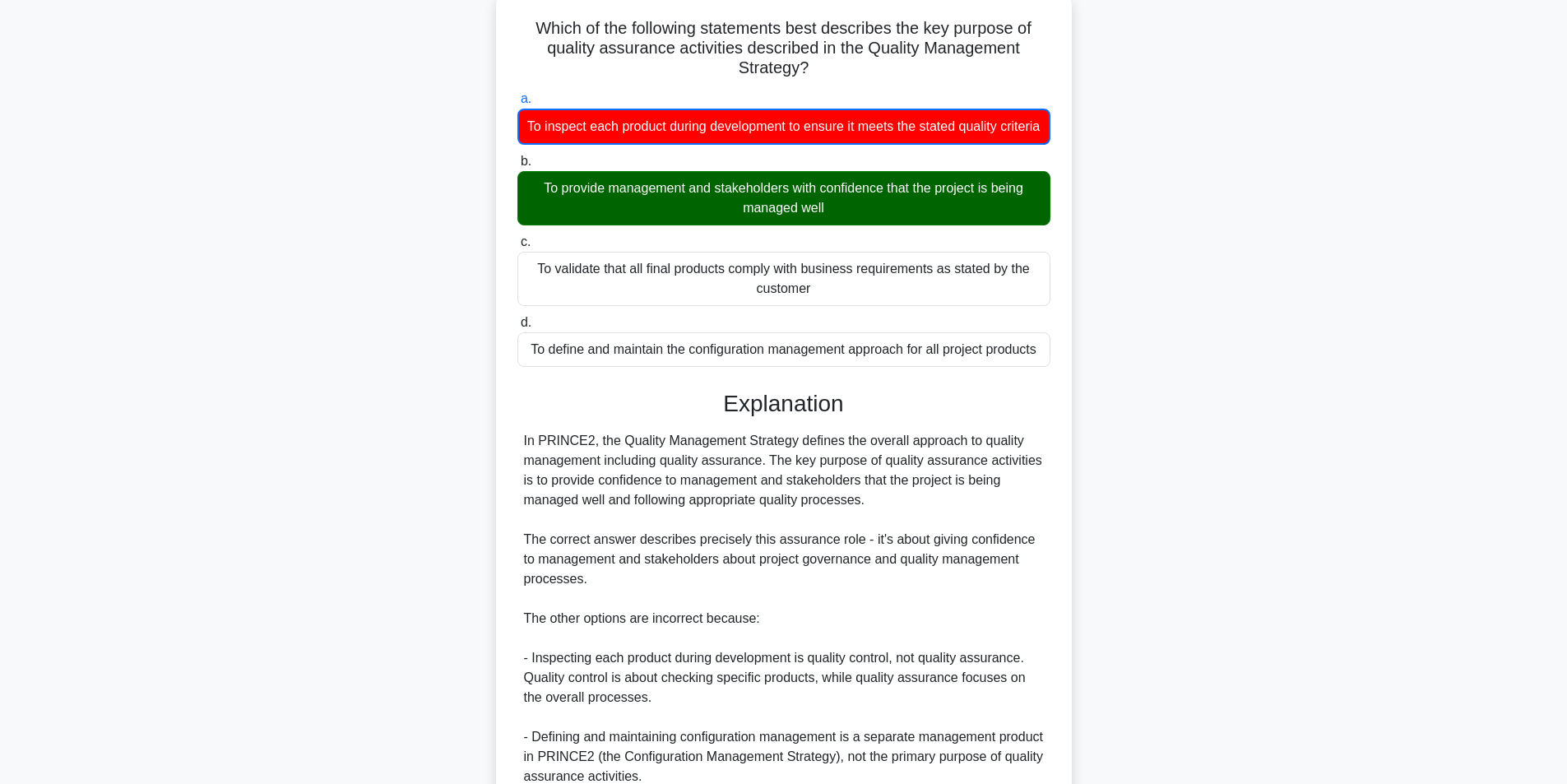
scroll to position [351, 0]
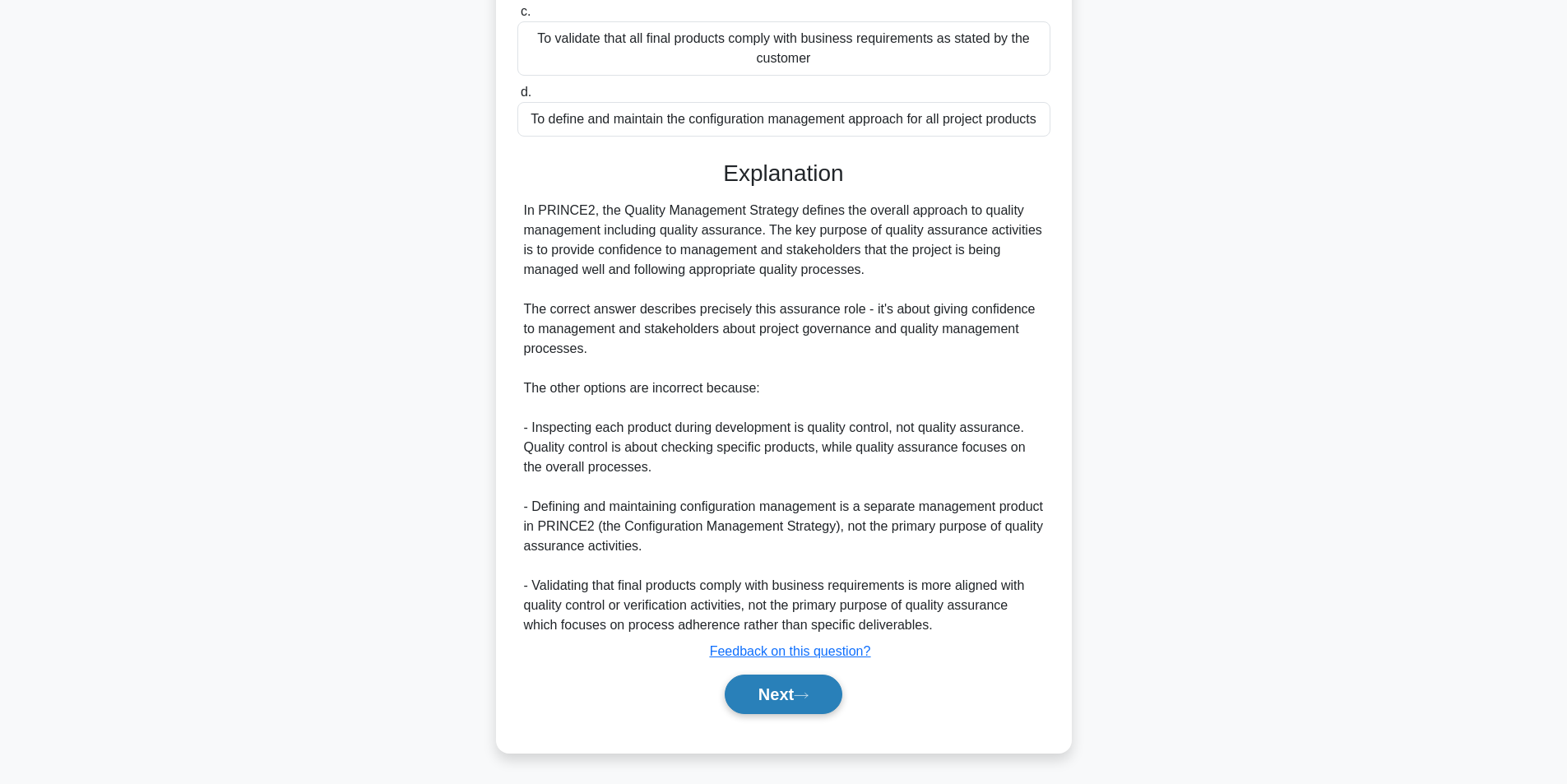
click at [774, 686] on button "Next" at bounding box center [784, 694] width 117 height 39
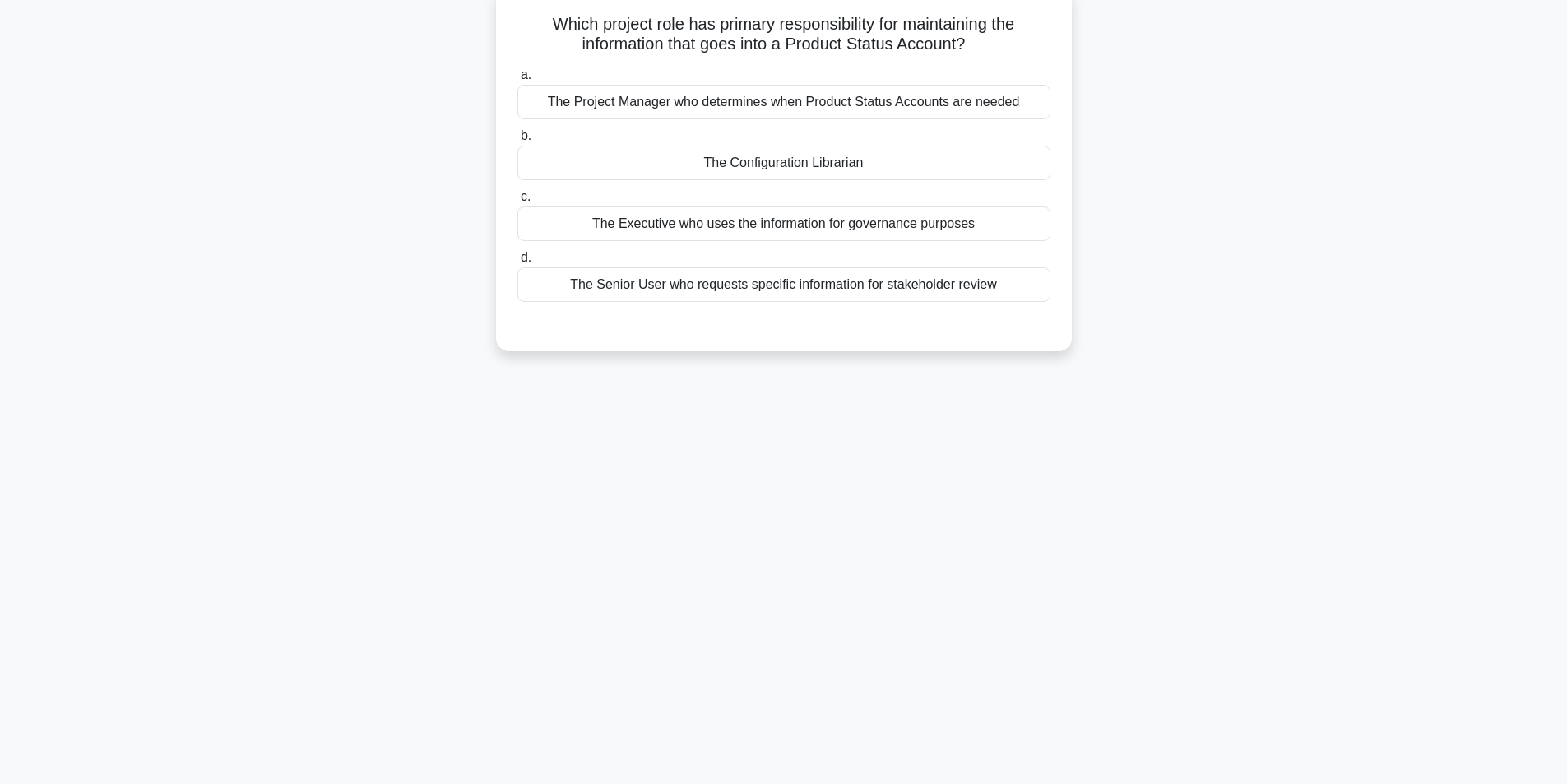
click at [743, 88] on div "The Project Manager who determines when Product Status Accounts are needed" at bounding box center [784, 101] width 533 height 35
click at [518, 81] on input "a. The Project Manager who determines when Product Status Accounts are needed" at bounding box center [518, 75] width 0 height 10
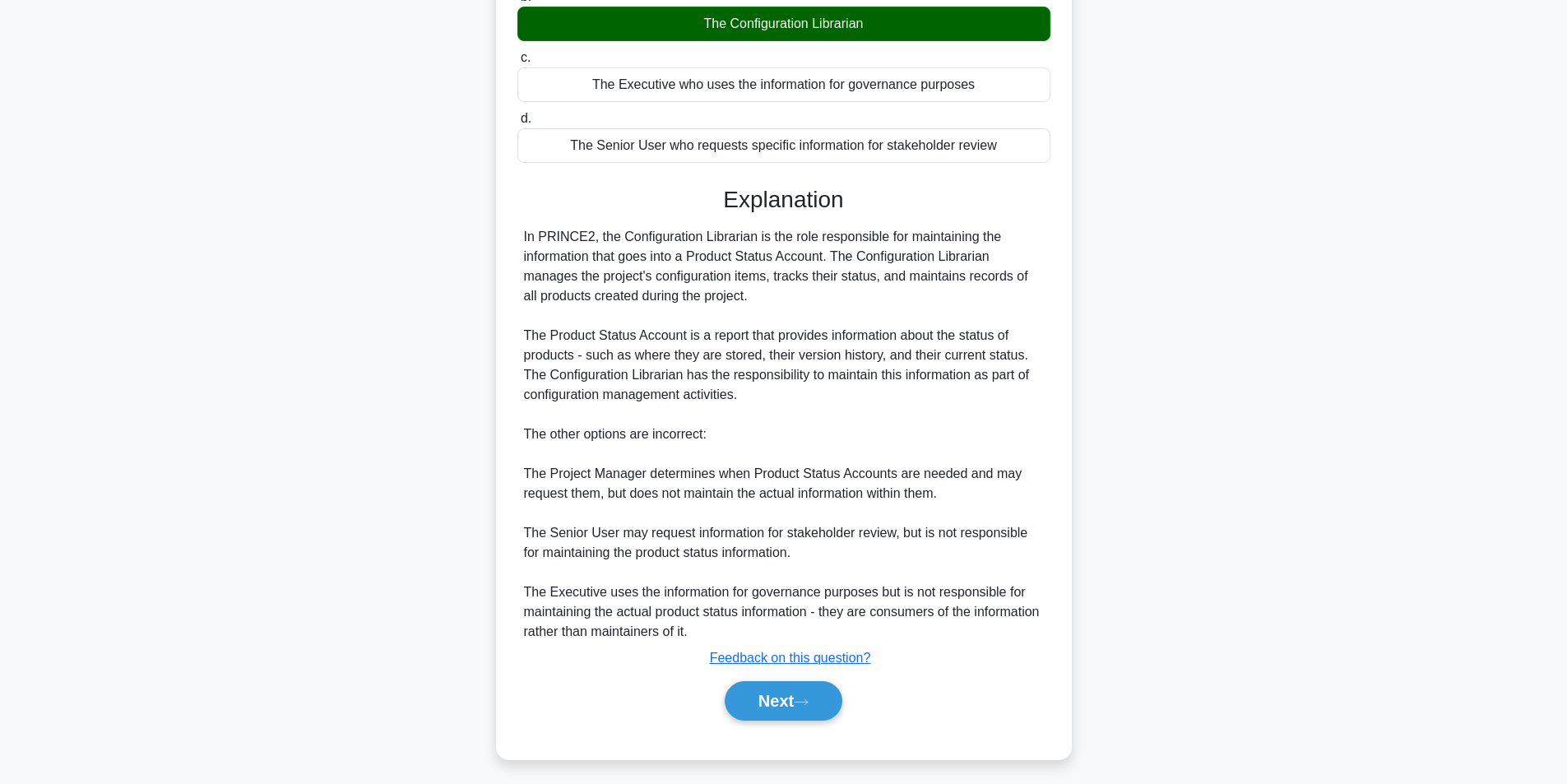
scroll to position [252, 0]
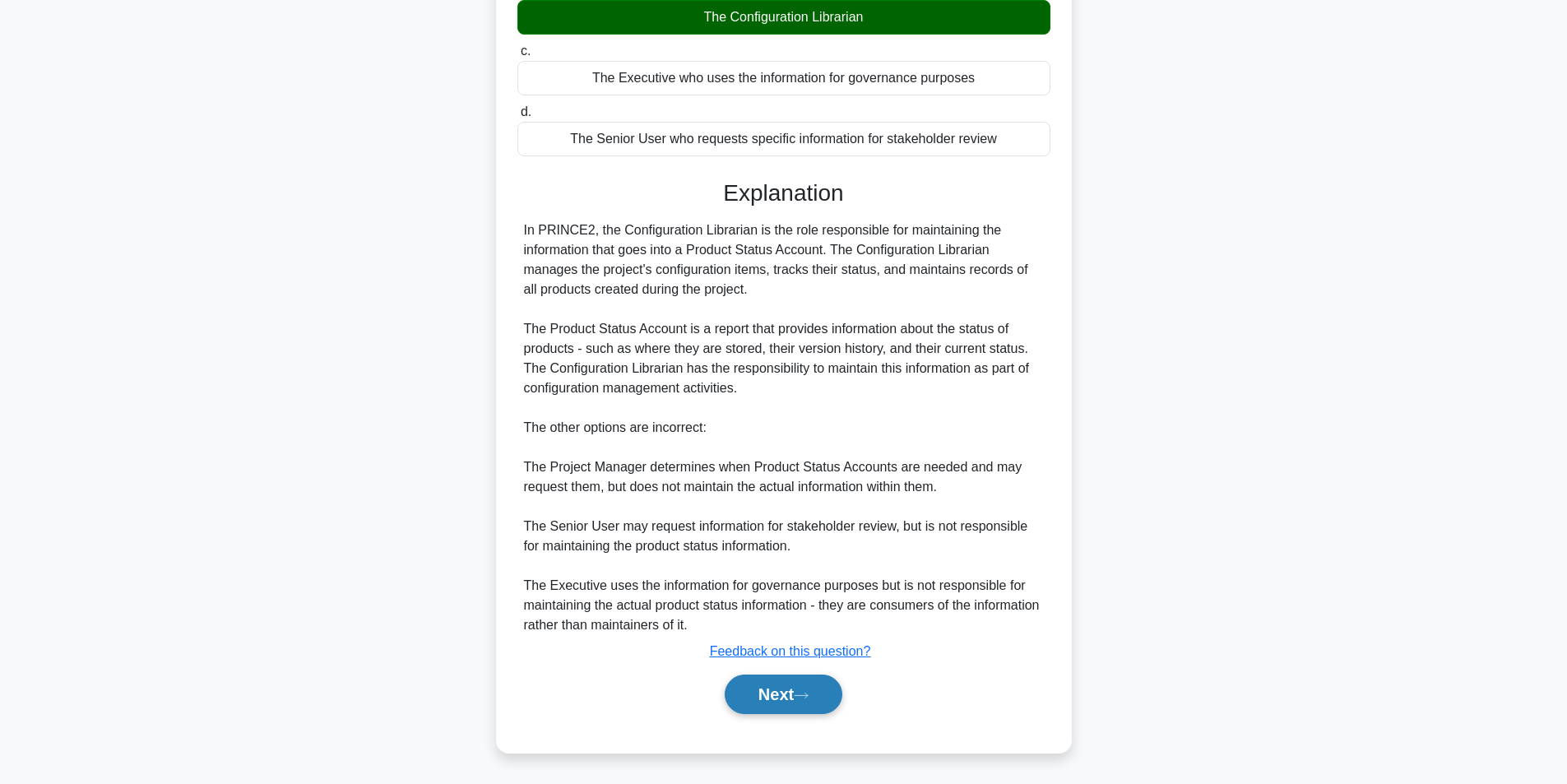
click at [747, 680] on button "Next" at bounding box center [784, 694] width 117 height 39
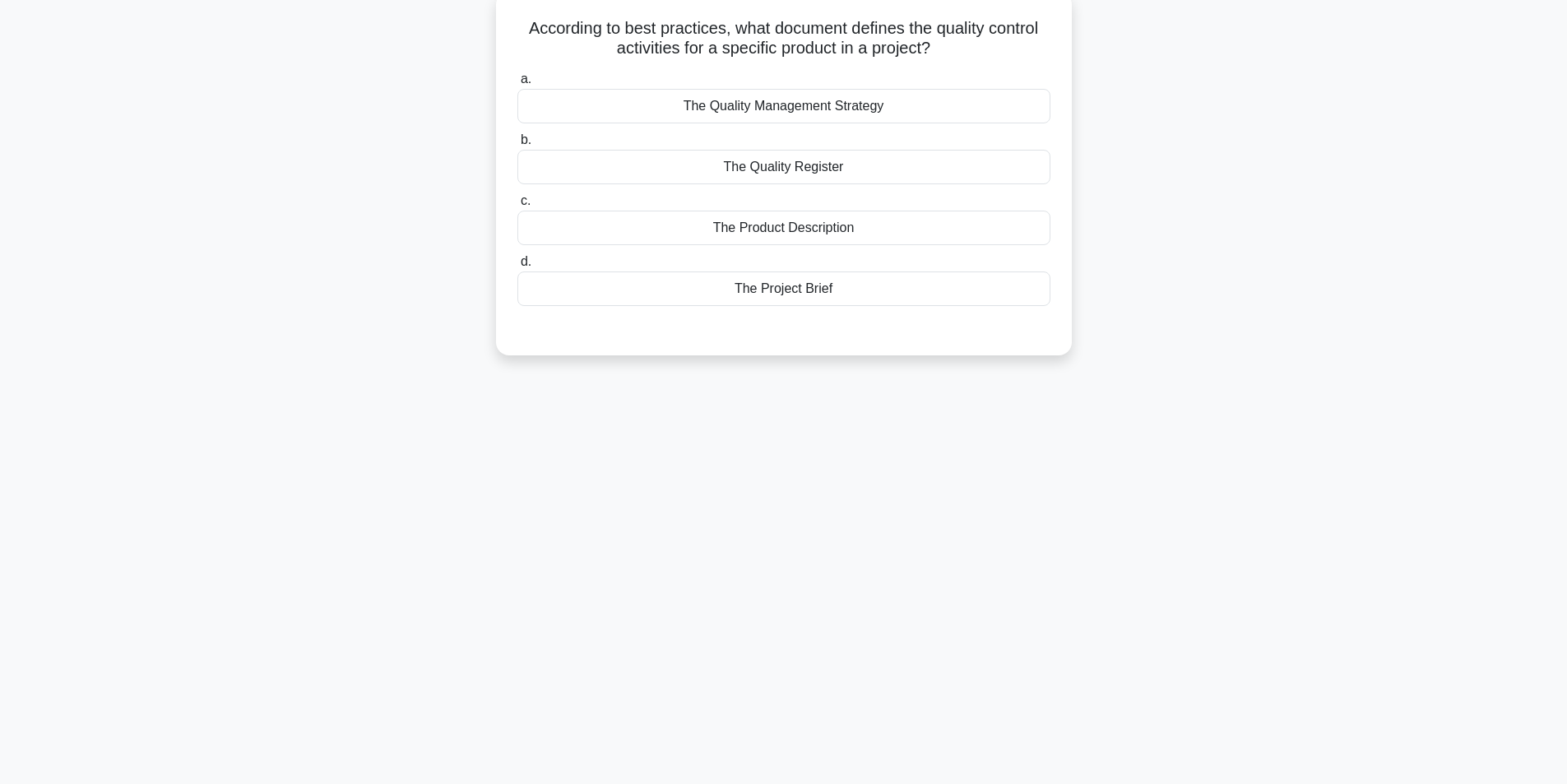
scroll to position [104, 0]
click at [826, 224] on div "The Product Description" at bounding box center [784, 223] width 533 height 35
click at [518, 203] on input "c. The Product Description" at bounding box center [518, 196] width 0 height 10
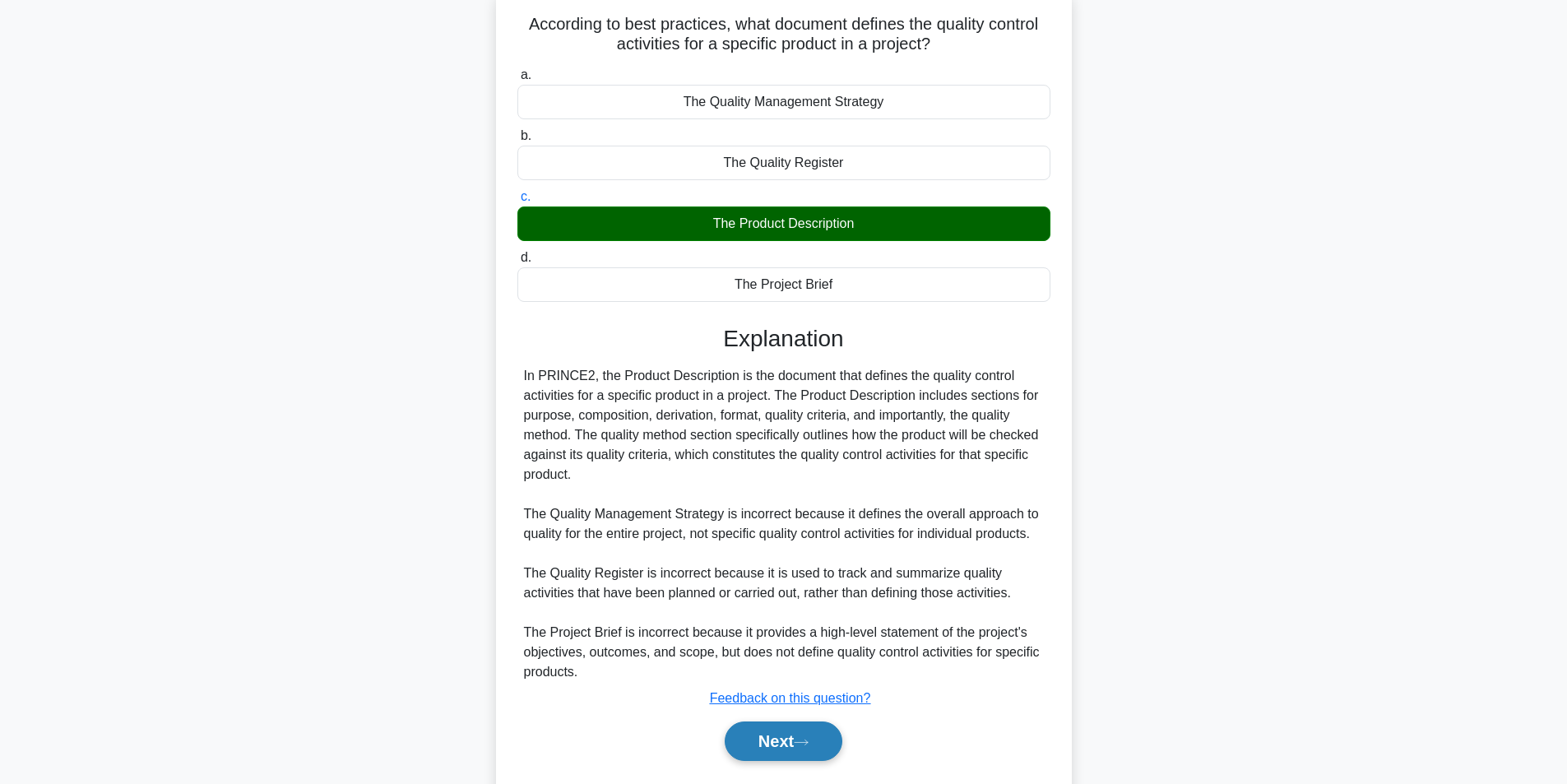
click at [767, 738] on button "Next" at bounding box center [784, 741] width 117 height 39
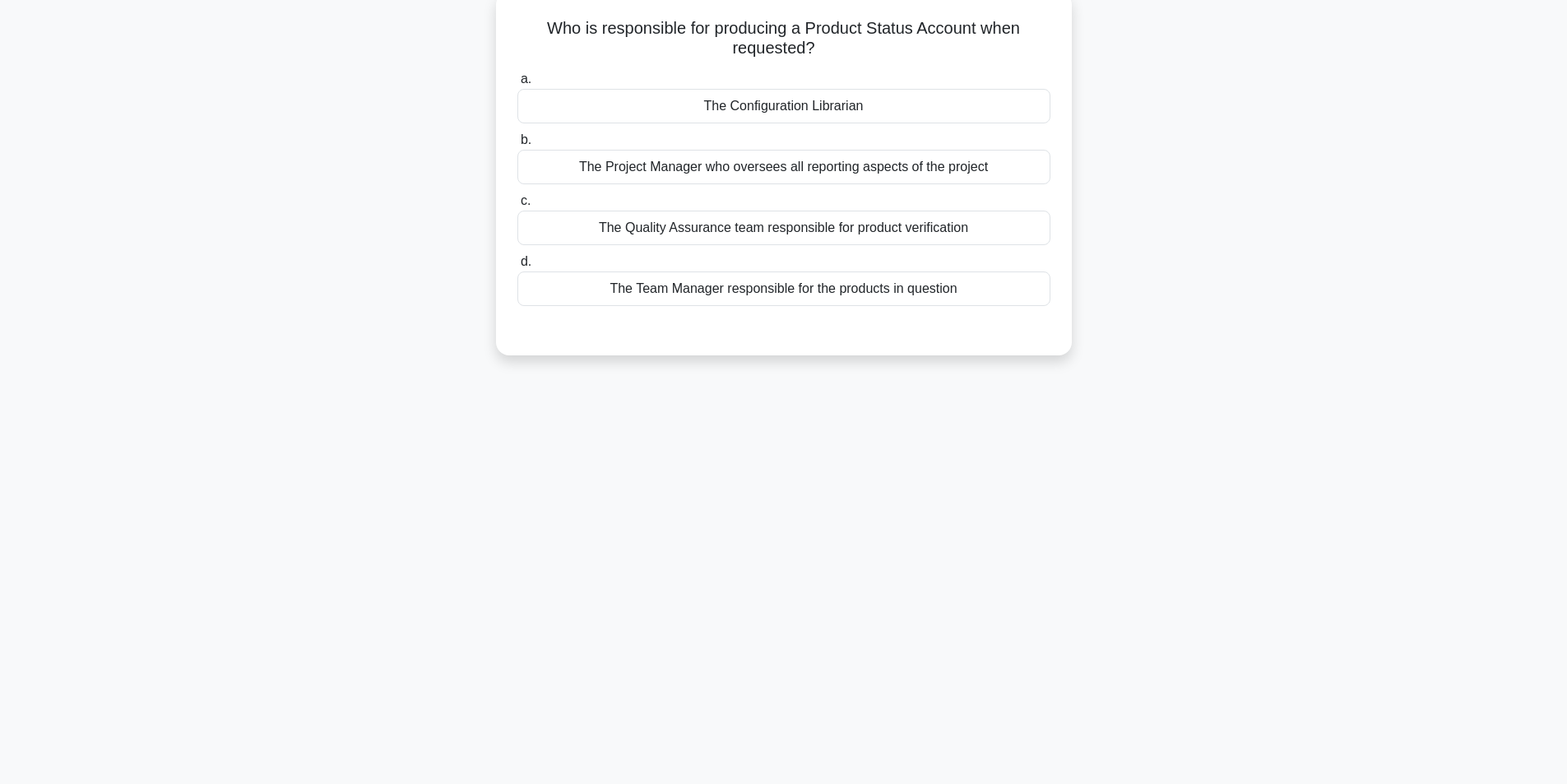
click at [838, 505] on div "15:04 Stop PRINCE2 Foundation Master 7/20 Who is responsible for producing a Pr…" at bounding box center [784, 366] width 1086 height 822
drag, startPoint x: 801, startPoint y: 171, endPoint x: 1173, endPoint y: 202, distance: 373.3
click at [1173, 202] on div "Who is responsible for producing a Product Status Account when requested? .spin…" at bounding box center [784, 183] width 1086 height 384
click at [831, 95] on div "The Configuration Librarian" at bounding box center [784, 101] width 533 height 35
click at [518, 81] on input "a. The Configuration Librarian" at bounding box center [518, 75] width 0 height 10
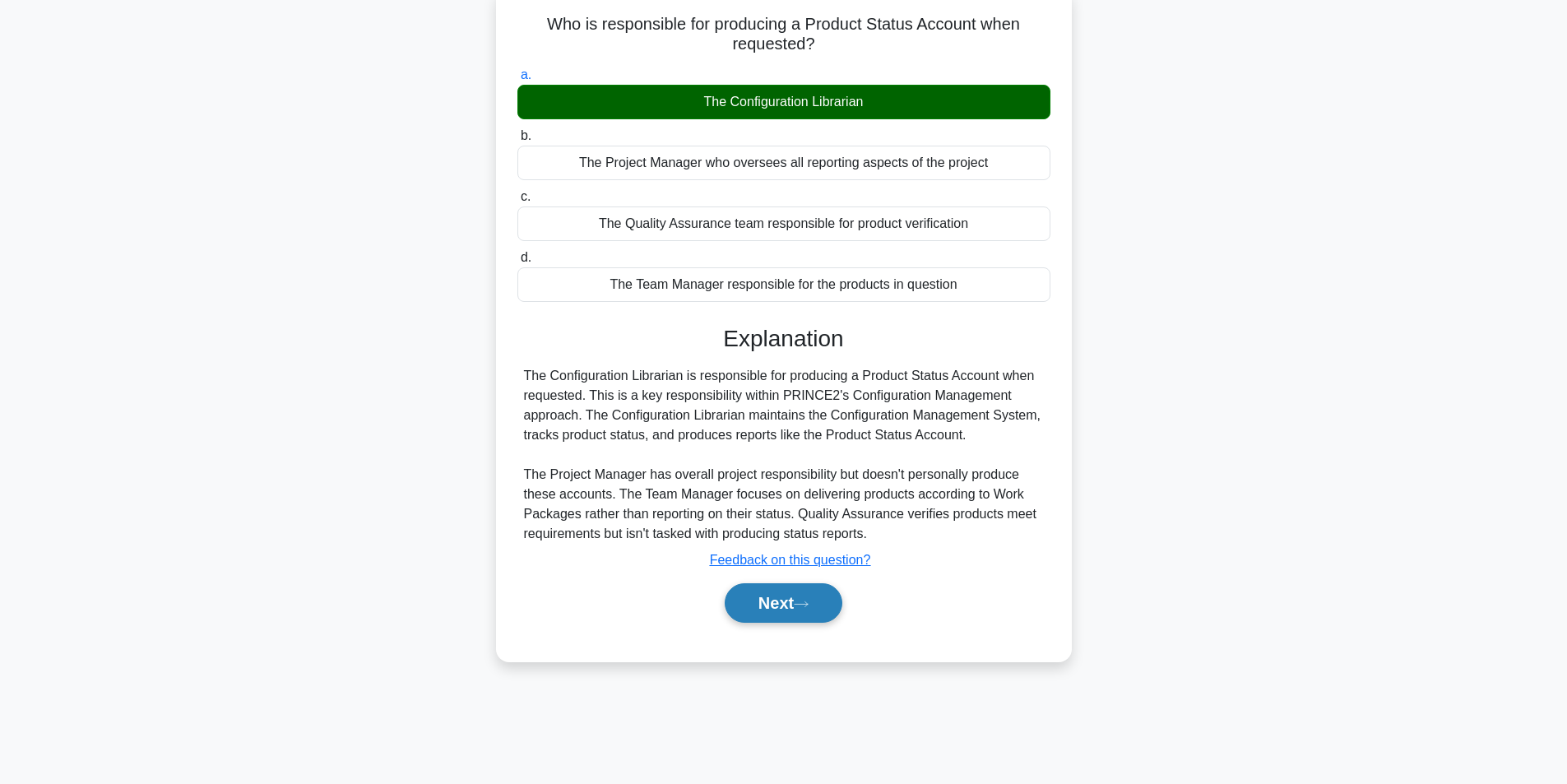
click at [766, 586] on button "Next" at bounding box center [784, 603] width 117 height 39
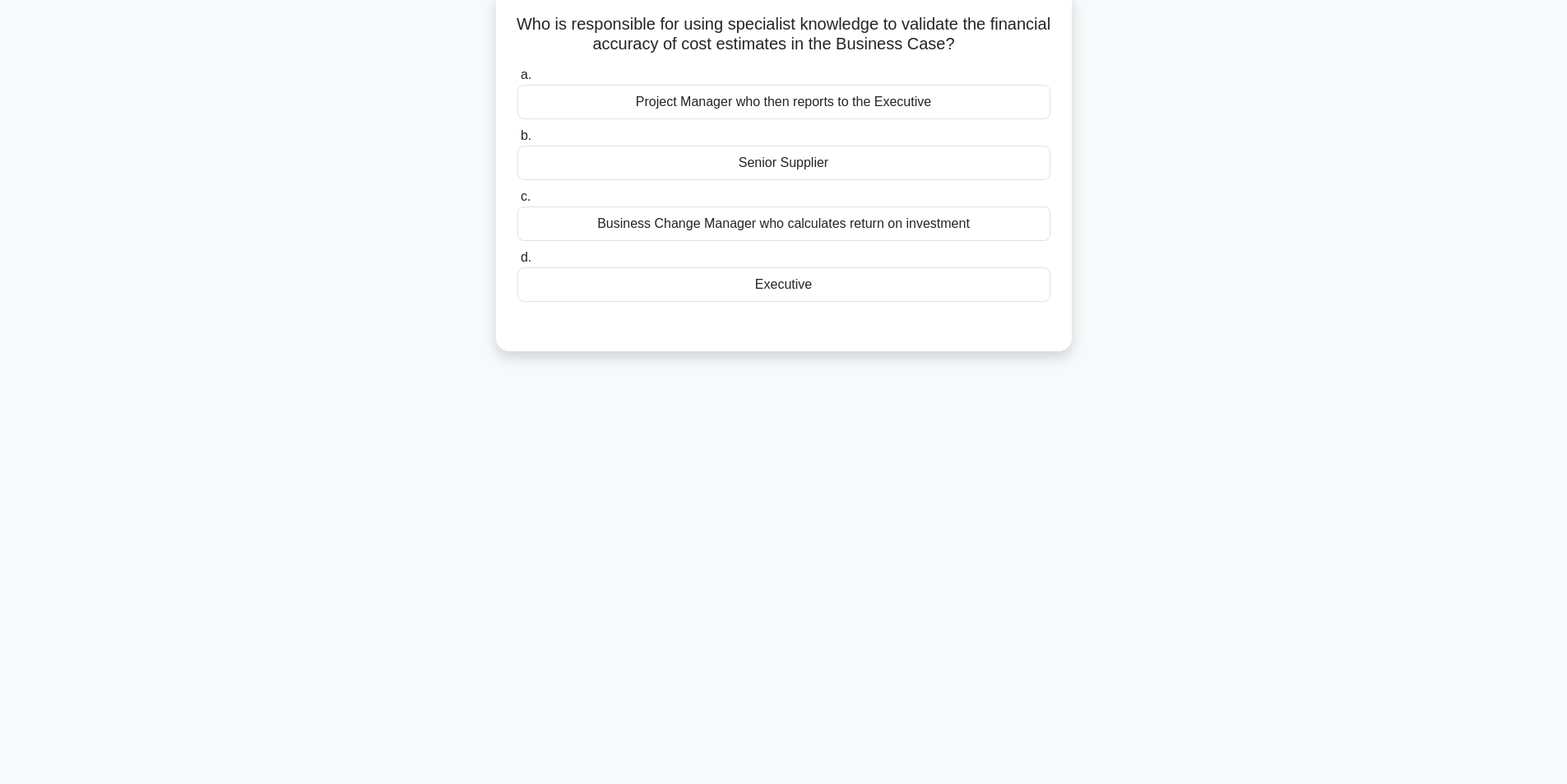
click at [798, 288] on div "Executive" at bounding box center [784, 284] width 533 height 35
click at [518, 264] on input "d. Executive" at bounding box center [518, 257] width 0 height 10
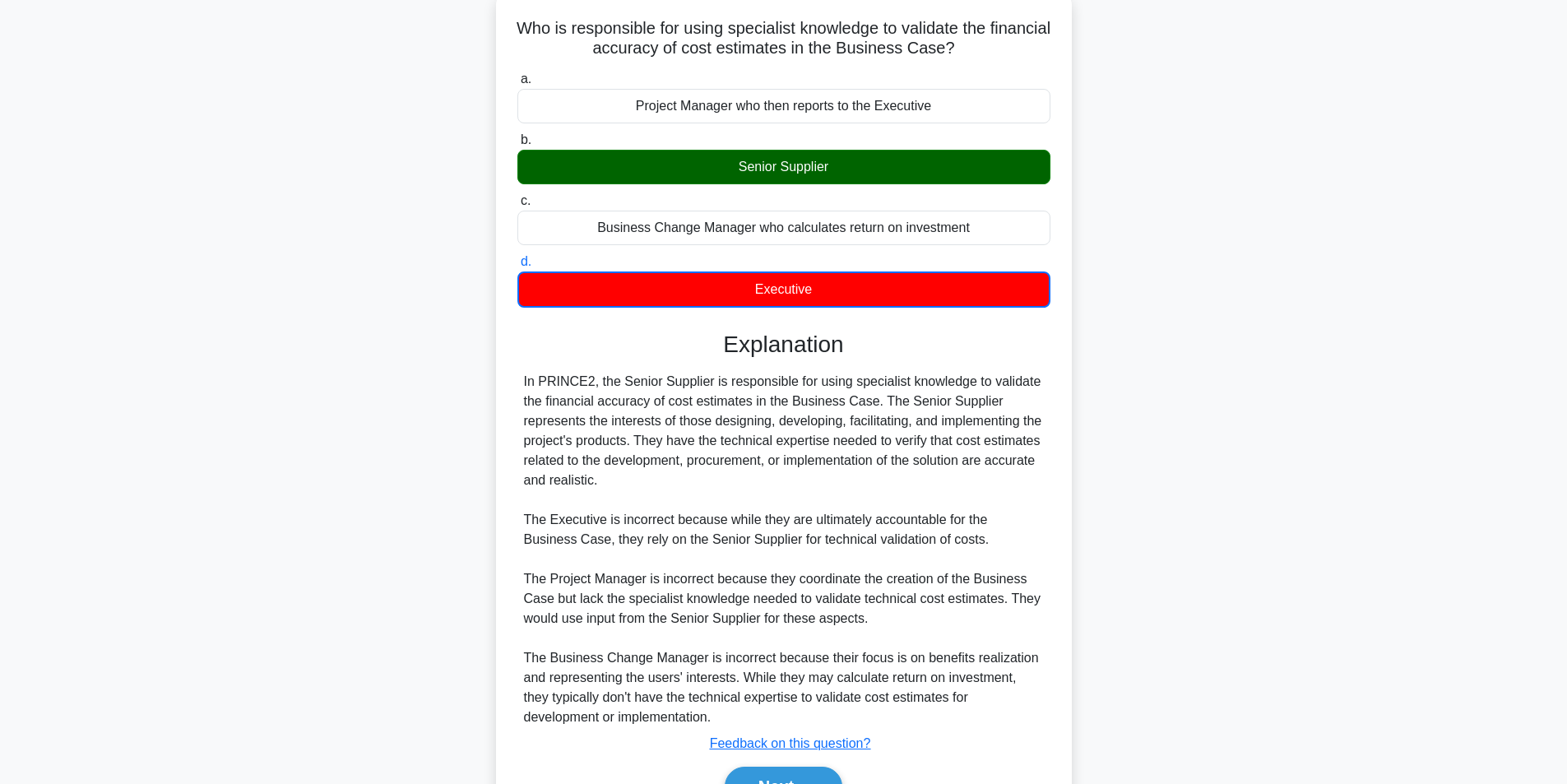
scroll to position [193, 0]
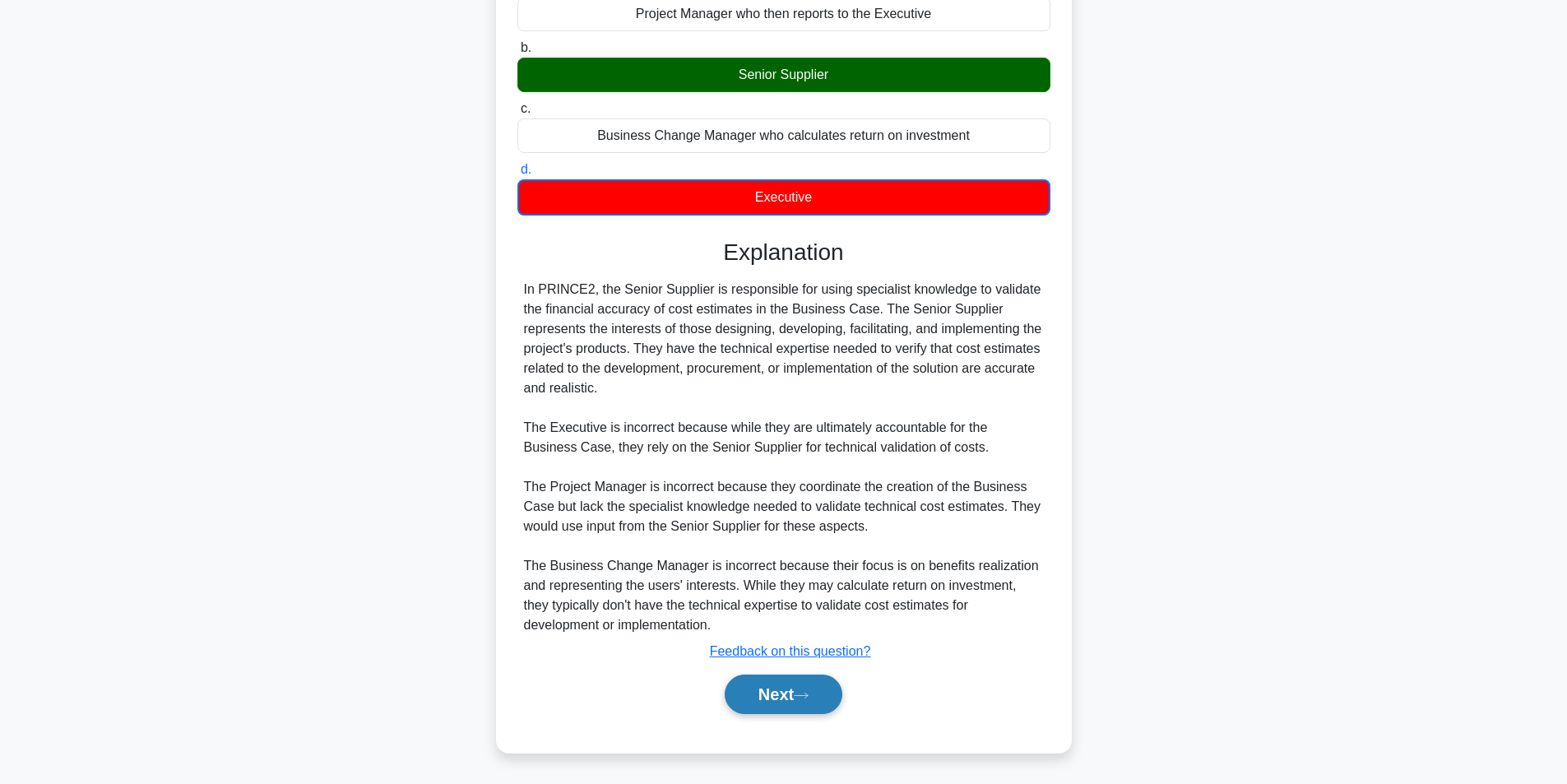
click at [785, 678] on button "Next" at bounding box center [784, 694] width 117 height 39
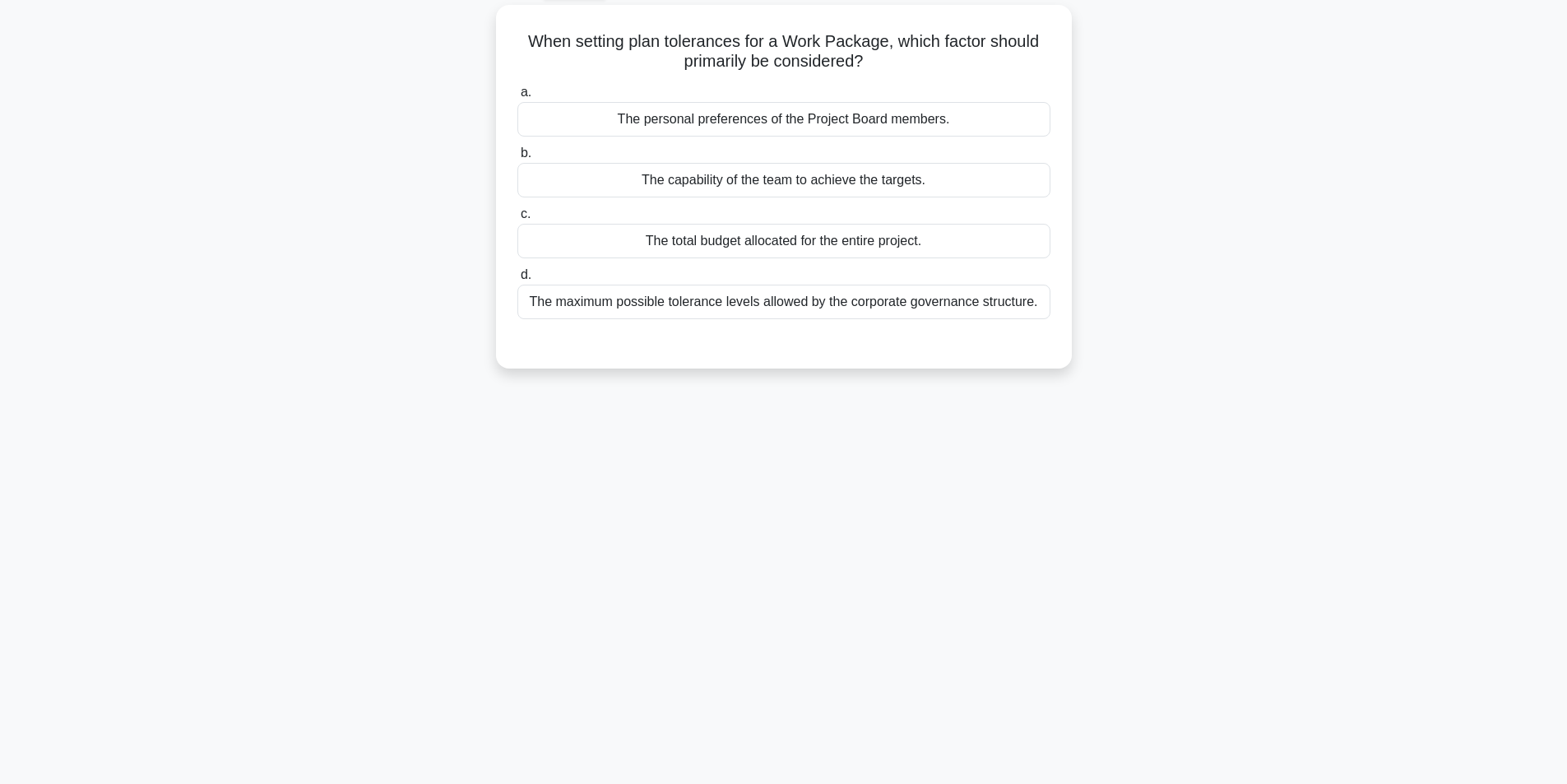
scroll to position [90, 0]
click at [783, 310] on div "The maximum possible tolerance levels allowed by the corporate governance struc…" at bounding box center [784, 298] width 533 height 35
click at [518, 278] on input "d. The maximum possible tolerance levels allowed by the corporate governance st…" at bounding box center [518, 271] width 0 height 10
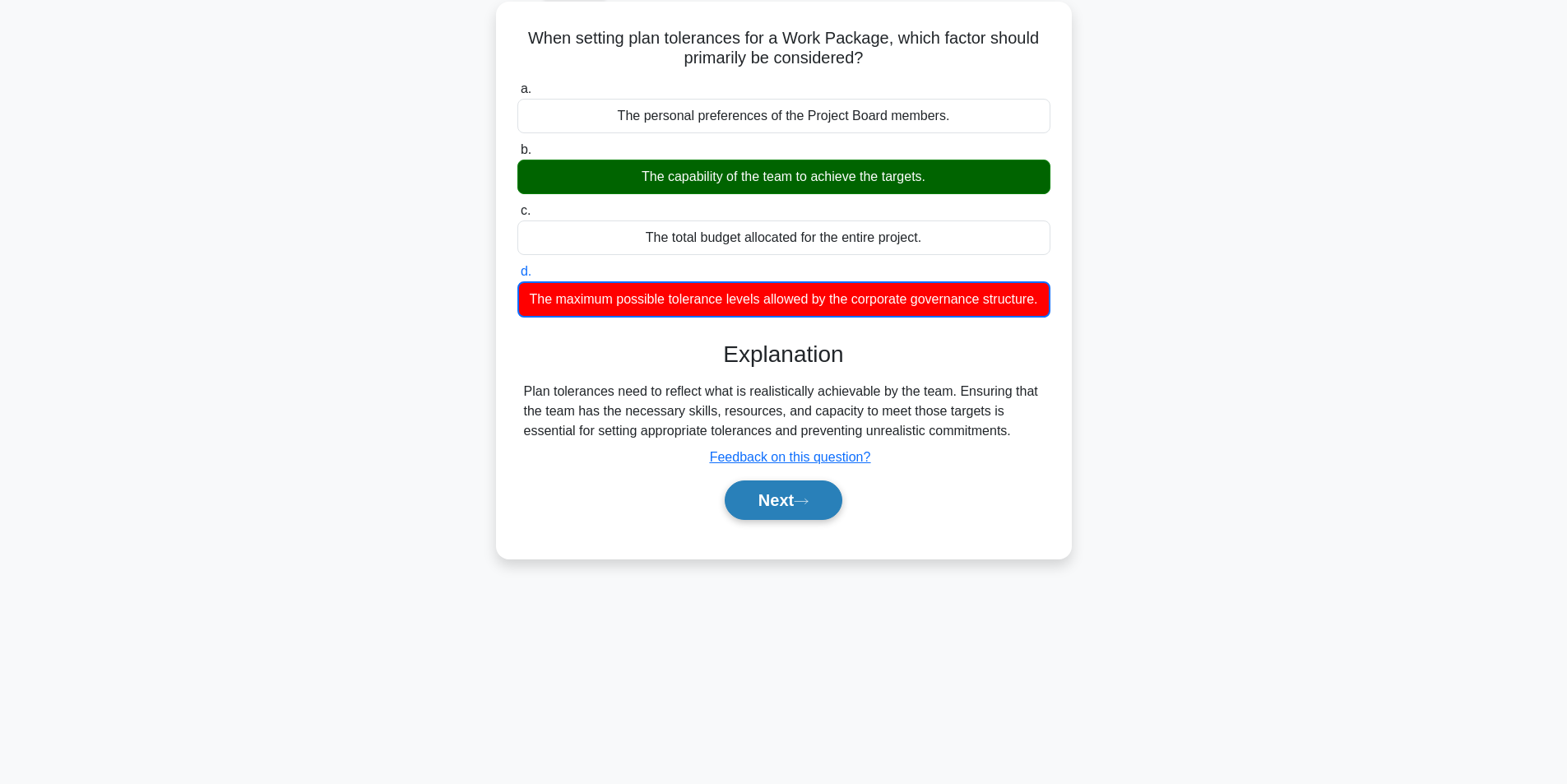
click at [785, 520] on button "Next" at bounding box center [784, 500] width 117 height 39
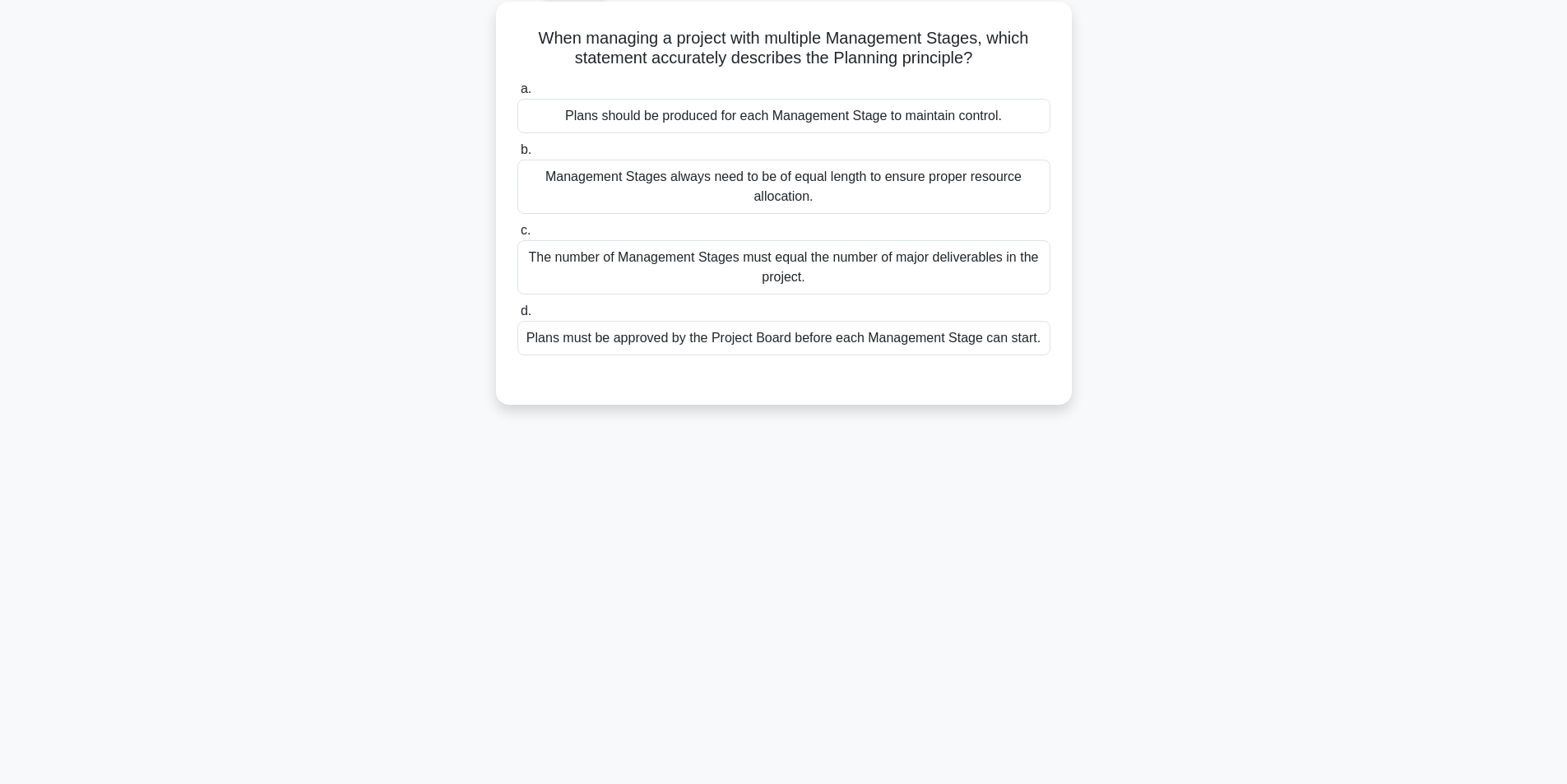
click at [827, 113] on div "Plans should be produced for each Management Stage to maintain control." at bounding box center [784, 115] width 533 height 35
click at [518, 95] on input "a. Plans should be produced for each Management Stage to maintain control." at bounding box center [518, 88] width 0 height 10
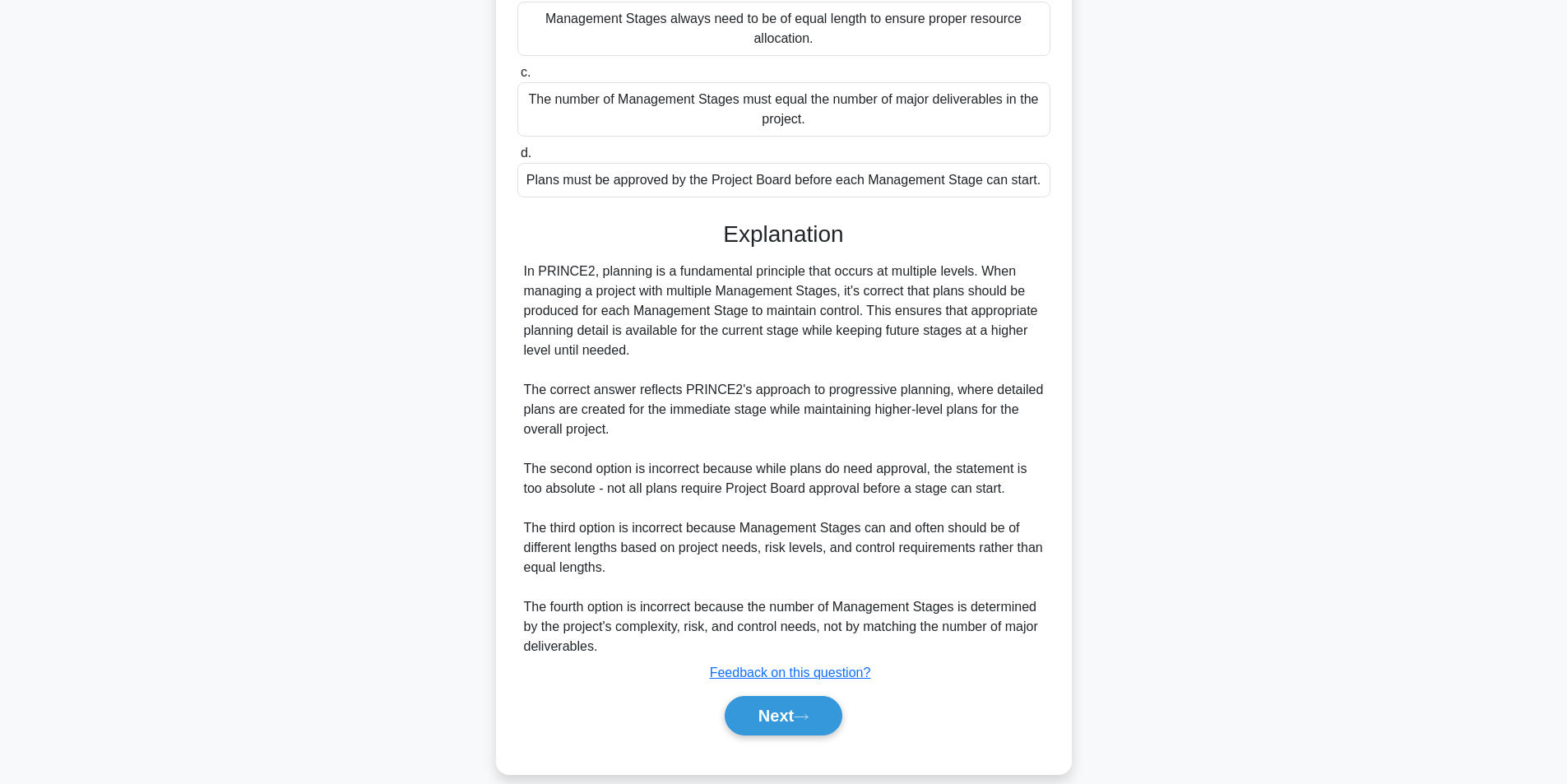
scroll to position [270, 0]
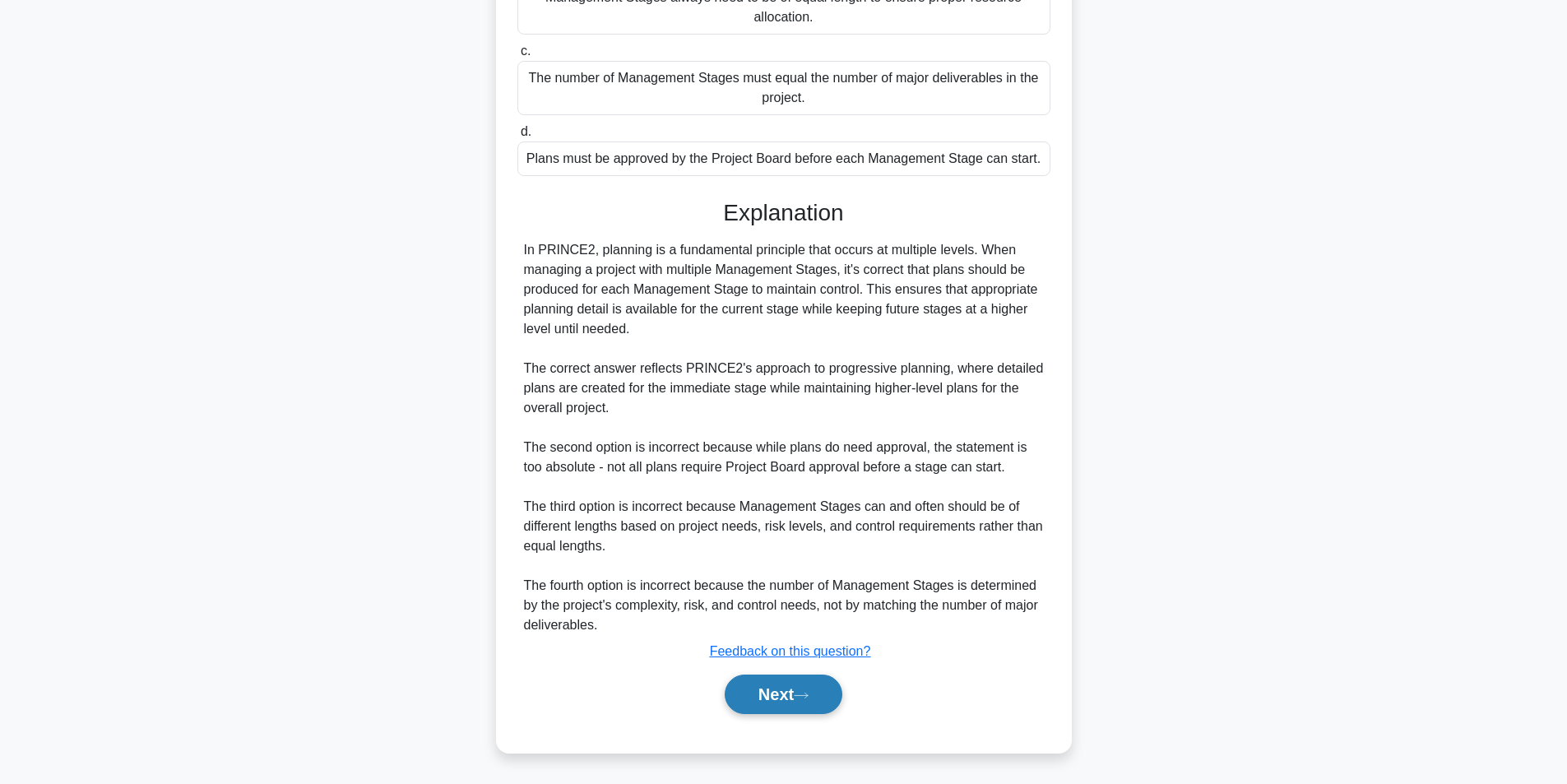
click at [784, 698] on button "Next" at bounding box center [784, 694] width 117 height 39
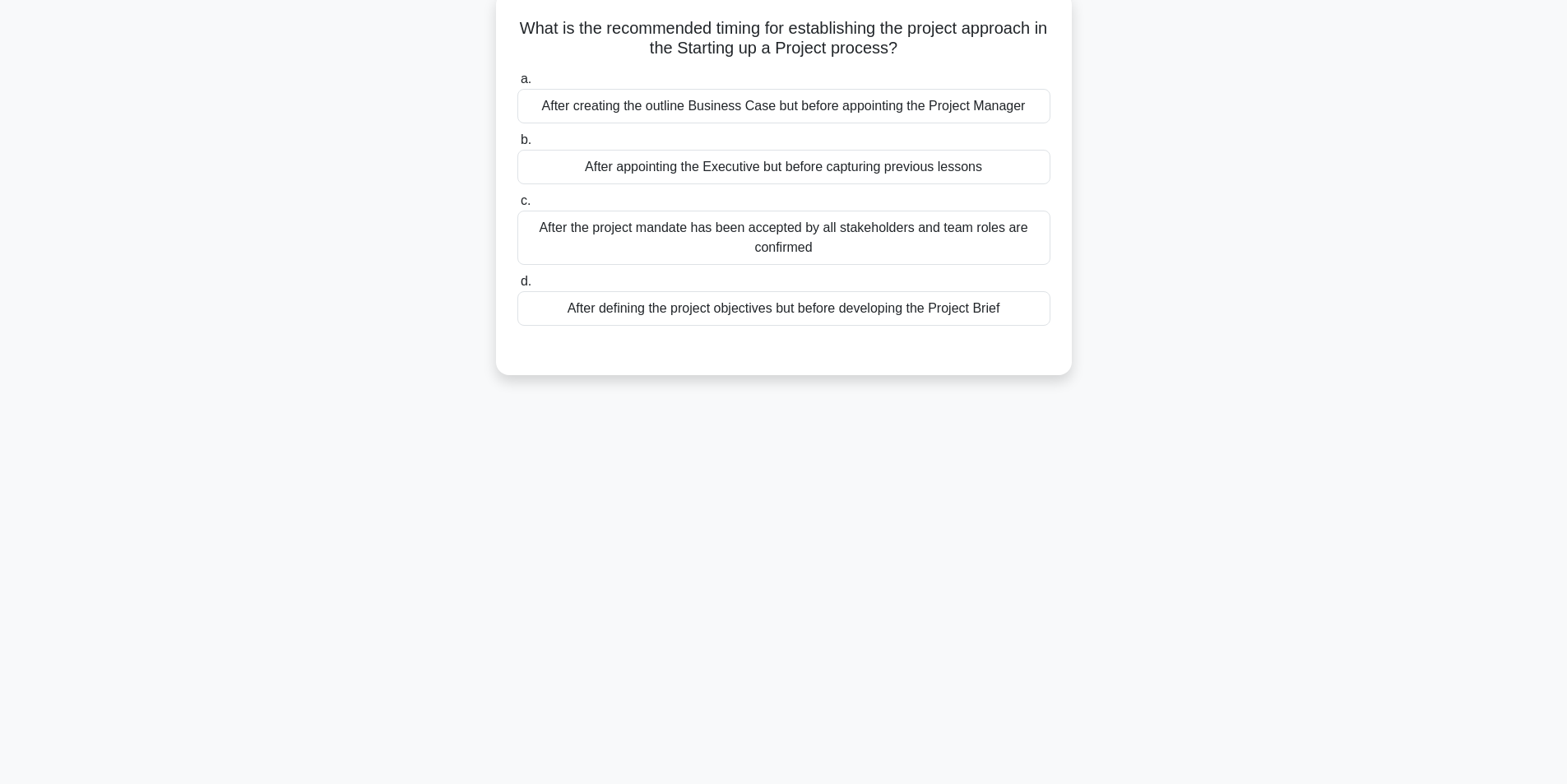
scroll to position [104, 0]
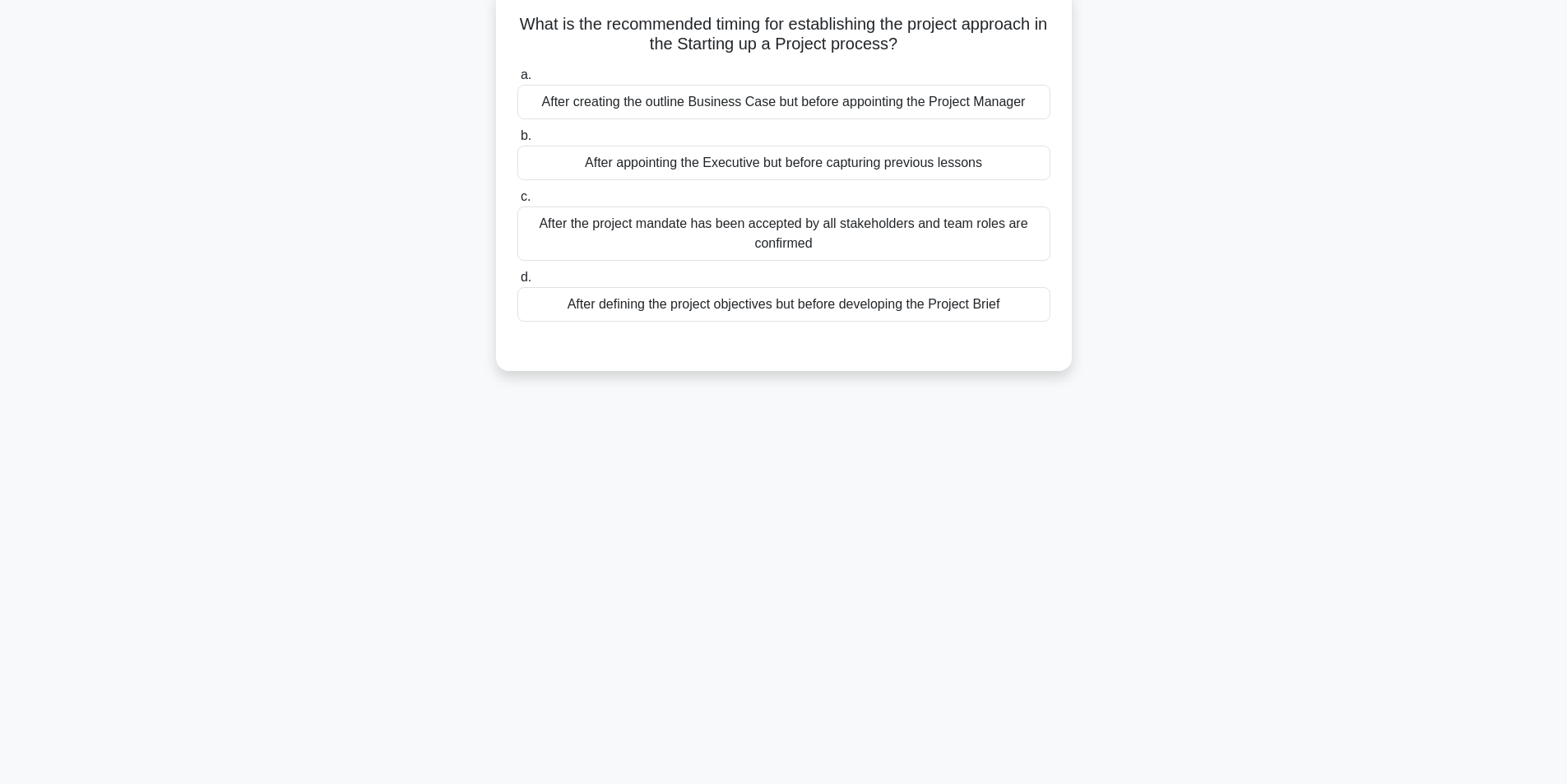
click at [794, 237] on div "After the project mandate has been accepted by all stakeholders and team roles …" at bounding box center [784, 234] width 533 height 54
click at [518, 203] on input "c. After the project mandate has been accepted by all stakeholders and team rol…" at bounding box center [518, 196] width 0 height 10
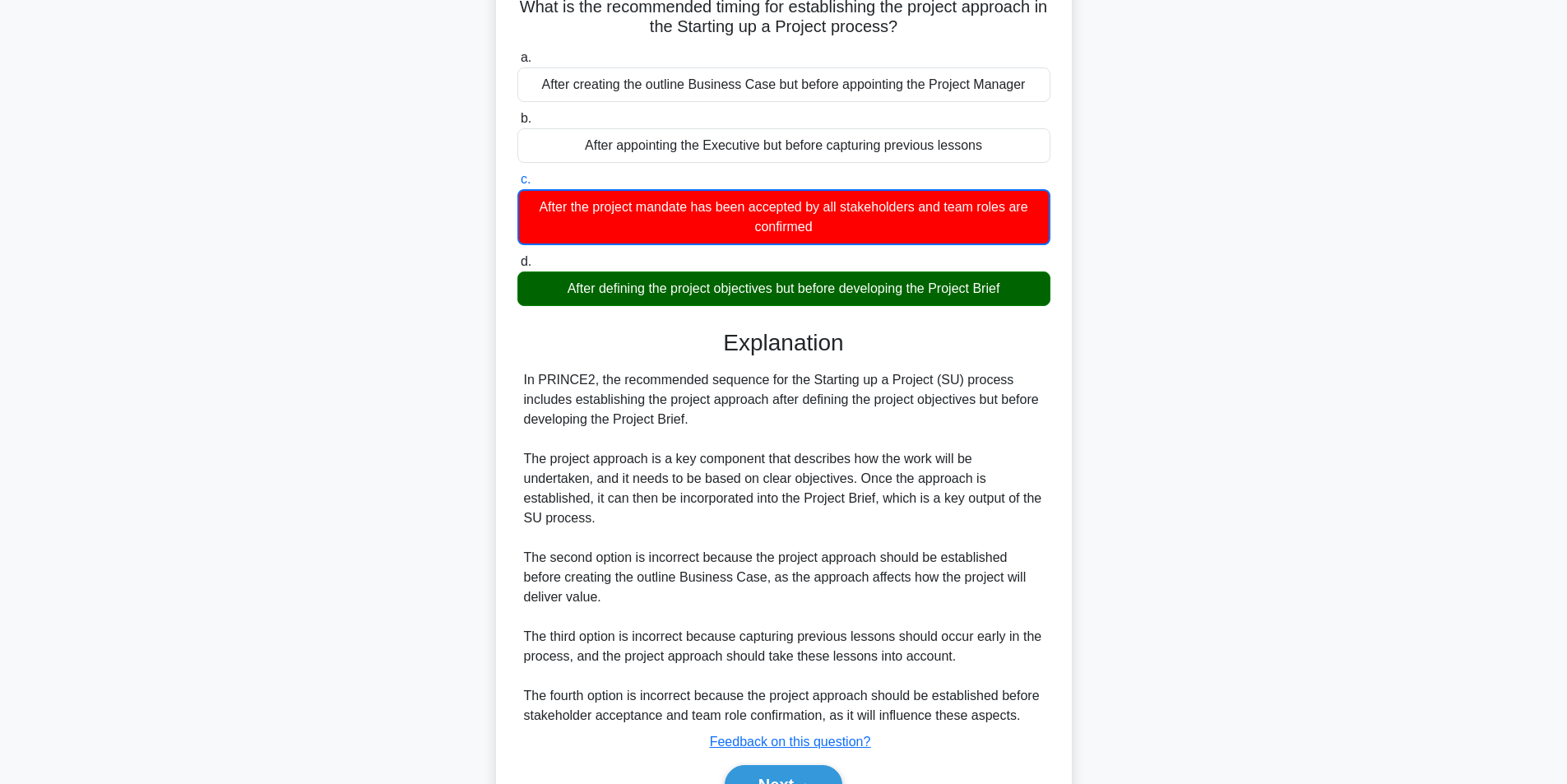
scroll to position [213, 0]
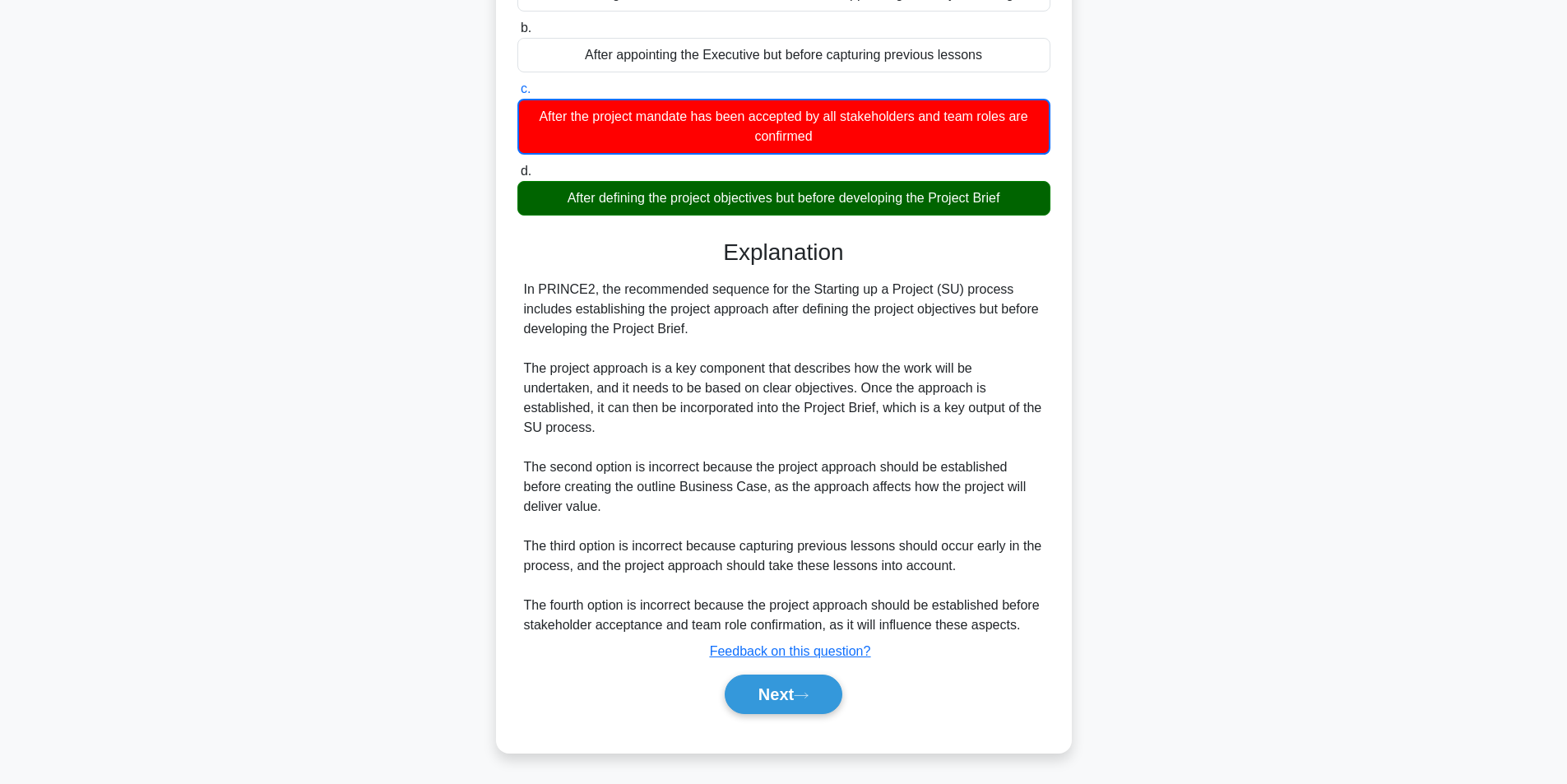
click at [775, 671] on div "Next" at bounding box center [784, 694] width 533 height 53
click at [773, 708] on button "Next" at bounding box center [784, 694] width 117 height 39
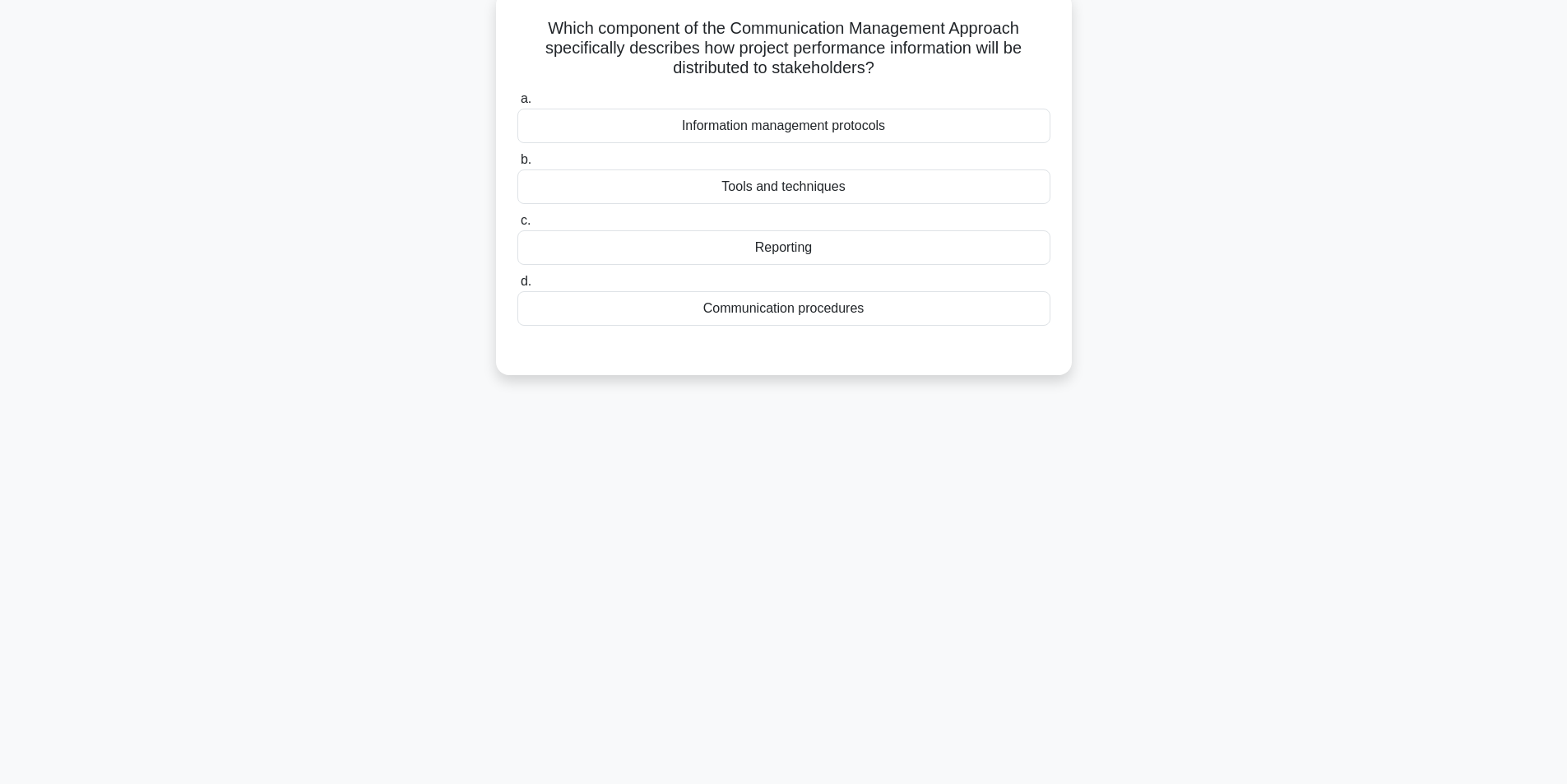
scroll to position [104, 0]
click at [780, 244] on div "Reporting" at bounding box center [784, 243] width 533 height 35
click at [518, 222] on input "c. Reporting" at bounding box center [518, 216] width 0 height 10
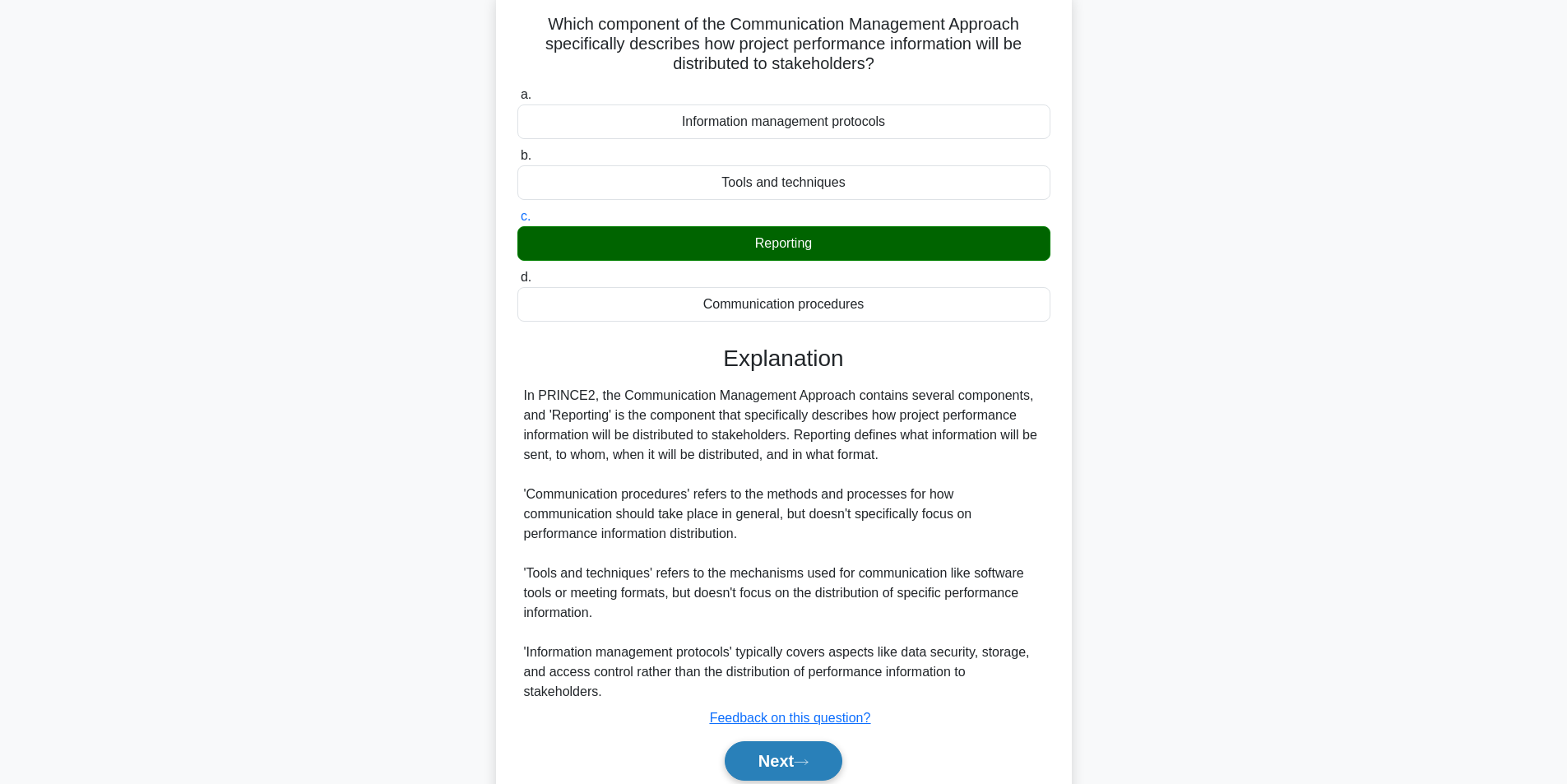
click at [768, 761] on button "Next" at bounding box center [784, 761] width 117 height 39
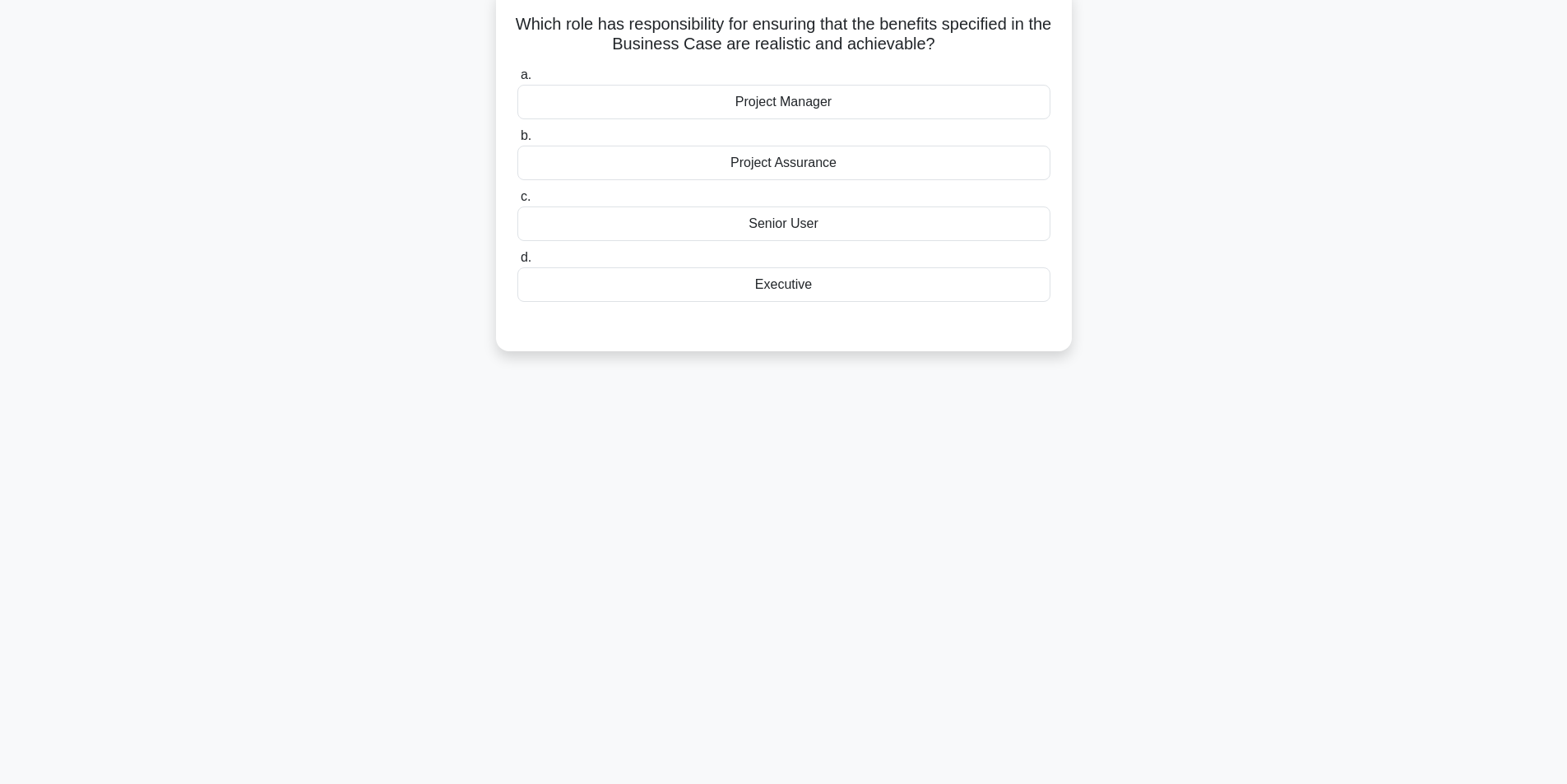
click at [818, 285] on div "Executive" at bounding box center [784, 284] width 533 height 35
click at [518, 264] on input "d. Executive" at bounding box center [518, 257] width 0 height 10
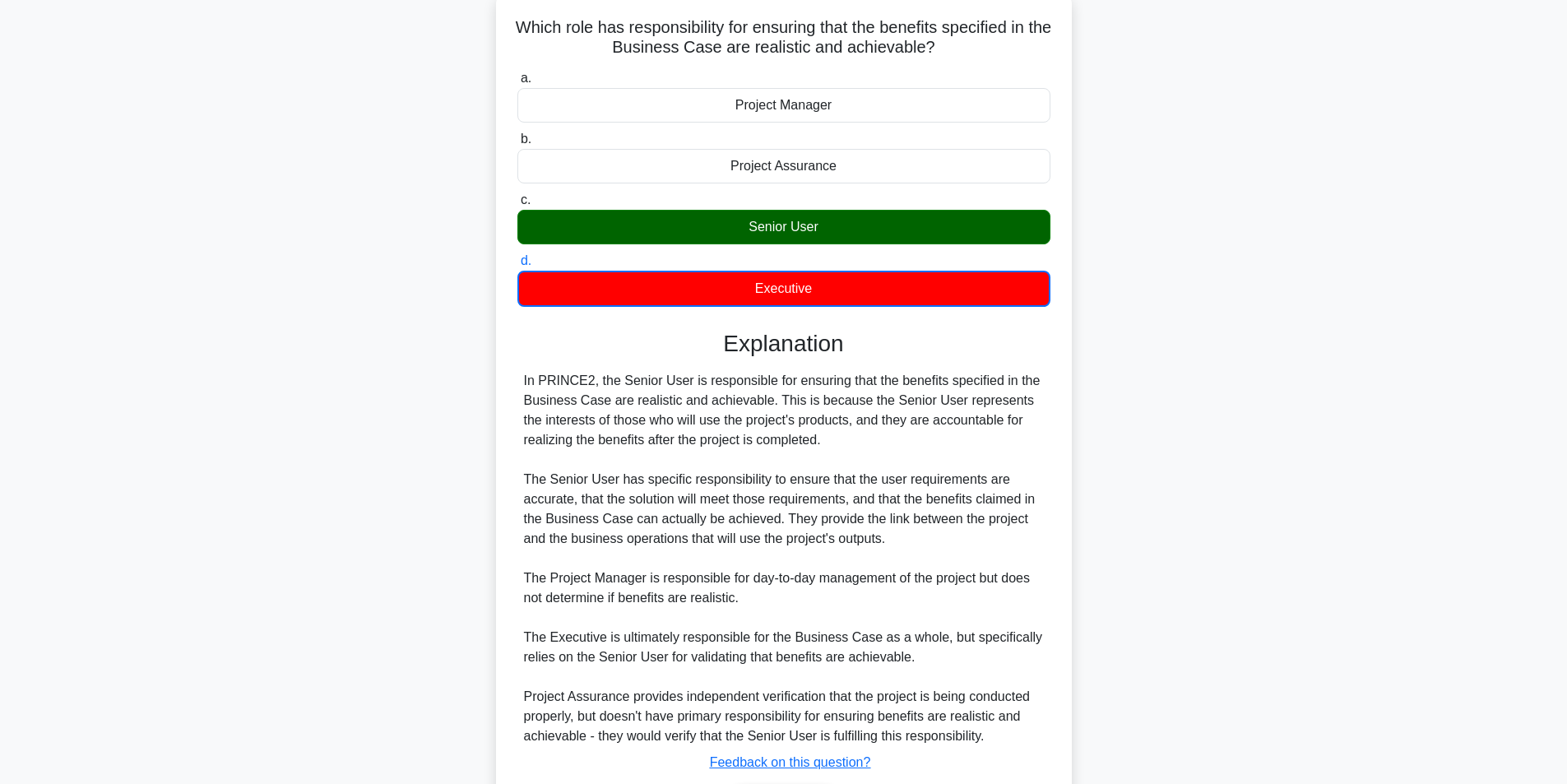
scroll to position [213, 0]
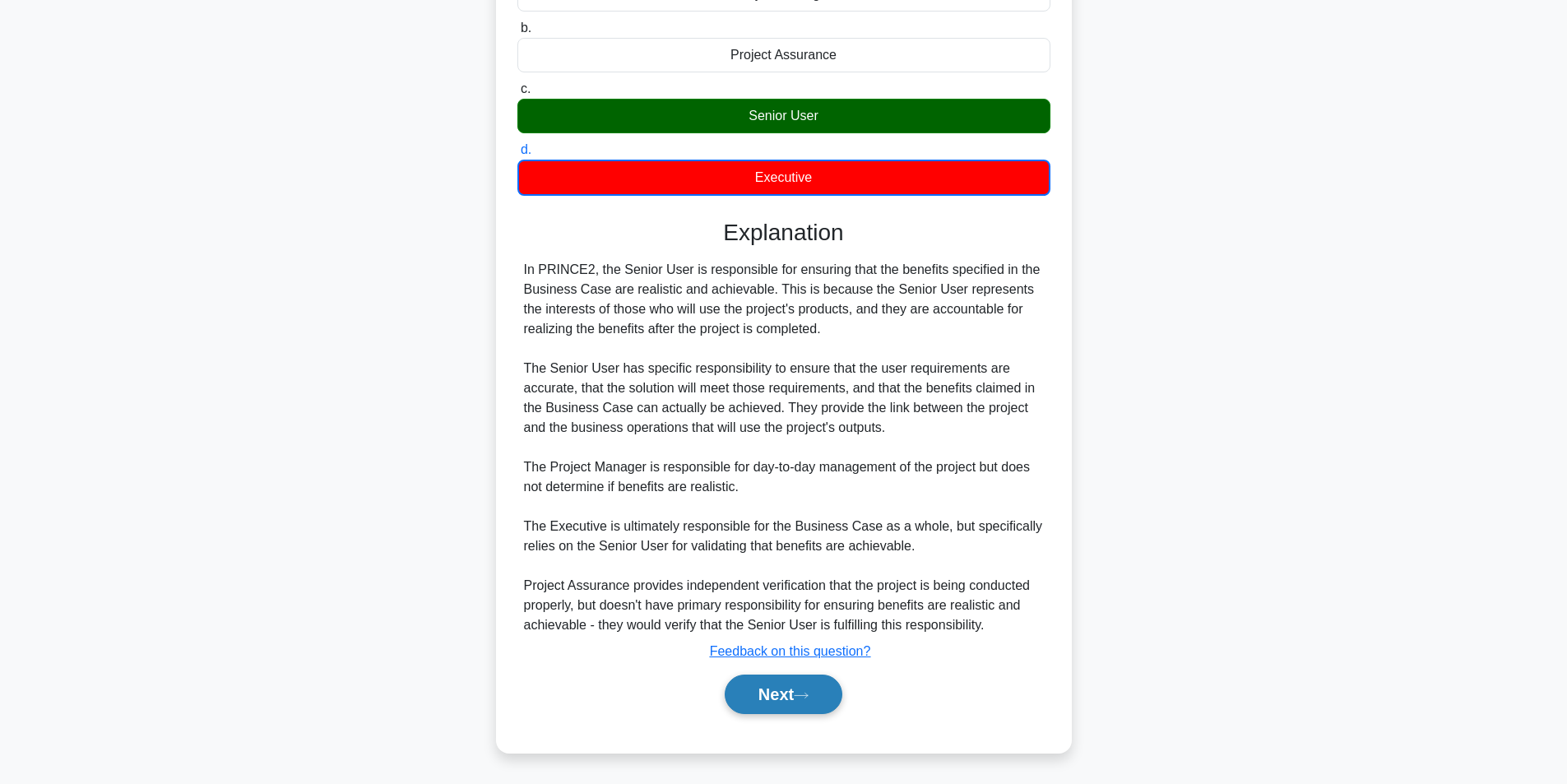
click at [809, 691] on icon at bounding box center [801, 696] width 15 height 9
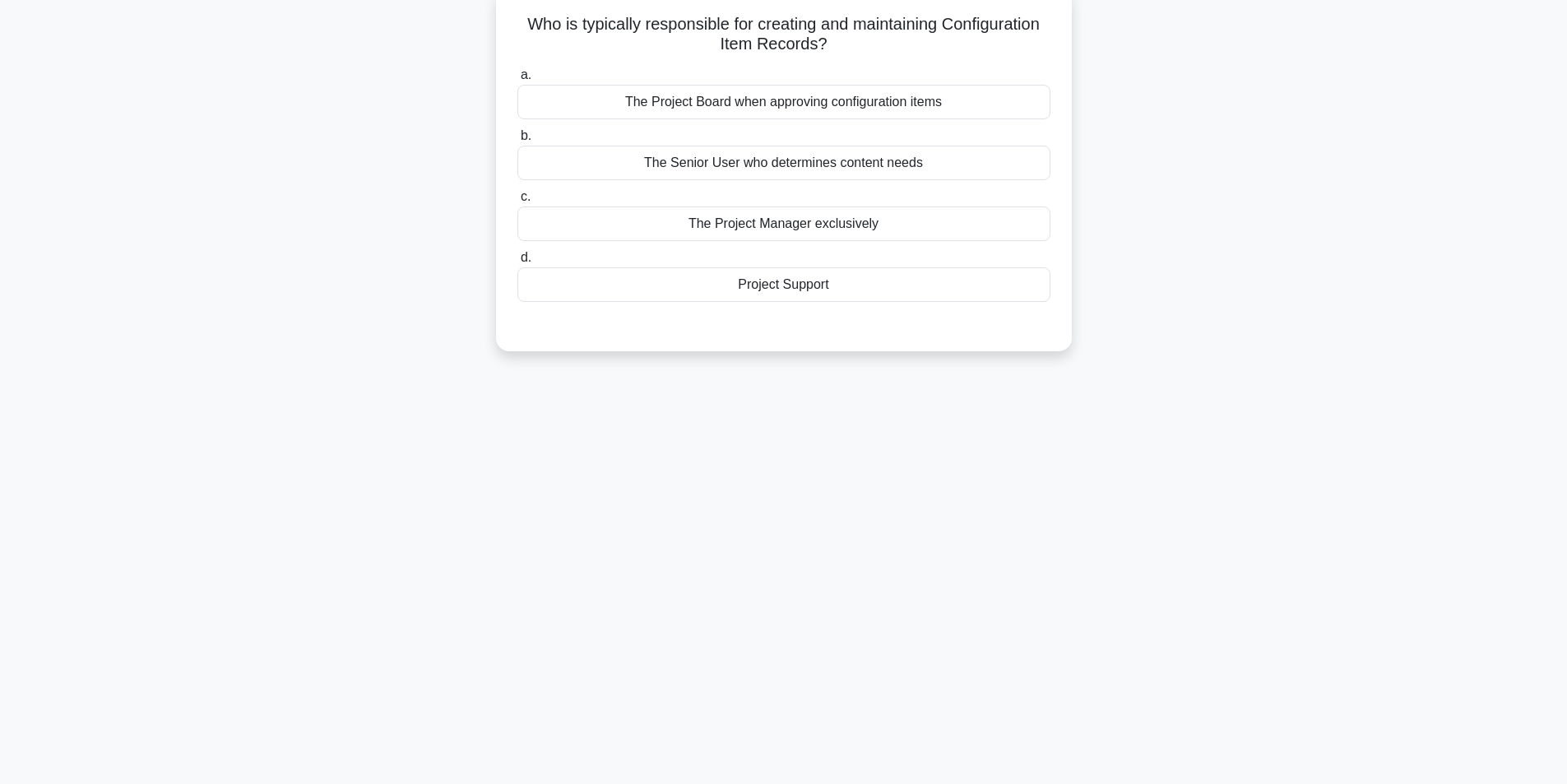
click at [903, 228] on div "The Project Manager exclusively" at bounding box center [784, 223] width 533 height 35
click at [518, 203] on input "c. The Project Manager exclusively" at bounding box center [518, 196] width 0 height 10
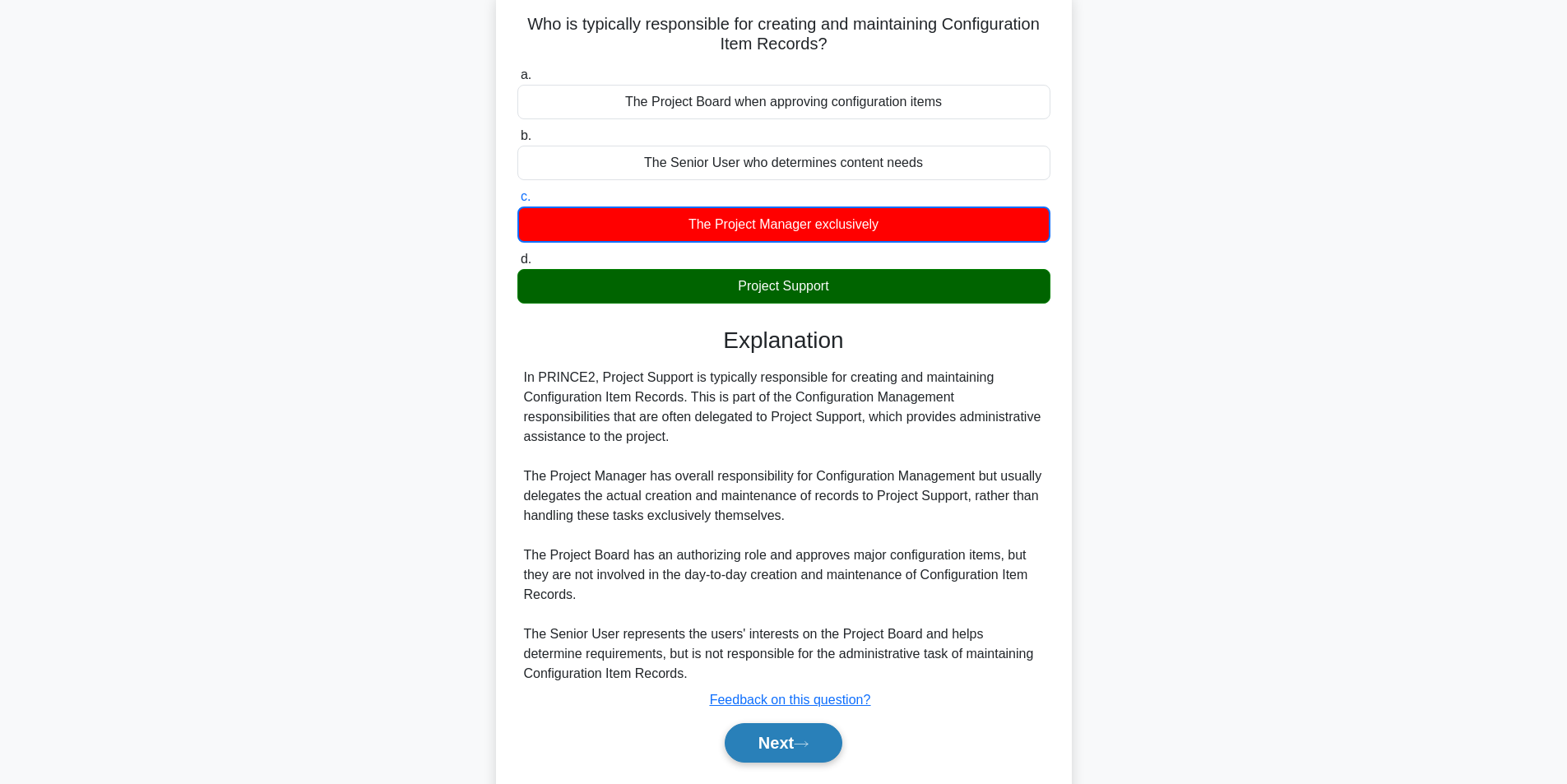
click at [800, 734] on button "Next" at bounding box center [784, 743] width 117 height 39
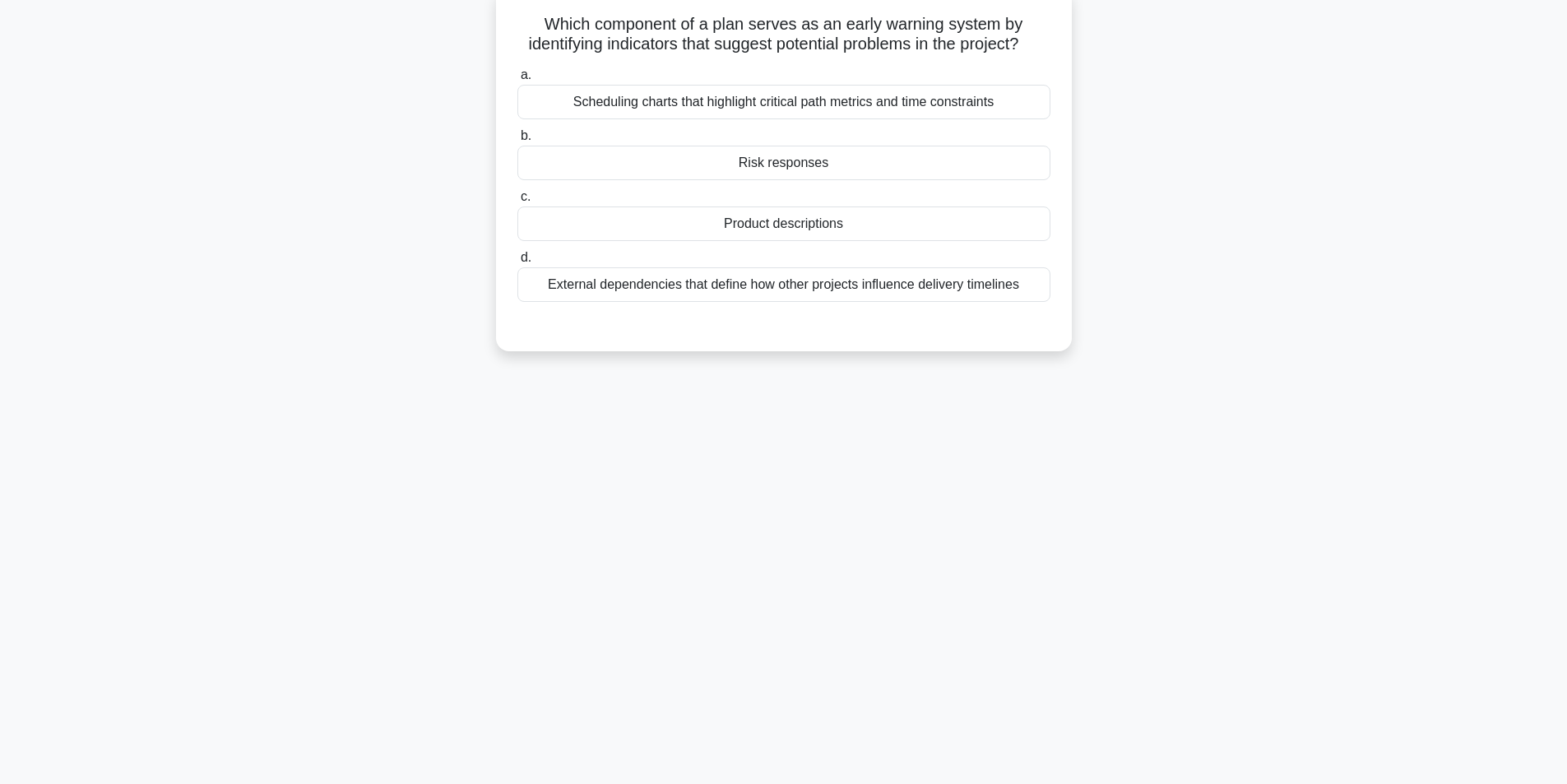
click at [766, 302] on div "External dependencies that define how other projects influence delivery timelin…" at bounding box center [784, 284] width 533 height 35
click at [518, 264] on input "d. External dependencies that define how other projects influence delivery time…" at bounding box center [518, 257] width 0 height 10
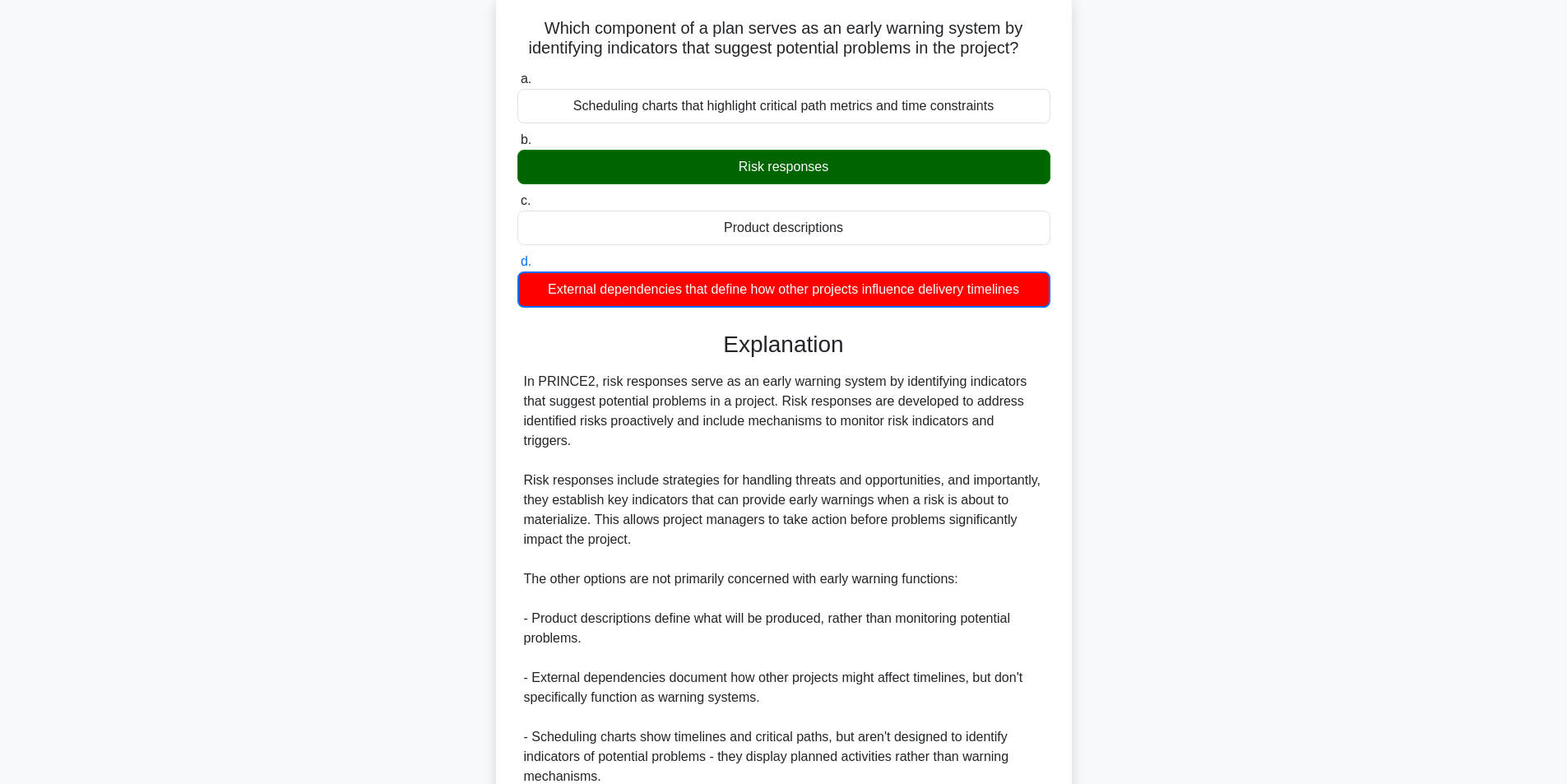
scroll to position [272, 0]
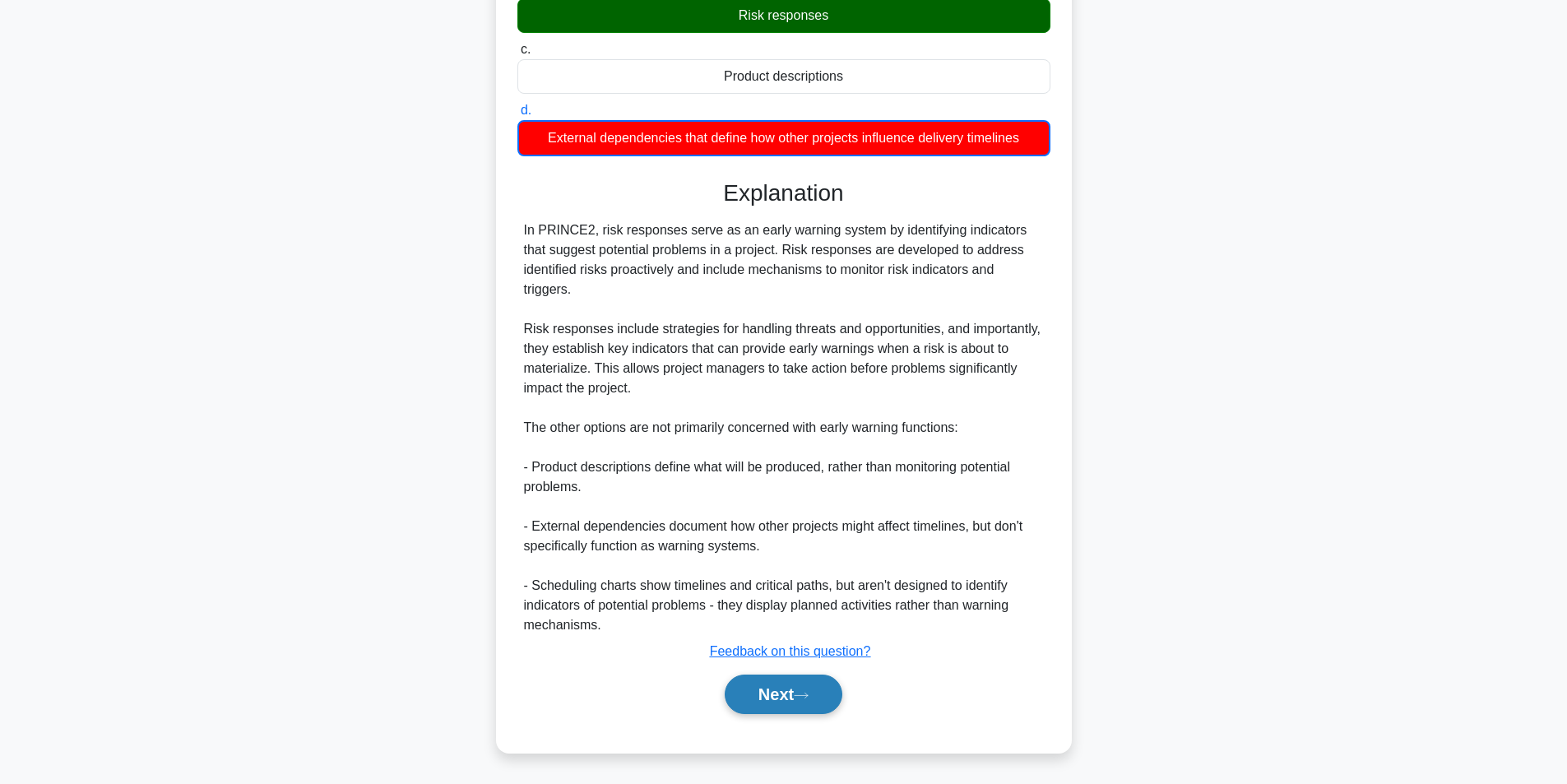
click at [749, 699] on button "Next" at bounding box center [784, 694] width 117 height 39
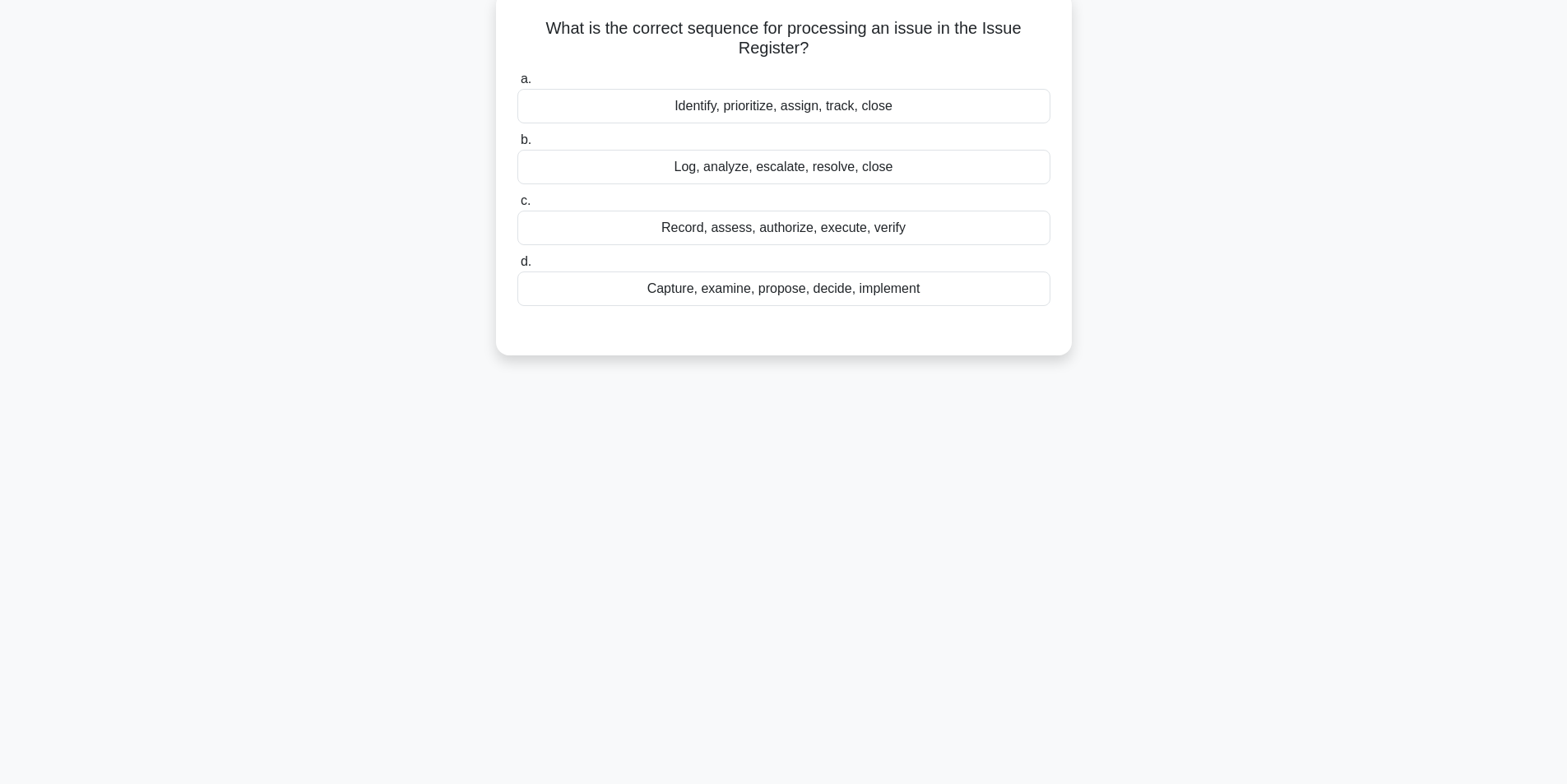
scroll to position [104, 0]
click at [787, 164] on div "Log, analyze, escalate, resolve, close" at bounding box center [784, 162] width 533 height 35
click at [518, 142] on input "b. Log, analyze, escalate, resolve, close" at bounding box center [518, 135] width 0 height 10
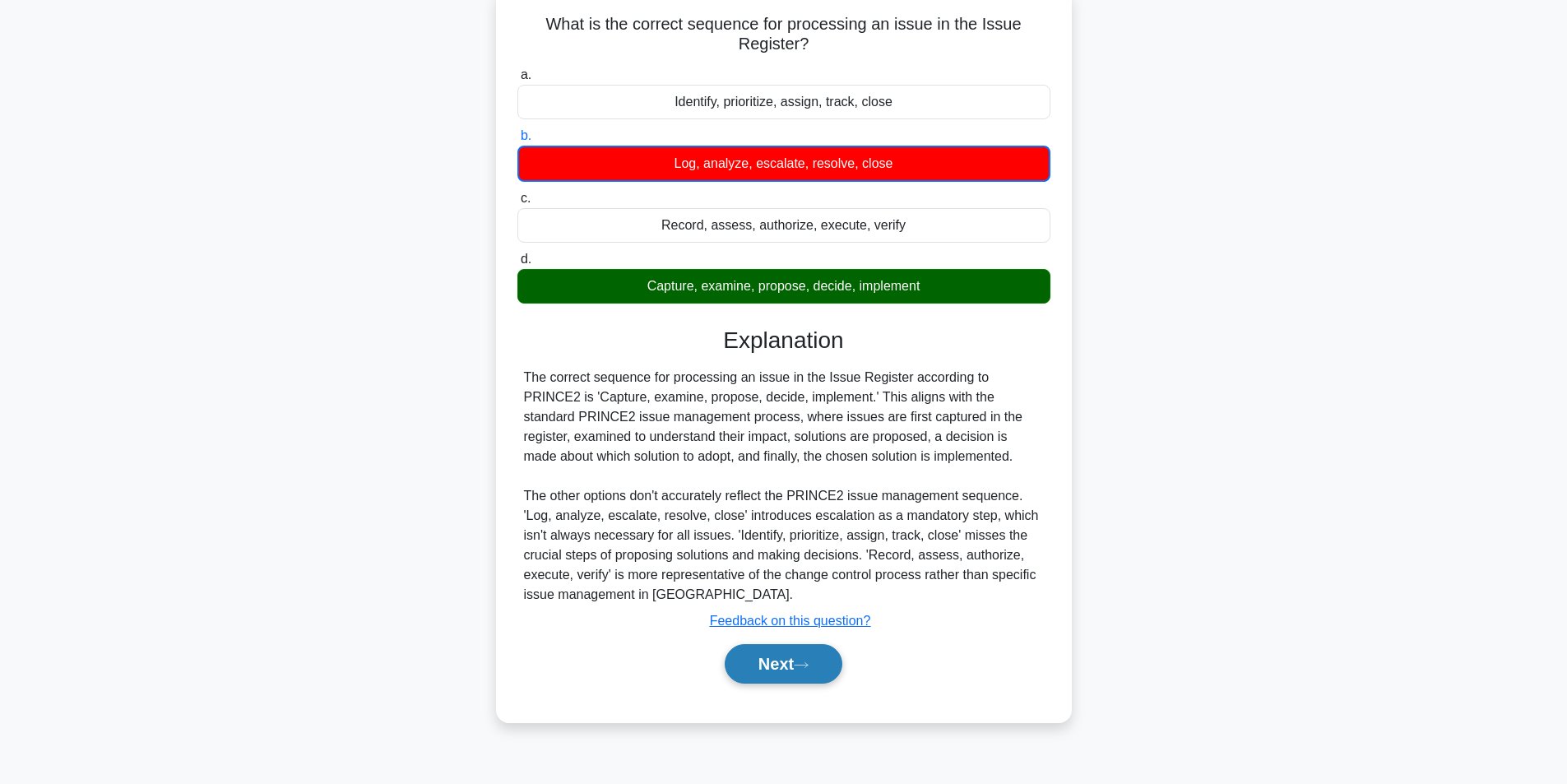
click at [753, 655] on button "Next" at bounding box center [784, 664] width 117 height 39
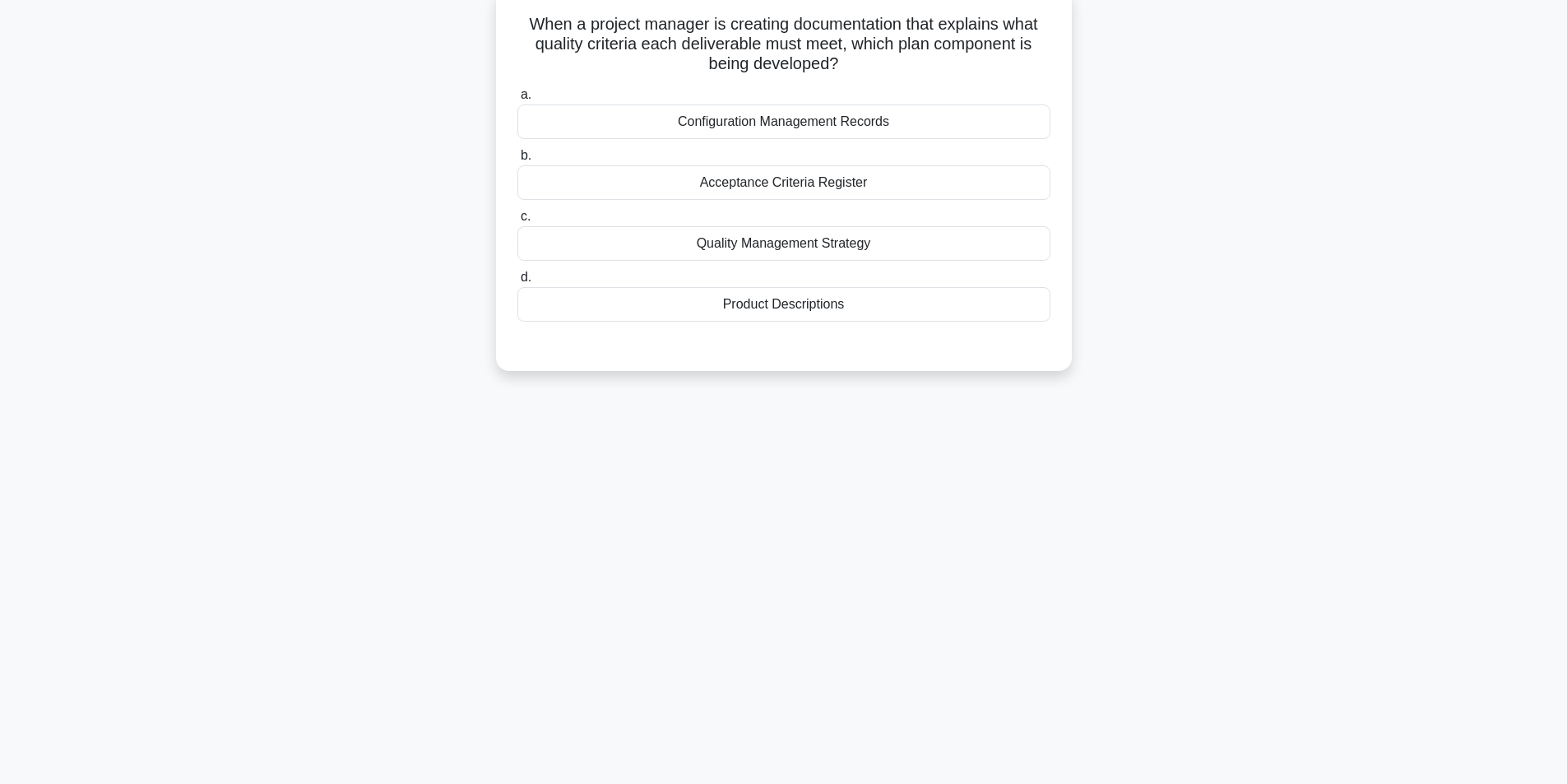
click at [853, 309] on div "Product Descriptions" at bounding box center [784, 304] width 533 height 35
click at [518, 283] on input "d. Product Descriptions" at bounding box center [518, 277] width 0 height 10
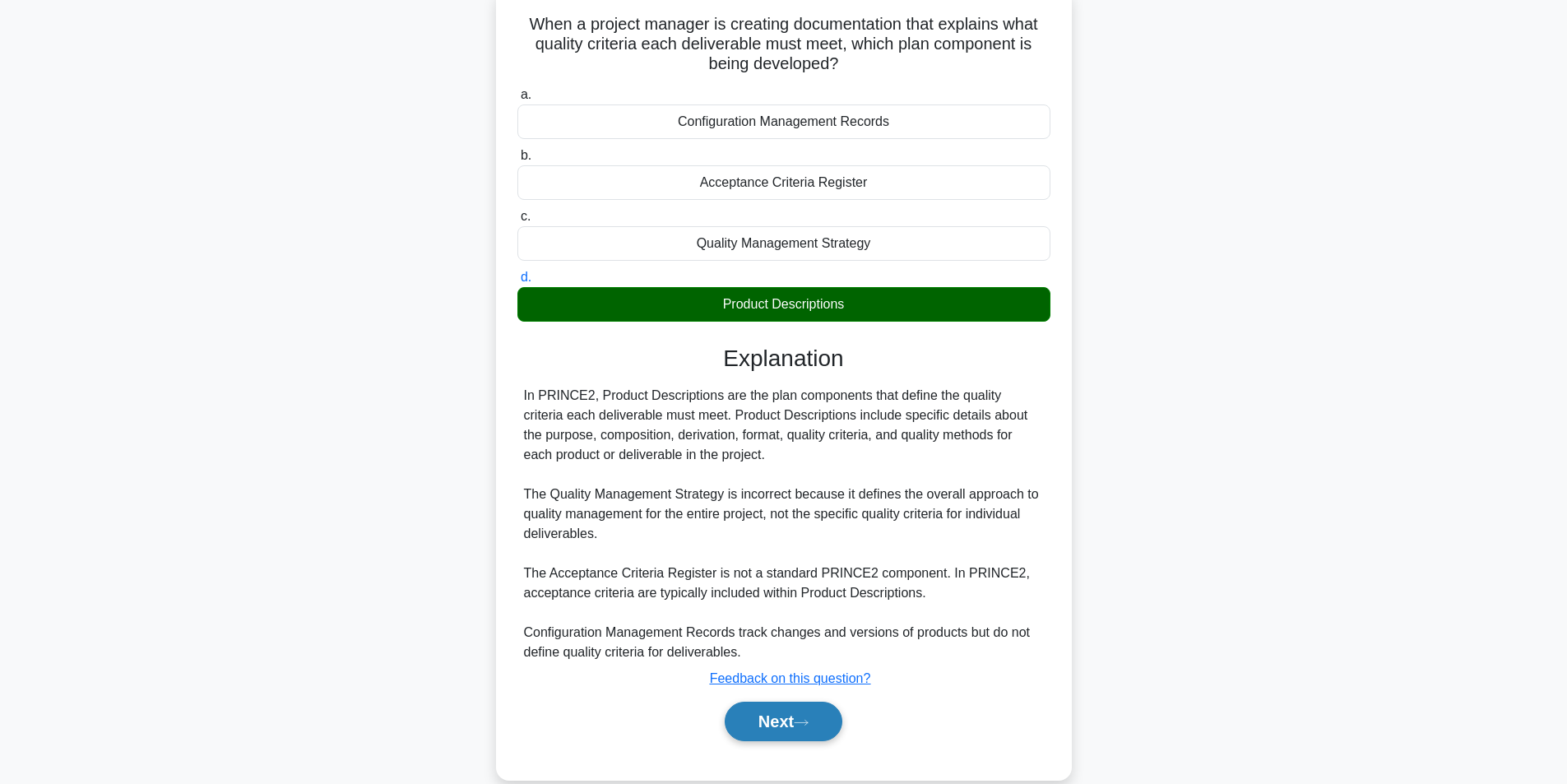
click at [781, 709] on button "Next" at bounding box center [784, 721] width 117 height 39
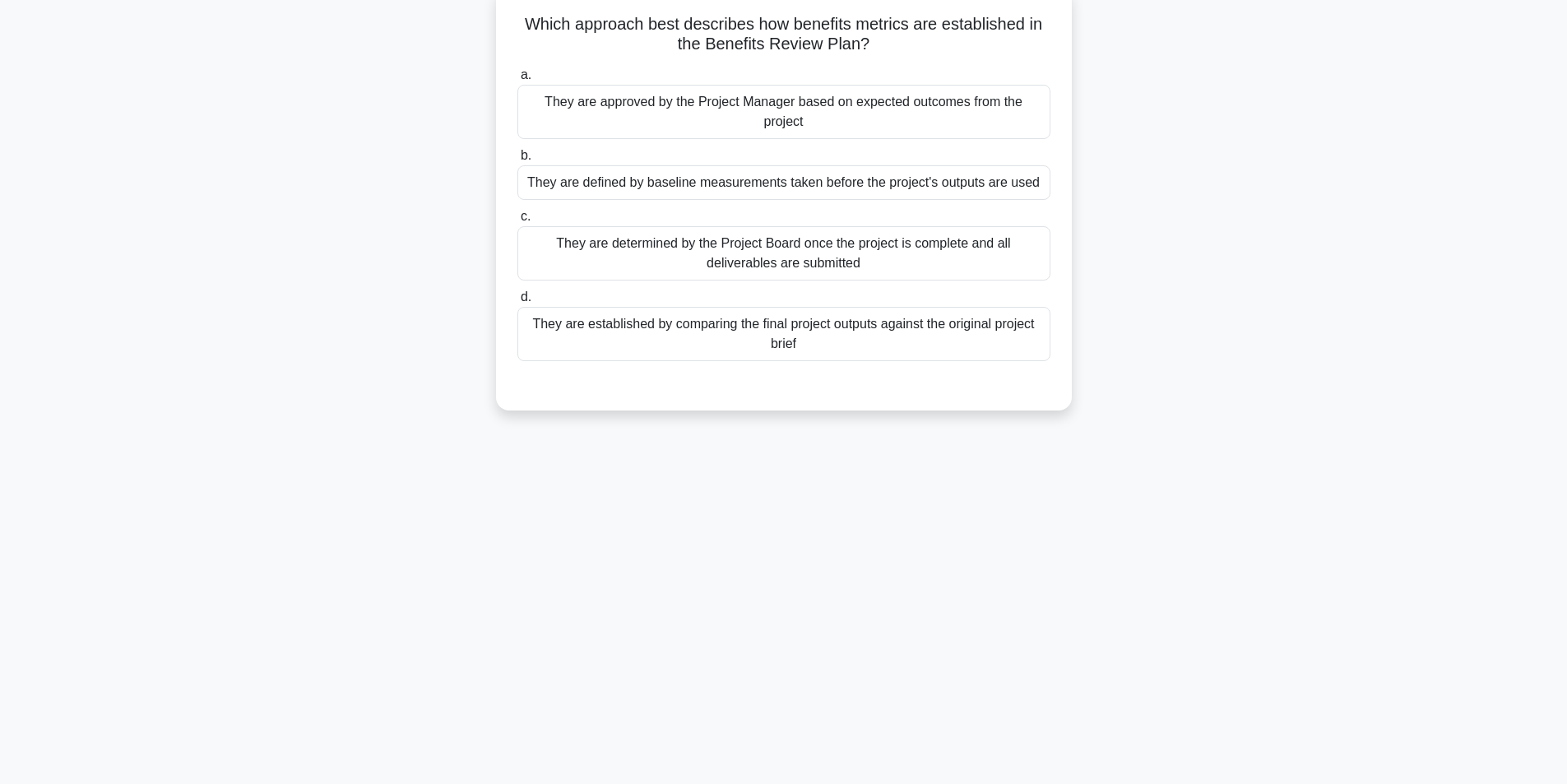
click at [756, 198] on div "They are defined by baseline measurements taken before the project's outputs ar…" at bounding box center [784, 182] width 533 height 35
click at [518, 161] on input "b. They are defined by baseline measurements taken before the project's outputs…" at bounding box center [518, 155] width 0 height 10
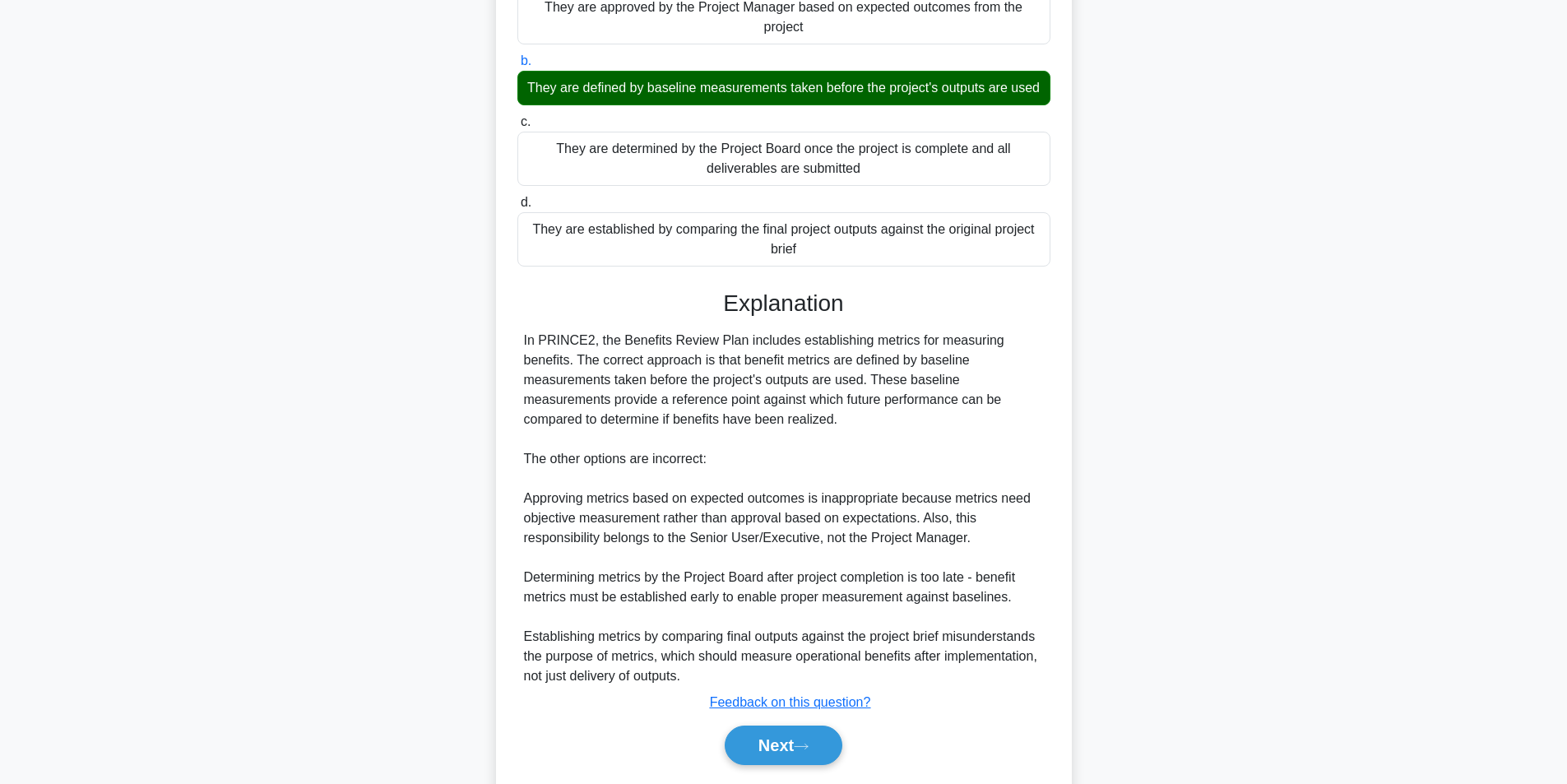
scroll to position [270, 0]
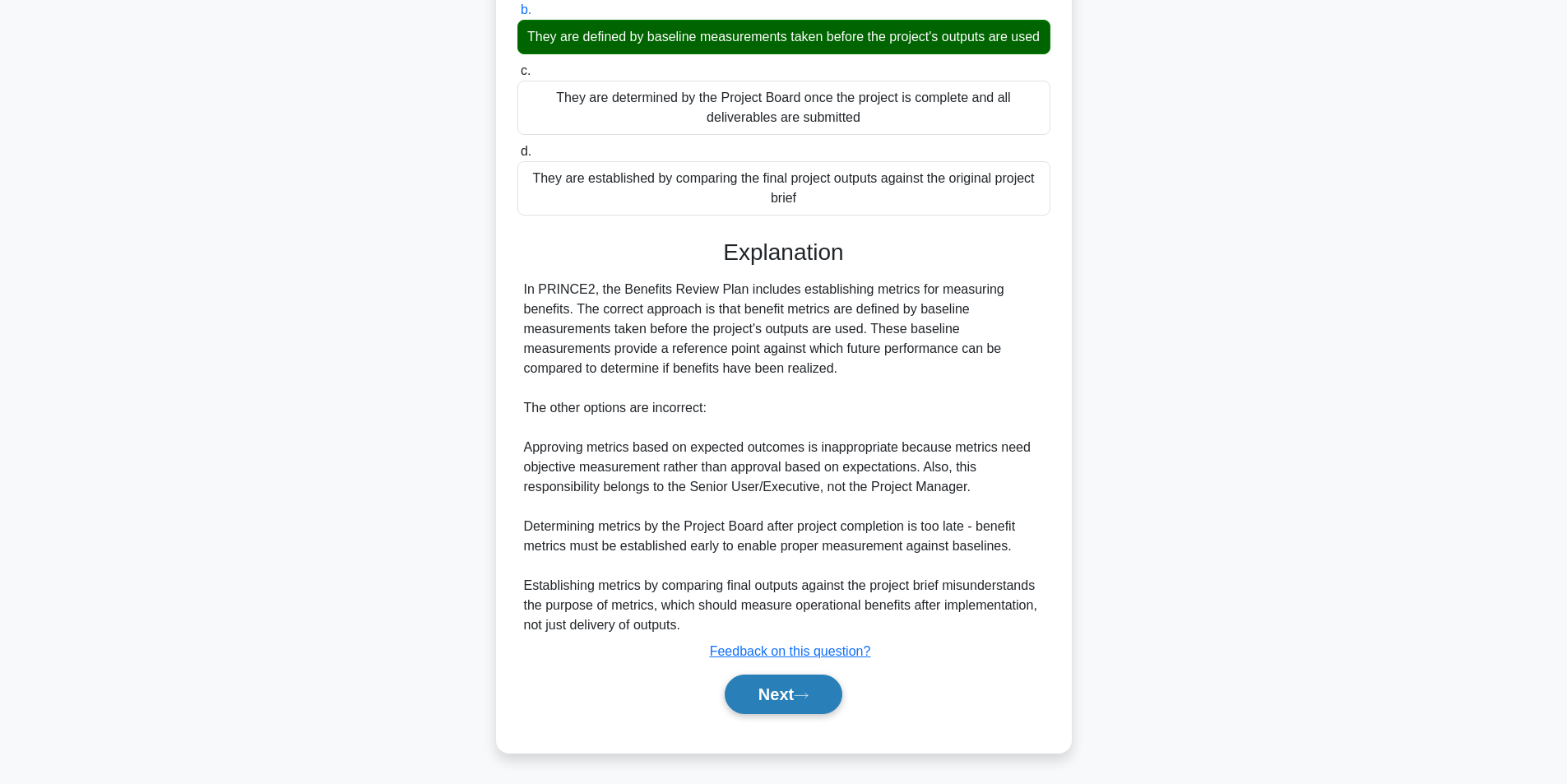
click at [757, 706] on button "Next" at bounding box center [784, 694] width 117 height 39
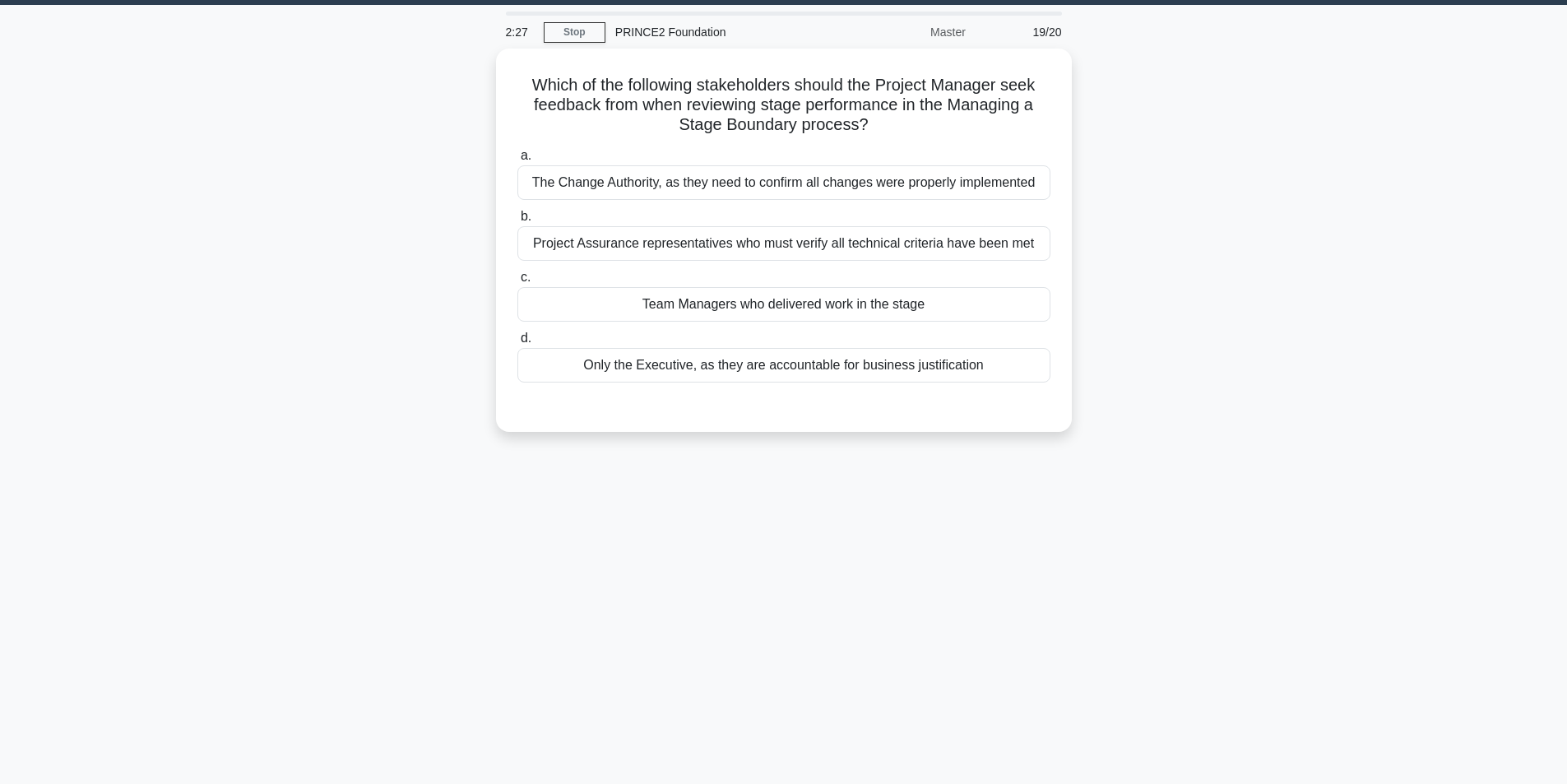
scroll to position [0, 0]
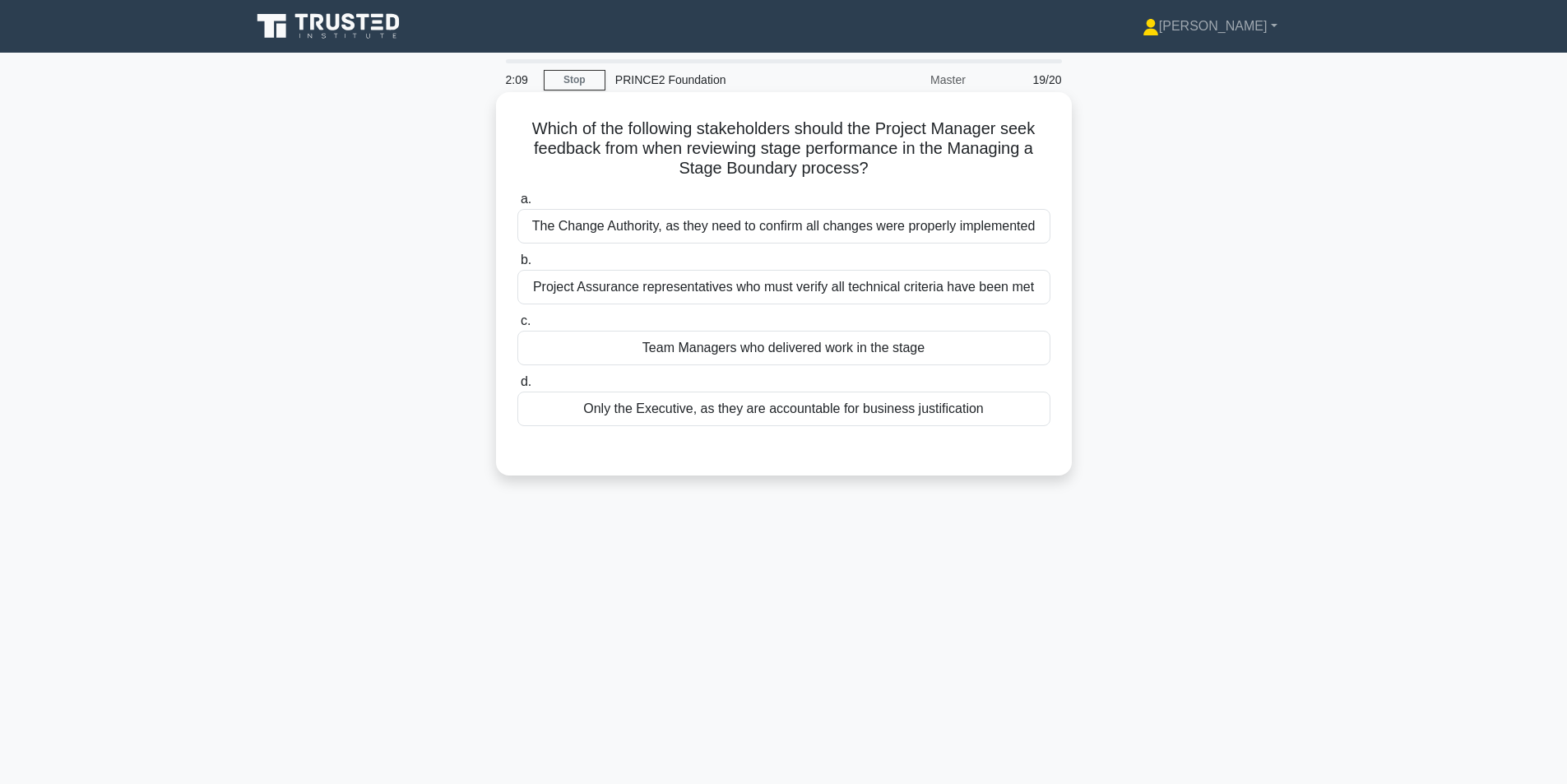
click at [1029, 230] on div "The Change Authority, as they need to confirm all changes were properly impleme…" at bounding box center [784, 226] width 533 height 35
click at [518, 204] on input "a. The Change Authority, as they need to confirm all changes were properly impl…" at bounding box center [518, 199] width 0 height 10
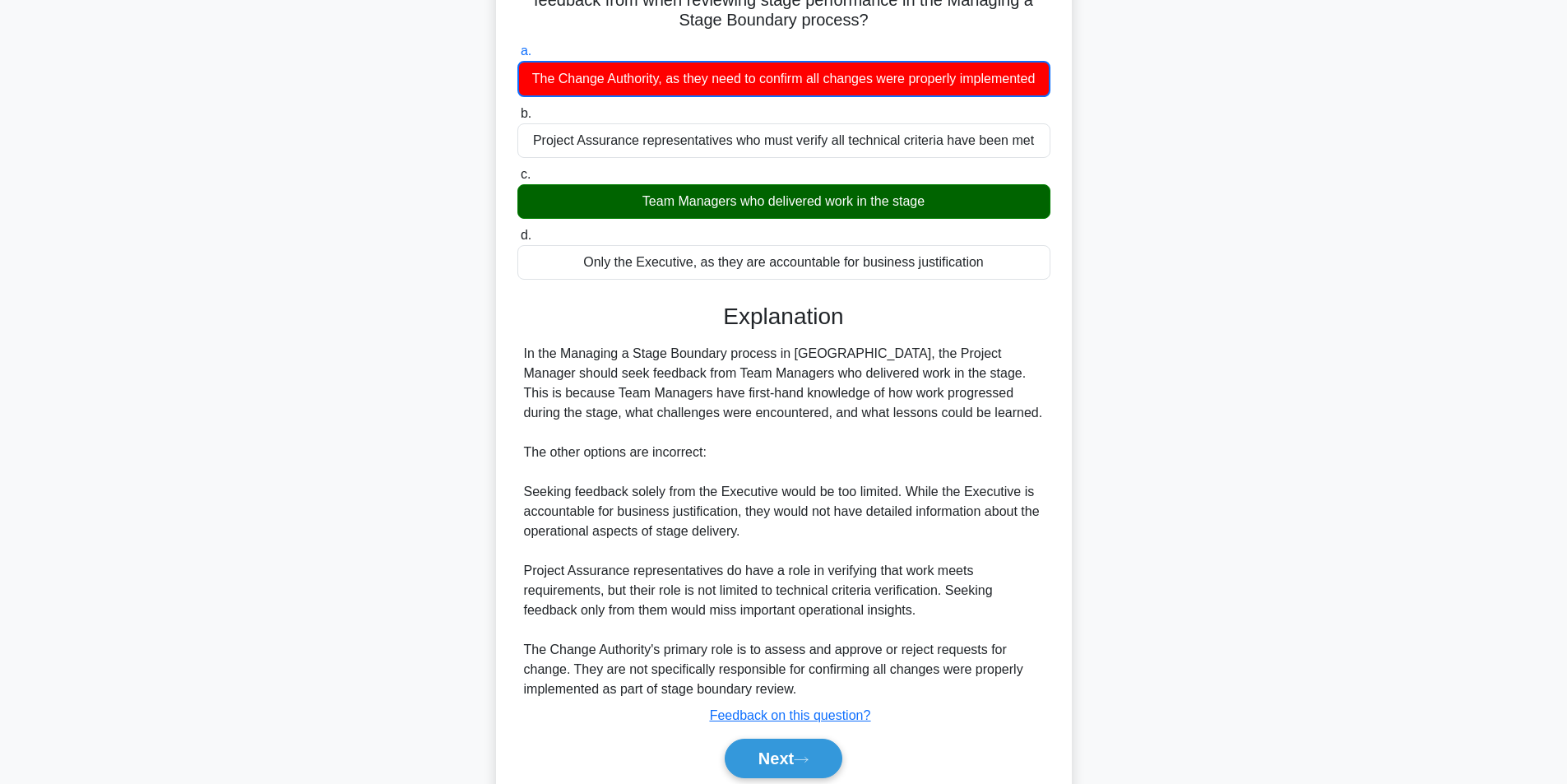
scroll to position [233, 0]
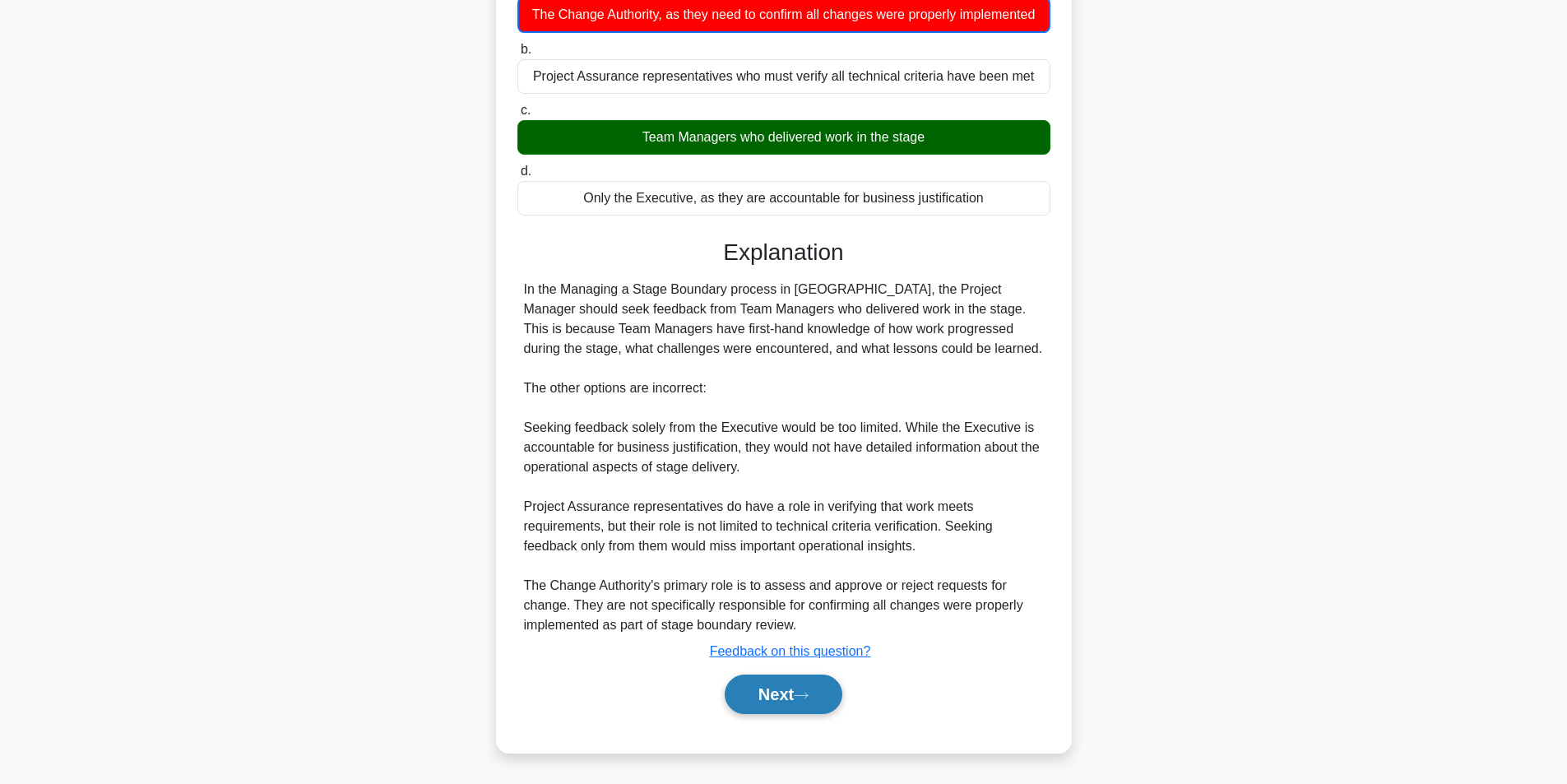
click at [787, 701] on button "Next" at bounding box center [784, 694] width 117 height 39
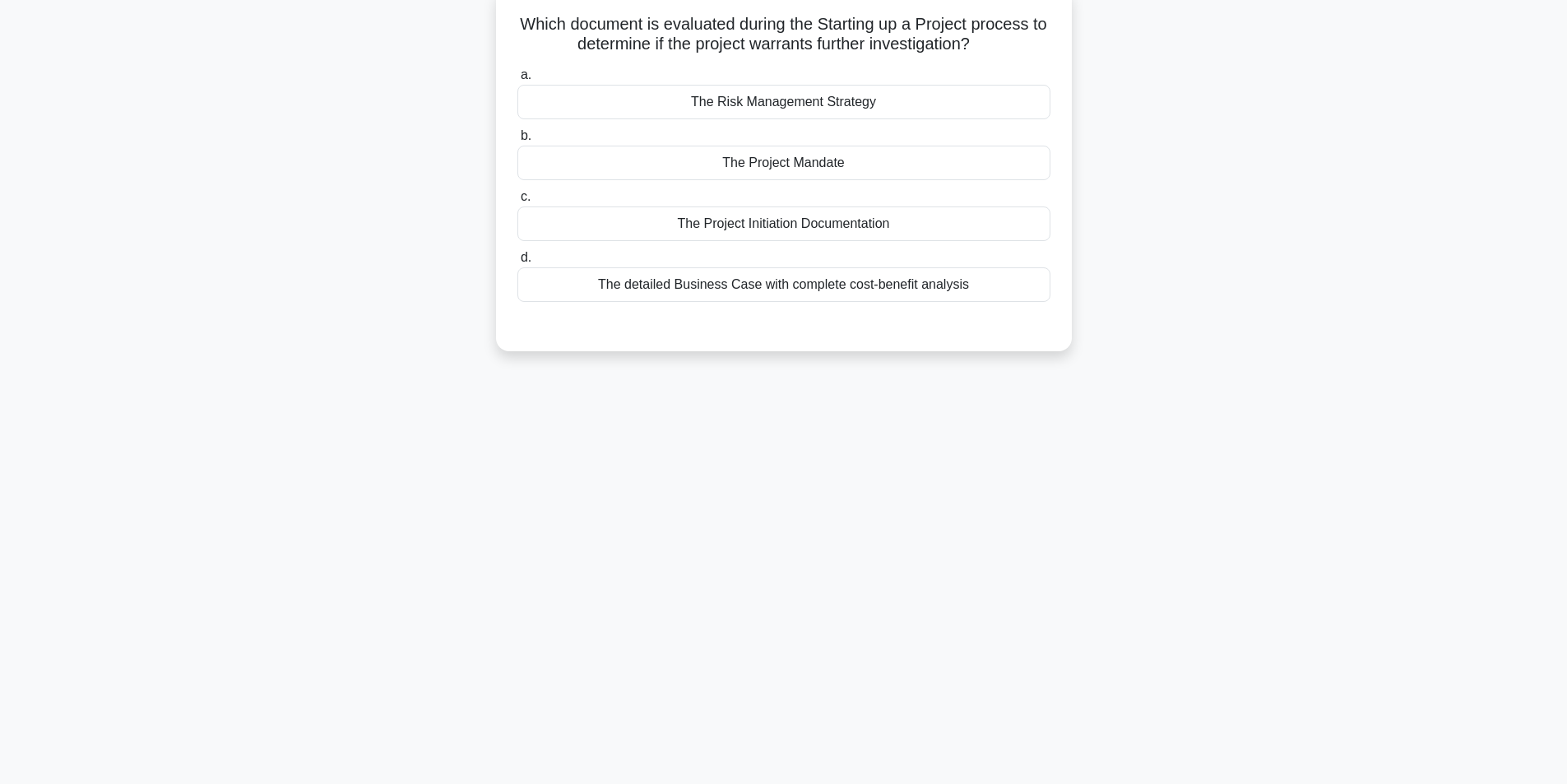
click at [890, 165] on div "The Project Mandate" at bounding box center [784, 162] width 533 height 35
click at [518, 142] on input "b. The Project Mandate" at bounding box center [518, 135] width 0 height 10
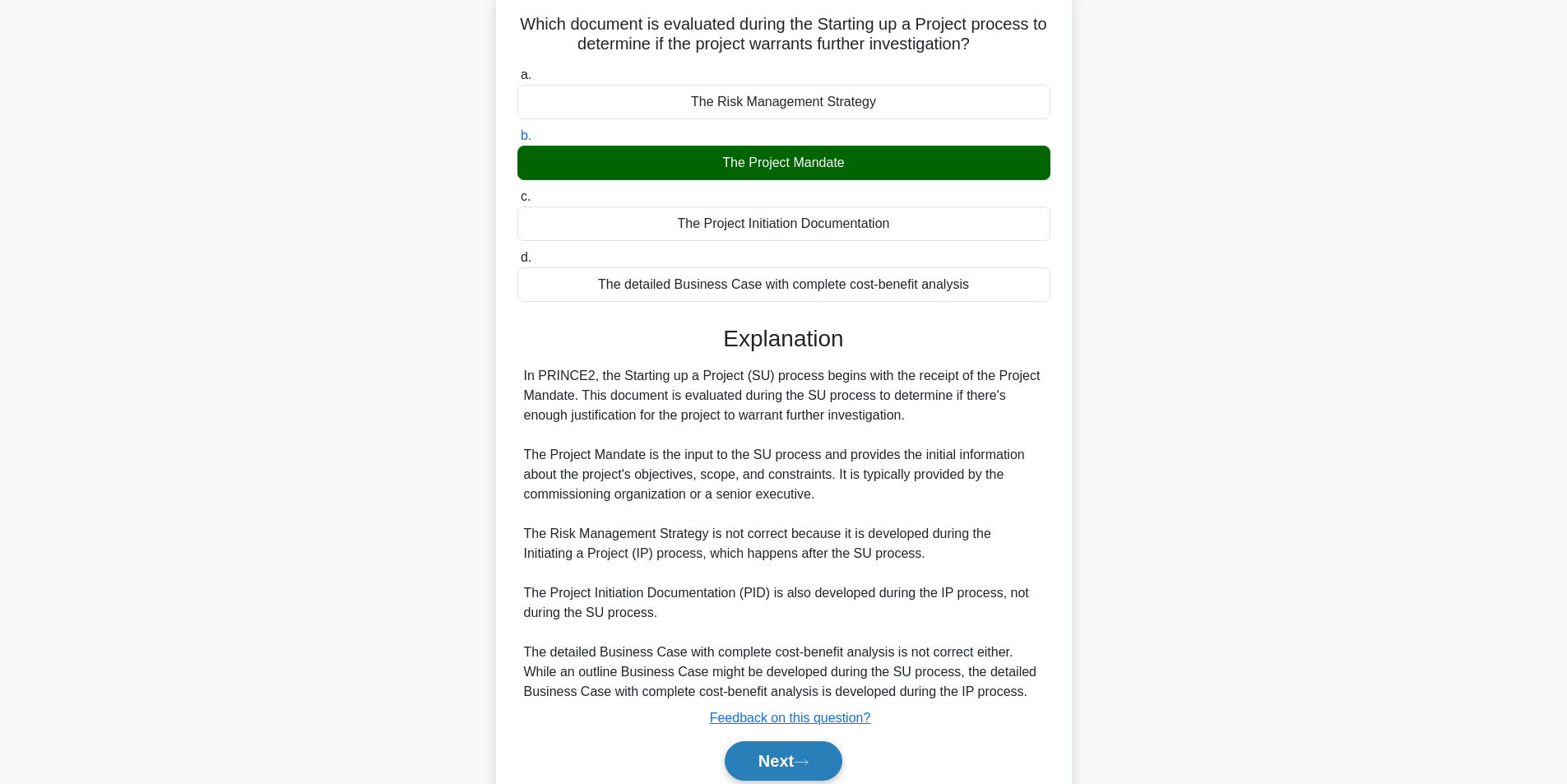
click at [772, 760] on button "Next" at bounding box center [784, 761] width 117 height 39
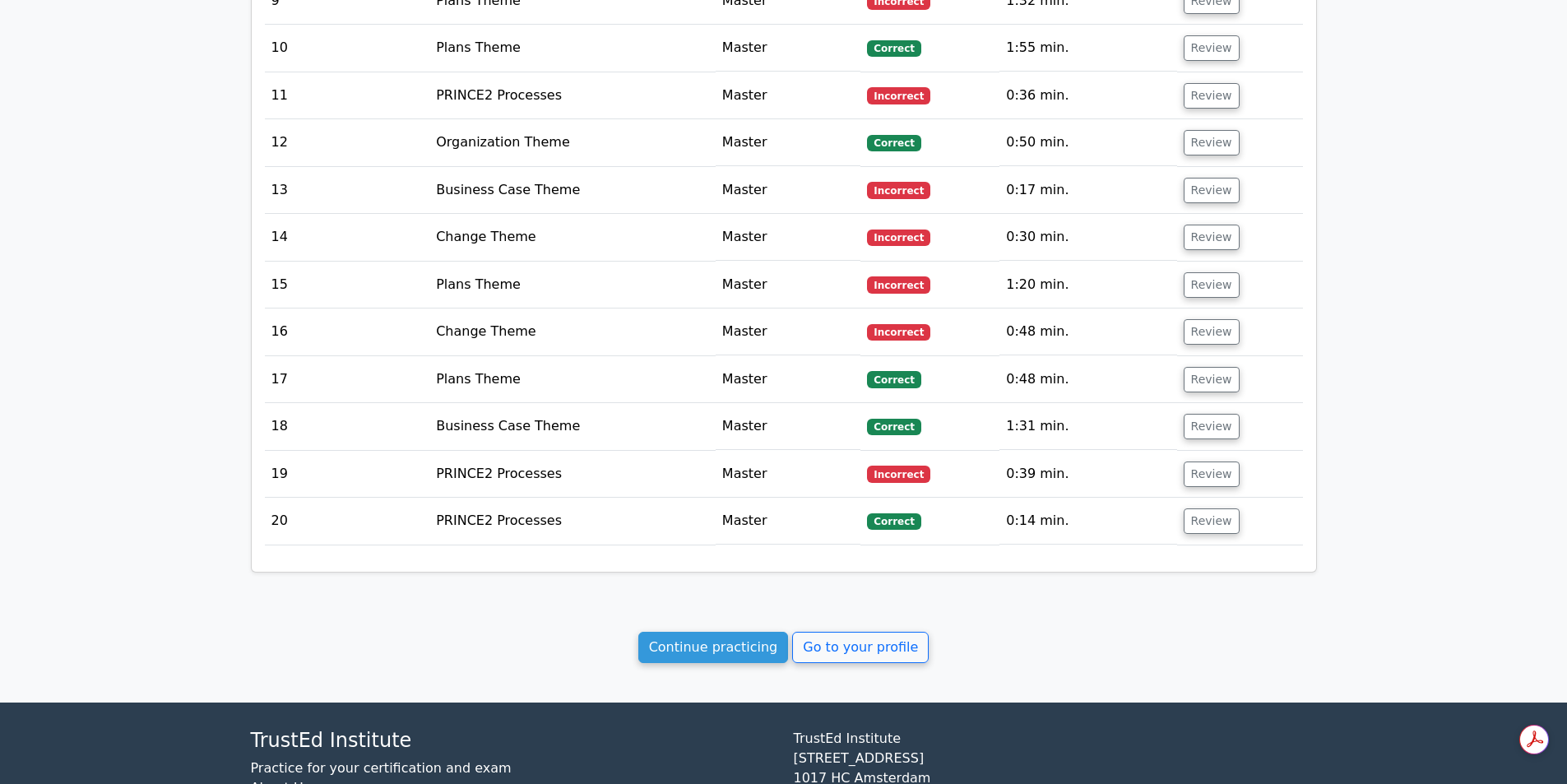
scroll to position [2317, 0]
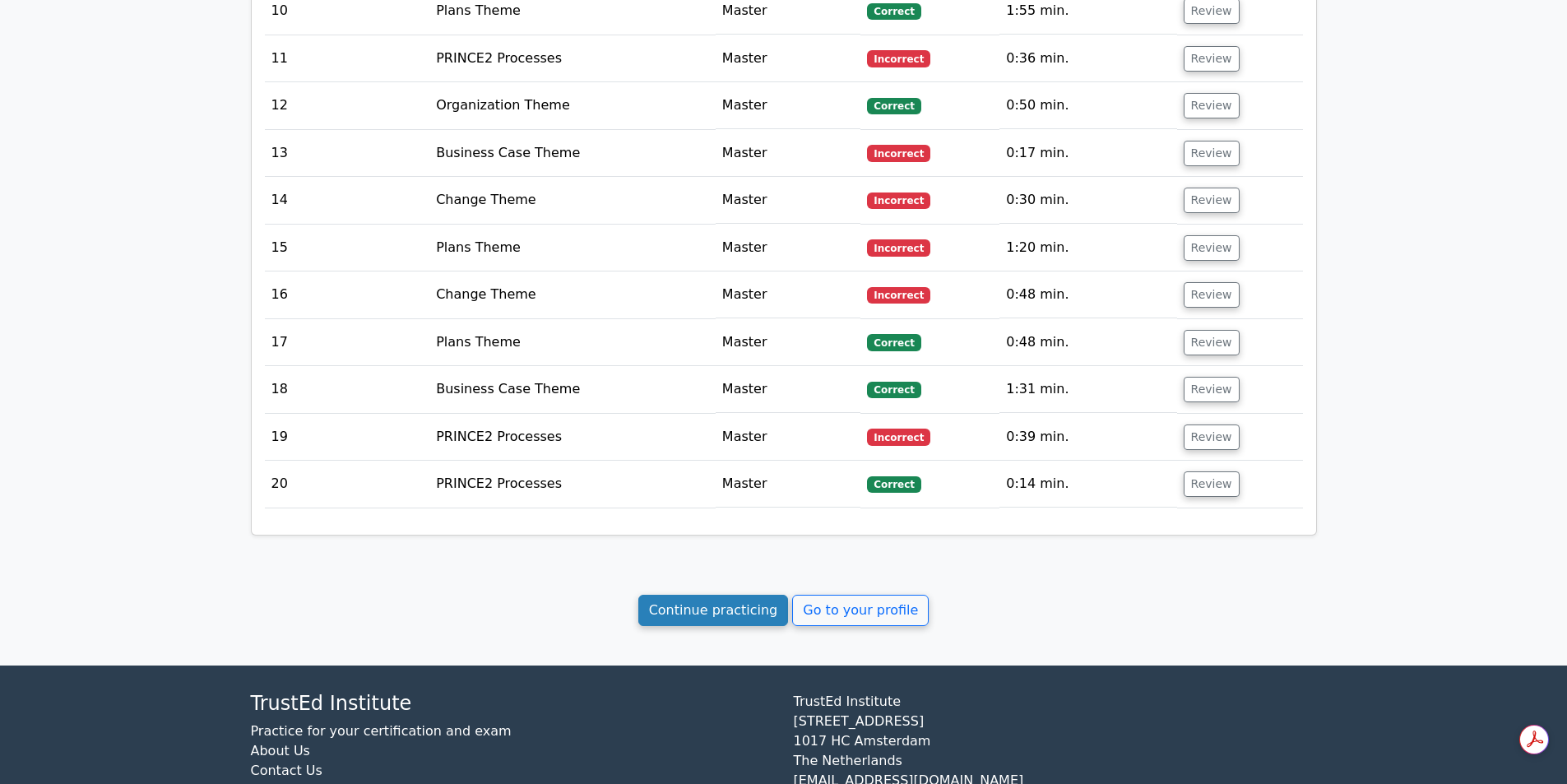
click at [715, 595] on link "Continue practicing" at bounding box center [713, 610] width 150 height 31
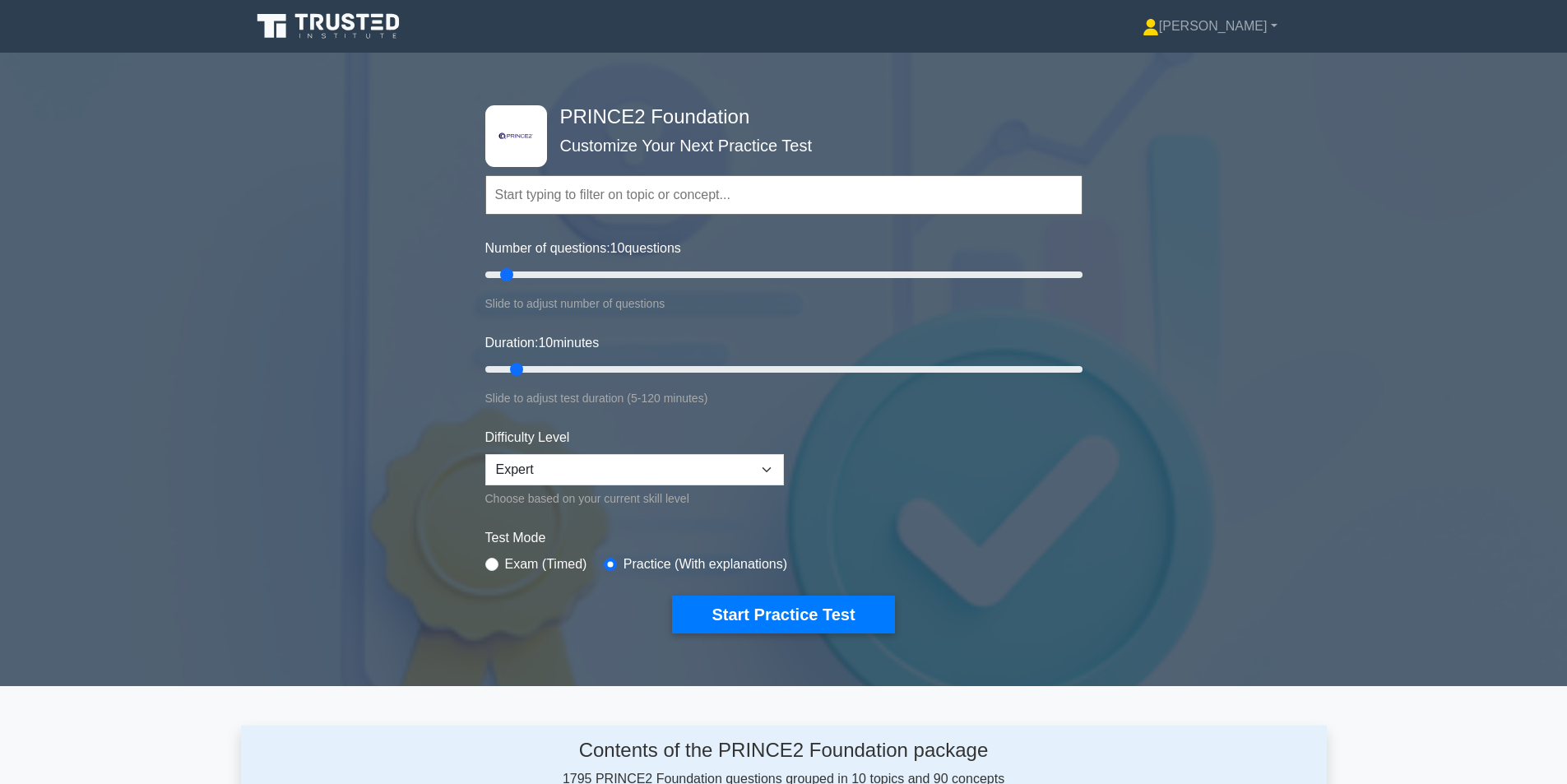
drag, startPoint x: 1567, startPoint y: 120, endPoint x: 1564, endPoint y: 231, distance: 111.0
click at [1564, 231] on div ".st0{fill-rule:evenodd;clip-rule:evenodd;fill:#000041;} .st1{fill-rule:evenodd;…" at bounding box center [784, 369] width 1567 height 607
